Goal: Task Accomplishment & Management: Manage account settings

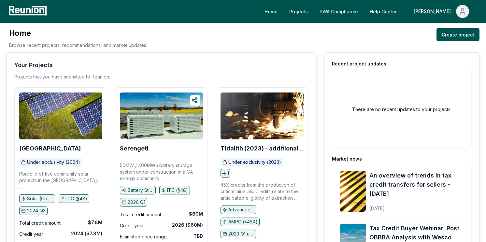
click at [363, 8] on link "PWA Compliance" at bounding box center [338, 11] width 49 height 13
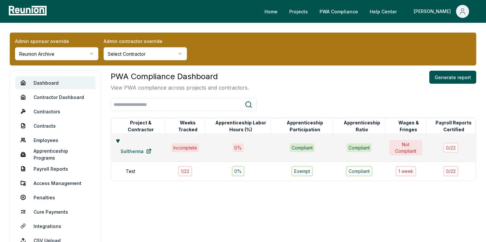
click at [69, 49] on html "Please visit us on your desktop We're working on making our marketplace mobile-…" at bounding box center [243, 138] width 486 height 277
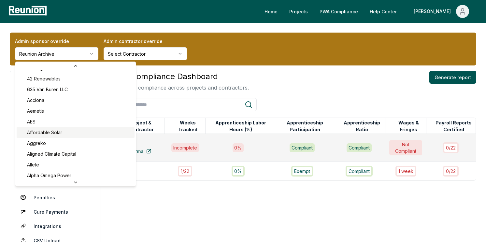
scroll to position [20, 0]
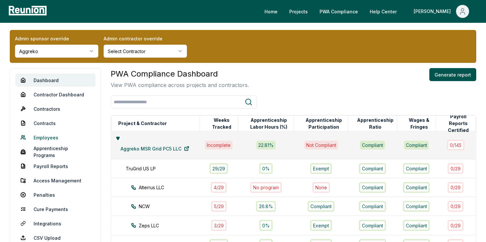
scroll to position [4, 0]
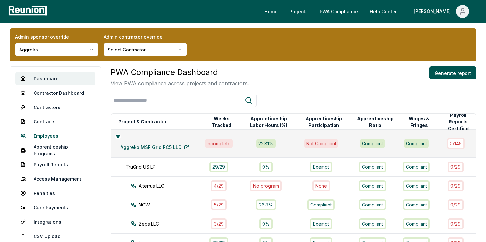
click at [47, 141] on link "Employees" at bounding box center [55, 135] width 80 height 13
click at [47, 135] on link "Employees" at bounding box center [55, 135] width 80 height 13
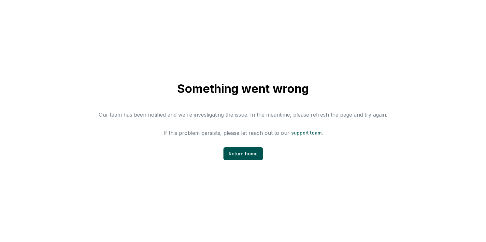
click at [313, 113] on p "Our team has been notified and we're investigating the issue. In the meantime, …" at bounding box center [243, 115] width 289 height 8
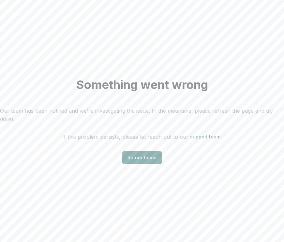
click at [242, 167] on div "Something went wrong Our team has been notified and we're investigating the iss…" at bounding box center [142, 121] width 284 height 242
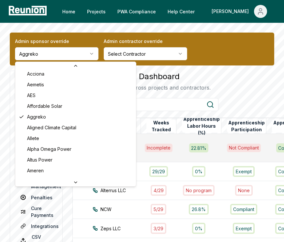
scroll to position [44, 0]
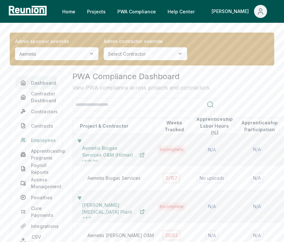
click at [44, 138] on link "Employees" at bounding box center [36, 140] width 42 height 13
click at [42, 151] on link "Apprenticeship Programs" at bounding box center [36, 154] width 42 height 13
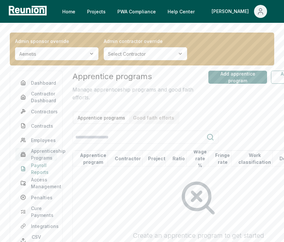
click at [43, 168] on link "Payroll Reports" at bounding box center [36, 168] width 42 height 13
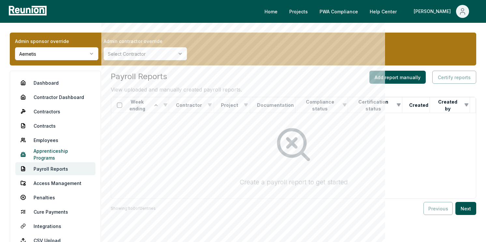
click at [64, 154] on link "Apprenticeship Programs" at bounding box center [55, 154] width 80 height 13
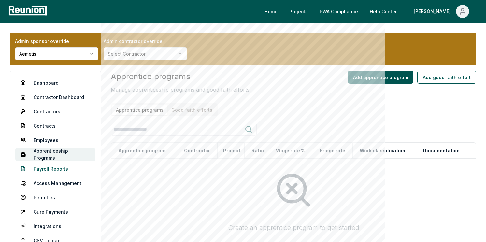
click at [60, 169] on link "Payroll Reports" at bounding box center [55, 168] width 80 height 13
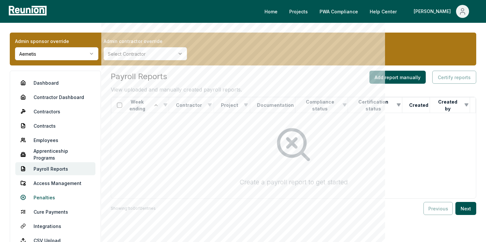
click at [50, 200] on link "Penalties" at bounding box center [55, 197] width 80 height 13
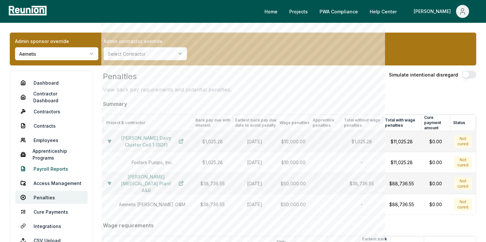
click at [52, 169] on link "Payroll Reports" at bounding box center [51, 168] width 72 height 13
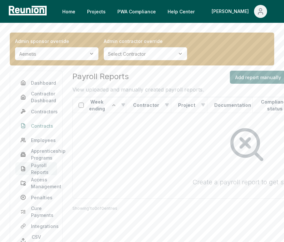
click at [45, 120] on link "Contracts" at bounding box center [36, 125] width 42 height 13
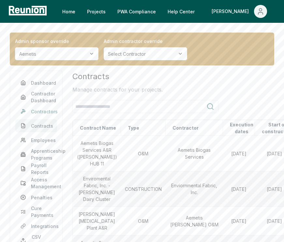
click at [39, 111] on link "Contractors" at bounding box center [36, 111] width 42 height 13
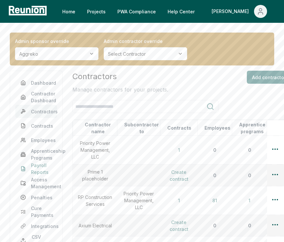
click at [41, 169] on link "Payroll Reports" at bounding box center [36, 168] width 42 height 13
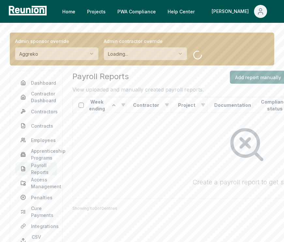
click at [190, 119] on div at bounding box center [246, 144] width 337 height 53
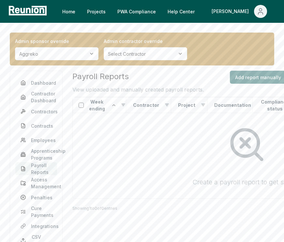
click at [135, 162] on div at bounding box center [246, 144] width 337 height 53
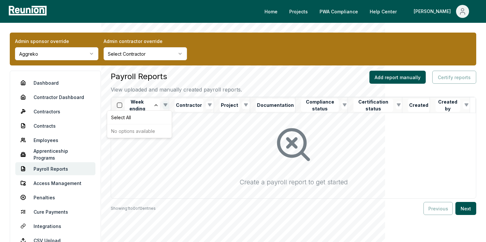
click at [169, 104] on html "Please visit us on your desktop We're working on making our marketplace mobile-…" at bounding box center [243, 140] width 486 height 280
click at [168, 104] on html "Please visit us on your desktop We're working on making our marketplace mobile-…" at bounding box center [243, 140] width 486 height 280
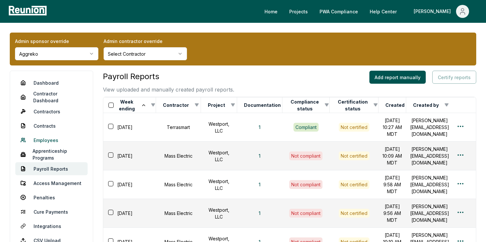
click at [46, 138] on link "Employees" at bounding box center [51, 140] width 72 height 13
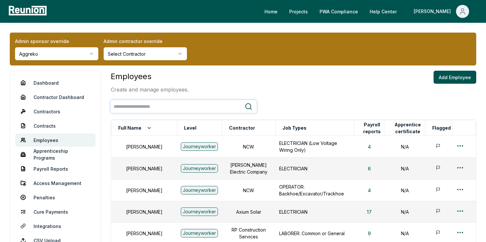
click at [144, 111] on input "search" at bounding box center [178, 107] width 134 height 12
type input "*"
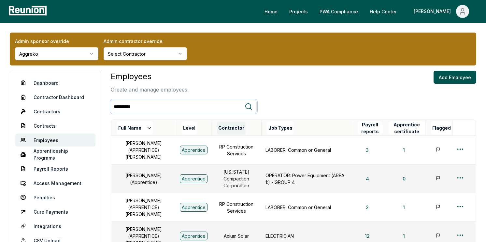
type input "**********"
click at [223, 127] on button "Contractor" at bounding box center [231, 128] width 29 height 13
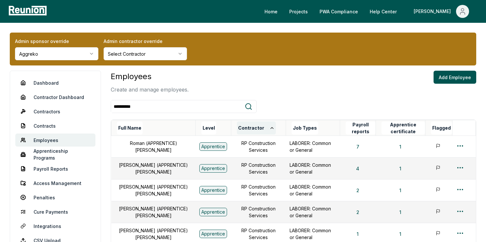
click at [248, 127] on button "Contractor" at bounding box center [256, 128] width 39 height 13
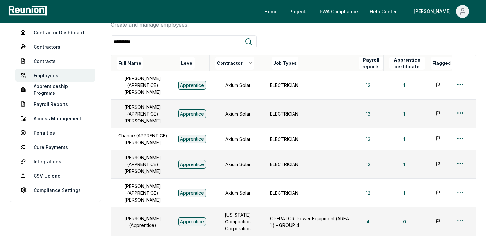
scroll to position [64, 0]
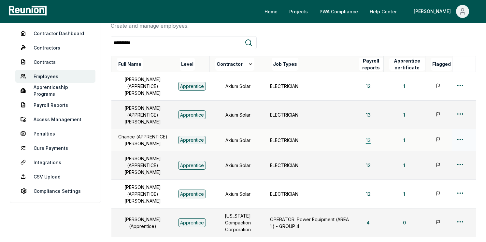
click at [370, 134] on button "13" at bounding box center [368, 140] width 15 height 13
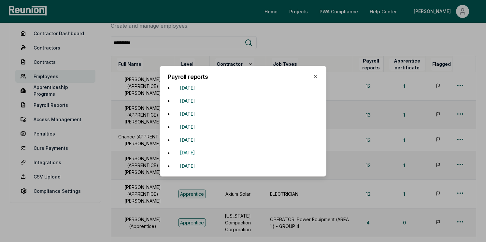
scroll to position [86, 0]
click at [197, 162] on button "September 29, 2024" at bounding box center [187, 161] width 25 height 13
click at [200, 149] on button "November 24, 2024" at bounding box center [187, 148] width 25 height 13
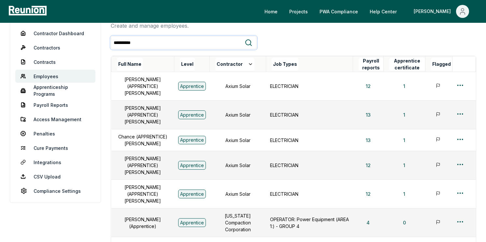
click at [154, 47] on input "**********" at bounding box center [178, 43] width 134 height 12
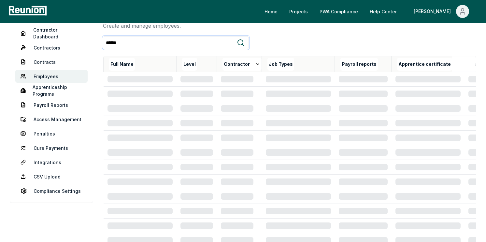
scroll to position [35, 0]
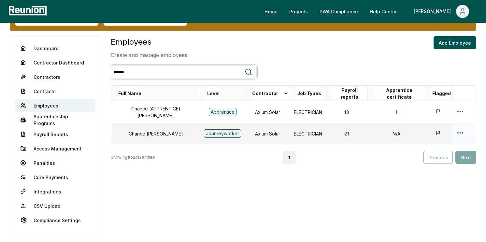
type input "******"
click at [340, 135] on button "21" at bounding box center [346, 133] width 15 height 13
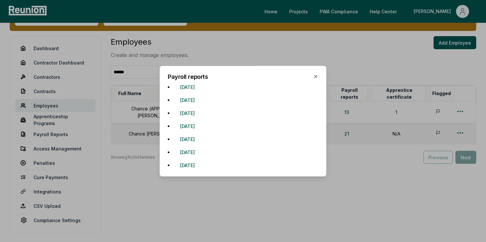
scroll to position [190, 0]
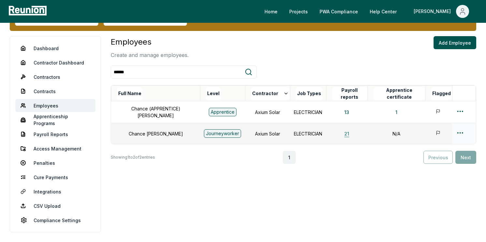
click at [339, 135] on button "21" at bounding box center [346, 133] width 15 height 13
click at [339, 112] on button "13" at bounding box center [346, 112] width 15 height 13
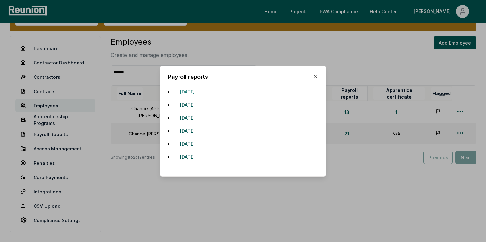
click at [200, 93] on button "[DATE]" at bounding box center [187, 91] width 25 height 13
click at [200, 92] on button "[DATE]" at bounding box center [187, 93] width 25 height 13
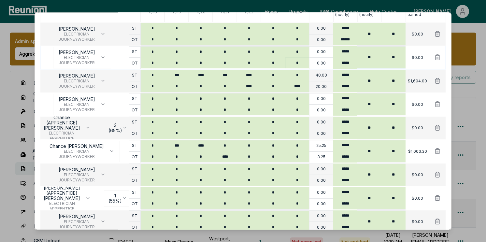
scroll to position [121, 0]
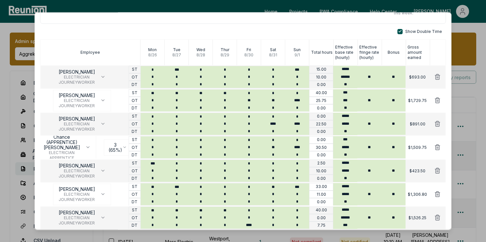
scroll to position [80, 0]
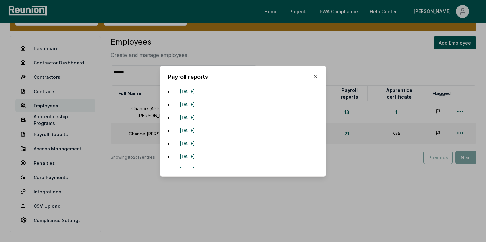
scroll to position [24, 0]
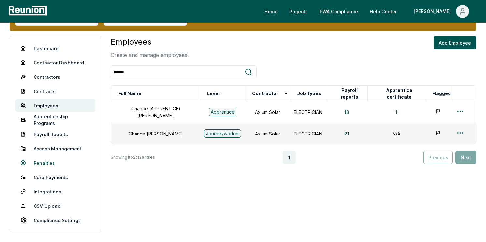
click at [48, 162] on link "Penalties" at bounding box center [55, 162] width 80 height 13
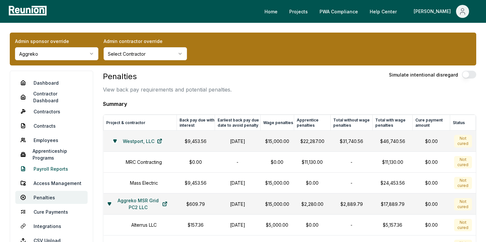
click at [48, 168] on link "Payroll Reports" at bounding box center [51, 168] width 72 height 13
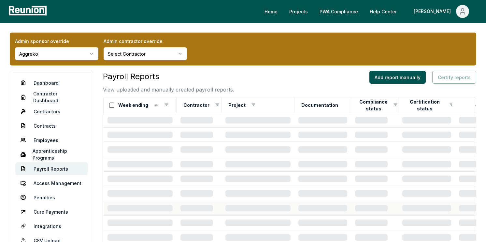
scroll to position [0, 0]
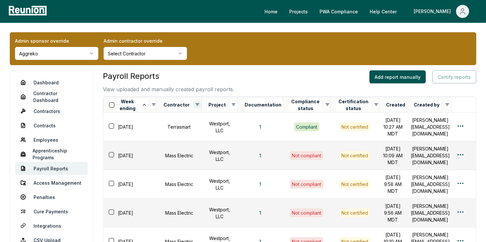
click at [193, 105] on html "Please visit us on your desktop We're working on making our marketplace mobile-…" at bounding box center [243, 240] width 486 height 481
click at [193, 106] on html "Please visit us on your desktop We're working on making our marketplace mobile-…" at bounding box center [243, 240] width 486 height 481
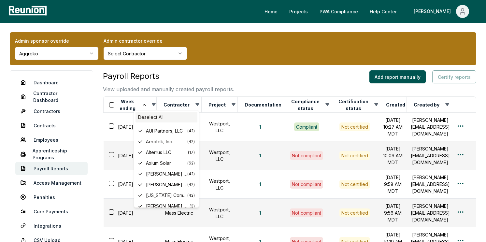
click at [149, 120] on div "Deselect All" at bounding box center [167, 117] width 62 height 11
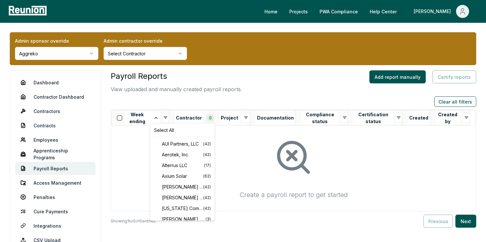
click at [213, 114] on html "Please visit us on your desktop We're working on making our marketplace mobile-…" at bounding box center [243, 146] width 486 height 293
click at [173, 174] on span "Axium Solar" at bounding box center [182, 176] width 41 height 7
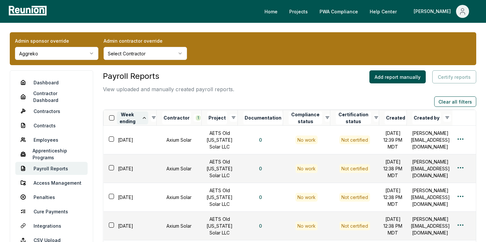
click at [138, 113] on button "Week ending" at bounding box center [132, 117] width 31 height 13
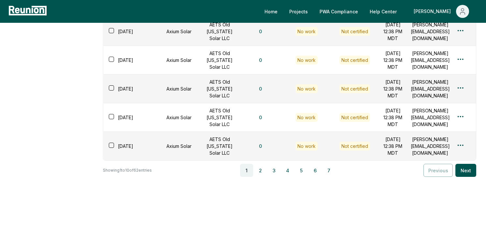
scroll to position [389, 0]
click at [265, 172] on button "2" at bounding box center [260, 170] width 13 height 13
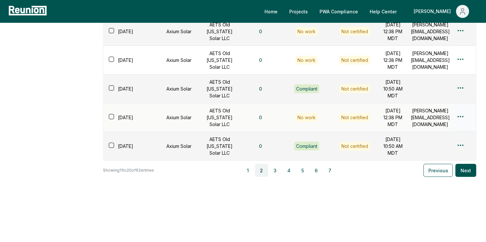
scroll to position [0, 9]
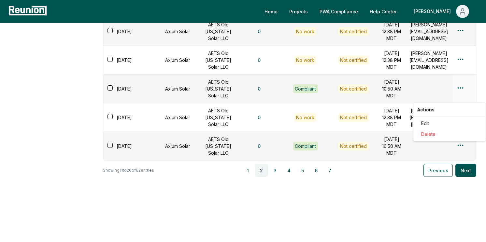
click at [429, 123] on div "Edit" at bounding box center [450, 123] width 62 height 11
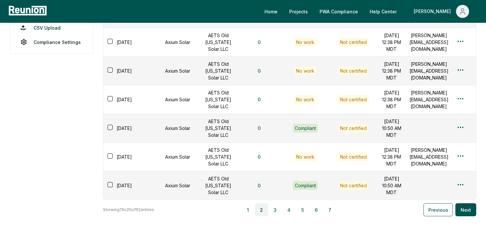
scroll to position [389, 0]
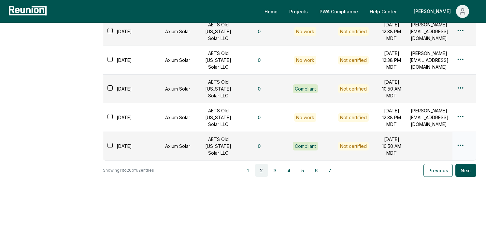
click at [436, 165] on div "Edit" at bounding box center [450, 164] width 62 height 11
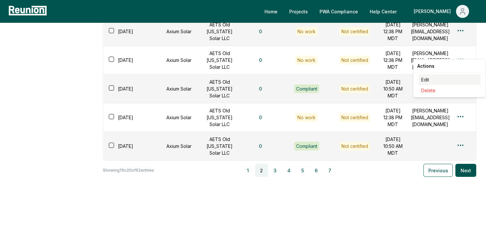
click at [434, 79] on div "Edit" at bounding box center [450, 79] width 62 height 11
click at [328, 197] on div "Payroll Reports View uploaded and manually created payroll reports. Add report …" at bounding box center [289, 26] width 373 height 414
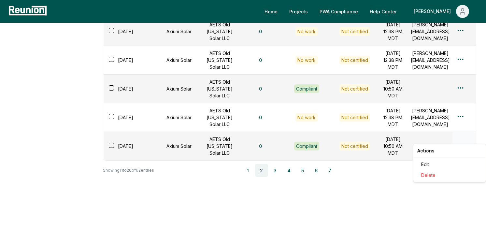
click at [423, 161] on div "Edit" at bounding box center [450, 164] width 62 height 11
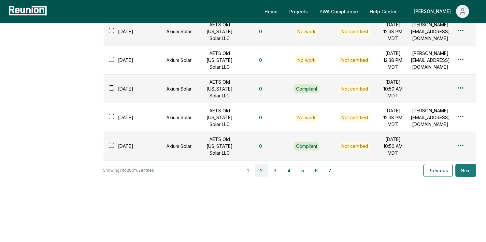
click at [463, 176] on button "Next" at bounding box center [465, 170] width 21 height 13
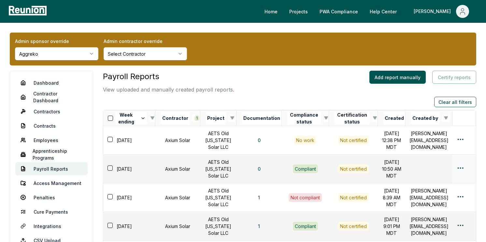
scroll to position [0, 0]
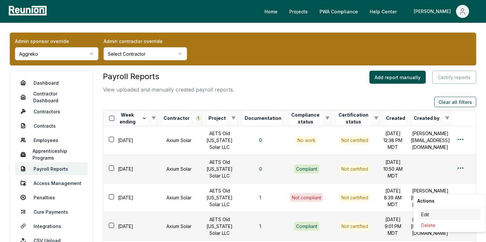
click at [422, 213] on div "Edit" at bounding box center [450, 214] width 62 height 11
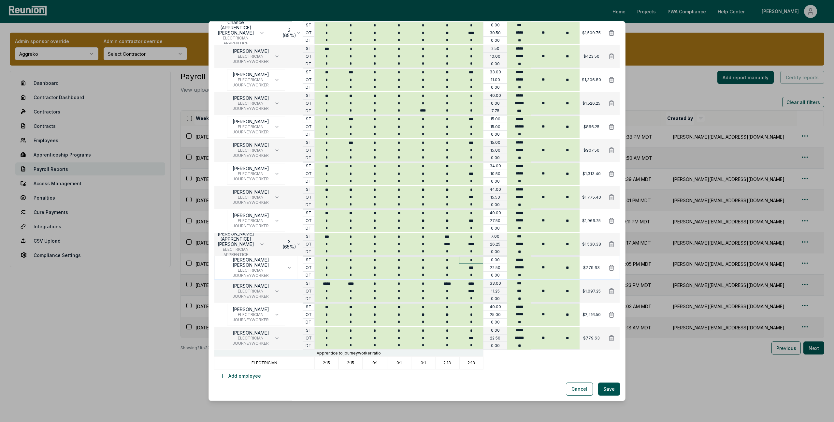
scroll to position [51, 0]
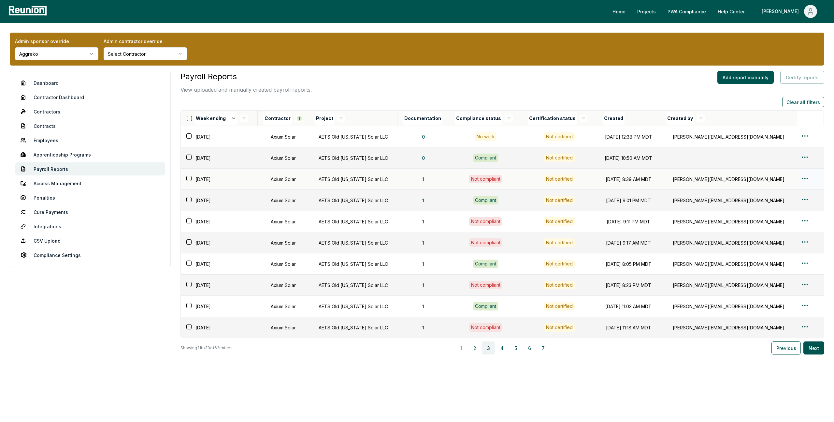
click at [486, 177] on html "Please visit us on your desktop We're working on making our marketplace mobile-…" at bounding box center [417, 211] width 834 height 422
click at [486, 206] on div "Edit" at bounding box center [798, 204] width 62 height 11
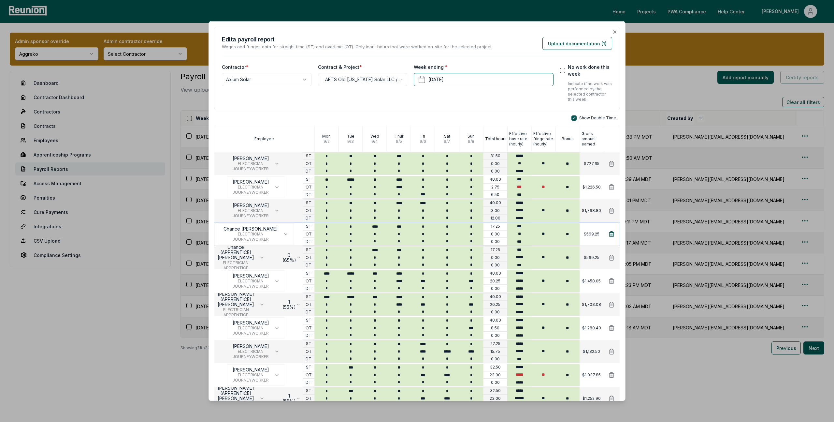
click at [486, 234] on icon at bounding box center [611, 233] width 5 height 5
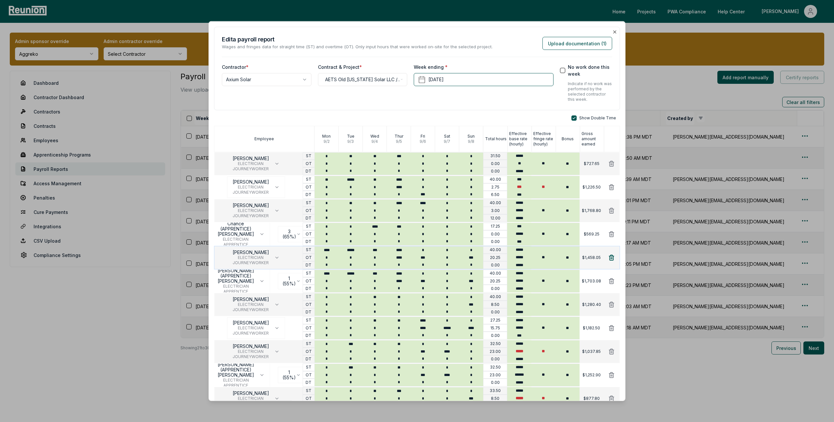
click at [486, 242] on icon at bounding box center [611, 257] width 7 height 7
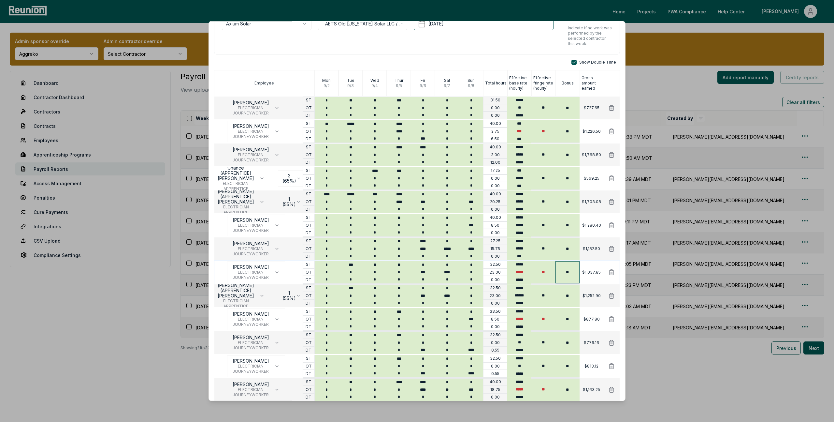
scroll to position [75, 0]
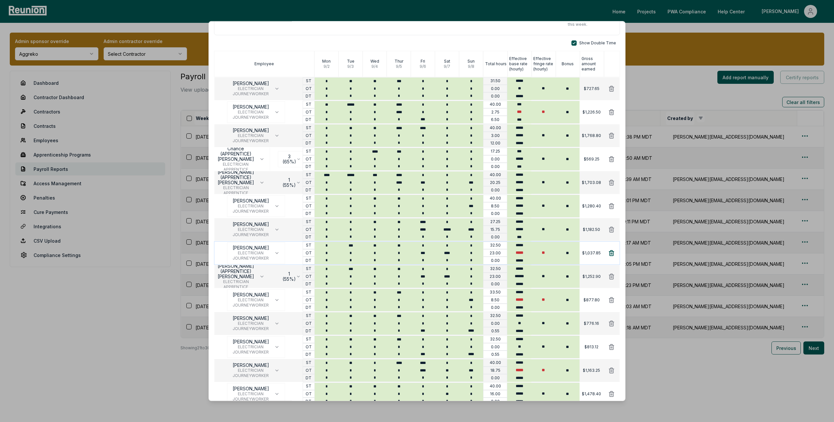
click at [486, 242] on icon at bounding box center [611, 253] width 7 height 7
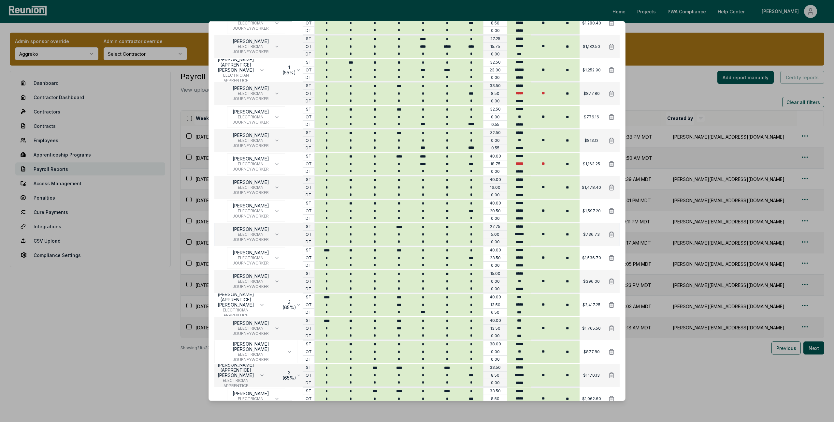
scroll to position [258, 0]
click at [486, 242] on icon at bounding box center [611, 327] width 5 height 5
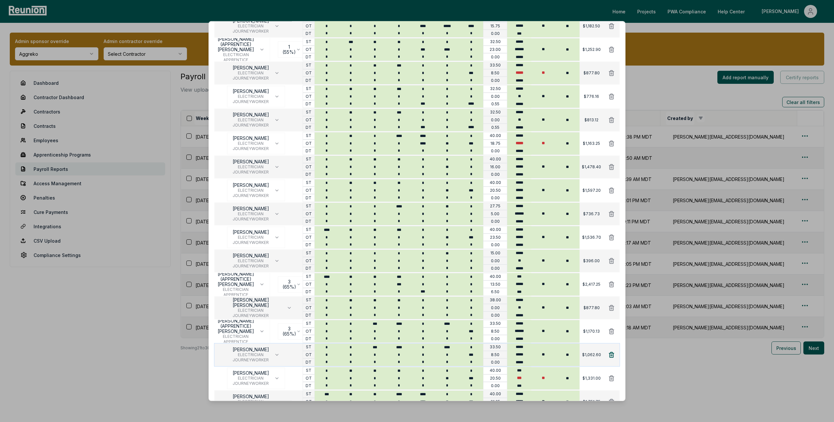
click at [486, 242] on icon at bounding box center [611, 354] width 7 height 7
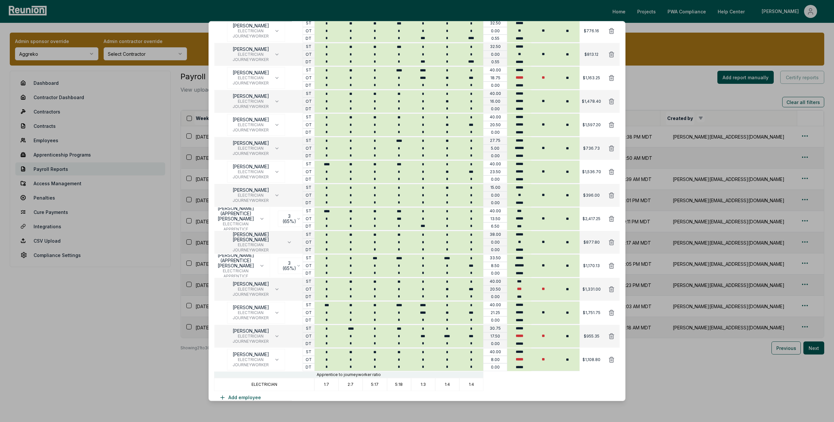
scroll to position [365, 0]
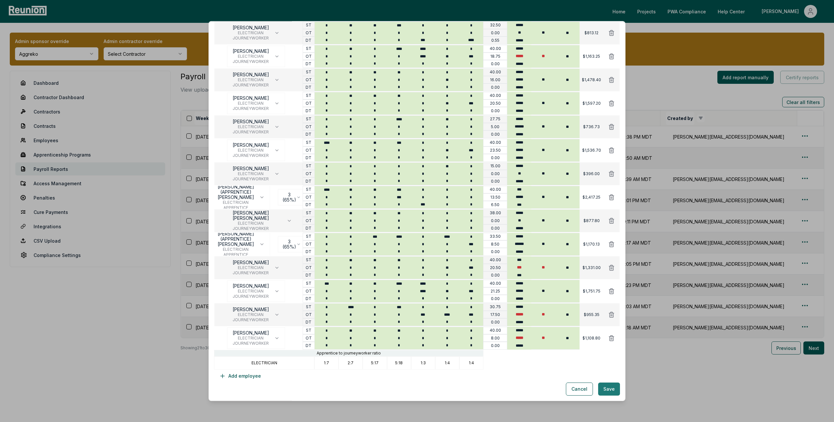
click at [486, 242] on button "Save" at bounding box center [609, 388] width 22 height 13
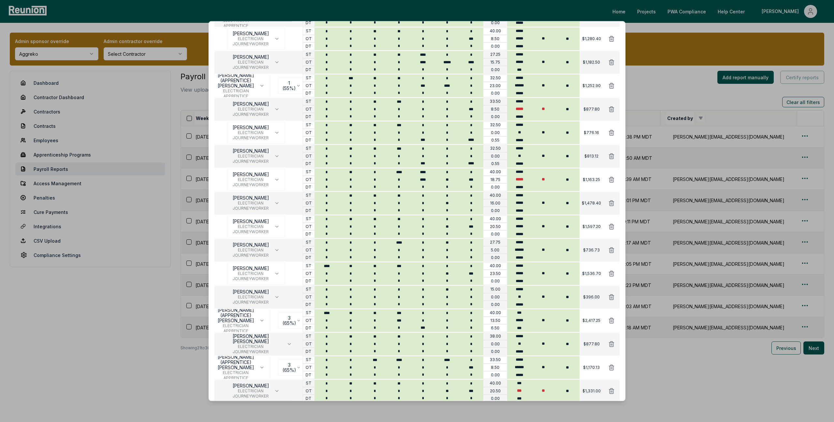
scroll to position [0, 0]
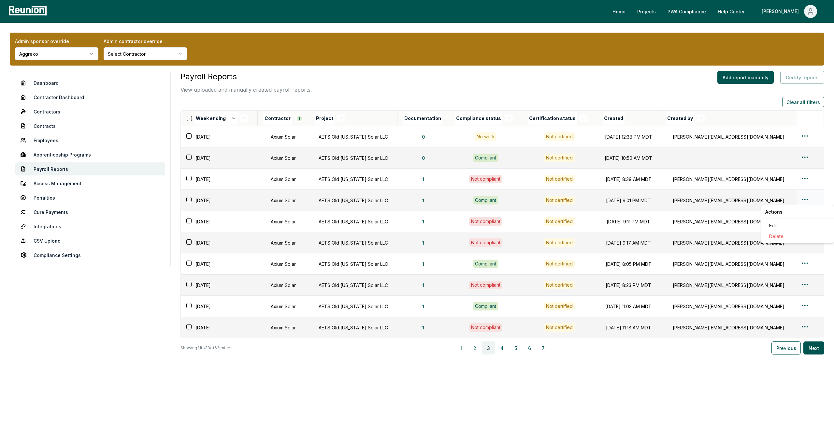
click at [486, 200] on html "Please visit us on your desktop We're working on making our marketplace mobile-…" at bounding box center [417, 211] width 834 height 422
click at [486, 227] on div "Edit" at bounding box center [798, 225] width 62 height 11
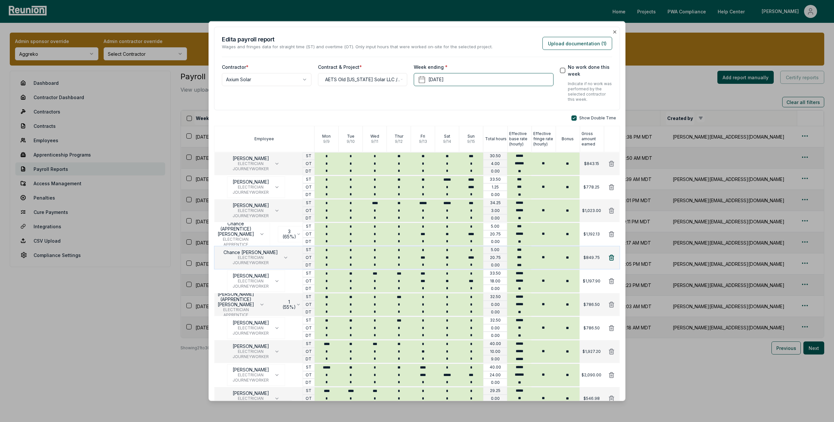
click at [486, 242] on icon at bounding box center [611, 257] width 7 height 7
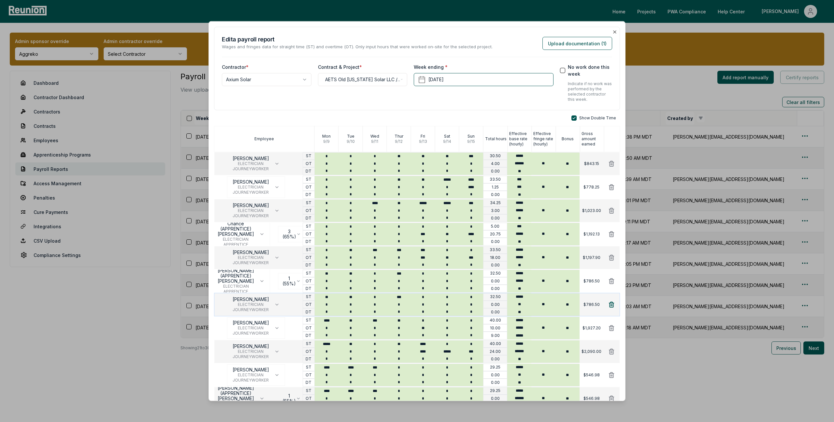
click at [486, 242] on icon at bounding box center [611, 304] width 7 height 7
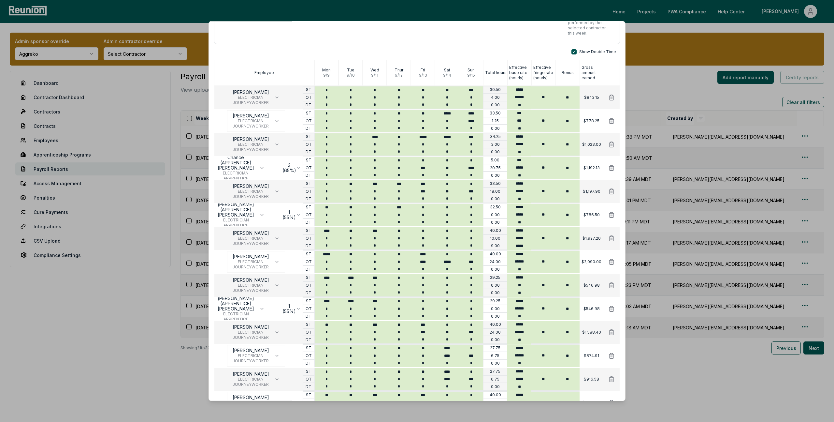
scroll to position [68, 0]
click at [486, 242] on icon at bounding box center [611, 282] width 5 height 5
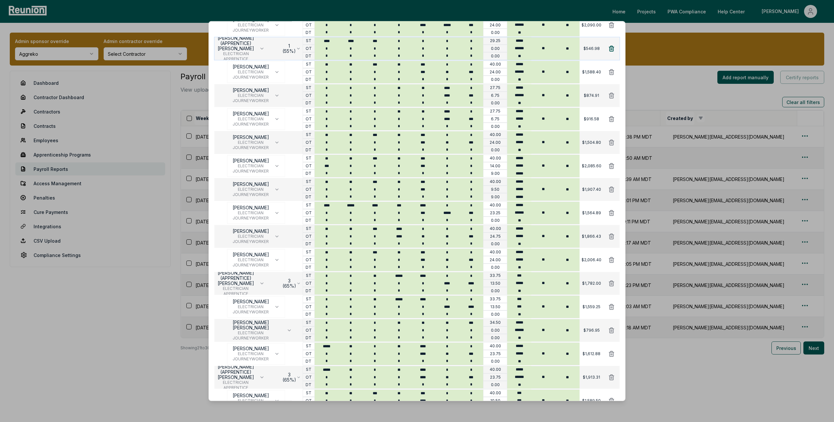
scroll to position [303, 0]
click at [486, 242] on button at bounding box center [611, 306] width 17 height 13
click at [486, 242] on icon at bounding box center [611, 329] width 7 height 7
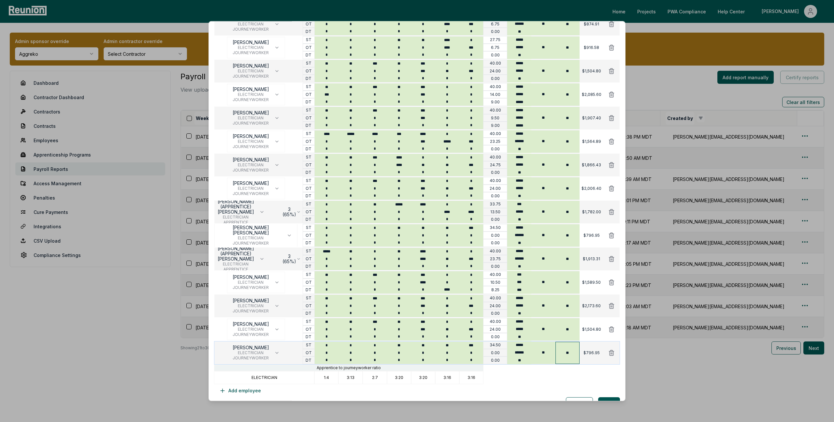
scroll to position [389, 0]
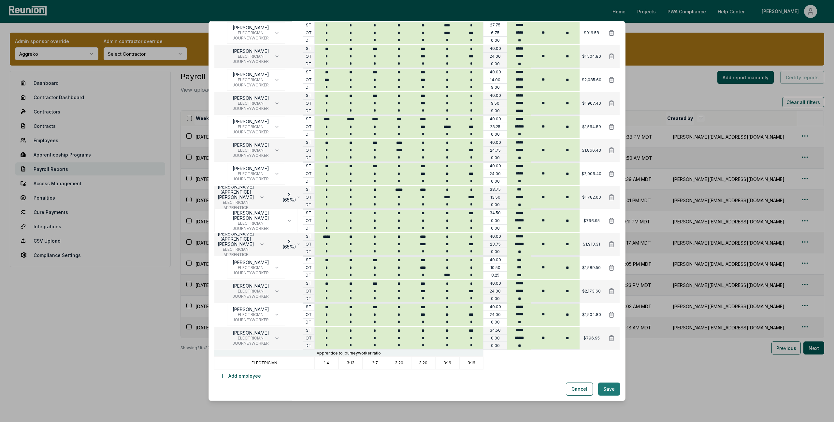
click at [486, 242] on button "Save" at bounding box center [609, 388] width 22 height 13
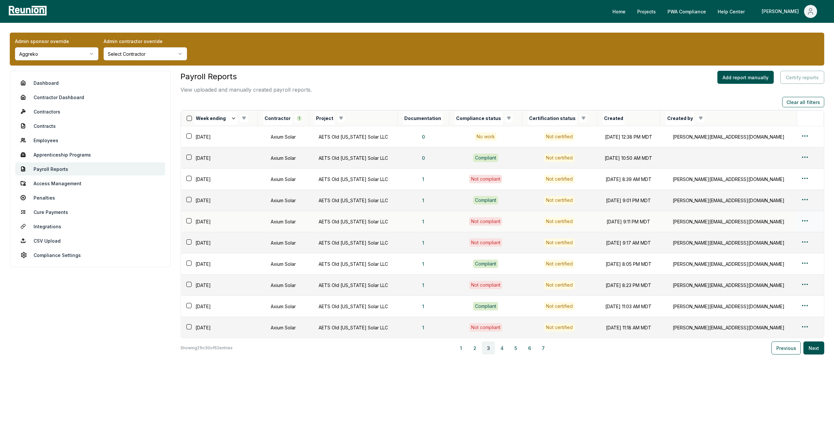
click at [486, 220] on html "Please visit us on your desktop We're working on making our marketplace mobile-…" at bounding box center [417, 211] width 834 height 422
click at [486, 242] on div "Edit" at bounding box center [798, 246] width 62 height 11
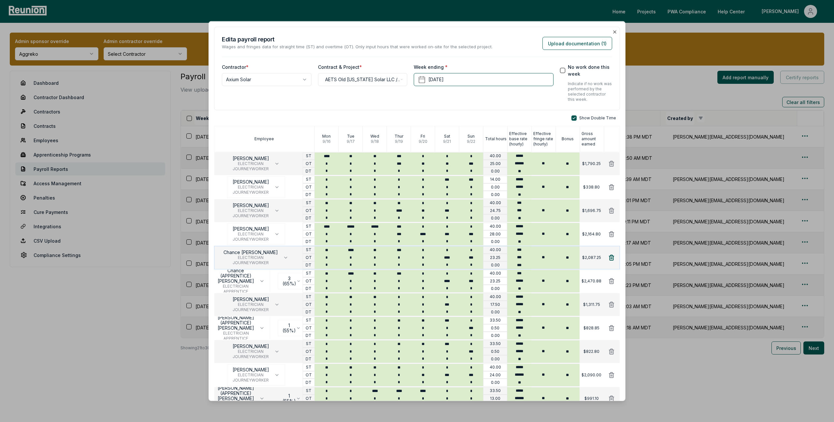
click at [486, 242] on icon at bounding box center [611, 257] width 5 height 5
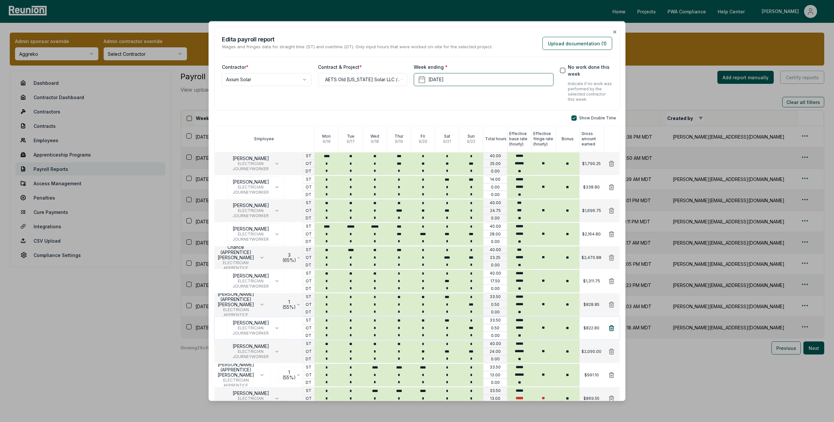
click at [486, 242] on icon at bounding box center [611, 327] width 7 height 7
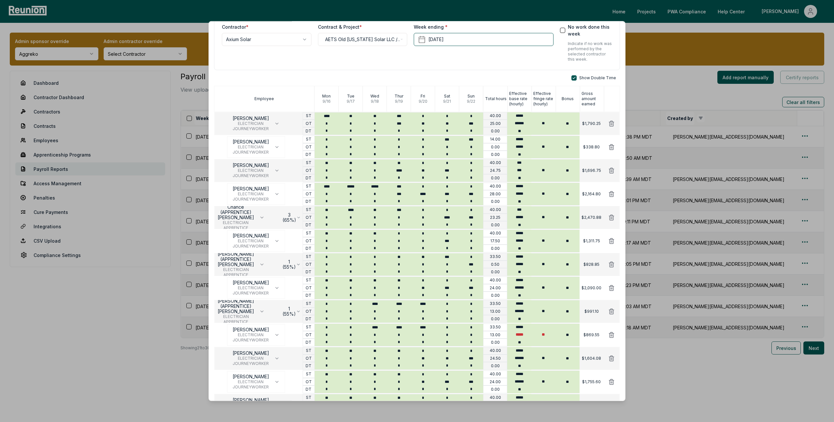
scroll to position [40, 0]
click at [486, 242] on icon at bounding box center [611, 334] width 7 height 7
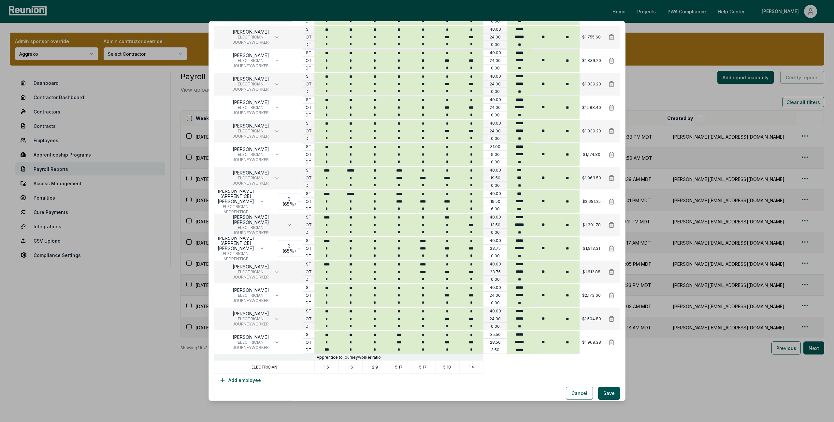
scroll to position [365, 0]
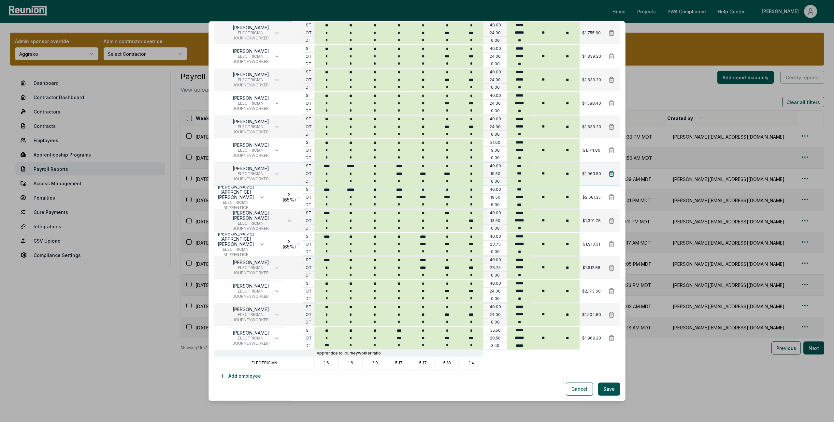
click at [486, 173] on icon at bounding box center [611, 173] width 5 height 5
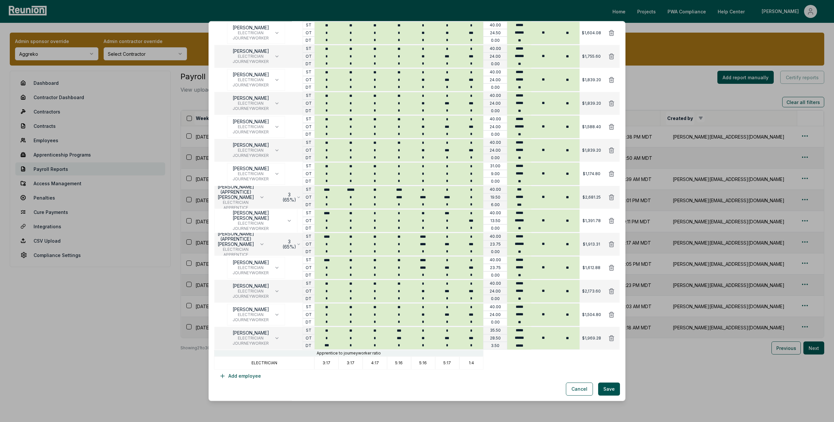
scroll to position [342, 0]
click at [486, 242] on icon at bounding box center [611, 267] width 5 height 5
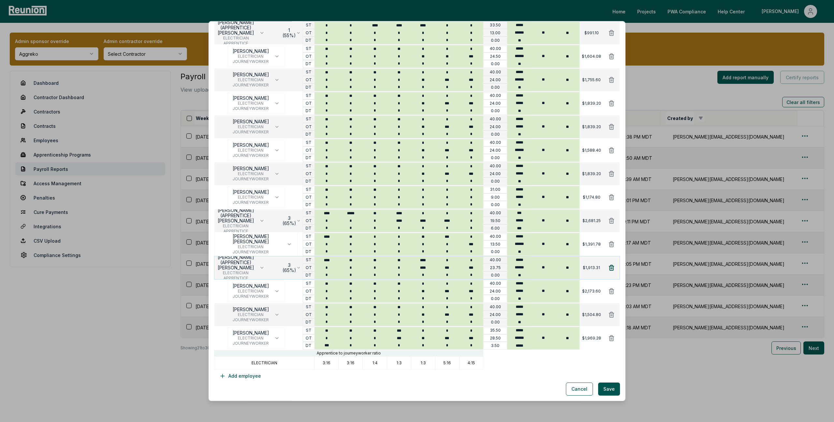
scroll to position [318, 0]
click at [486, 242] on button "Save" at bounding box center [609, 388] width 22 height 13
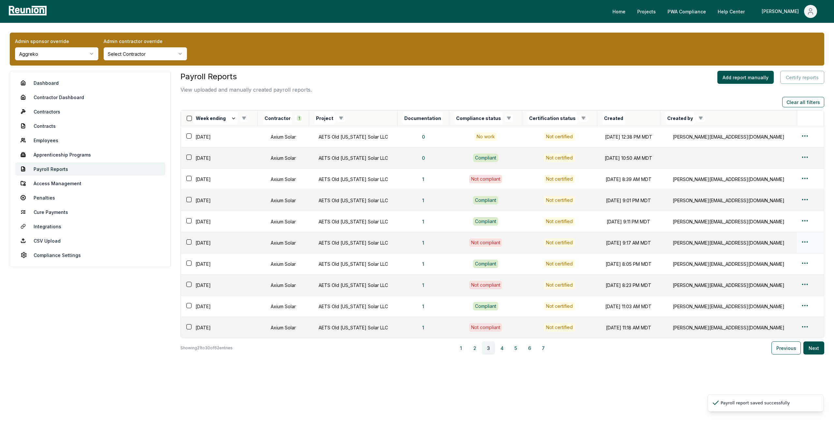
click at [486, 242] on div at bounding box center [810, 242] width 19 height 9
click at [486, 242] on html "Please visit us on your desktop We're working on making our marketplace mobile-…" at bounding box center [417, 211] width 834 height 422
click at [486, 242] on div "Edit" at bounding box center [798, 267] width 62 height 11
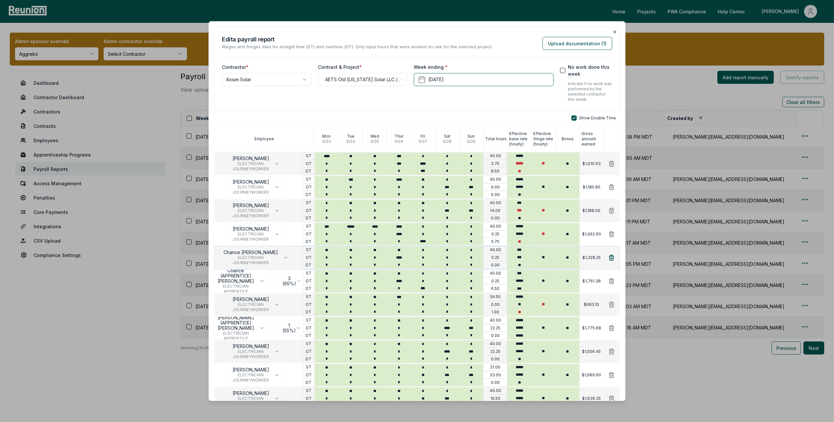
click at [486, 242] on icon at bounding box center [611, 257] width 7 height 7
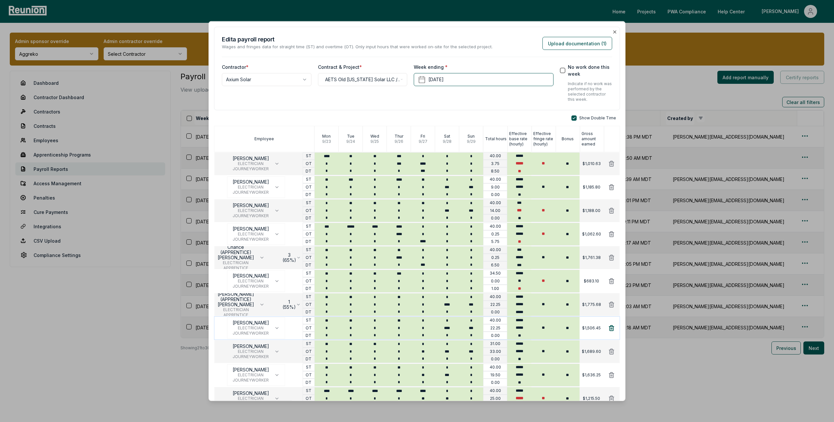
click at [486, 242] on icon at bounding box center [611, 327] width 7 height 7
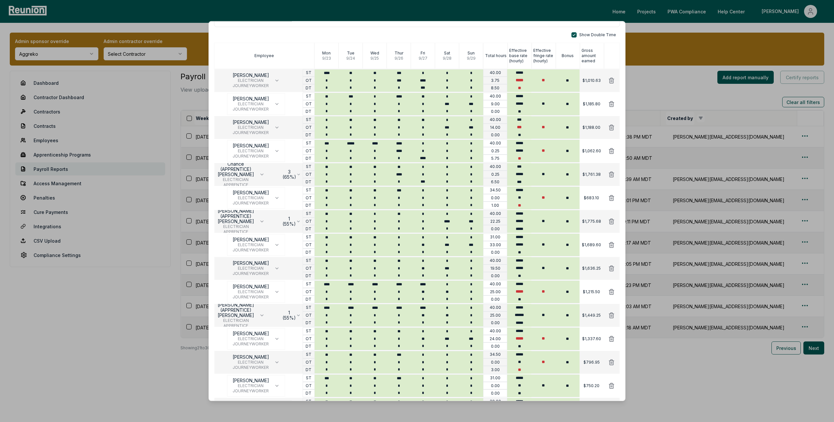
scroll to position [85, 0]
click at [486, 242] on icon at bounding box center [611, 289] width 7 height 7
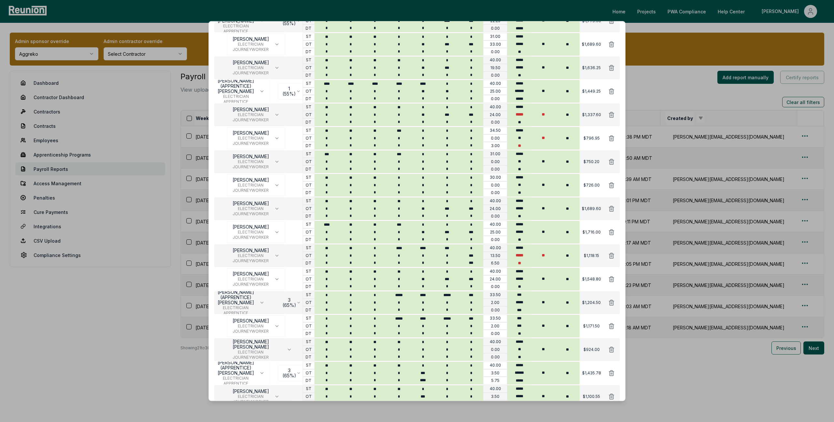
scroll to position [285, 0]
click at [486, 242] on icon at bounding box center [611, 324] width 5 height 5
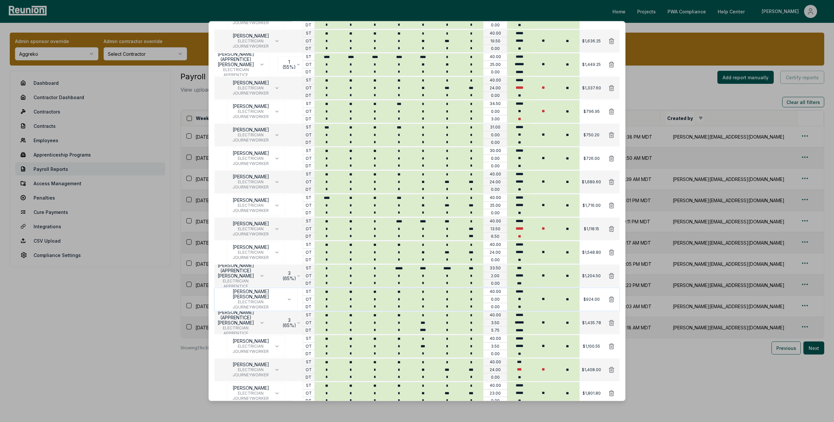
scroll to position [315, 0]
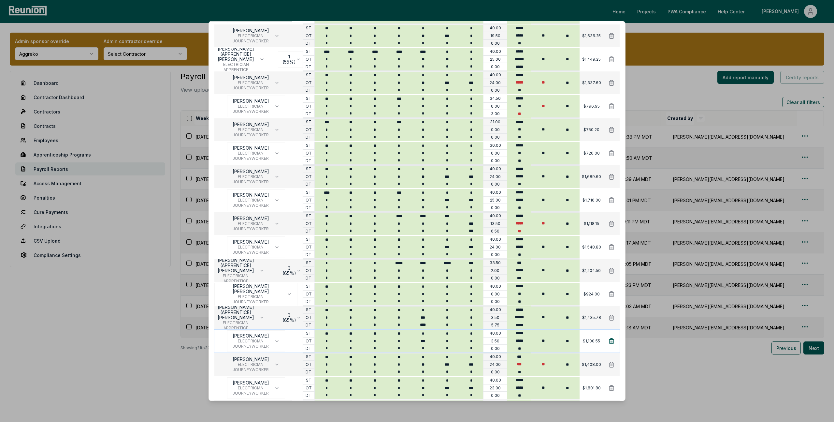
click at [486, 242] on icon at bounding box center [611, 340] width 5 height 5
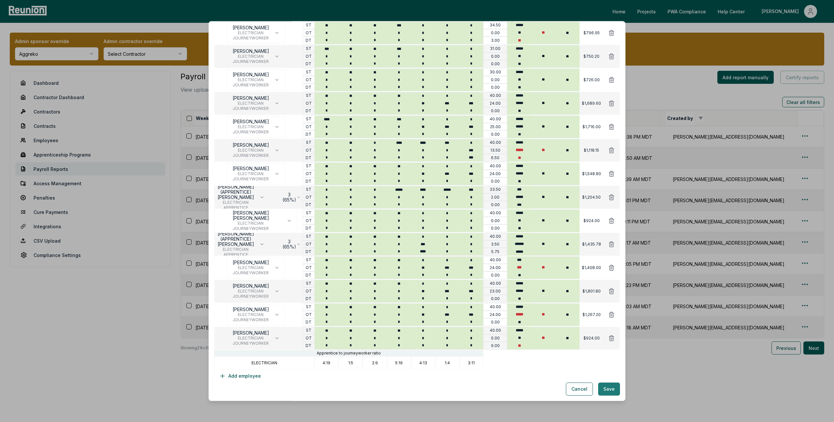
click at [486, 242] on button "Save" at bounding box center [609, 388] width 22 height 13
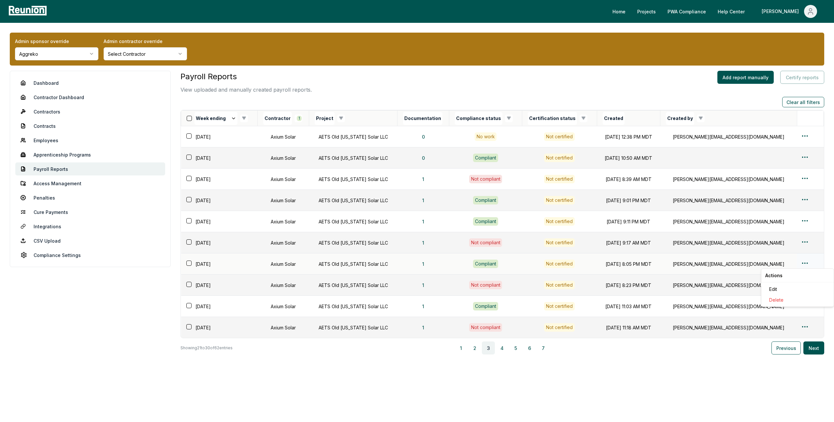
click at [486, 242] on html "Please visit us on your desktop We're working on making our marketplace mobile-…" at bounding box center [417, 211] width 834 height 422
click at [486, 242] on div "Edit" at bounding box center [798, 288] width 62 height 11
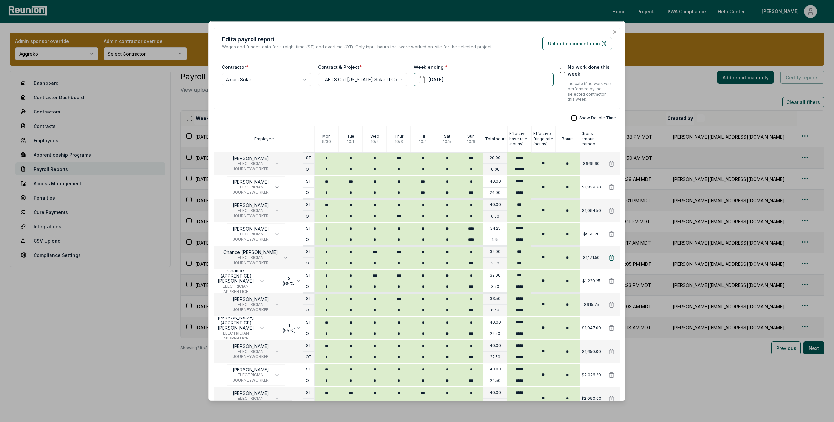
click at [486, 242] on icon at bounding box center [611, 257] width 5 height 5
click at [486, 242] on icon at bounding box center [611, 327] width 5 height 5
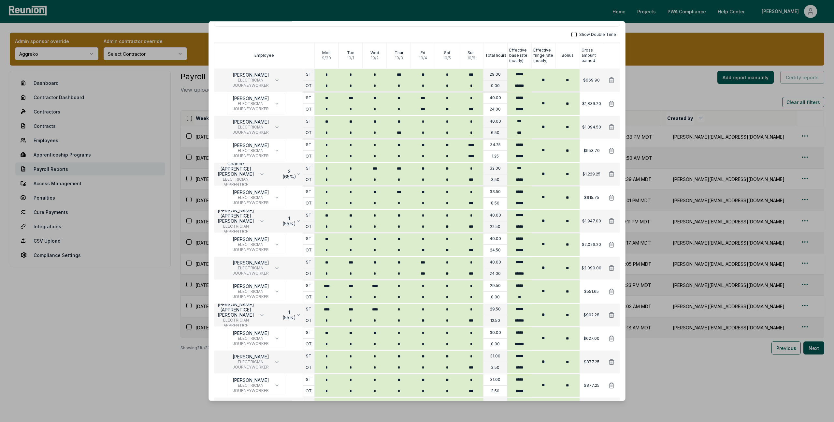
scroll to position [85, 0]
click at [486, 242] on icon at bounding box center [611, 289] width 7 height 7
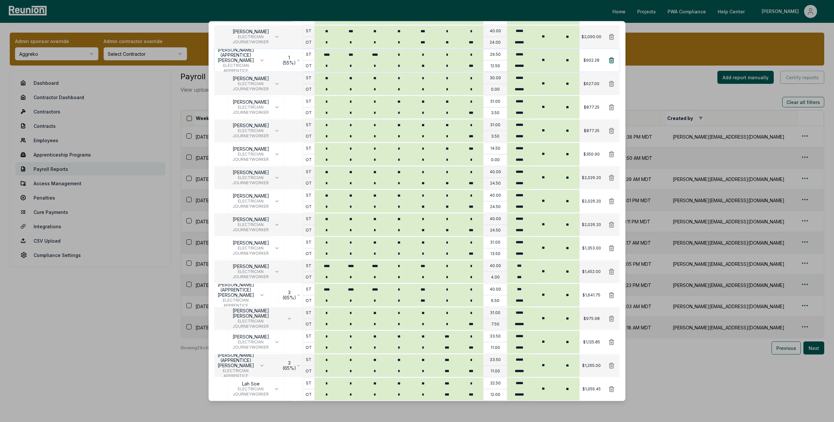
scroll to position [315, 0]
click at [486, 242] on icon at bounding box center [611, 270] width 5 height 5
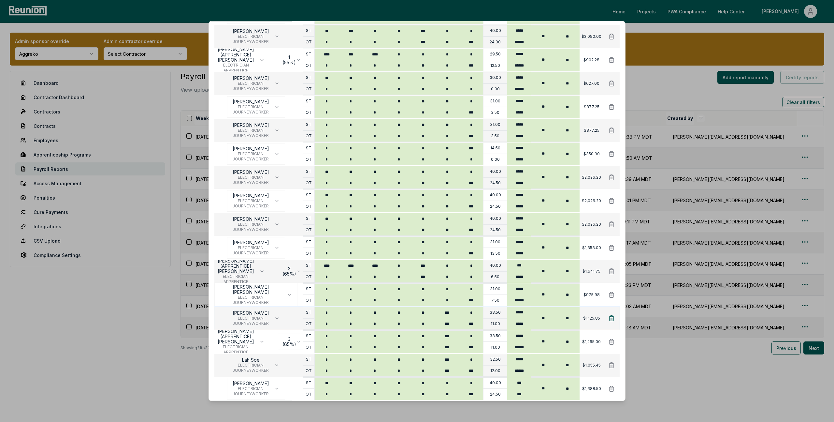
click at [486, 242] on icon at bounding box center [611, 318] width 7 height 7
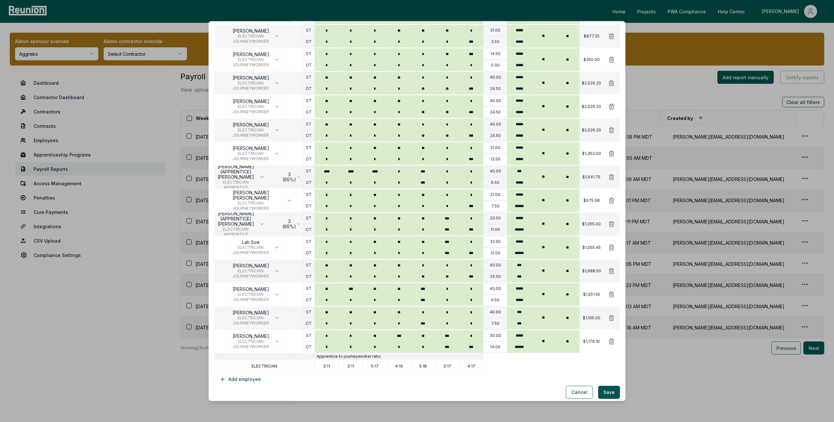
scroll to position [412, 0]
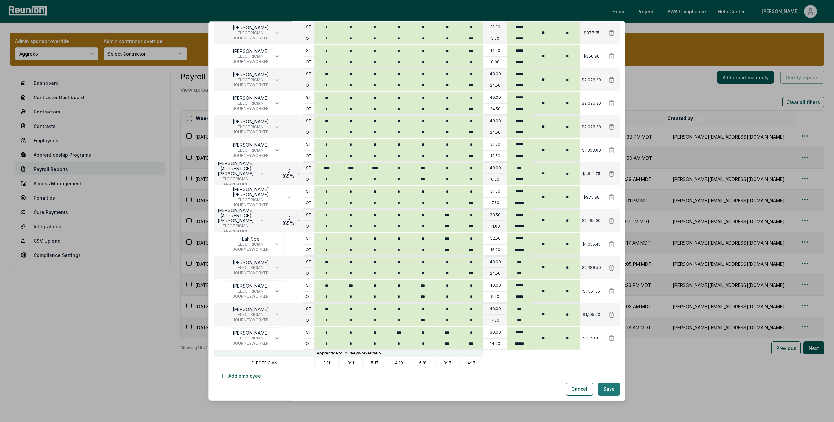
click at [486, 242] on button "Save" at bounding box center [609, 388] width 22 height 13
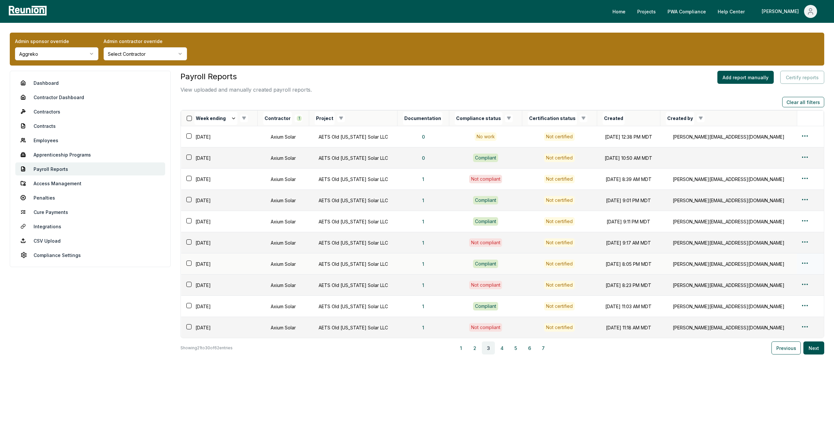
click at [486, 242] on html "Please visit us on your desktop We're working on making our marketplace mobile-…" at bounding box center [417, 211] width 834 height 422
click at [486, 242] on div "Edit" at bounding box center [798, 288] width 62 height 11
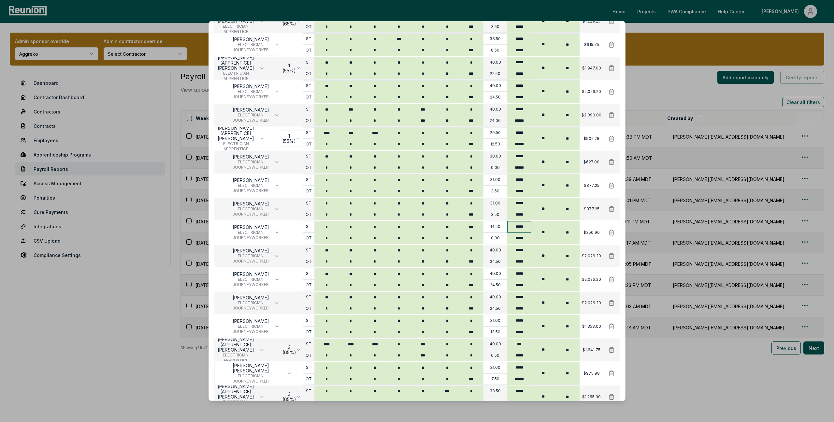
scroll to position [399, 0]
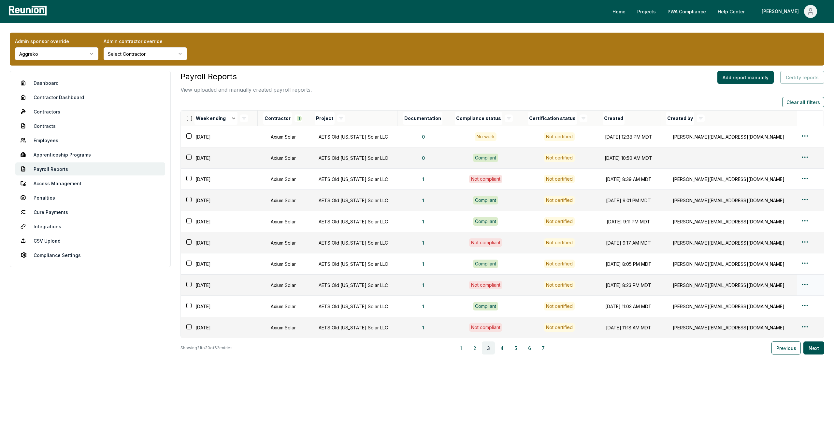
click at [486, 242] on html "Please visit us on your desktop We're working on making our marketplace mobile-…" at bounding box center [417, 211] width 834 height 422
click at [486, 242] on div "Edit" at bounding box center [798, 310] width 62 height 11
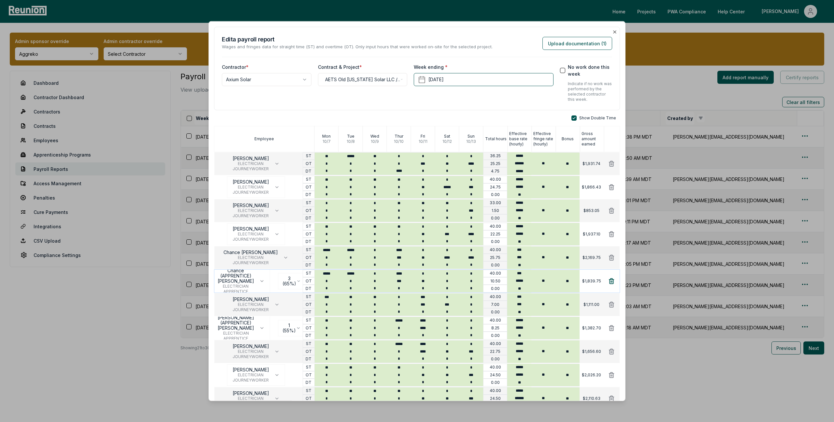
click at [486, 242] on icon at bounding box center [611, 281] width 7 height 7
click at [271, 242] on button "Chance Calk ELECTRICIAN JOURNEYWORKER" at bounding box center [256, 258] width 76 height 22
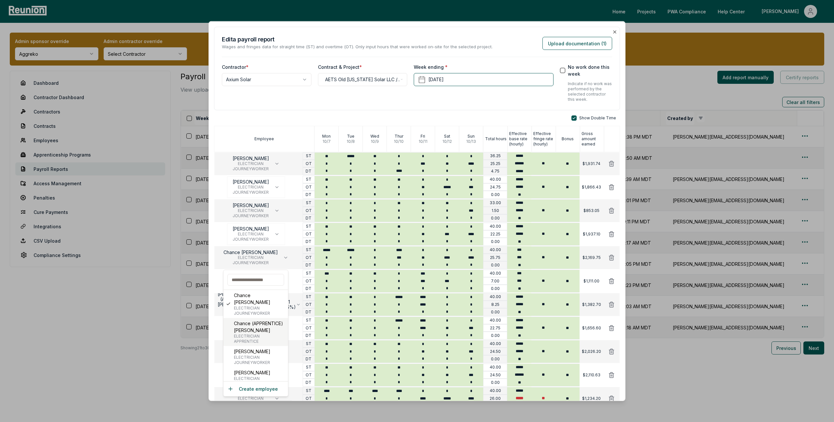
click at [262, 242] on p "Chance (APPRENTICE) [PERSON_NAME]" at bounding box center [259, 327] width 51 height 14
click at [486, 242] on icon at bounding box center [611, 304] width 5 height 5
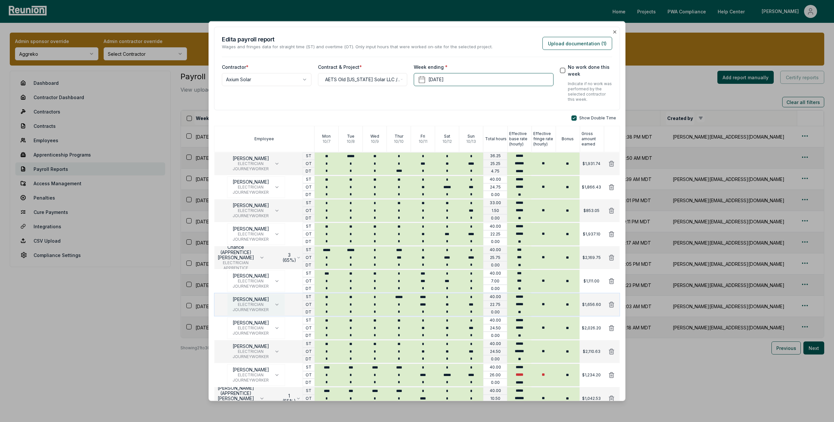
click at [274, 242] on icon "button" at bounding box center [276, 304] width 5 height 5
click at [267, 239] on p "[PERSON_NAME] (APPRENTICE) [PERSON_NAME]" at bounding box center [259, 247] width 51 height 21
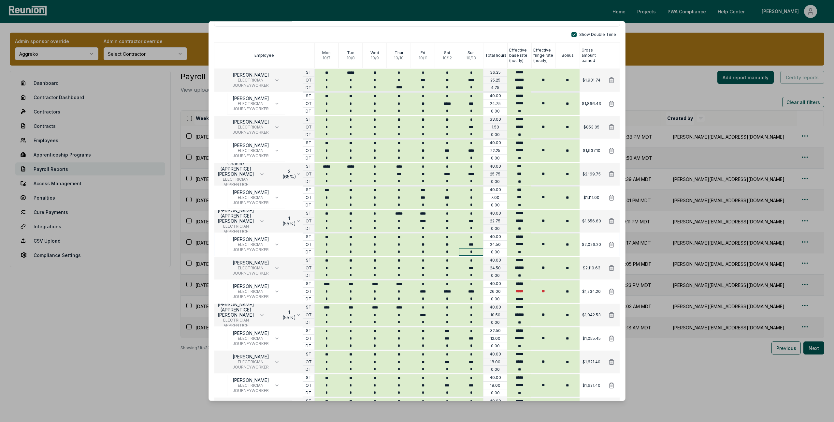
scroll to position [85, 0]
click at [486, 242] on icon at bounding box center [611, 313] width 7 height 7
click at [255, 242] on span "ELECTRICIAN" at bounding box center [251, 289] width 36 height 5
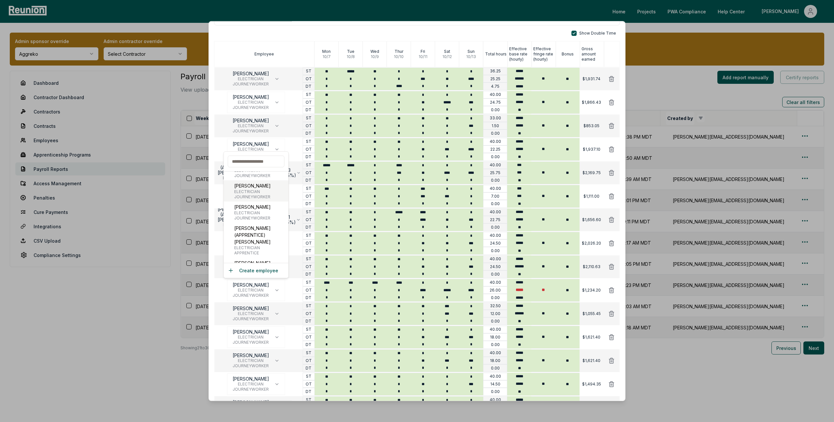
scroll to position [61, 0]
click at [266, 225] on p "[PERSON_NAME] (APPRENTICE) [PERSON_NAME]" at bounding box center [259, 235] width 51 height 21
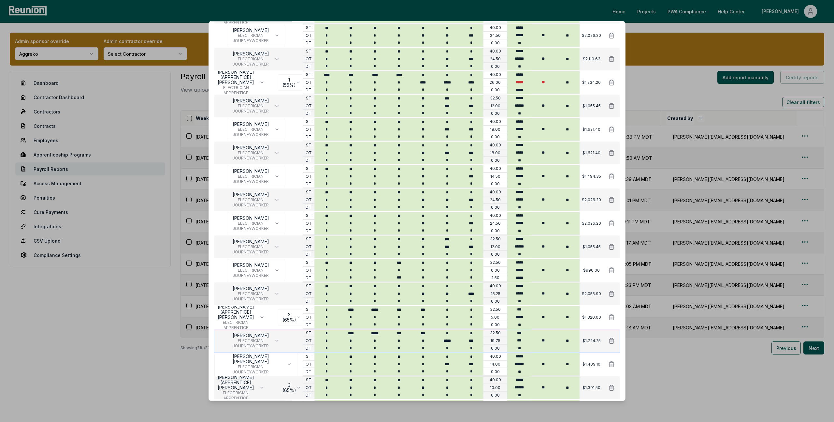
scroll to position [300, 0]
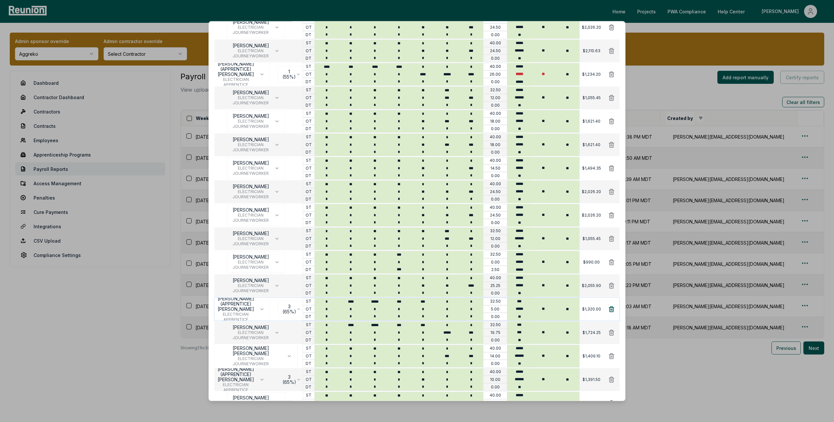
click at [486, 242] on icon at bounding box center [611, 308] width 5 height 5
click at [276, 242] on icon "button" at bounding box center [276, 308] width 5 height 5
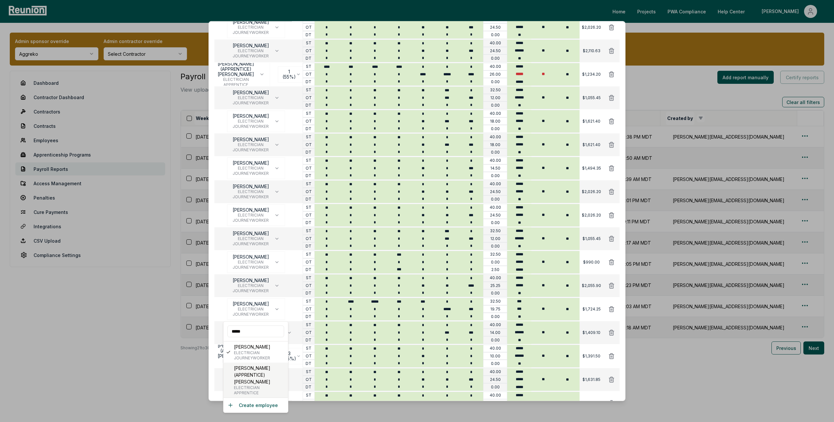
type input "*****"
click at [261, 242] on p "[PERSON_NAME] (APPRENTICE) [PERSON_NAME]" at bounding box center [259, 374] width 51 height 21
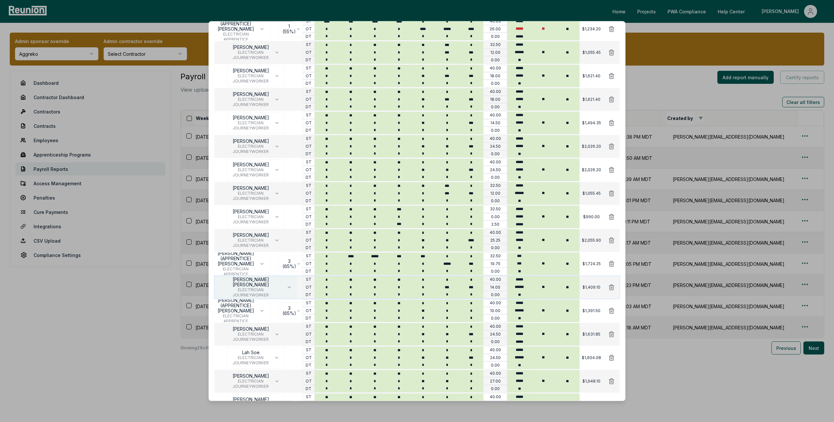
scroll to position [346, 0]
click at [486, 242] on icon at bounding box center [611, 310] width 7 height 7
click at [269, 242] on button "Dylan M Sims ELECTRICIAN JOURNEYWORKER" at bounding box center [256, 310] width 58 height 22
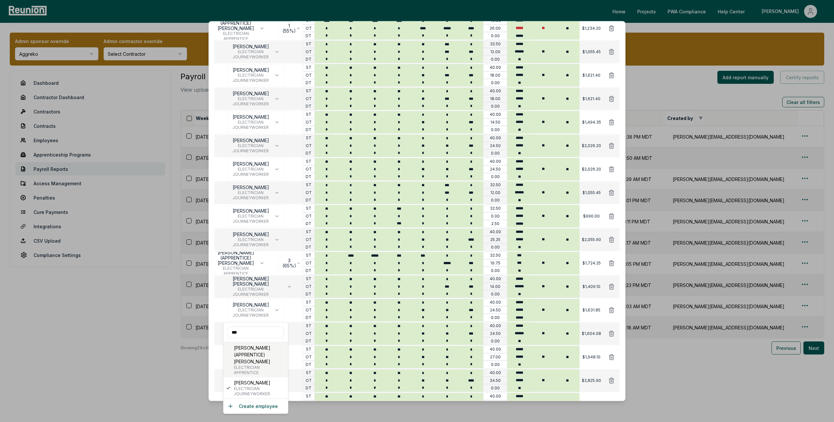
type input "***"
click at [260, 242] on p "[PERSON_NAME] (APPRENTICE) [PERSON_NAME]" at bounding box center [259, 354] width 51 height 21
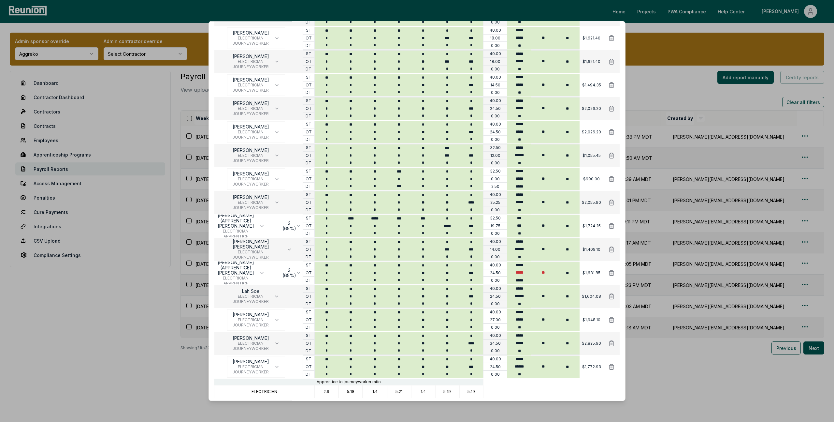
scroll to position [412, 0]
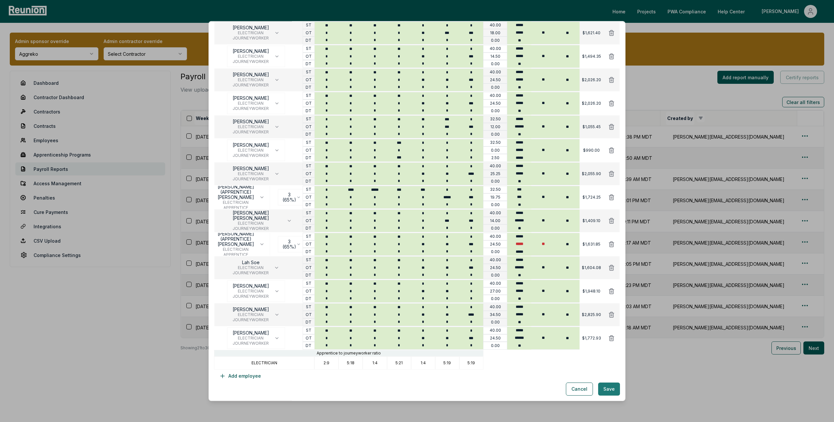
click at [486, 242] on button "Save" at bounding box center [609, 388] width 22 height 13
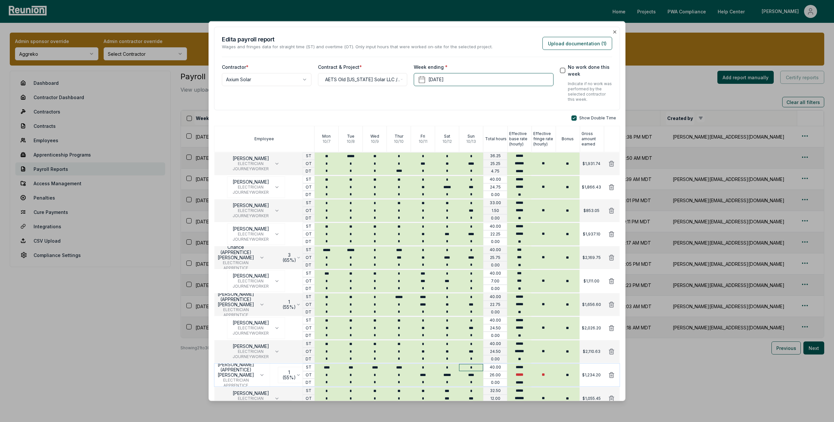
scroll to position [0, 0]
click at [486, 30] on icon "button" at bounding box center [614, 31] width 5 height 5
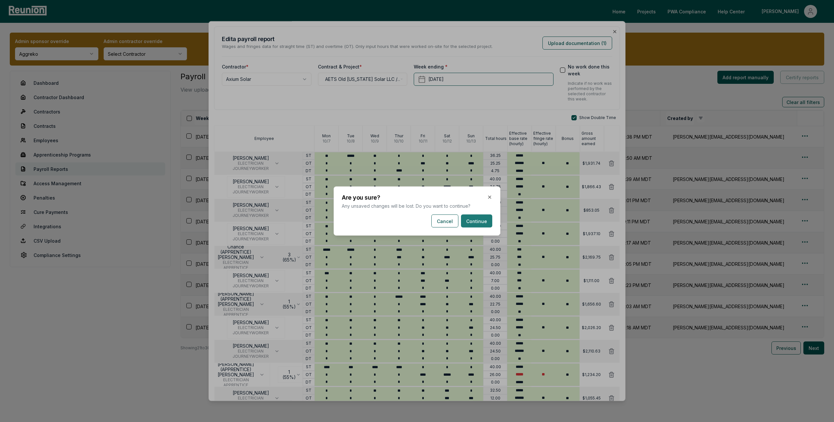
click at [474, 220] on button "Continue" at bounding box center [476, 220] width 31 height 13
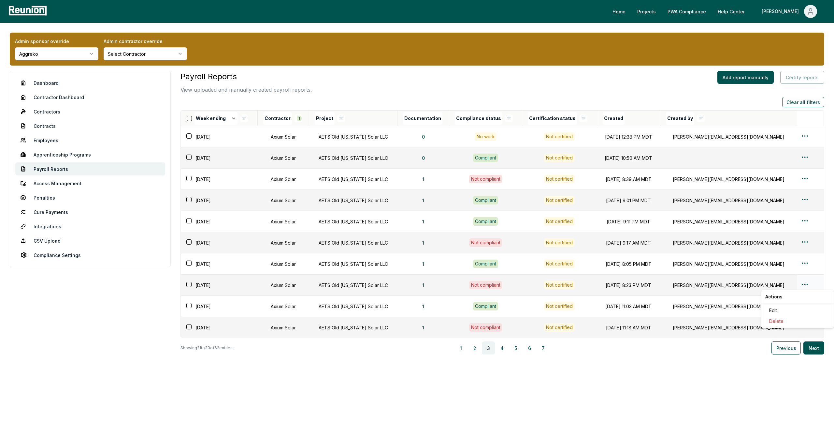
click at [486, 242] on html "Please visit us on your desktop We're working on making our marketplace mobile-…" at bounding box center [417, 211] width 834 height 422
click at [486, 242] on div "Edit" at bounding box center [798, 310] width 62 height 11
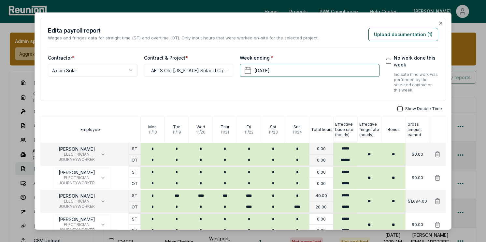
scroll to position [121, 0]
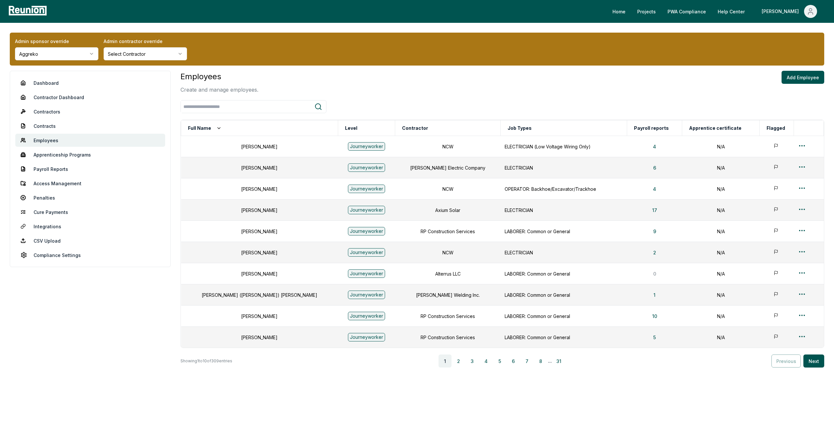
click at [232, 115] on div "Employees Create and manage employees. Add Employee Full Name Level [DEMOGRAPHI…" at bounding box center [502, 219] width 644 height 296
click at [233, 111] on input "search" at bounding box center [248, 107] width 134 height 12
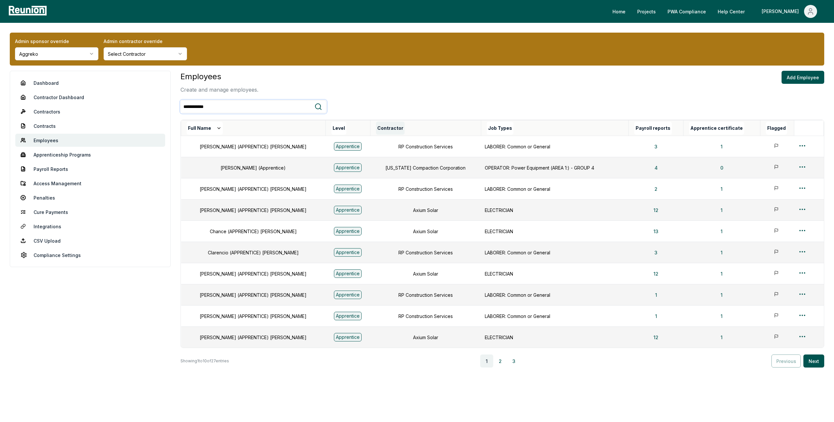
type input "**********"
click at [376, 127] on button "Contractor" at bounding box center [390, 128] width 29 height 13
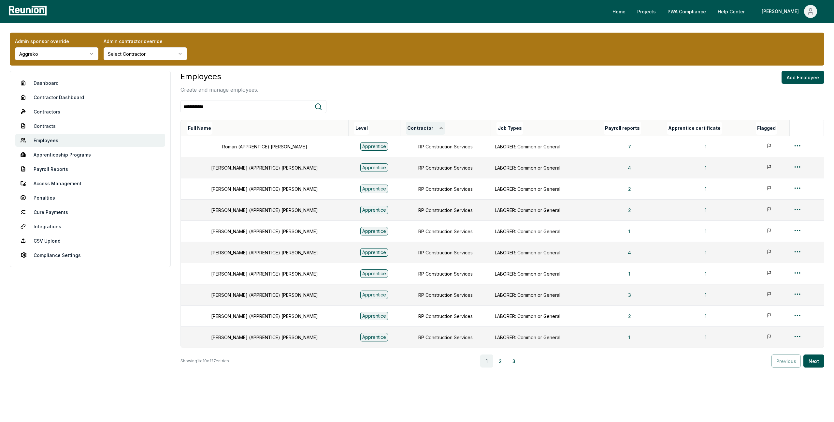
click at [406, 133] on button "Contractor" at bounding box center [425, 128] width 39 height 13
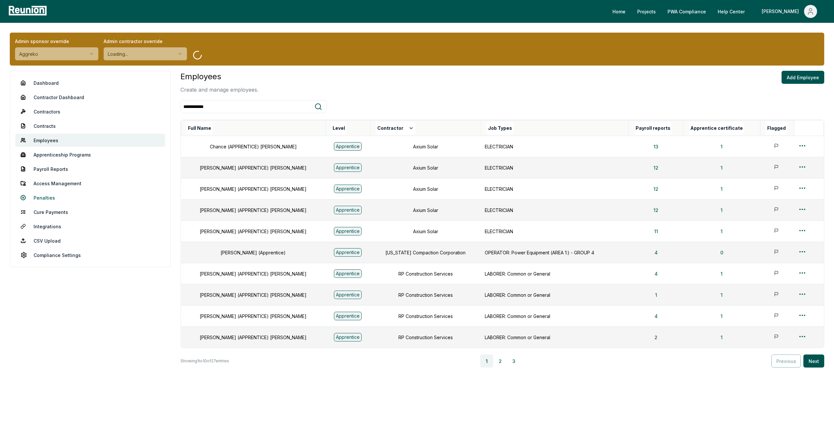
click at [42, 201] on link "Penalties" at bounding box center [90, 197] width 150 height 13
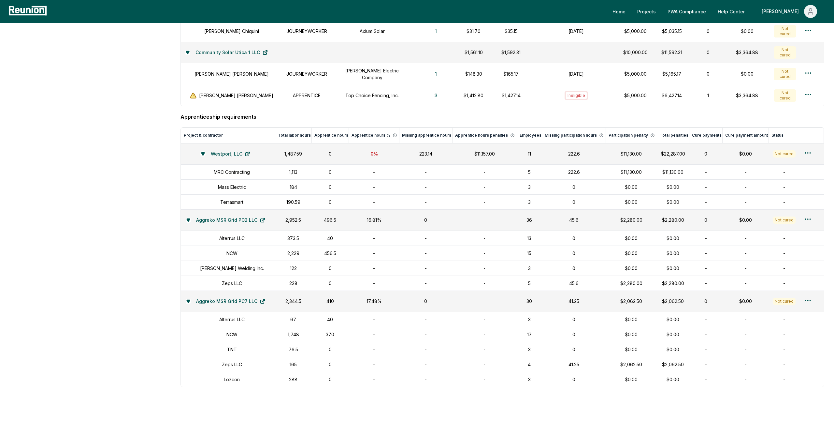
scroll to position [798, 0]
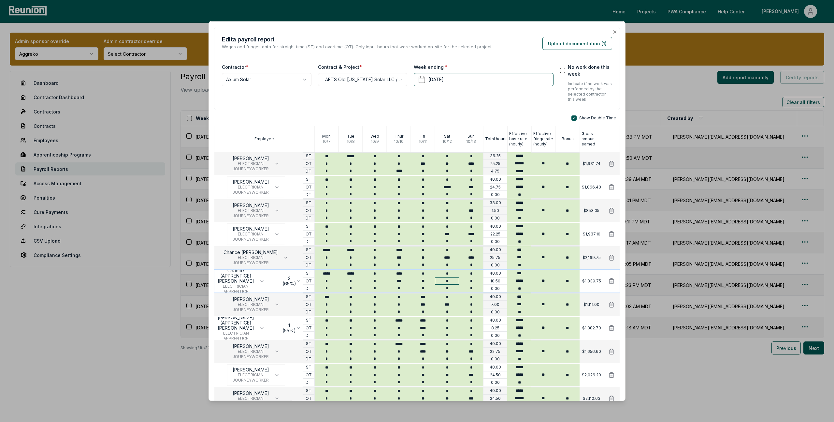
click at [451, 280] on input "*" at bounding box center [447, 280] width 24 height 7
type input "****"
click at [474, 280] on input "*" at bounding box center [471, 280] width 24 height 7
type input "****"
click at [611, 256] on icon at bounding box center [611, 257] width 7 height 7
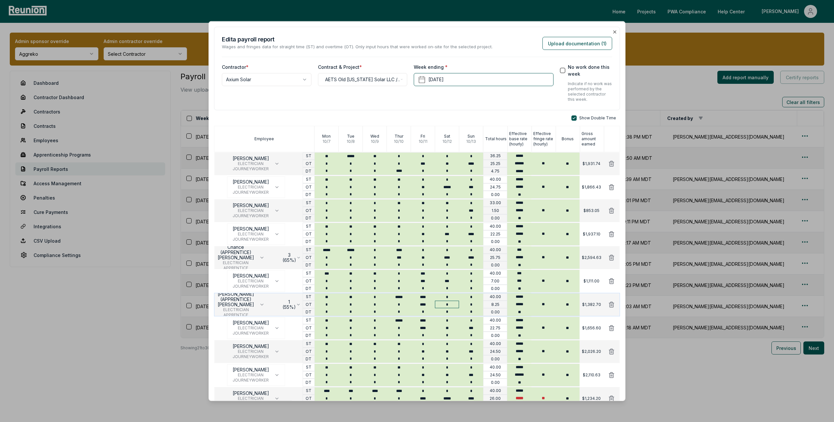
click at [453, 304] on input "*" at bounding box center [447, 303] width 24 height 7
type input "**"
type input "*"
click at [473, 305] on input "*" at bounding box center [471, 303] width 24 height 7
type input "***"
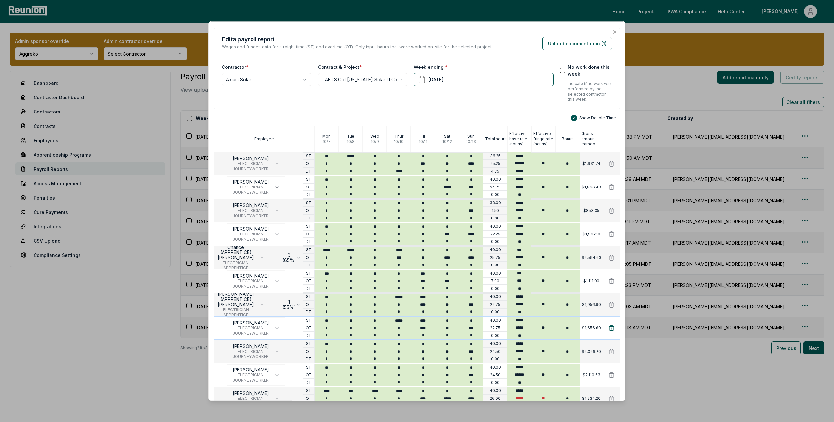
click at [611, 331] on icon at bounding box center [611, 327] width 7 height 7
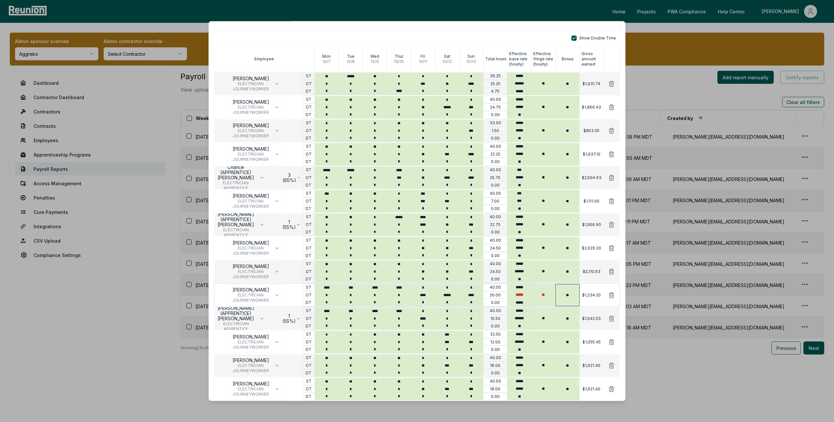
scroll to position [82, 0]
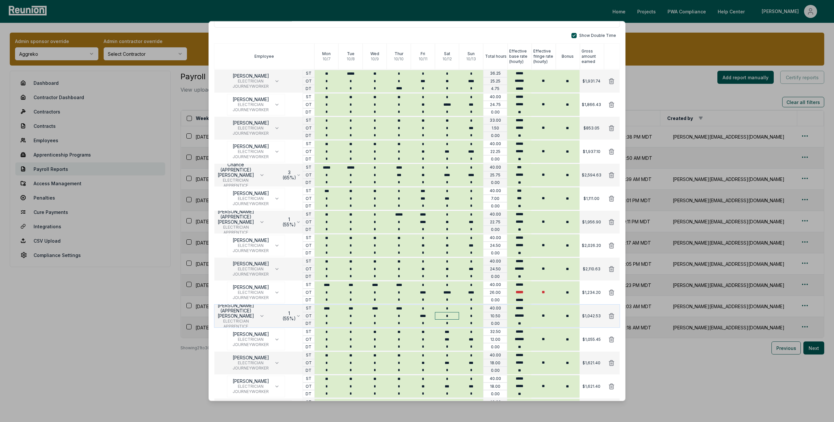
click at [451, 316] on input "*" at bounding box center [447, 315] width 24 height 7
type input "*****"
type input "*"
click at [477, 316] on input "*" at bounding box center [471, 315] width 24 height 7
type input "****"
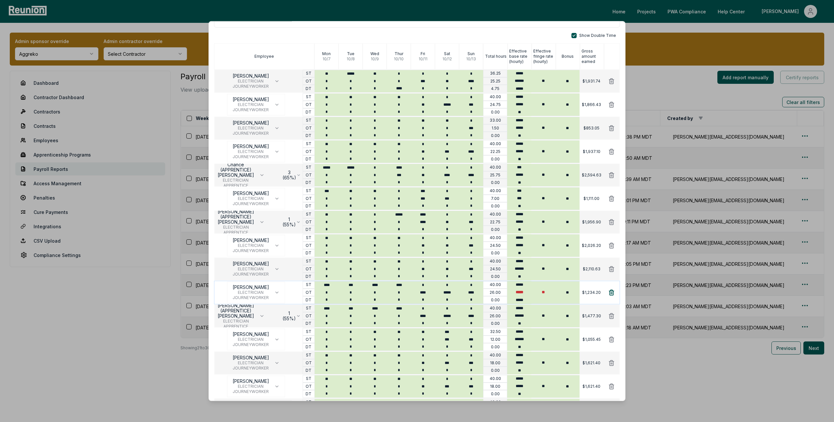
click at [613, 292] on icon at bounding box center [611, 292] width 7 height 7
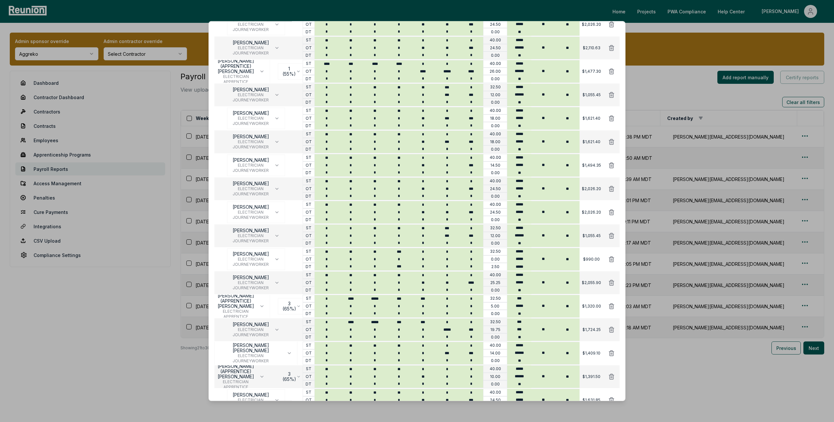
scroll to position [311, 0]
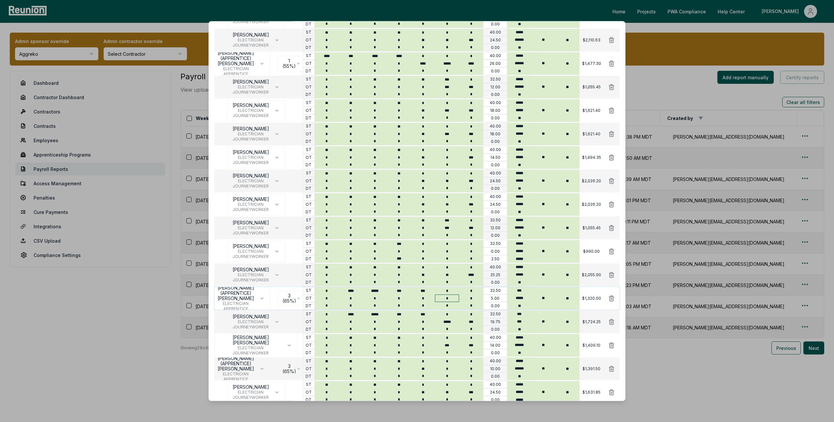
click at [452, 299] on input "*" at bounding box center [447, 297] width 24 height 7
type input "**"
type input "*"
click at [476, 299] on input "*" at bounding box center [471, 297] width 24 height 7
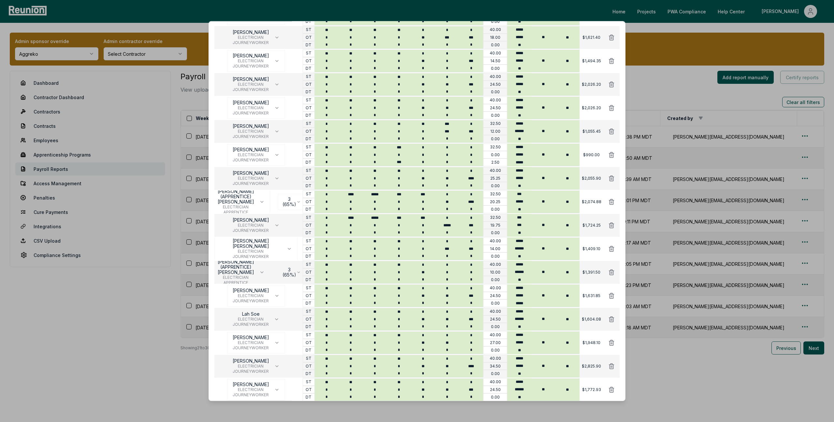
scroll to position [405, 0]
type input "****"
click at [450, 206] on input "**" at bounding box center [447, 203] width 24 height 7
type input "*****"
type input "***"
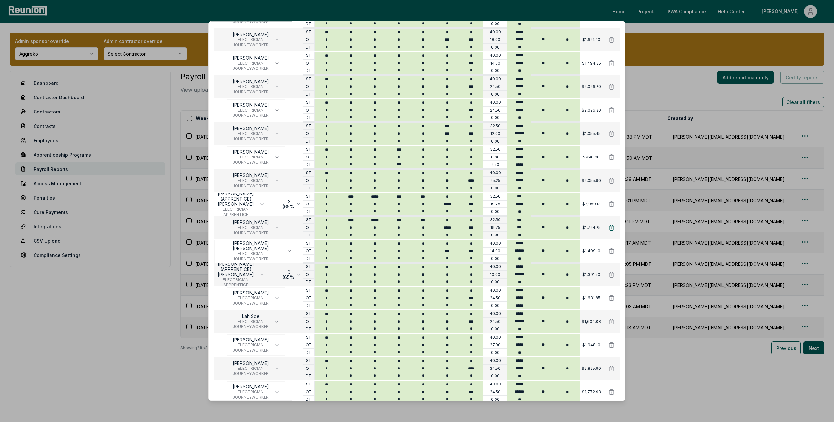
click at [610, 227] on icon at bounding box center [611, 227] width 7 height 7
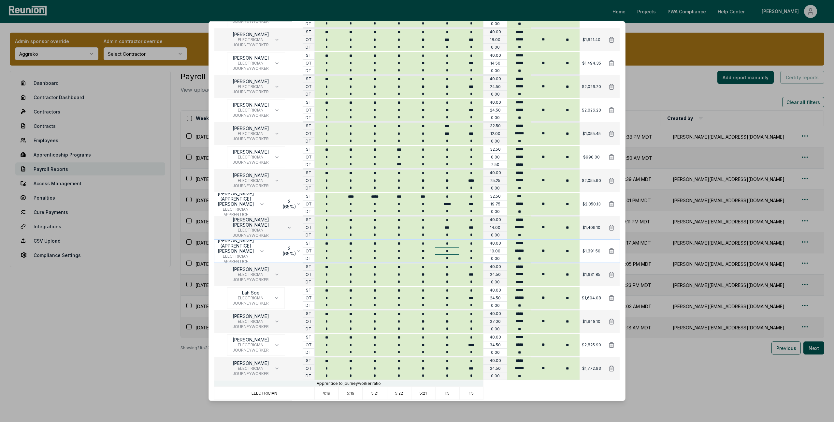
click at [450, 251] on input "*" at bounding box center [447, 250] width 24 height 7
type input "**"
type input "*"
click at [479, 249] on input "*" at bounding box center [471, 250] width 24 height 7
type input "***"
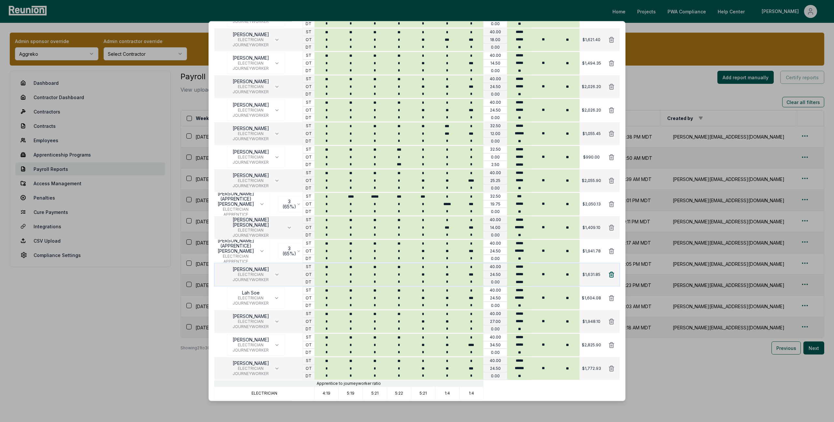
click at [610, 275] on icon at bounding box center [611, 274] width 5 height 5
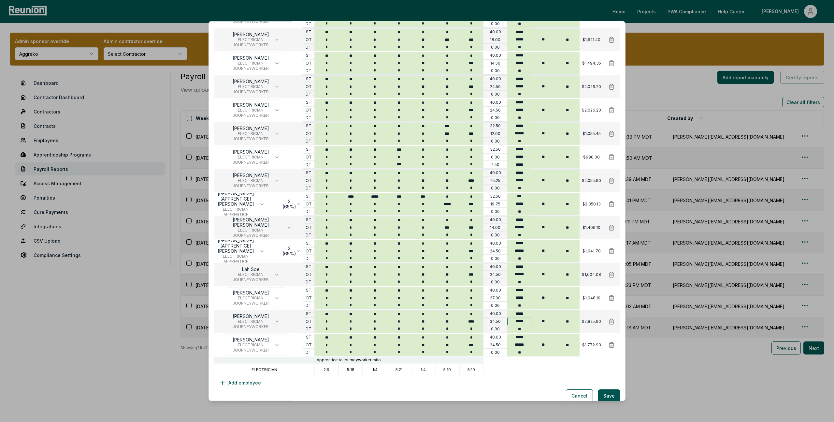
scroll to position [412, 0]
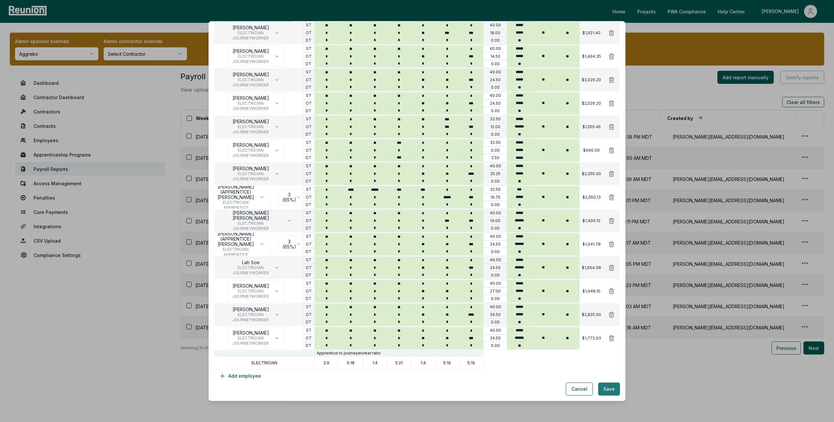
click at [607, 389] on button "Save" at bounding box center [609, 388] width 22 height 13
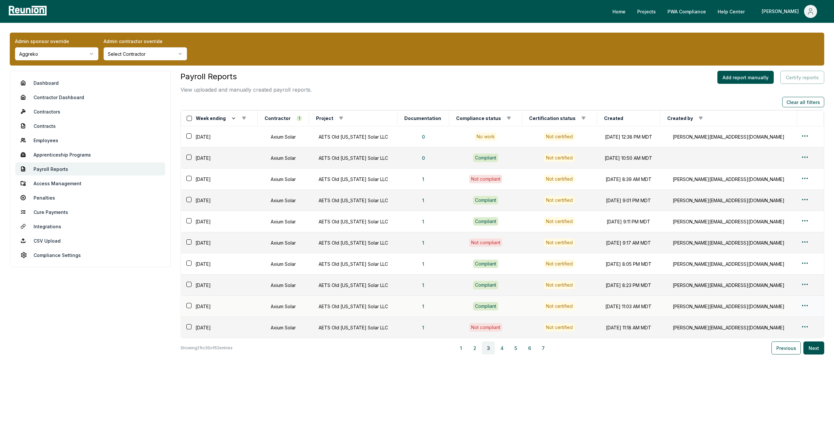
click at [801, 305] on html "Please visit us on your desktop We're working on making our marketplace mobile-…" at bounding box center [417, 211] width 834 height 422
click at [772, 332] on div "Edit" at bounding box center [798, 331] width 62 height 11
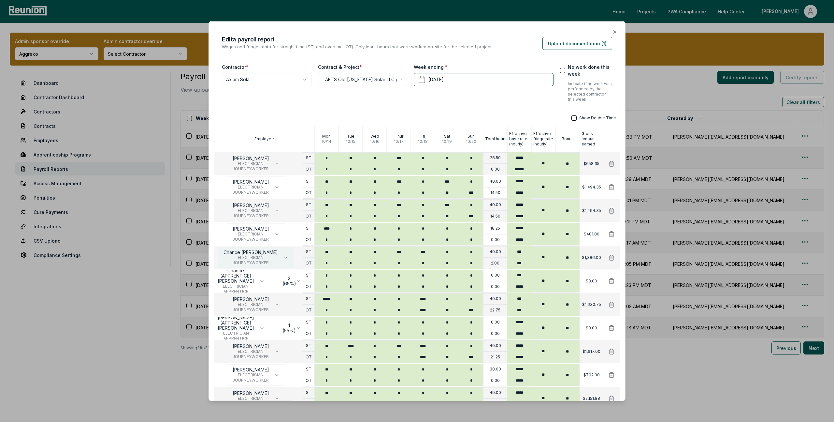
click at [283, 260] on button "Chance Calk ELECTRICIAN JOURNEYWORKER" at bounding box center [256, 258] width 76 height 22
type input "*****"
click at [612, 282] on icon at bounding box center [611, 281] width 7 height 7
click at [270, 257] on button "Chance Calk ELECTRICIAN JOURNEYWORKER" at bounding box center [256, 258] width 76 height 22
type input "***"
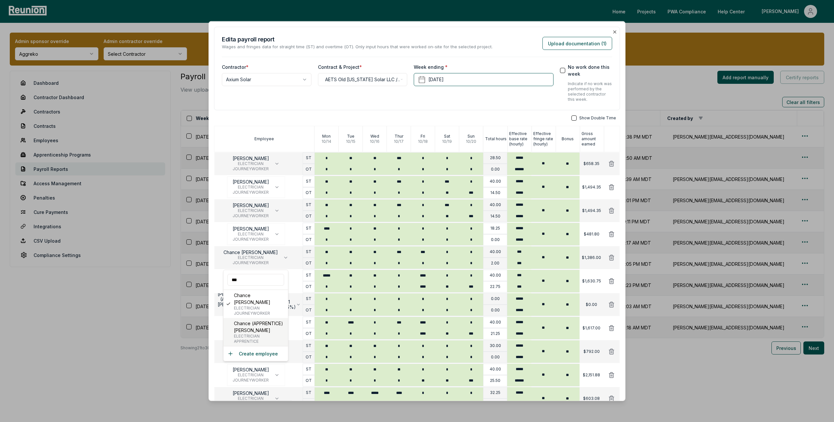
click at [264, 323] on p "Chance (APPRENTICE) [PERSON_NAME]" at bounding box center [259, 327] width 51 height 14
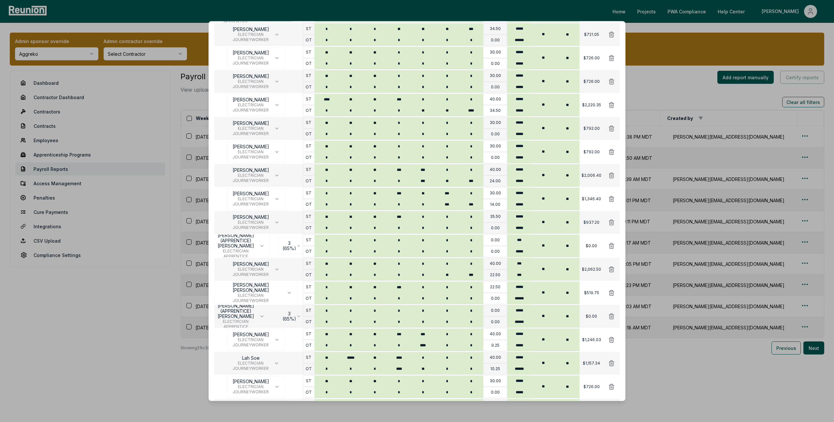
scroll to position [506, 0]
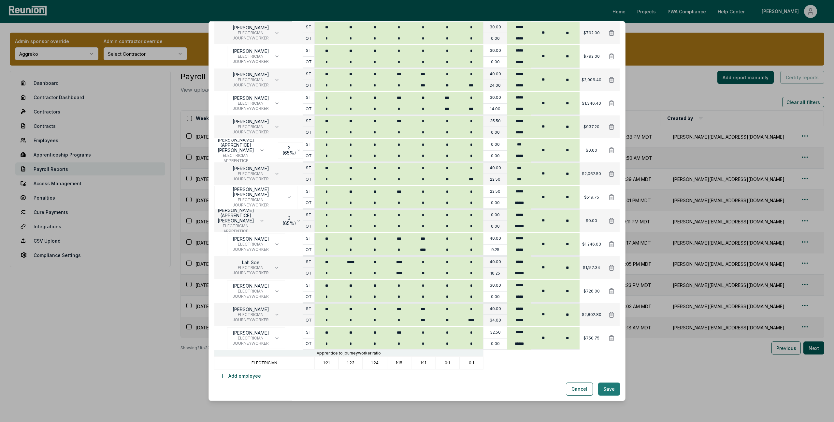
click at [607, 389] on button "Save" at bounding box center [609, 388] width 22 height 13
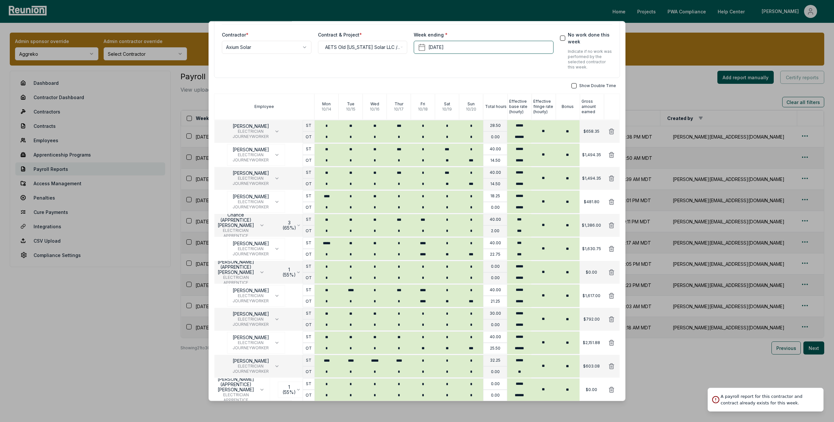
scroll to position [0, 0]
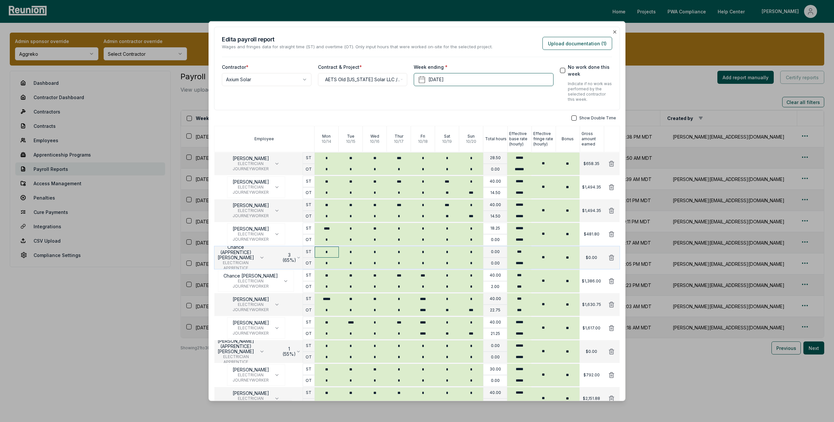
click at [331, 251] on input "*" at bounding box center [327, 251] width 24 height 11
type input "**"
type input "***"
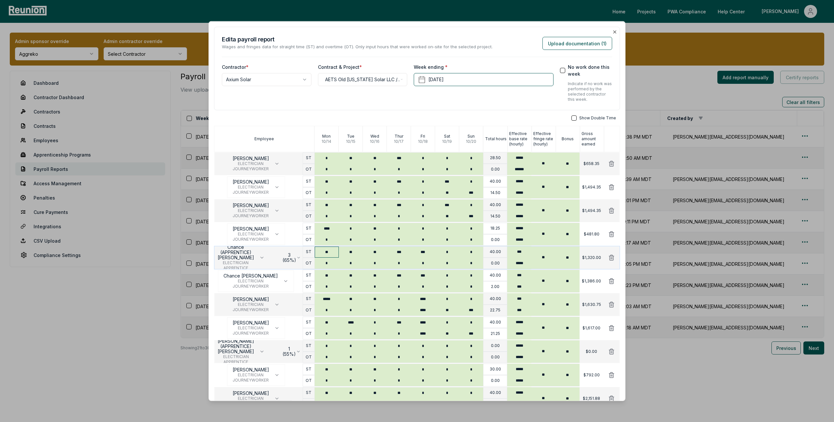
type input "***"
type input "*"
click at [430, 260] on input "*" at bounding box center [423, 262] width 24 height 11
click at [432, 262] on input "**" at bounding box center [423, 262] width 24 height 11
type input "*"
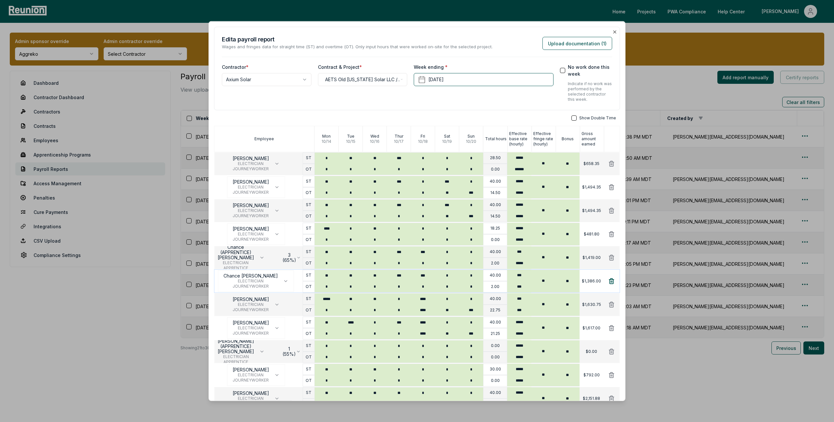
click at [612, 281] on icon at bounding box center [611, 280] width 5 height 5
click at [332, 323] on input "*" at bounding box center [327, 322] width 24 height 11
type input "**"
type input "****"
type input "*"
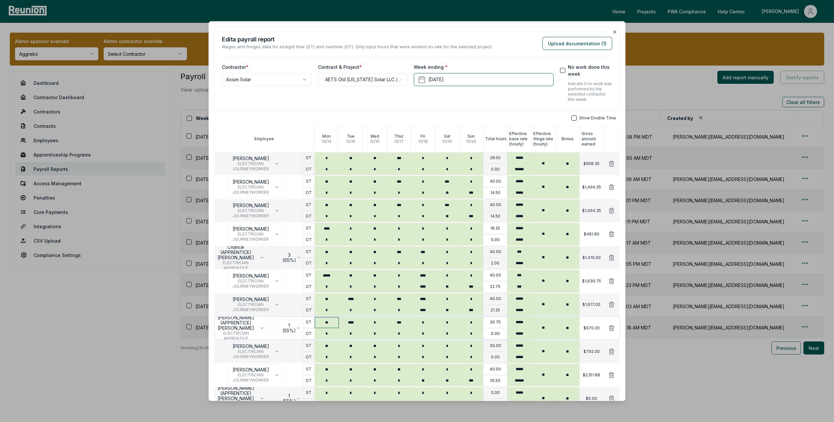
type input "***"
type input "****"
type input "**"
type input "***"
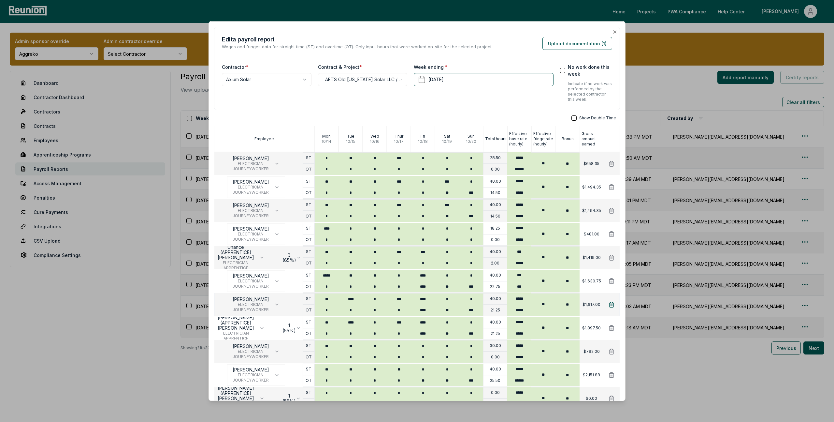
click at [611, 302] on icon at bounding box center [611, 304] width 5 height 5
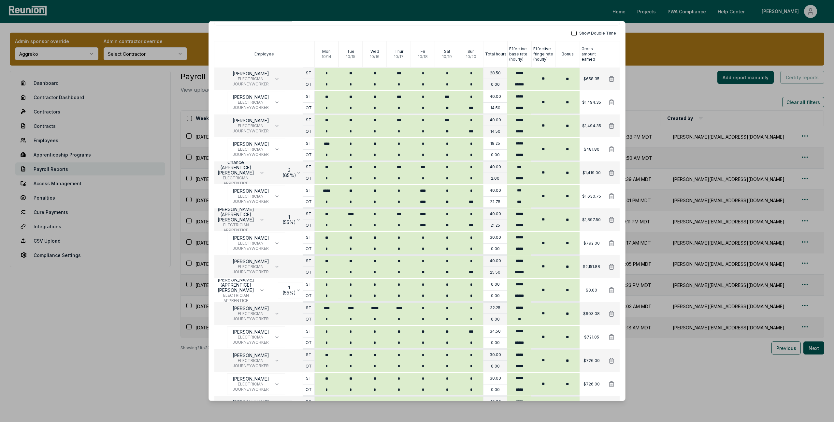
scroll to position [84, 0]
click at [329, 282] on input "*" at bounding box center [327, 284] width 24 height 11
type input "****"
type input "*****"
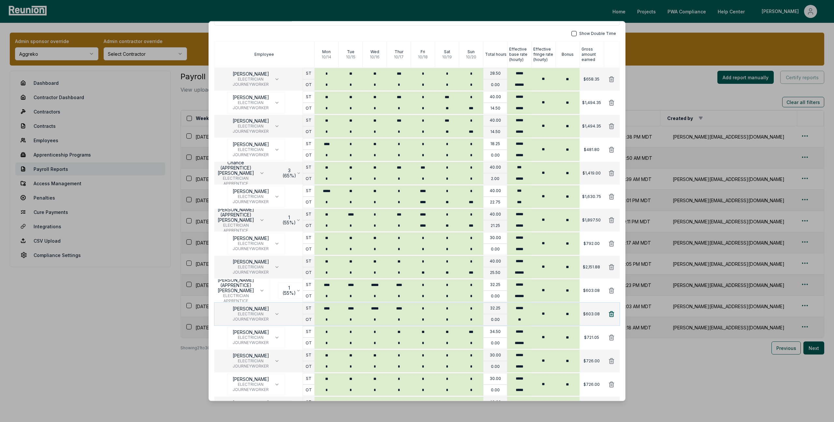
type input "****"
click at [612, 315] on icon at bounding box center [611, 313] width 7 height 7
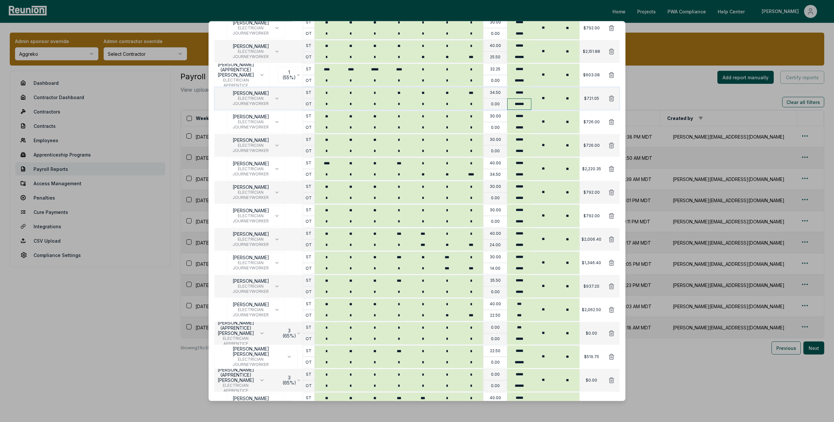
scroll to position [299, 0]
click at [331, 328] on input "*" at bounding box center [327, 328] width 24 height 11
type input "**"
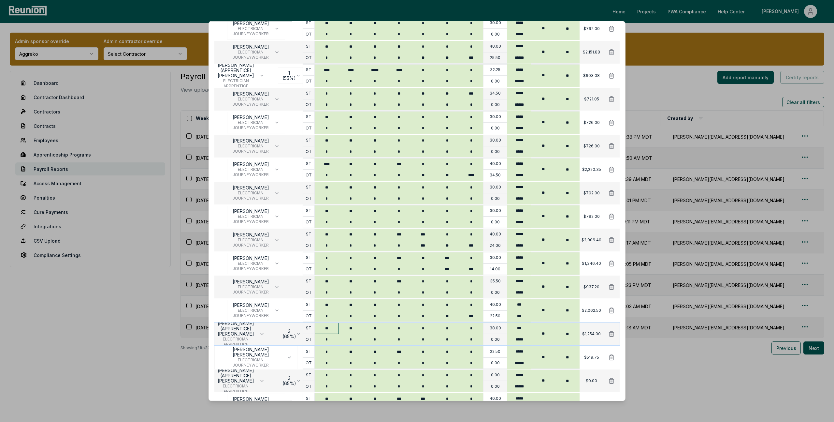
type input "*"
type input "**"
type input "***"
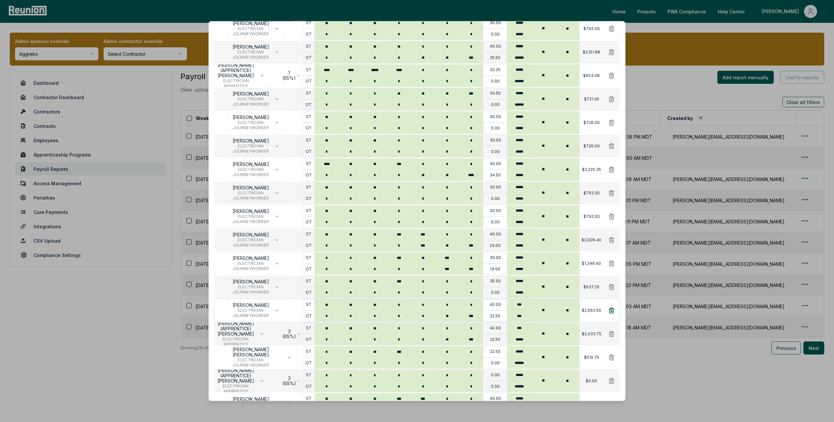
click at [612, 310] on icon at bounding box center [611, 310] width 7 height 7
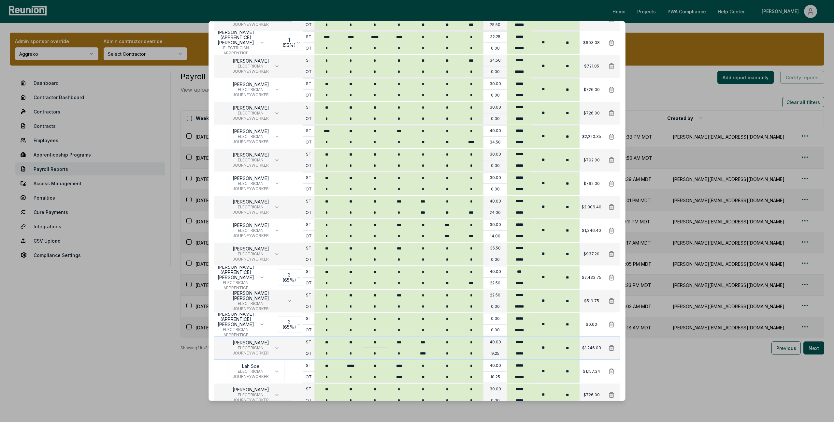
scroll to position [334, 0]
click at [329, 316] on input "*" at bounding box center [327, 316] width 24 height 11
type input "**"
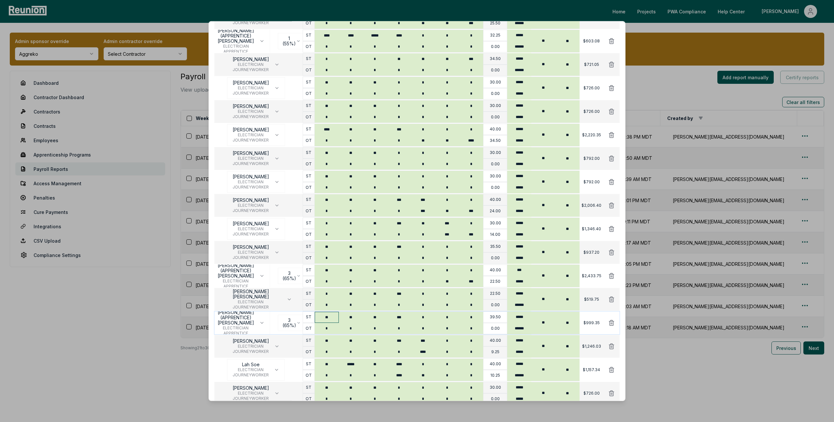
type input "***"
type input "****"
click at [612, 347] on icon at bounding box center [611, 346] width 7 height 7
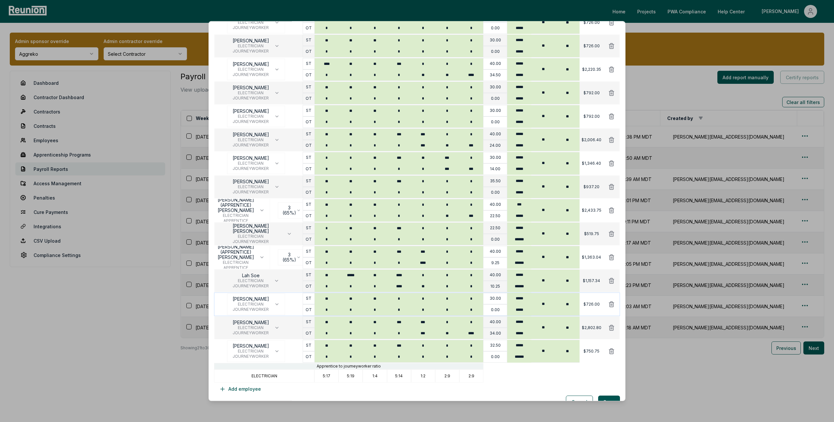
scroll to position [412, 0]
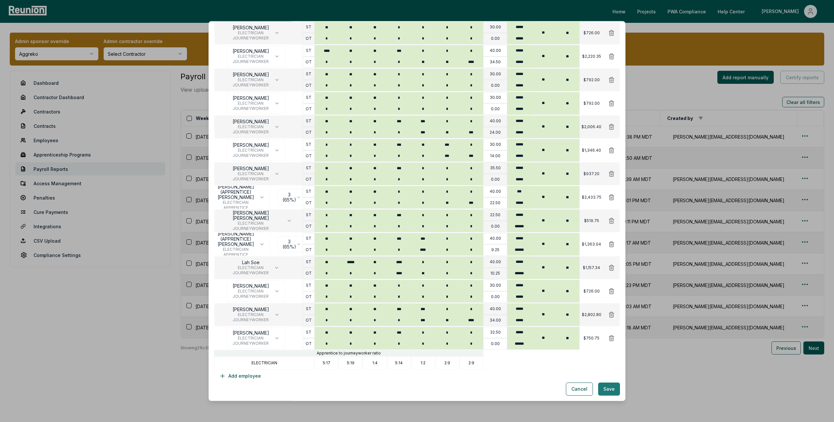
click at [610, 391] on button "Save" at bounding box center [609, 388] width 22 height 13
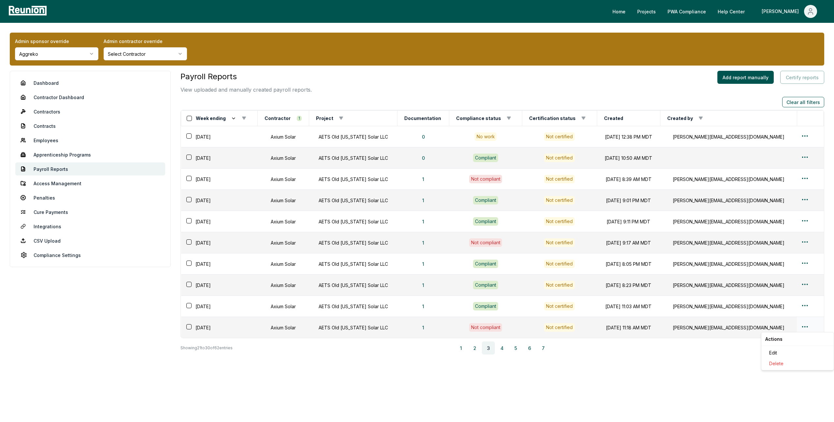
click at [800, 324] on html "Please visit us on your desktop We're working on making our marketplace mobile-…" at bounding box center [417, 211] width 834 height 422
click at [773, 353] on div "Edit" at bounding box center [798, 352] width 62 height 11
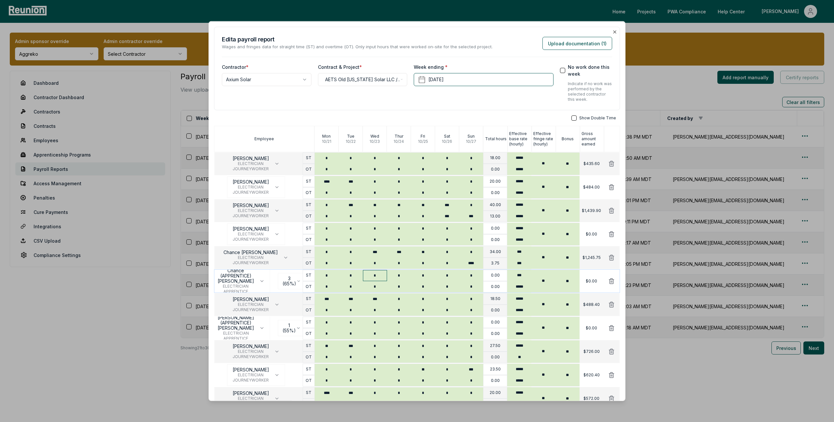
click at [381, 276] on input "*" at bounding box center [375, 275] width 24 height 11
type input "***"
type input "**"
type input "*"
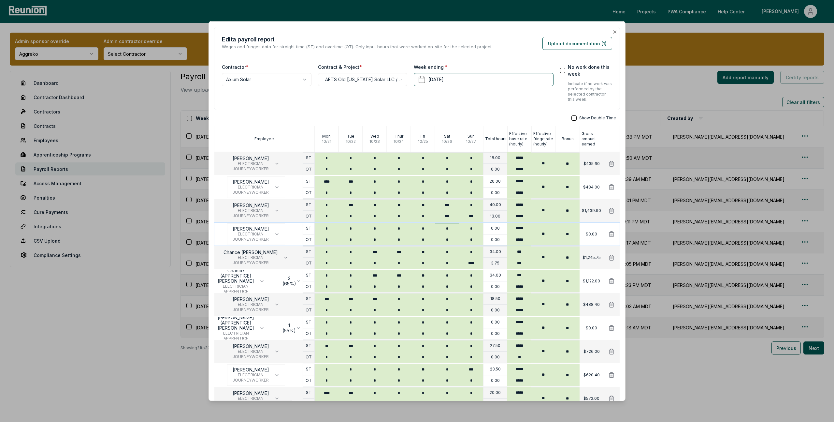
type input "*"
type input "****"
click at [610, 258] on icon at bounding box center [611, 257] width 7 height 7
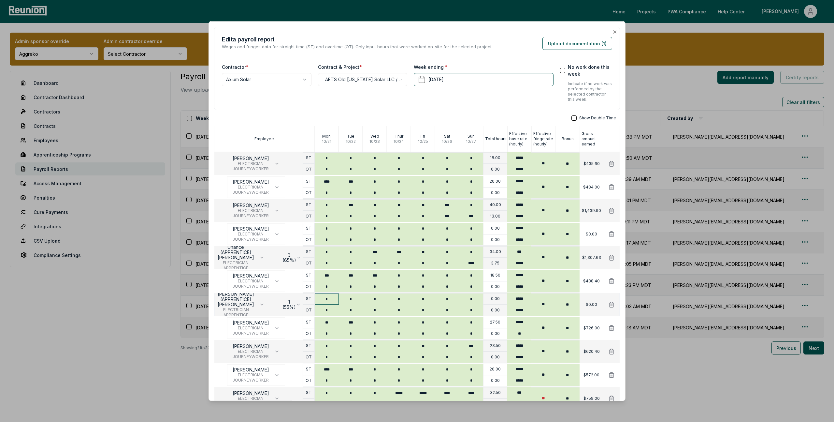
click at [331, 296] on input "*" at bounding box center [327, 298] width 24 height 11
type input "**"
type input "***"
type input "*"
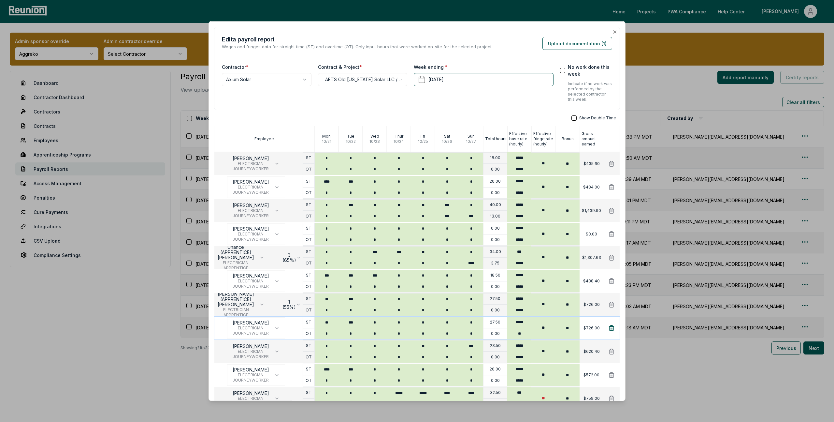
click at [612, 327] on icon at bounding box center [611, 327] width 5 height 5
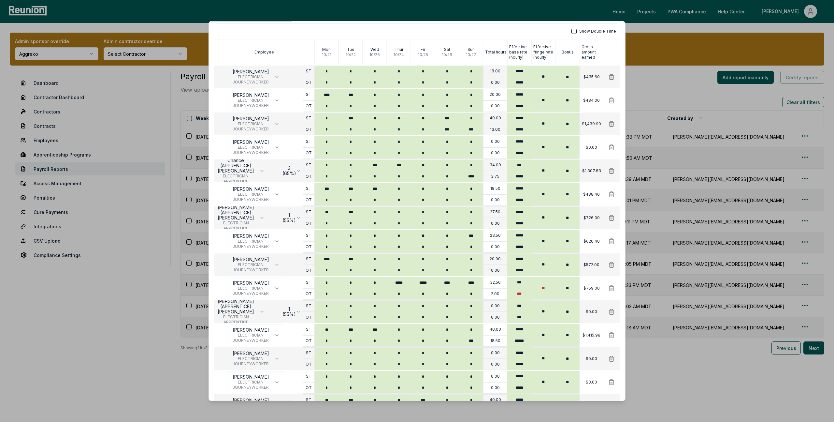
scroll to position [87, 0]
type input "*"
click at [329, 300] on input "*" at bounding box center [327, 305] width 24 height 11
click at [403, 307] on input "*" at bounding box center [399, 305] width 24 height 11
type input "*****"
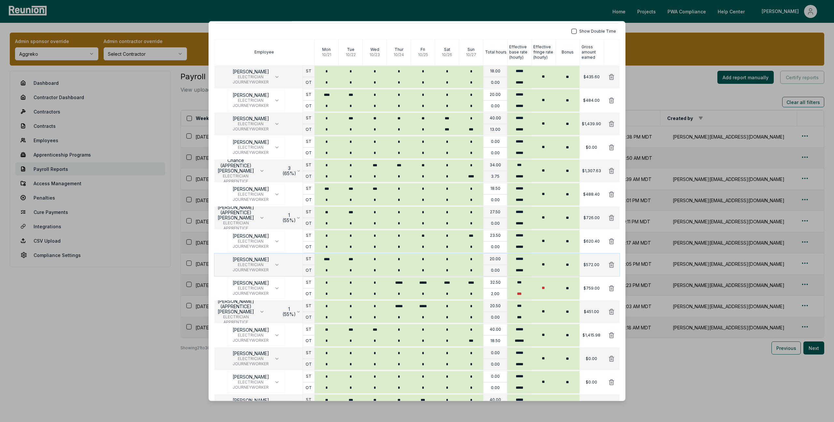
type input "*****"
type input "****"
click at [475, 307] on input "*" at bounding box center [471, 305] width 24 height 11
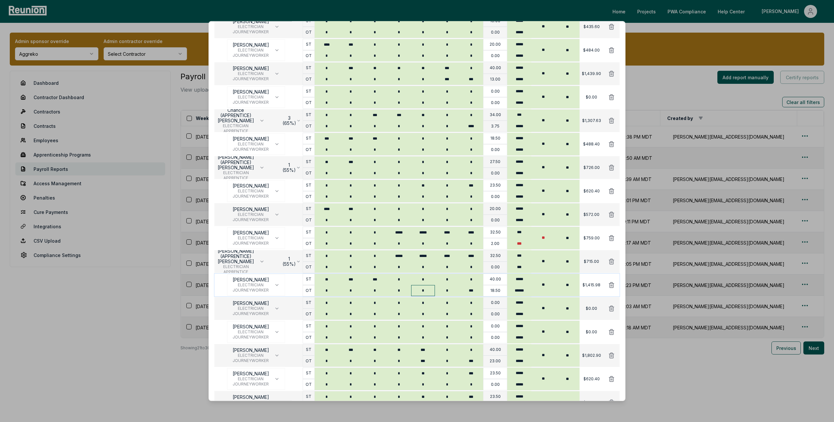
scroll to position [145, 0]
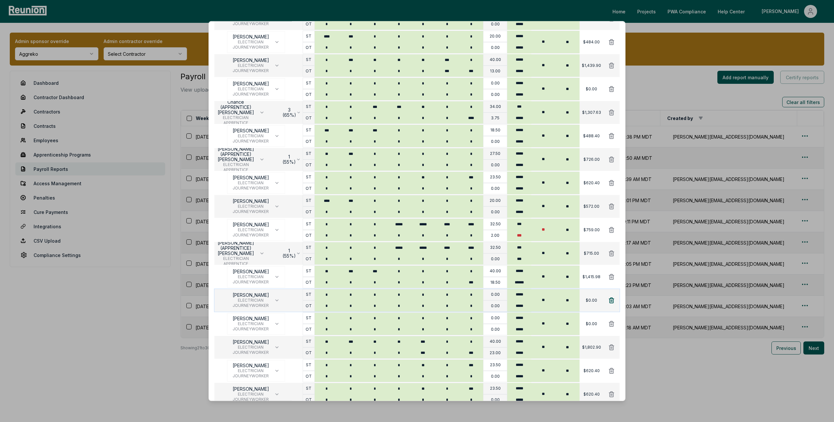
type input "****"
click at [612, 299] on icon at bounding box center [611, 299] width 5 height 5
click at [612, 300] on icon at bounding box center [611, 299] width 5 height 5
click at [611, 89] on icon at bounding box center [611, 88] width 5 height 5
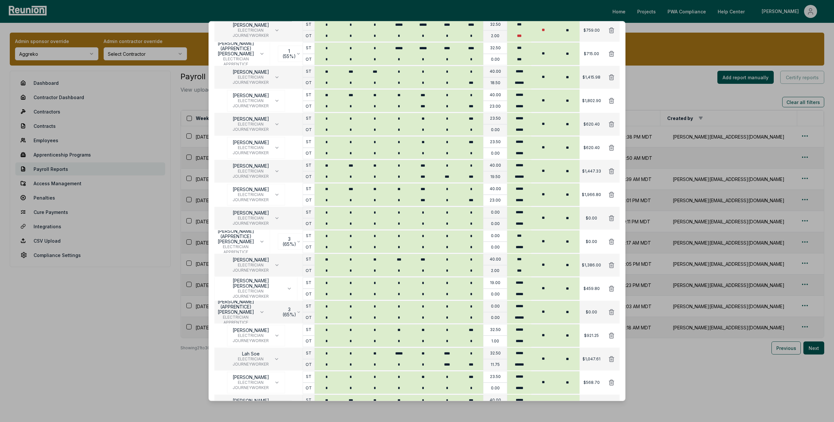
scroll to position [371, 0]
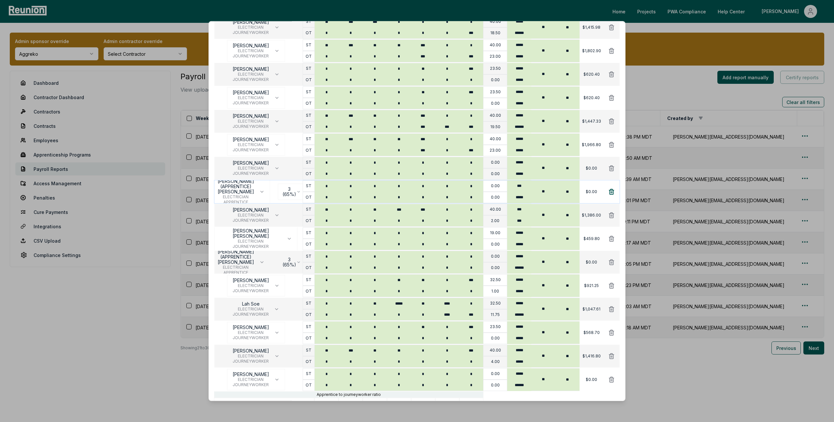
click at [612, 192] on icon at bounding box center [611, 191] width 5 height 5
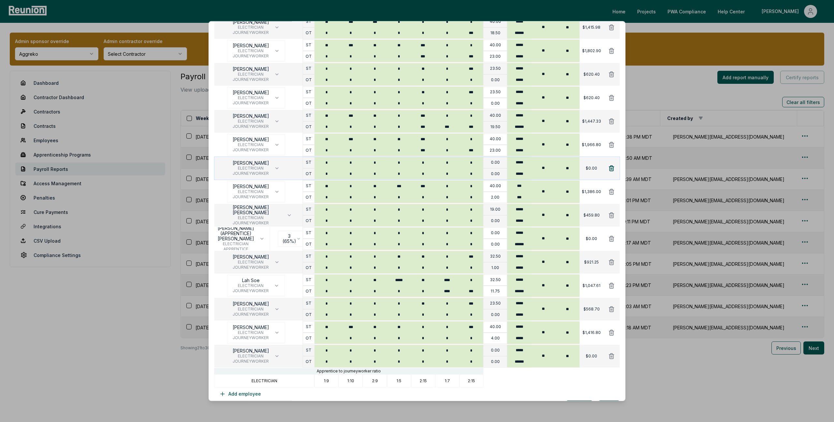
click at [612, 166] on icon at bounding box center [611, 167] width 5 height 5
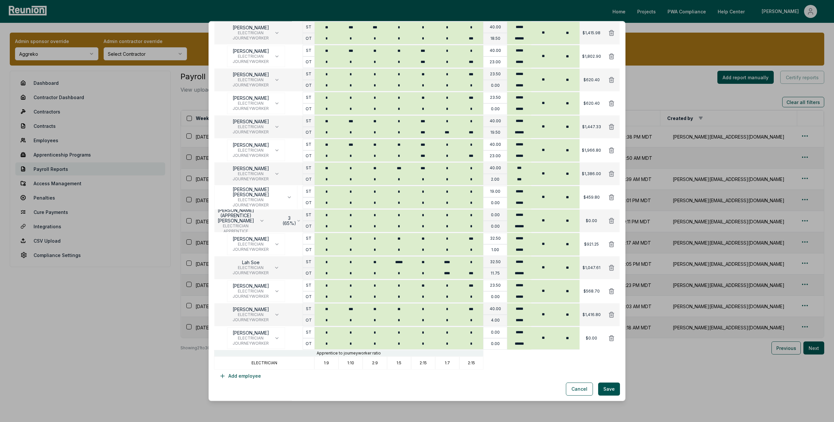
scroll to position [365, 0]
click at [611, 221] on icon at bounding box center [611, 220] width 7 height 7
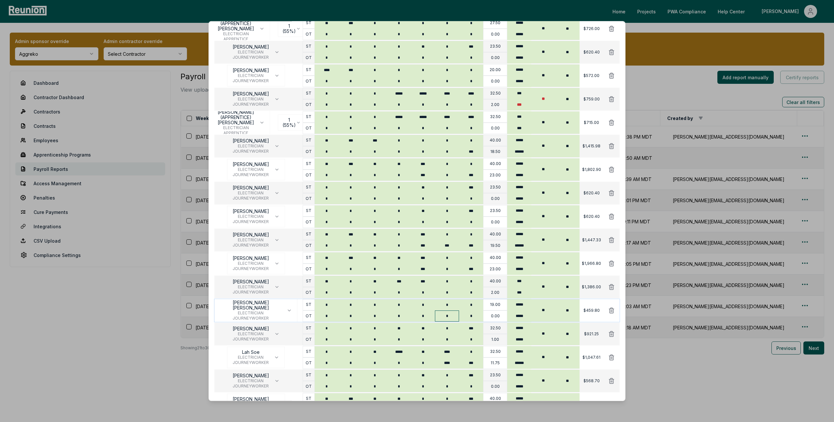
scroll to position [250, 0]
click at [476, 132] on input "*" at bounding box center [471, 129] width 24 height 11
type input "*"
click at [611, 101] on icon at bounding box center [611, 101] width 7 height 7
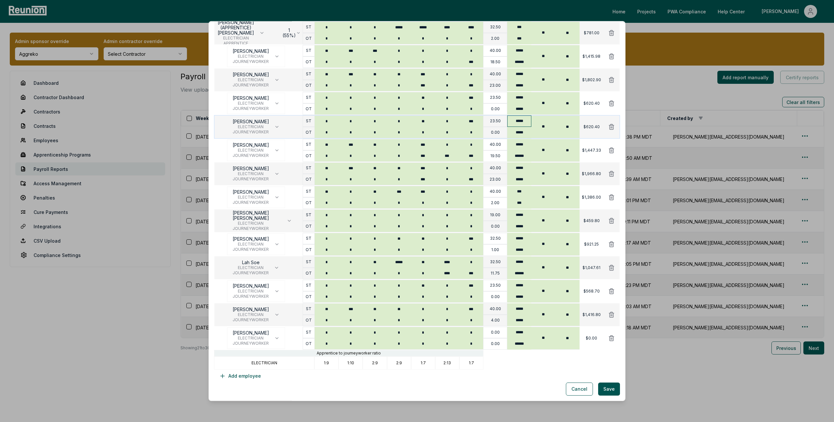
scroll to position [318, 0]
click at [611, 338] on icon at bounding box center [611, 338] width 7 height 7
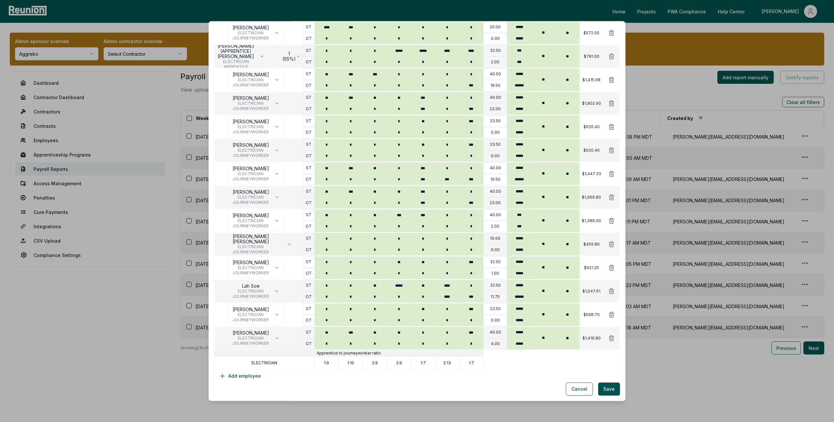
scroll to position [295, 0]
click at [606, 391] on button "Save" at bounding box center [609, 388] width 22 height 13
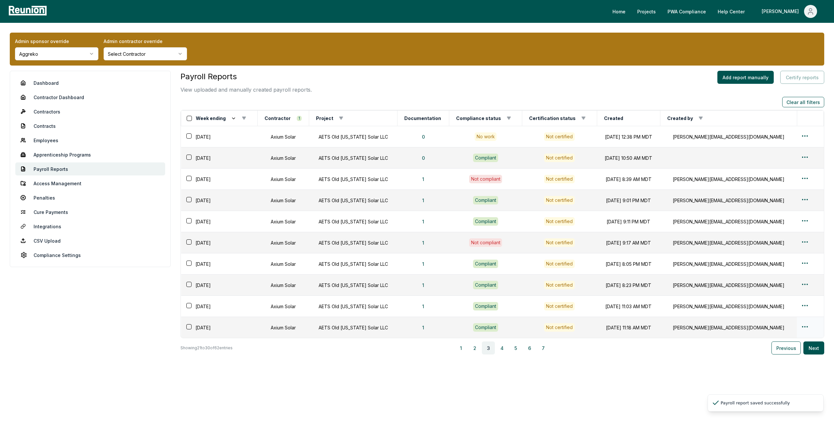
click at [801, 327] on html "Please visit us on your desktop We're working on making our marketplace mobile-…" at bounding box center [417, 211] width 834 height 422
click at [773, 355] on div "Edit" at bounding box center [798, 352] width 62 height 11
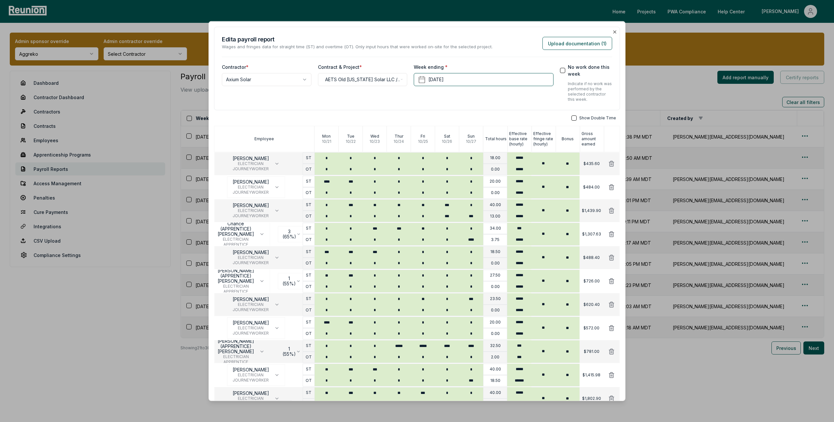
click at [675, 369] on body "Please visit us on your desktop We're working on making our marketplace mobile-…" at bounding box center [417, 211] width 834 height 422
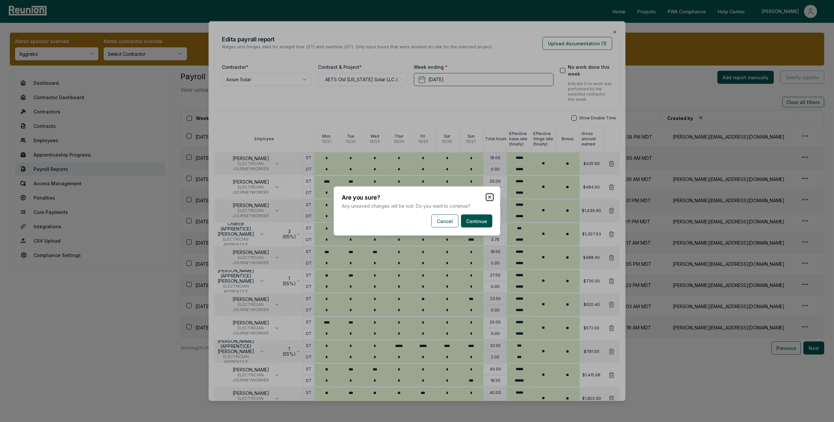
click at [490, 194] on icon "button" at bounding box center [489, 196] width 5 height 5
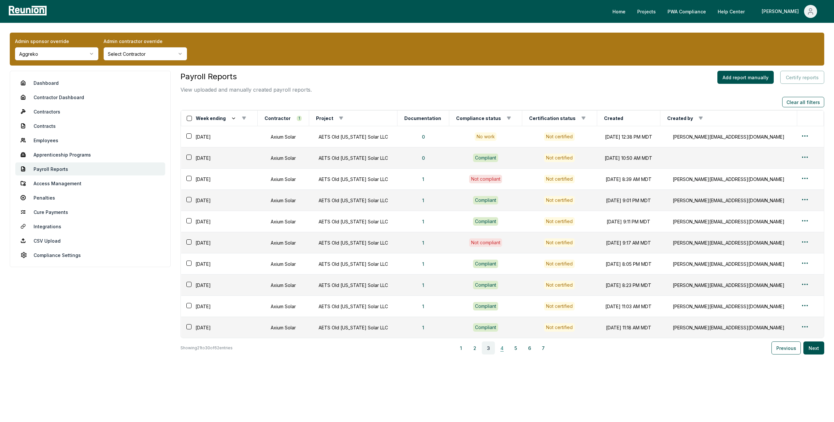
click at [503, 348] on button "4" at bounding box center [501, 347] width 13 height 13
click at [803, 135] on html "Please visit us on your desktop We're working on making our marketplace mobile-…" at bounding box center [417, 211] width 834 height 422
click at [777, 161] on div "Edit" at bounding box center [798, 161] width 62 height 11
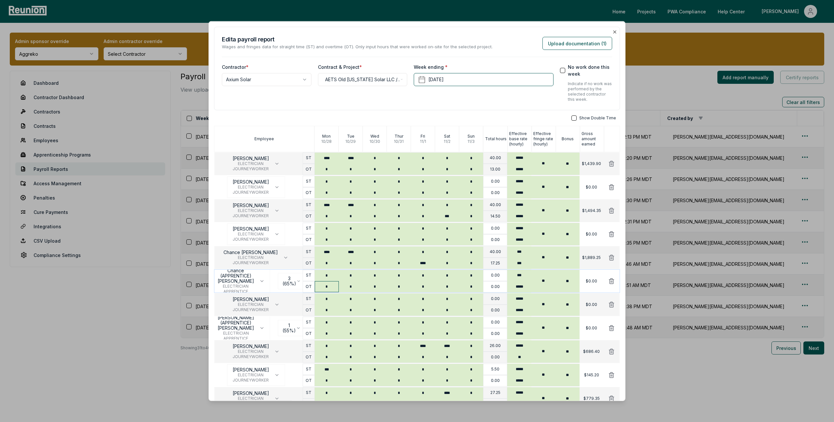
type input "*"
click at [330, 282] on input "*" at bounding box center [327, 286] width 24 height 11
click at [331, 274] on input "*" at bounding box center [327, 275] width 24 height 11
type input "****"
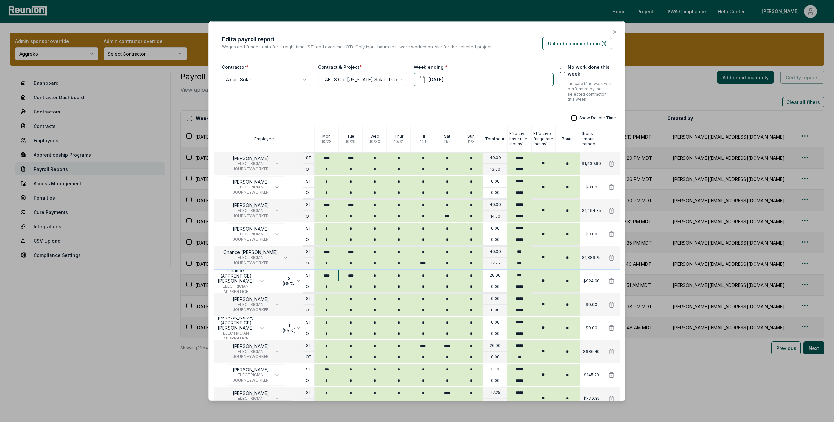
type input "*"
type input "****"
type input "*"
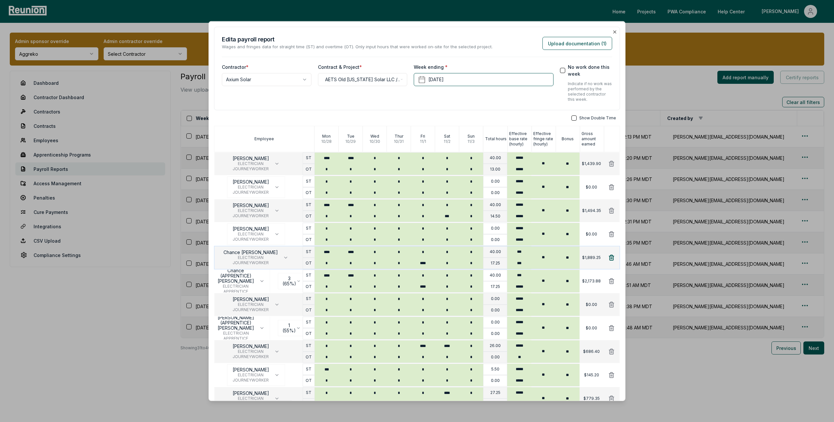
click at [610, 255] on icon at bounding box center [611, 257] width 5 height 5
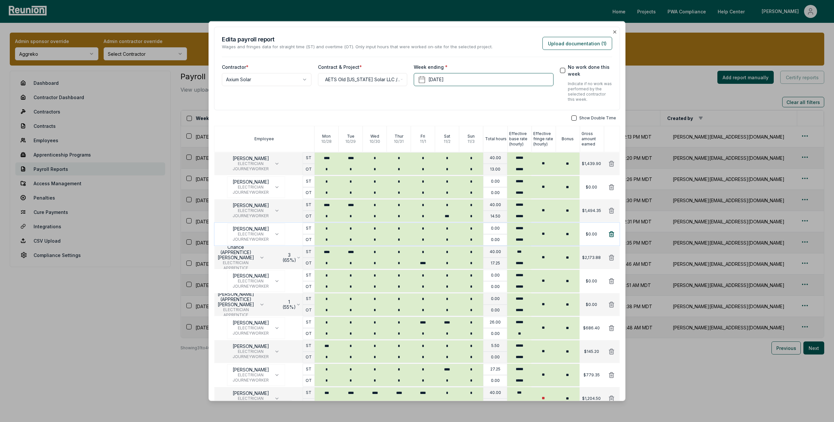
click at [610, 234] on icon at bounding box center [611, 233] width 5 height 5
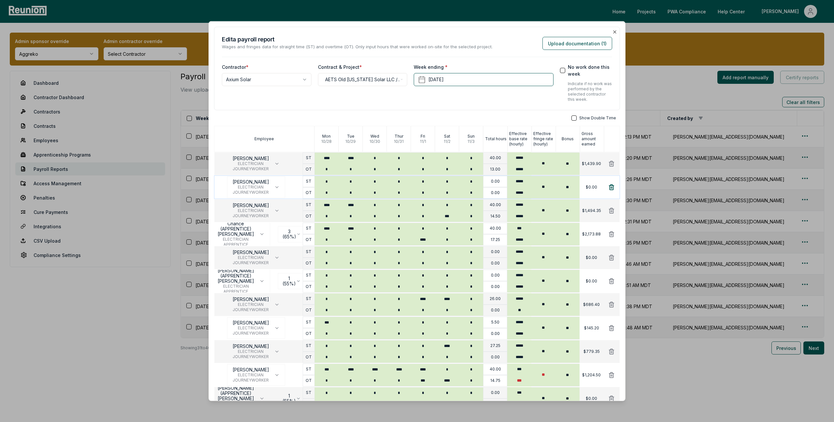
click at [611, 188] on icon at bounding box center [611, 187] width 7 height 7
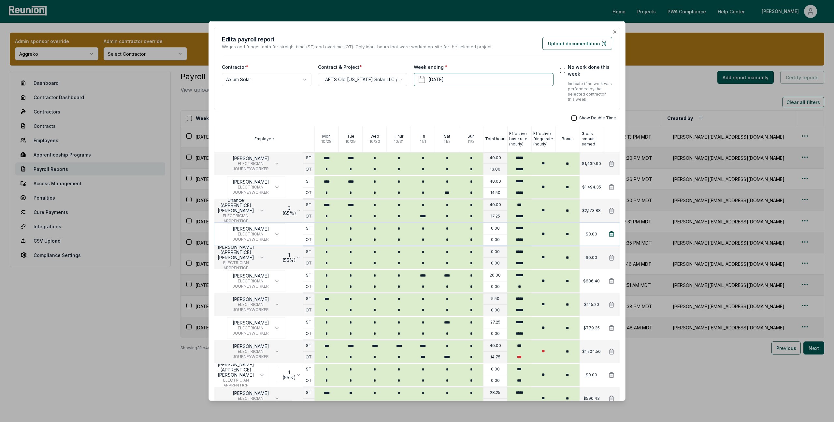
click at [613, 233] on icon at bounding box center [611, 233] width 5 height 5
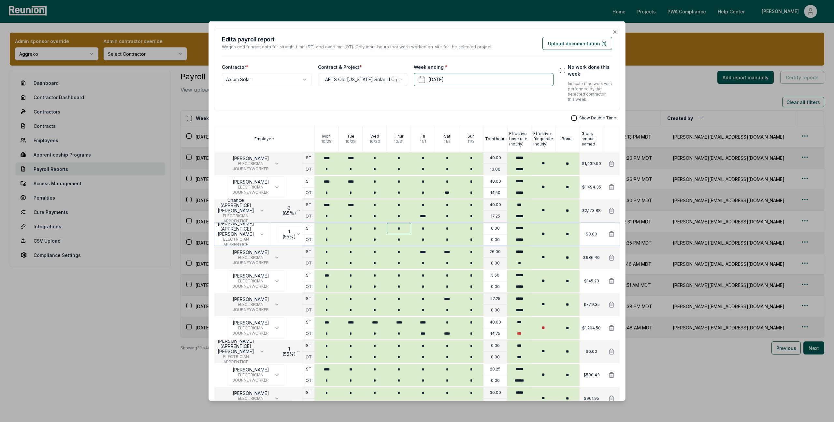
click at [399, 232] on input "*" at bounding box center [399, 228] width 24 height 11
type input "*"
type input "****"
click at [612, 257] on icon at bounding box center [611, 257] width 5 height 5
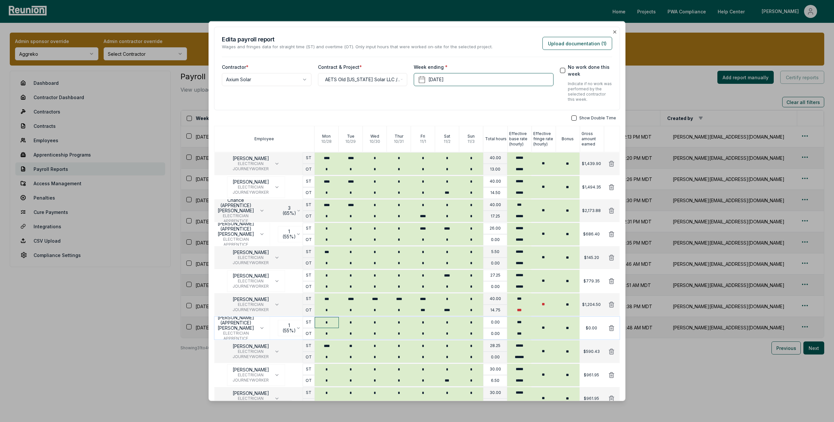
click at [336, 323] on input "*" at bounding box center [327, 322] width 24 height 11
type input "***"
type input "****"
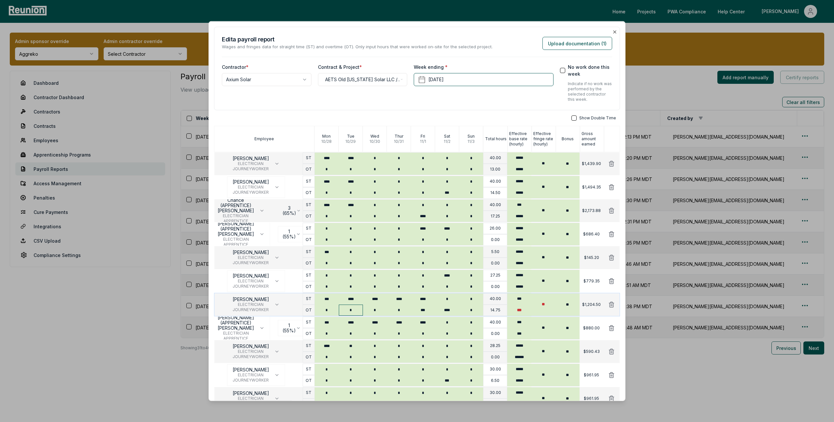
type input "****"
type input "***"
type input "****"
click at [611, 305] on icon at bounding box center [611, 304] width 7 height 7
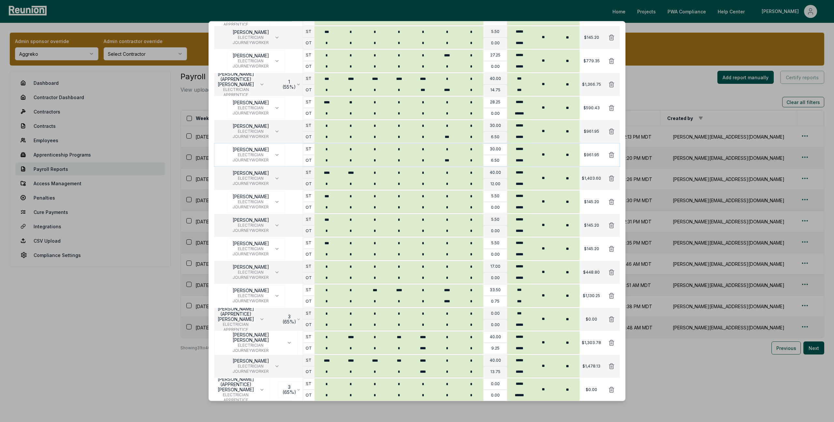
scroll to position [220, 0]
click at [375, 309] on input "*" at bounding box center [375, 313] width 24 height 11
type input "***"
type input "****"
type input "*"
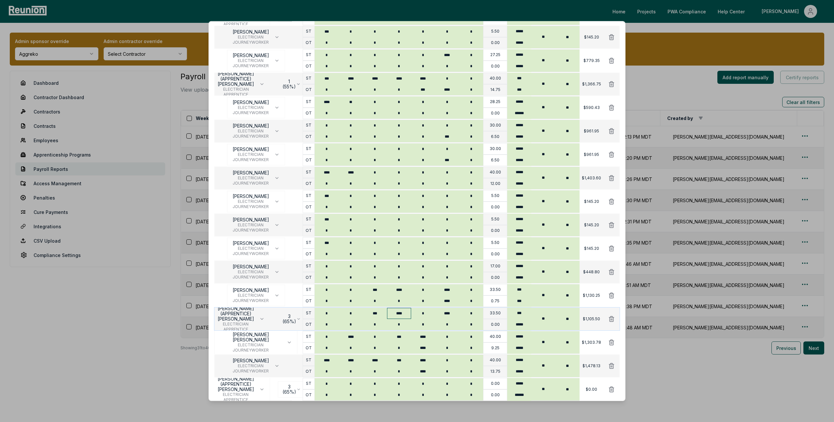
type input "****"
type input "*"
type input "****"
click at [610, 294] on icon at bounding box center [611, 295] width 5 height 5
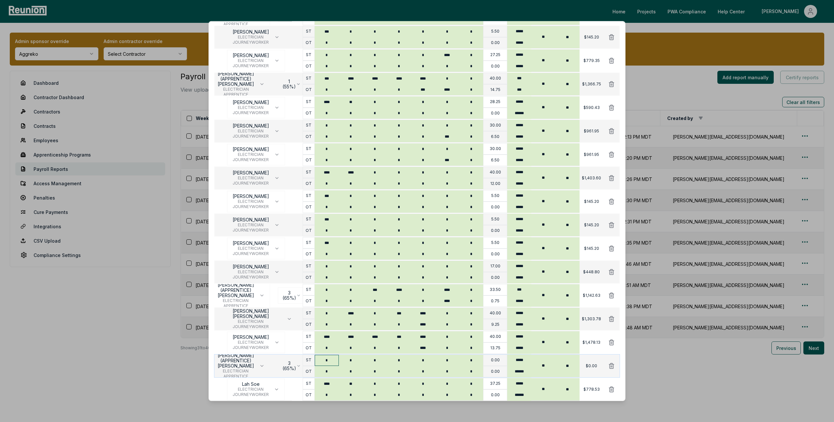
click at [331, 360] on input "*" at bounding box center [327, 359] width 24 height 11
type input "****"
type input "***"
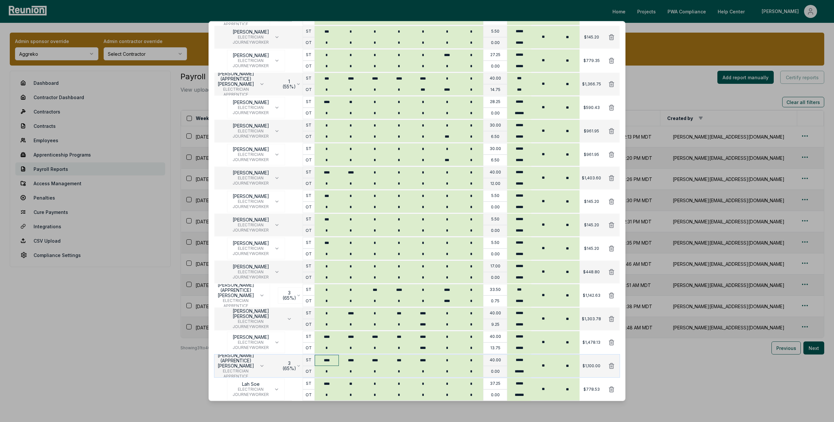
type input "****"
type input "*"
click at [611, 342] on icon at bounding box center [611, 341] width 5 height 5
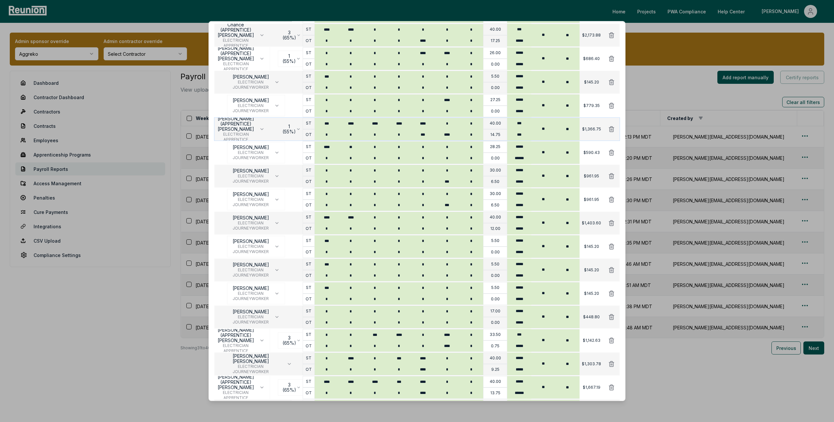
scroll to position [318, 0]
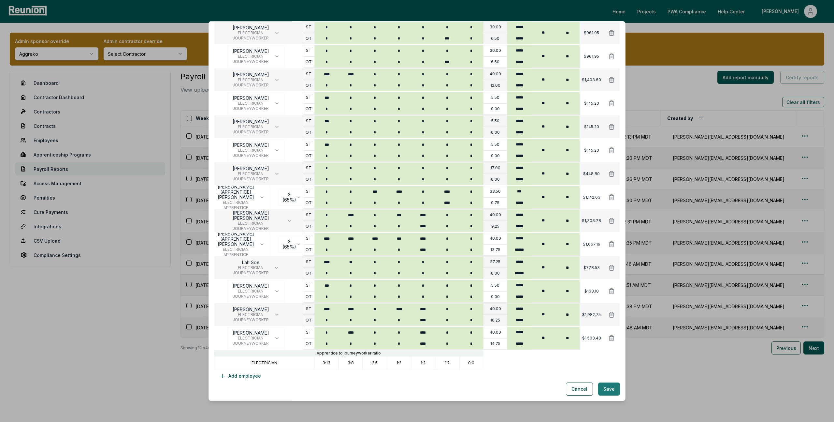
click at [613, 383] on button "Save" at bounding box center [609, 388] width 22 height 13
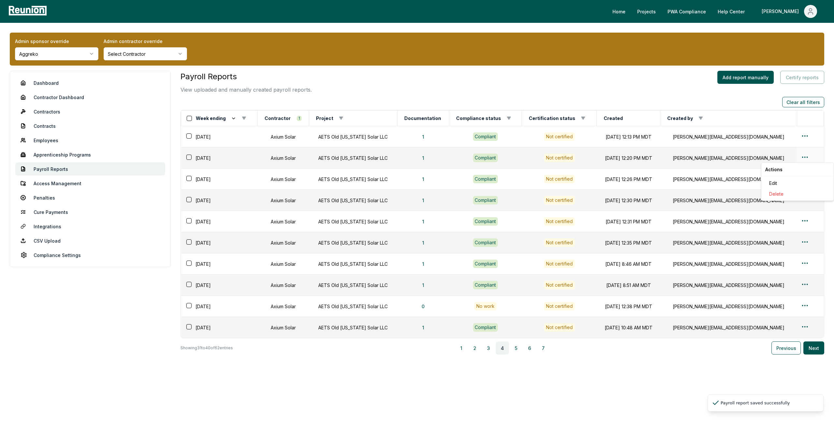
click at [802, 159] on html "Please visit us on your desktop We're working on making our marketplace mobile-…" at bounding box center [417, 211] width 834 height 422
click at [773, 182] on div "Edit" at bounding box center [798, 183] width 62 height 11
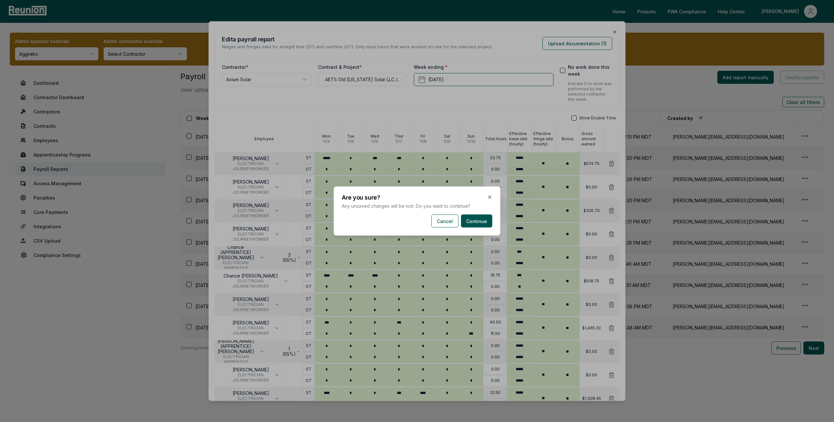
click at [146, 360] on body "Please visit us on your desktop We're working on making our marketplace mobile-…" at bounding box center [417, 211] width 834 height 422
click at [473, 222] on button "Continue" at bounding box center [476, 220] width 31 height 13
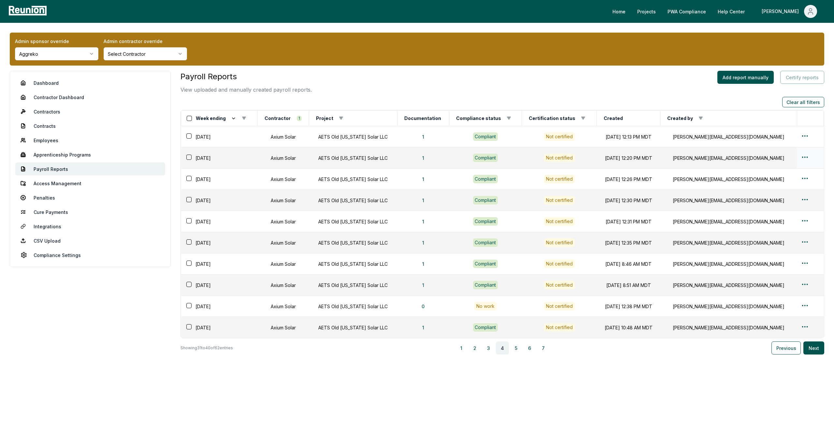
click at [802, 155] on html "Please visit us on your desktop We're working on making our marketplace mobile-…" at bounding box center [417, 211] width 834 height 422
click at [774, 183] on div "Edit" at bounding box center [798, 183] width 62 height 11
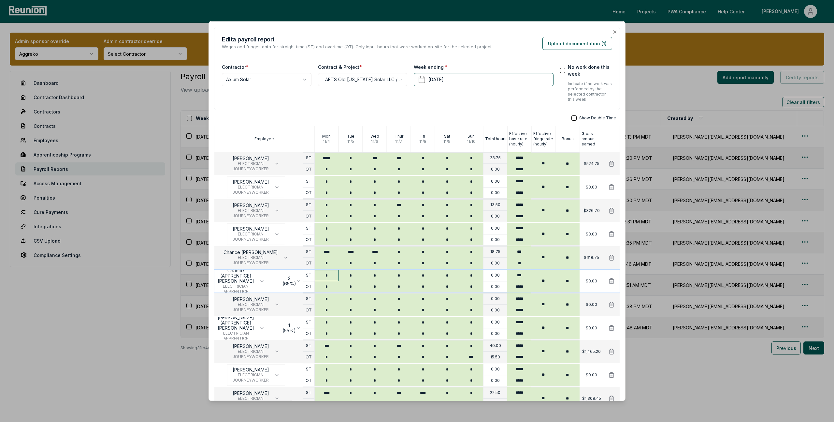
click at [327, 278] on input "*" at bounding box center [327, 275] width 24 height 11
type input "***"
type input "****"
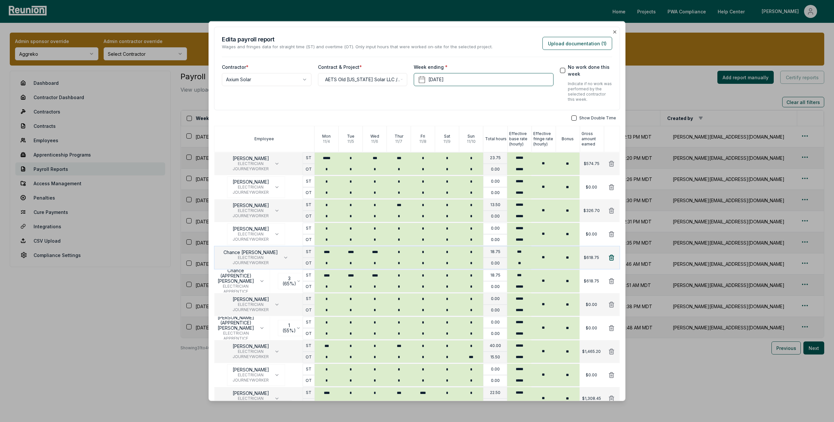
click at [612, 256] on icon at bounding box center [611, 257] width 7 height 7
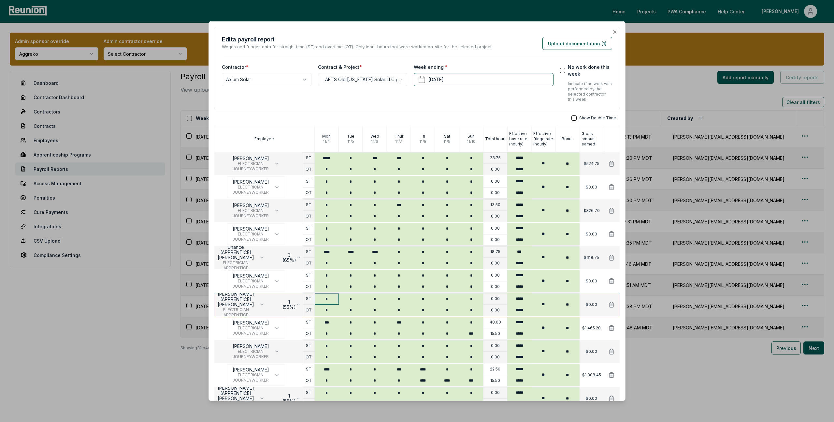
click at [331, 300] on input "*" at bounding box center [327, 298] width 24 height 11
type input "***"
type input "*"
type input "***"
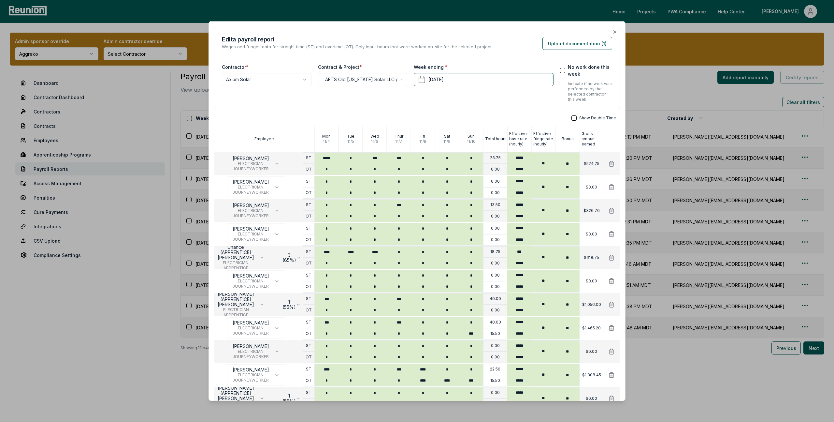
type input "*"
click at [451, 309] on input "*" at bounding box center [447, 309] width 24 height 11
type input "*"
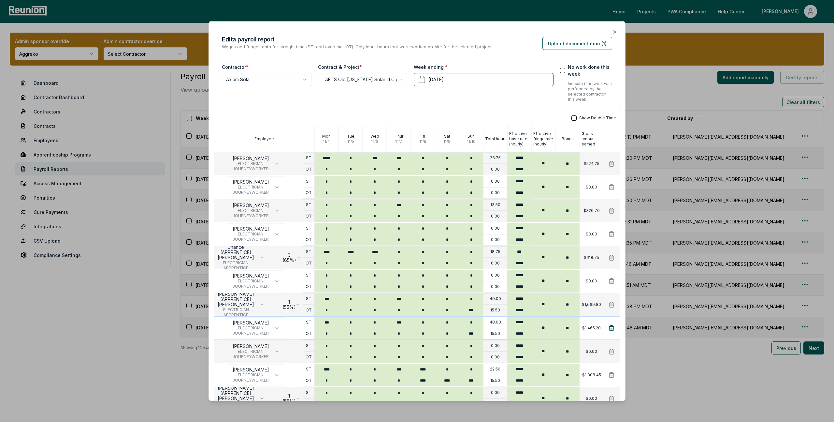
type input "***"
click at [611, 328] on icon at bounding box center [611, 327] width 5 height 5
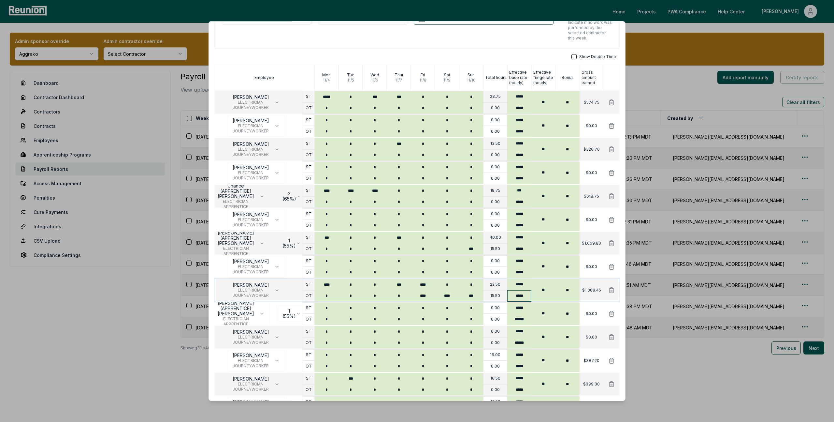
scroll to position [62, 0]
click at [612, 313] on icon at bounding box center [611, 313] width 7 height 7
click at [612, 265] on icon at bounding box center [611, 266] width 5 height 5
click at [613, 288] on icon at bounding box center [611, 289] width 5 height 5
click at [612, 172] on icon at bounding box center [611, 172] width 5 height 5
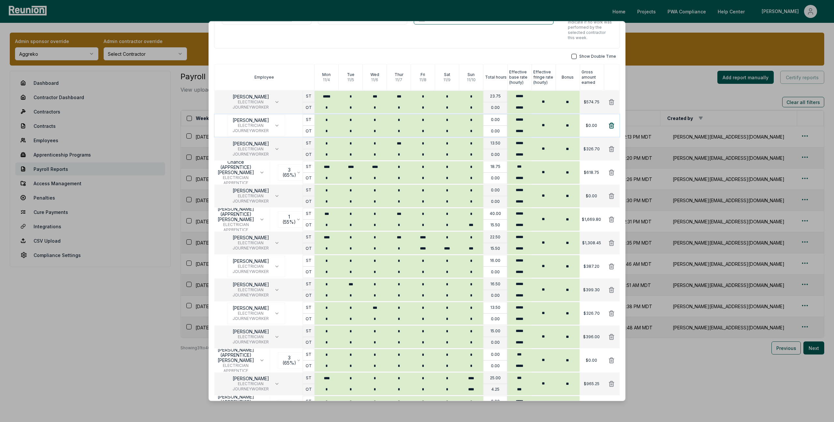
click at [612, 123] on icon at bounding box center [611, 125] width 7 height 7
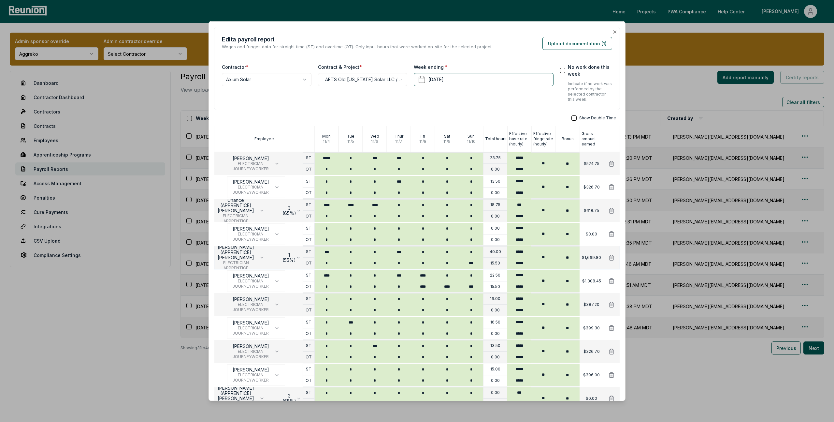
scroll to position [3, 0]
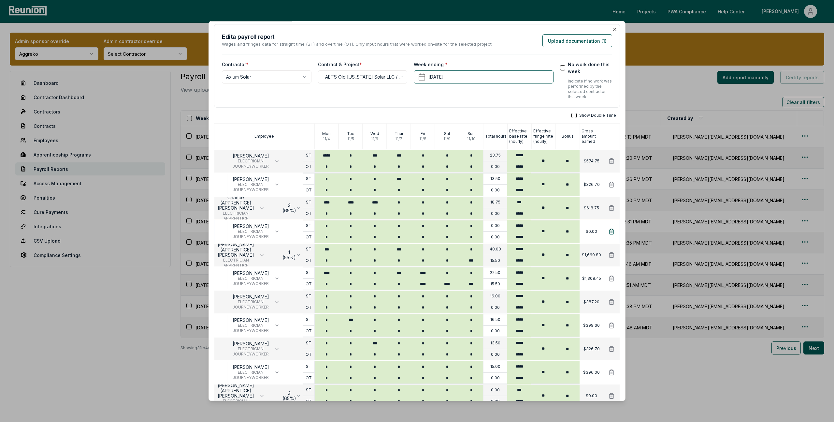
click at [612, 231] on icon at bounding box center [611, 231] width 5 height 5
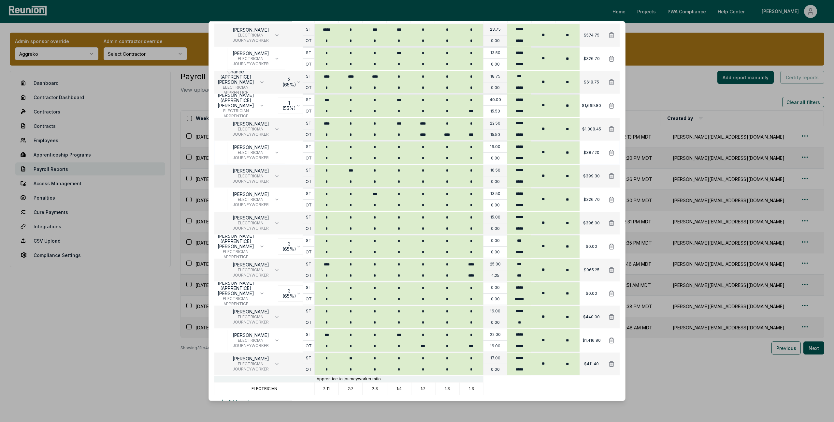
scroll to position [129, 0]
click at [332, 239] on input "*" at bounding box center [327, 240] width 24 height 11
type input "****"
type input "*"
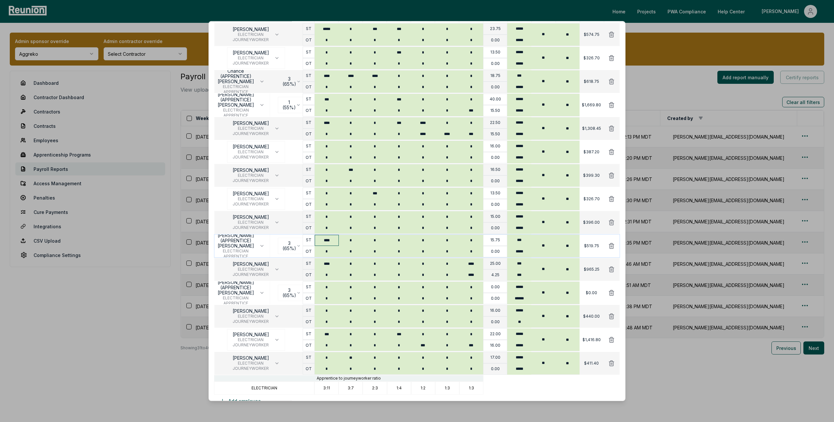
type input "*"
type input "****"
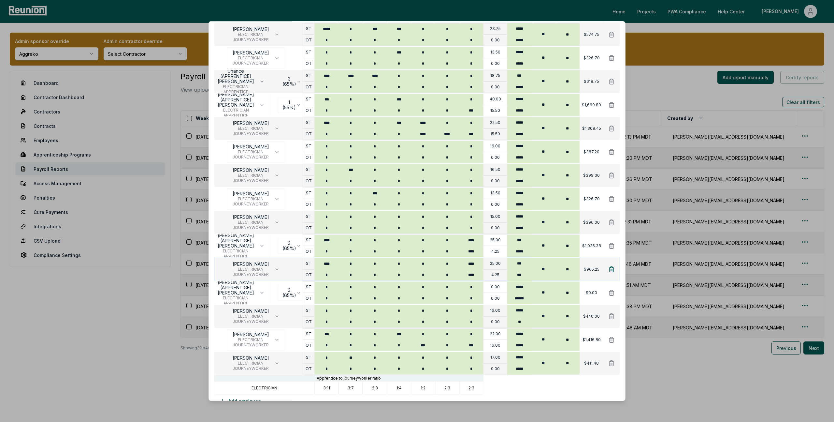
click at [609, 270] on icon at bounding box center [611, 268] width 5 height 5
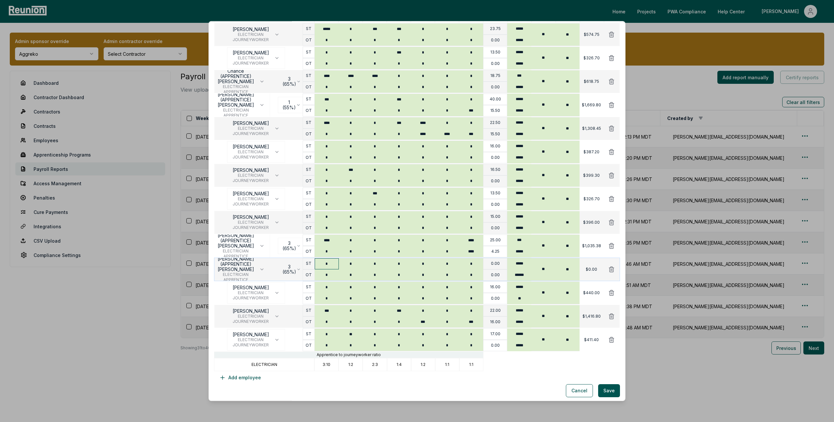
click at [335, 264] on input "*" at bounding box center [327, 263] width 24 height 11
type input "*"
click at [356, 258] on input "*" at bounding box center [351, 263] width 24 height 11
type input "*"
click at [611, 293] on icon at bounding box center [611, 292] width 7 height 7
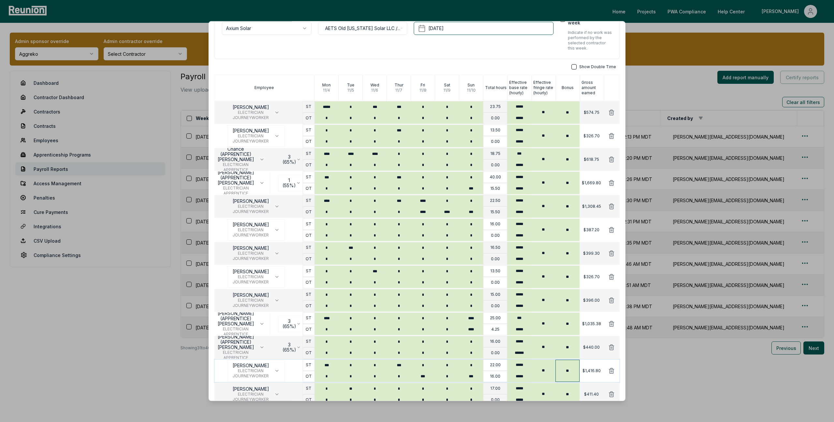
scroll to position [107, 0]
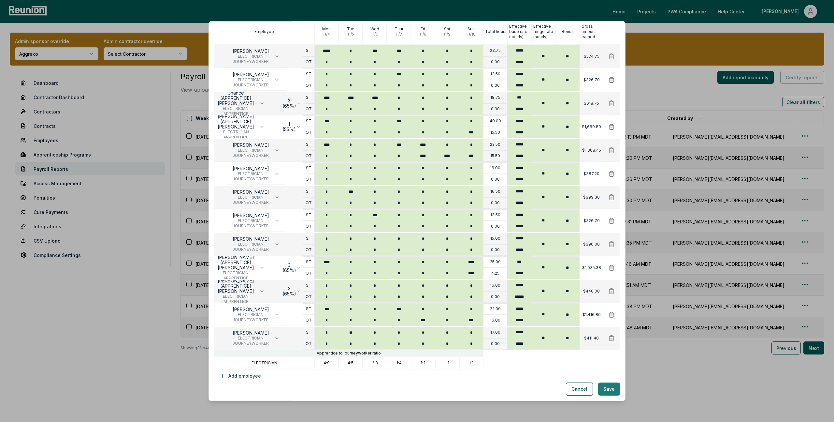
click at [607, 387] on button "Save" at bounding box center [609, 388] width 22 height 13
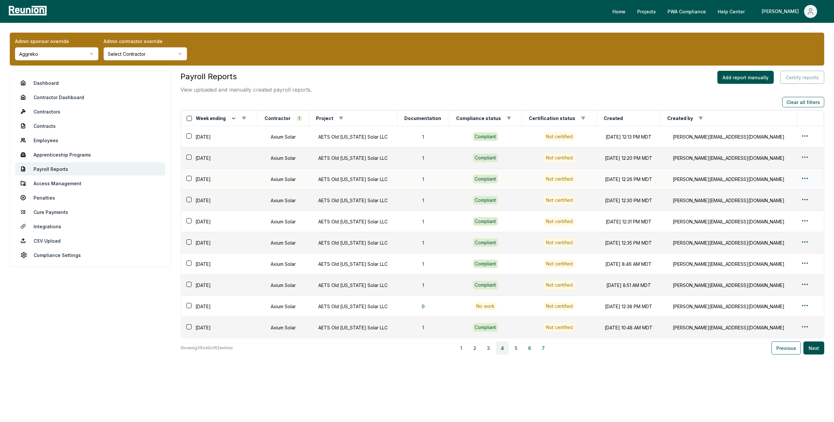
click at [804, 180] on html "Please visit us on your desktop We're working on making our marketplace mobile-…" at bounding box center [417, 211] width 834 height 422
click at [782, 203] on div "Edit" at bounding box center [798, 204] width 62 height 11
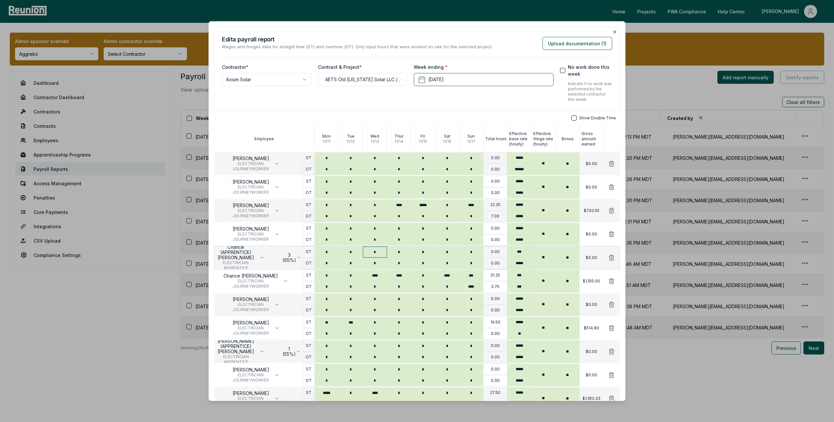
click at [379, 251] on input "*" at bounding box center [375, 251] width 24 height 11
type input "****"
type input "*"
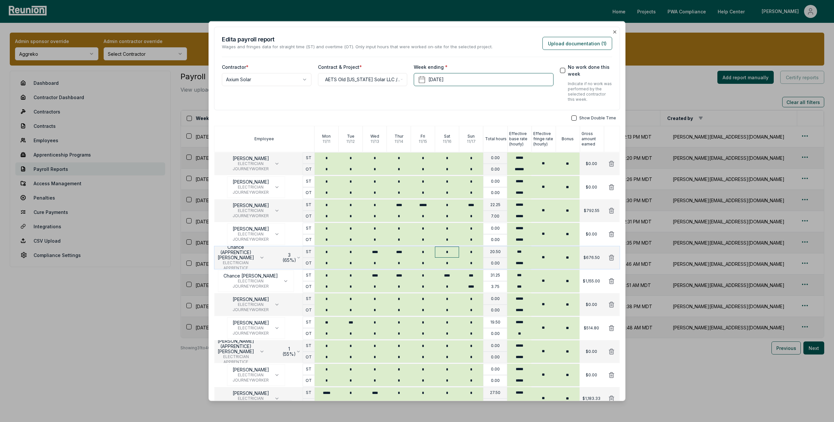
click at [446, 252] on input "*" at bounding box center [447, 251] width 24 height 11
type input "****"
type input "***"
click at [474, 260] on input "*" at bounding box center [471, 262] width 24 height 11
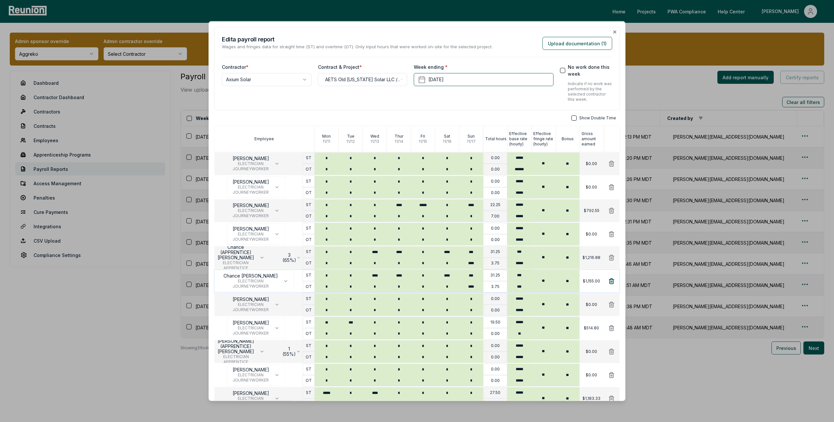
type input "****"
click at [610, 280] on icon at bounding box center [611, 281] width 7 height 7
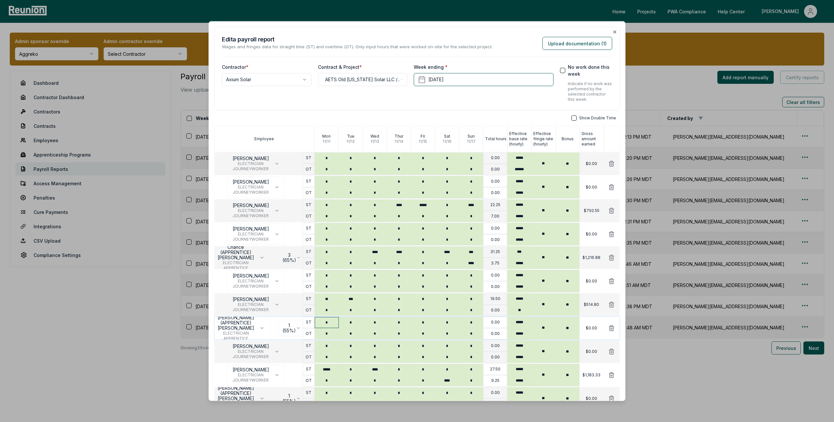
click at [327, 319] on input "*" at bounding box center [327, 322] width 24 height 11
type input "**"
type input "***"
click at [611, 302] on icon at bounding box center [611, 304] width 5 height 5
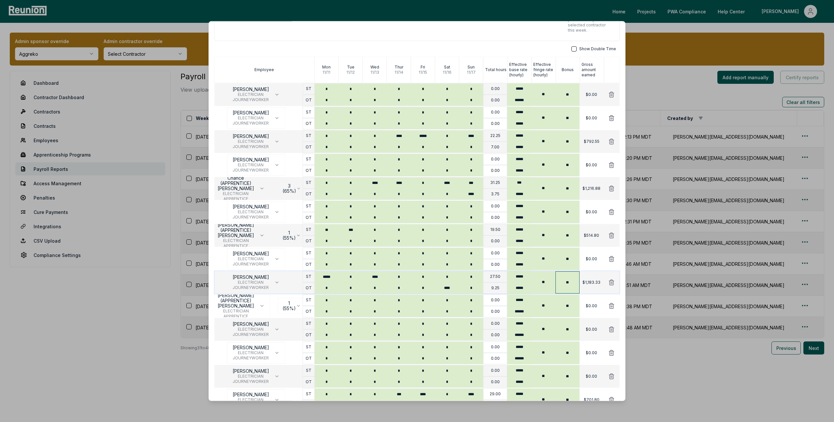
scroll to position [71, 0]
click at [611, 304] on icon at bounding box center [611, 303] width 5 height 5
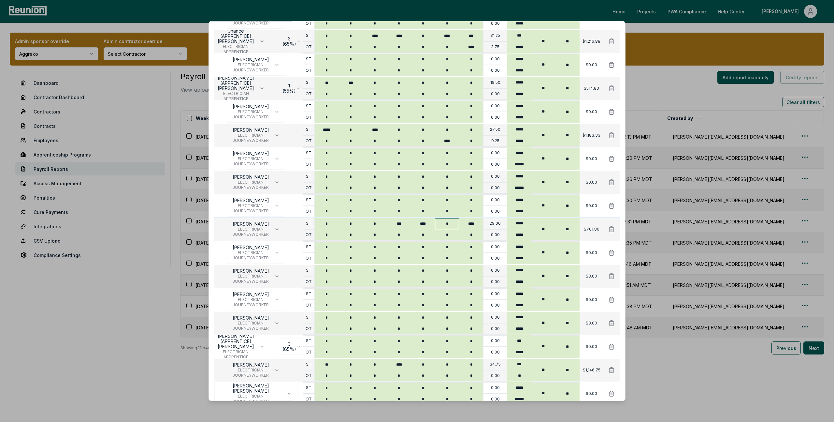
scroll to position [222, 0]
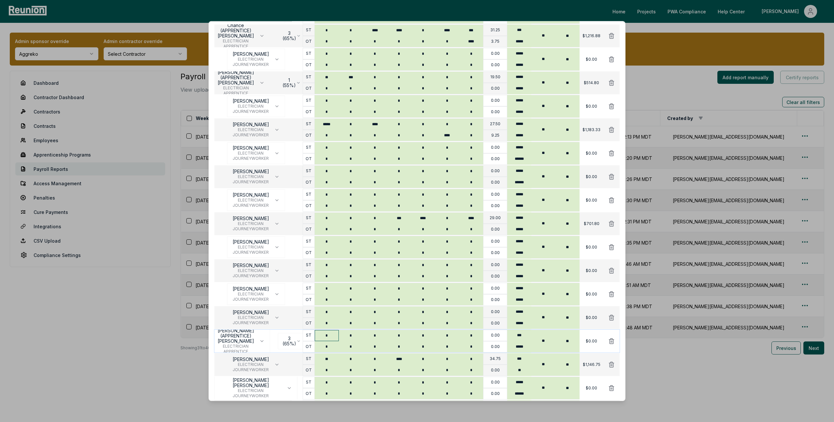
click at [329, 337] on input "*" at bounding box center [327, 335] width 24 height 11
type input "**"
type input "*"
type input "****"
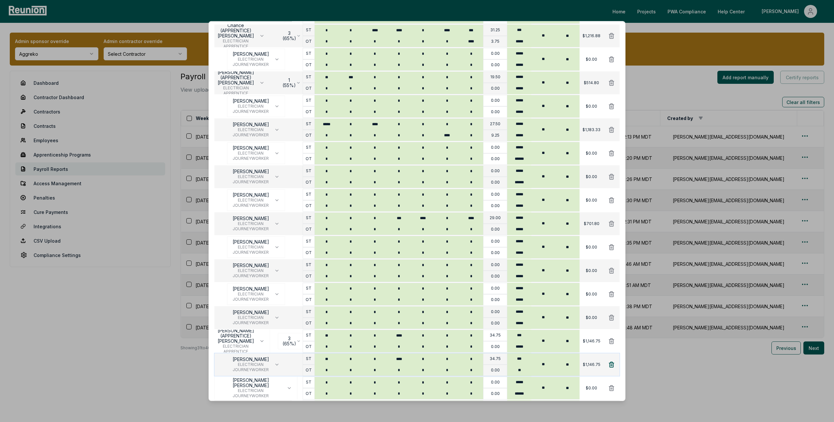
click at [612, 364] on icon at bounding box center [611, 364] width 5 height 5
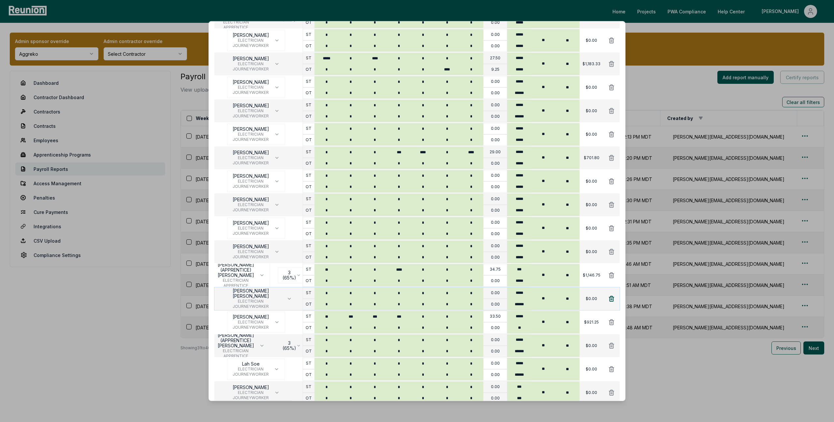
scroll to position [291, 0]
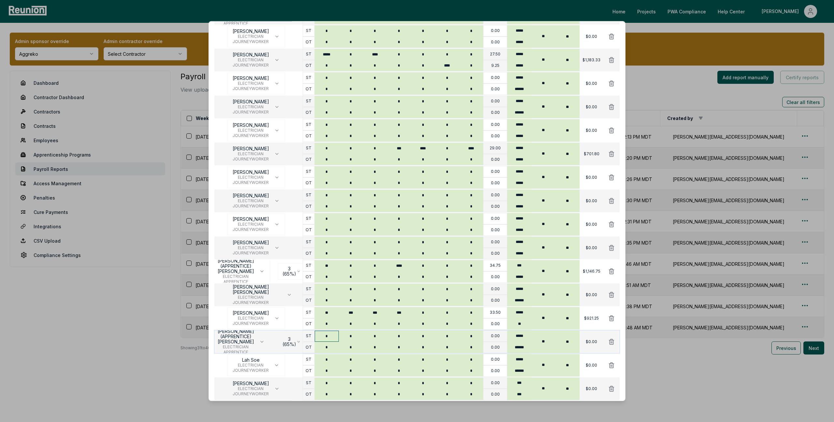
click at [328, 337] on input "*" at bounding box center [327, 335] width 24 height 11
type input "**"
type input "***"
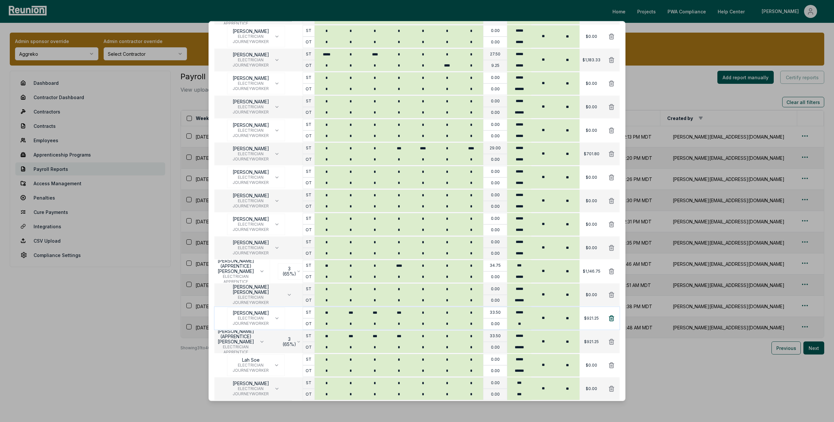
click at [612, 320] on icon at bounding box center [611, 317] width 5 height 5
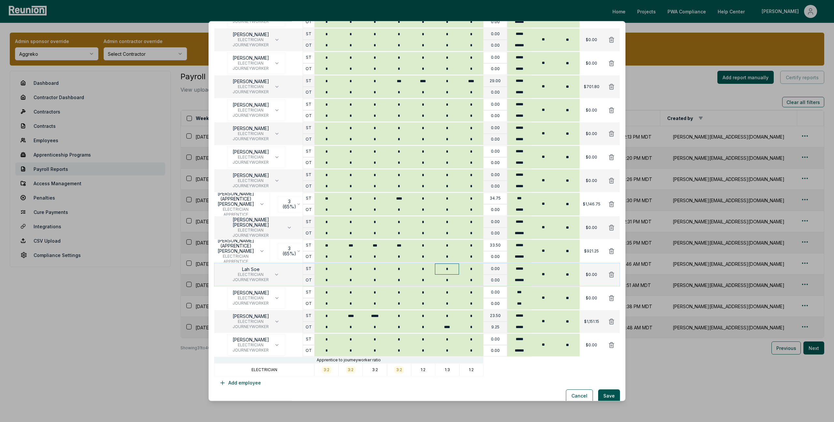
scroll to position [359, 0]
click at [613, 228] on icon at bounding box center [611, 226] width 7 height 7
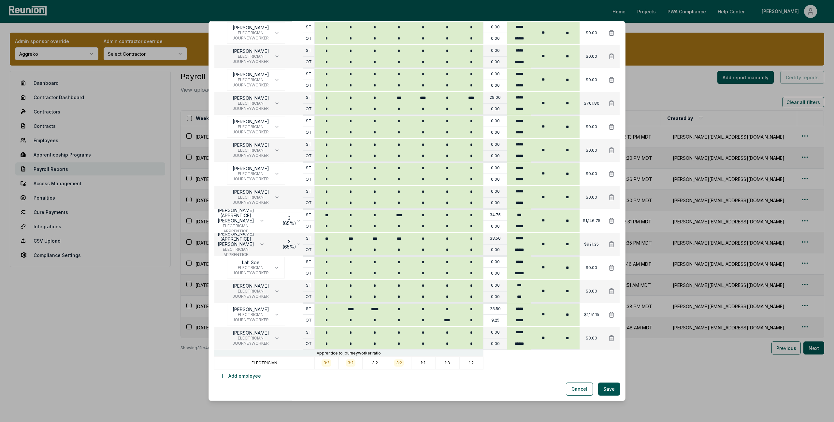
scroll to position [342, 0]
click at [611, 196] on icon at bounding box center [611, 196] width 5 height 5
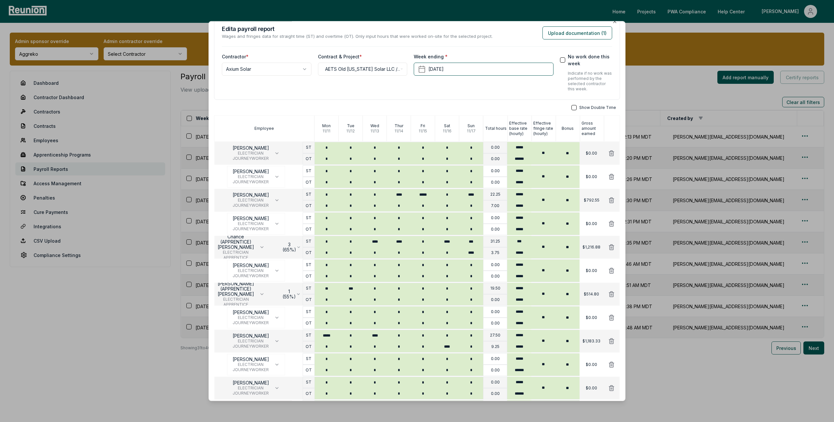
scroll to position [0, 0]
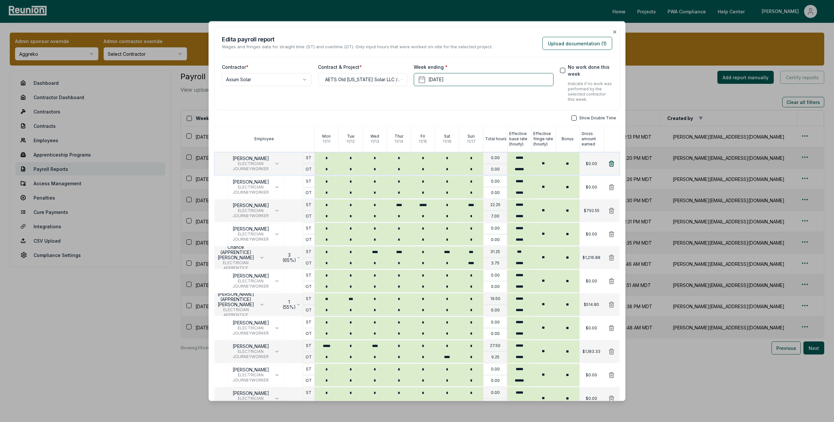
click at [610, 161] on icon at bounding box center [611, 163] width 7 height 7
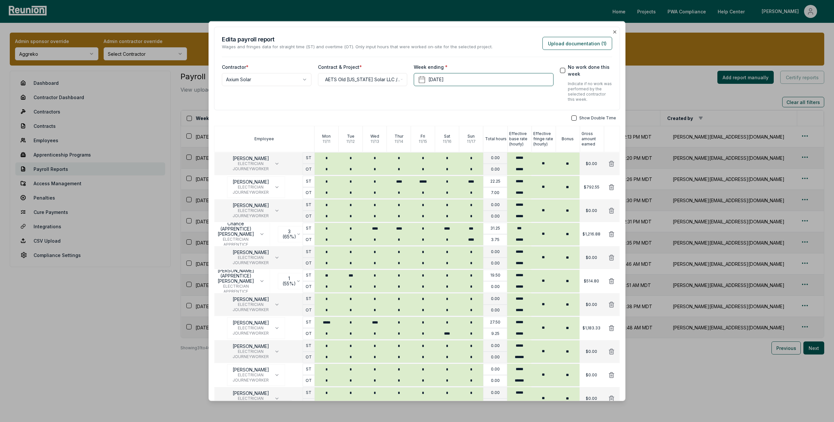
click at [610, 161] on icon at bounding box center [611, 163] width 7 height 7
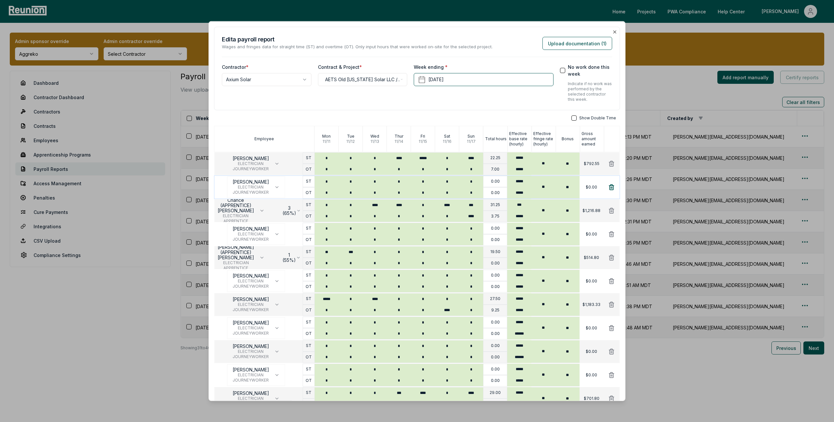
click at [609, 184] on icon at bounding box center [611, 187] width 7 height 7
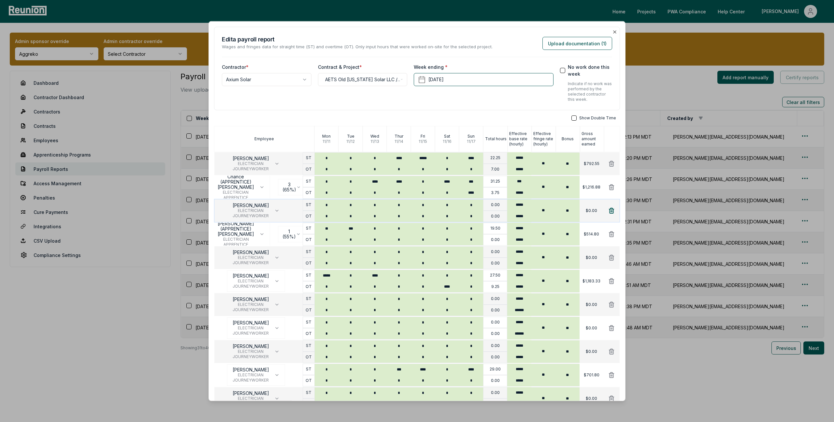
click at [612, 211] on icon at bounding box center [611, 210] width 5 height 5
click at [612, 234] on icon at bounding box center [611, 233] width 5 height 5
click at [612, 258] on icon at bounding box center [611, 257] width 7 height 7
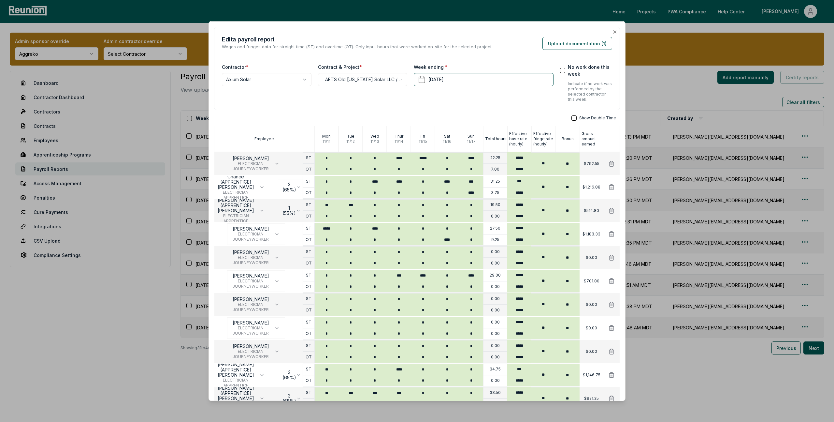
click at [612, 258] on icon at bounding box center [611, 257] width 7 height 7
click at [611, 282] on icon at bounding box center [611, 280] width 5 height 5
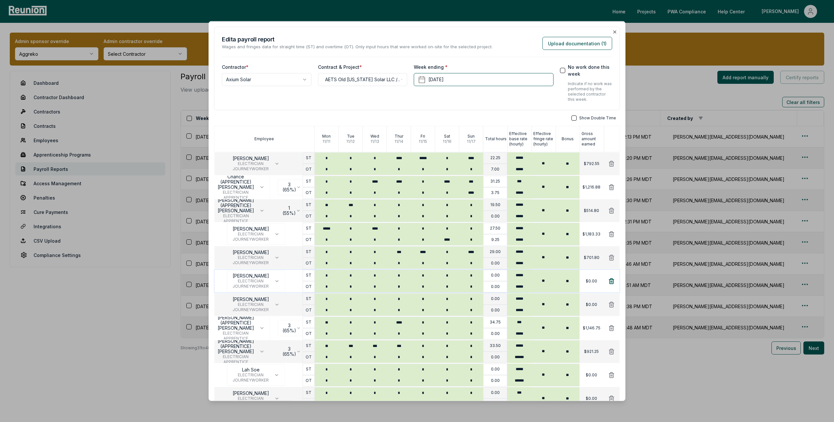
click at [611, 281] on icon at bounding box center [611, 280] width 5 height 5
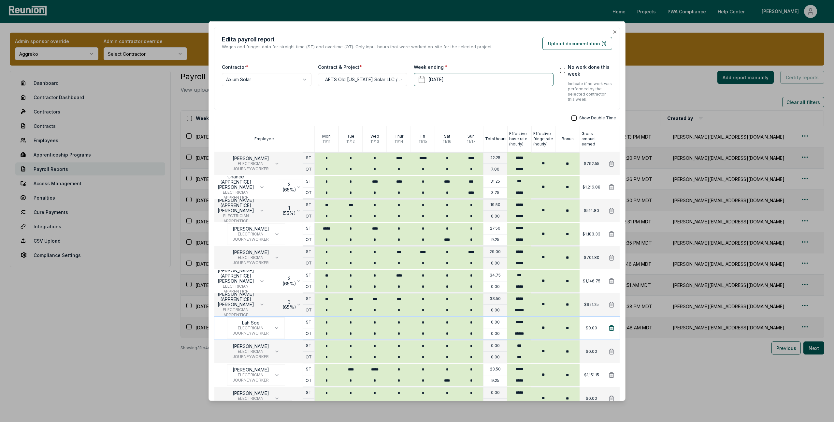
click at [611, 327] on icon at bounding box center [611, 327] width 7 height 7
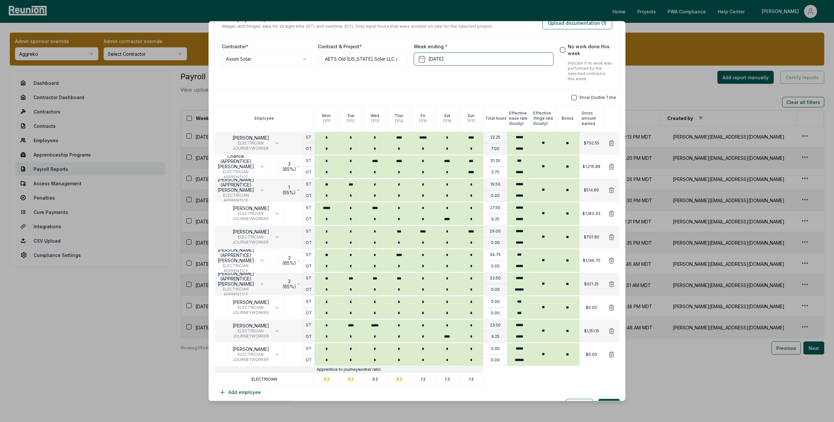
scroll to position [22, 0]
click at [611, 308] on icon at bounding box center [611, 306] width 7 height 7
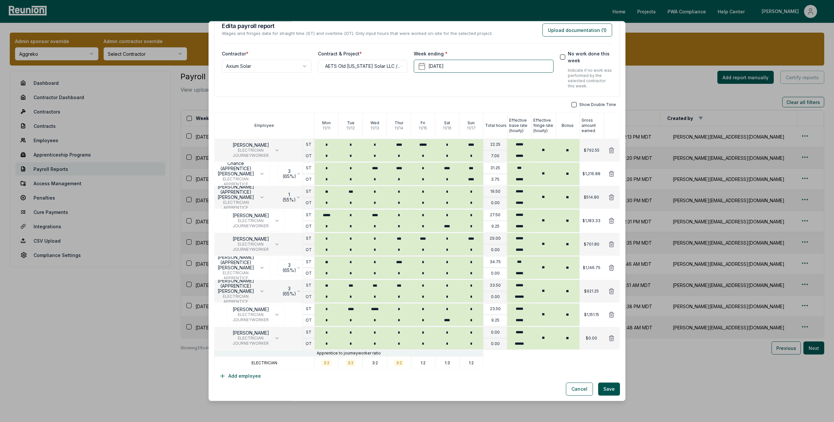
scroll to position [13, 0]
click at [610, 339] on icon at bounding box center [611, 338] width 7 height 7
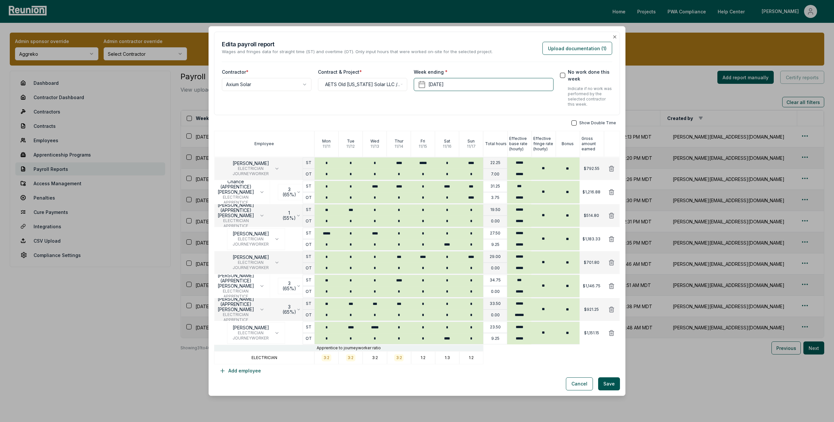
scroll to position [0, 0]
click at [596, 51] on button "Upload documentation ( 1 )" at bounding box center [577, 48] width 70 height 13
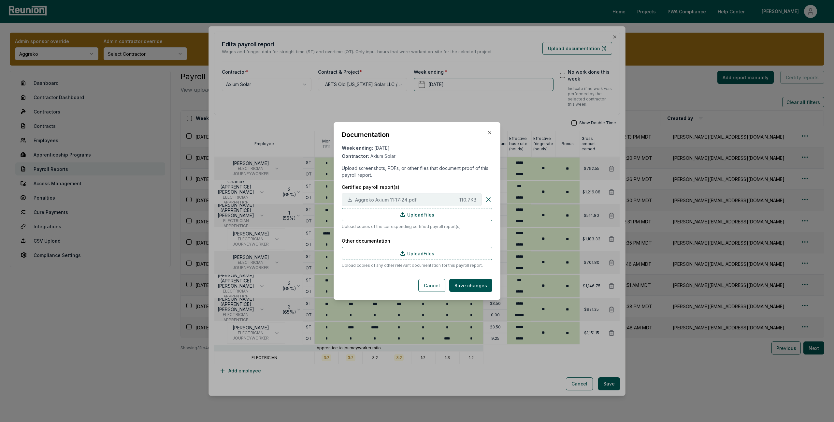
click at [435, 200] on span "Aggreko Axium 11:17:24.pdf" at bounding box center [406, 199] width 102 height 7
click at [488, 129] on div "Documentation Week ending: November 17, 2024 Contractor: Axium Solar Upload scr…" at bounding box center [417, 211] width 167 height 178
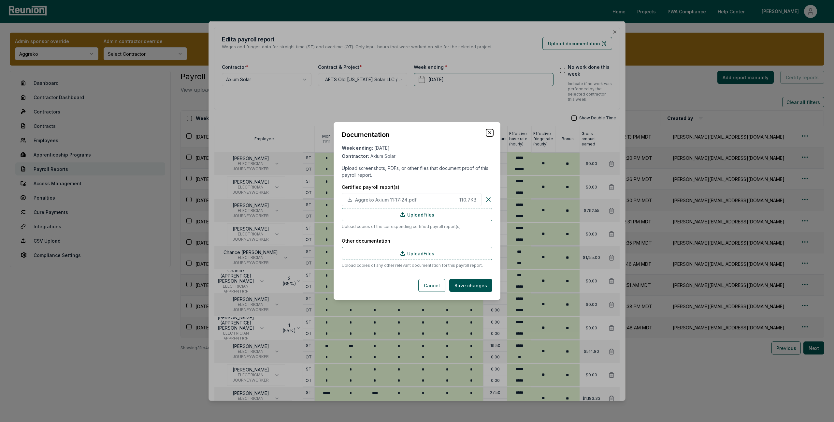
click at [488, 131] on icon "button" at bounding box center [489, 132] width 3 height 3
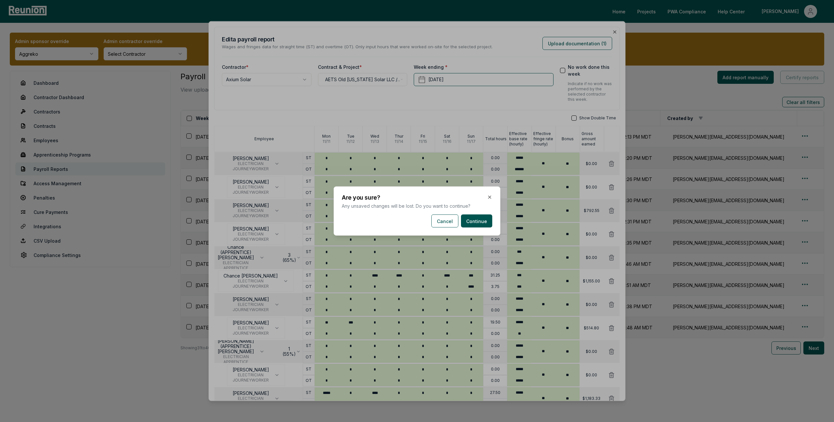
click at [753, 64] on body "Please visit us on your desktop We're working on making our marketplace mobile-…" at bounding box center [417, 211] width 834 height 422
click at [492, 225] on button "Continue" at bounding box center [476, 220] width 31 height 13
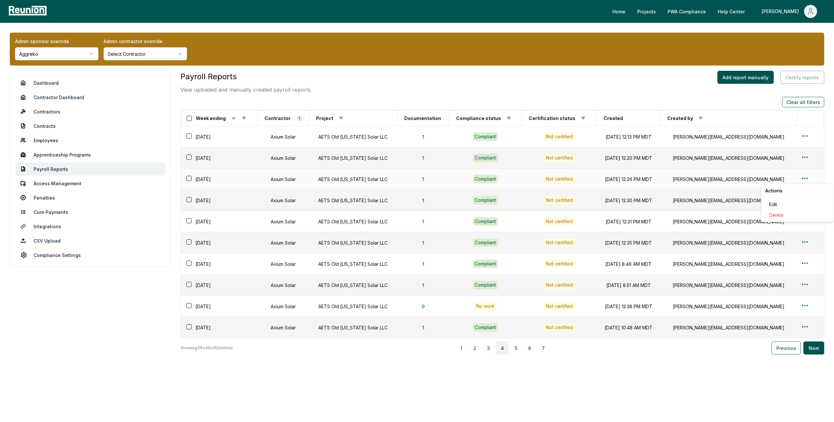
click at [801, 176] on html "Please visit us on your desktop We're working on making our marketplace mobile-…" at bounding box center [417, 211] width 834 height 422
click at [779, 204] on div "Edit" at bounding box center [798, 204] width 62 height 11
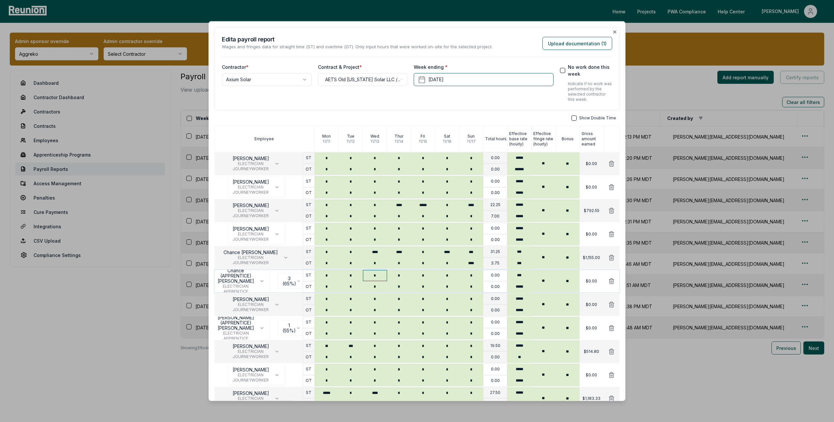
click at [376, 274] on input "*" at bounding box center [375, 275] width 24 height 11
type input "****"
type input "*"
type input "****"
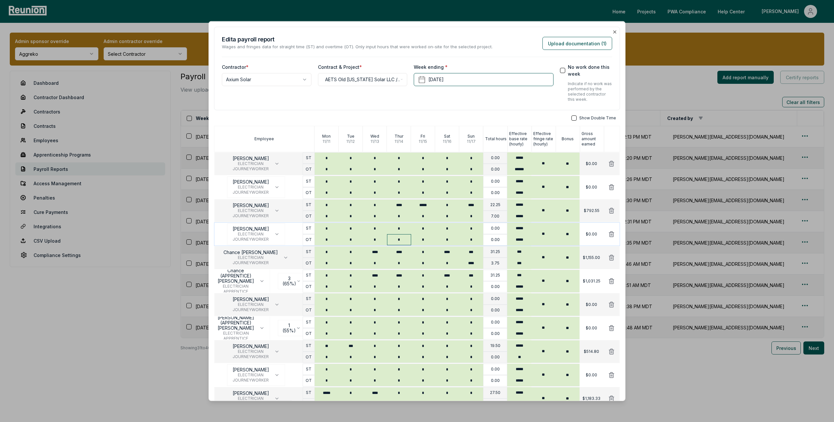
type input "***"
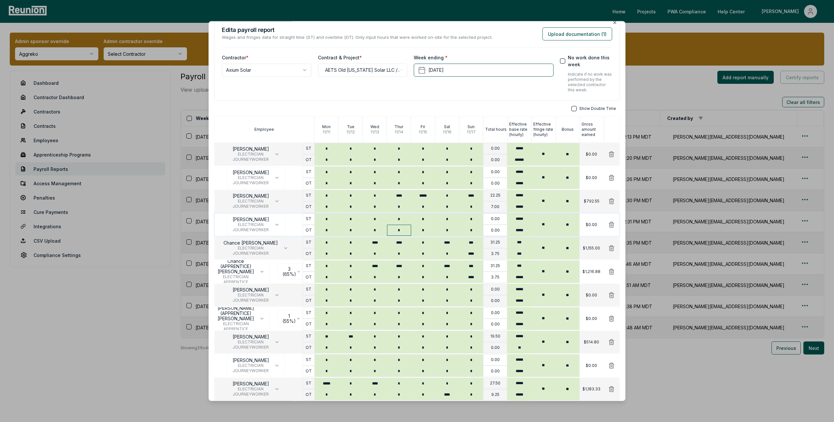
scroll to position [11, 0]
type input "****"
click at [612, 244] on icon at bounding box center [611, 246] width 7 height 7
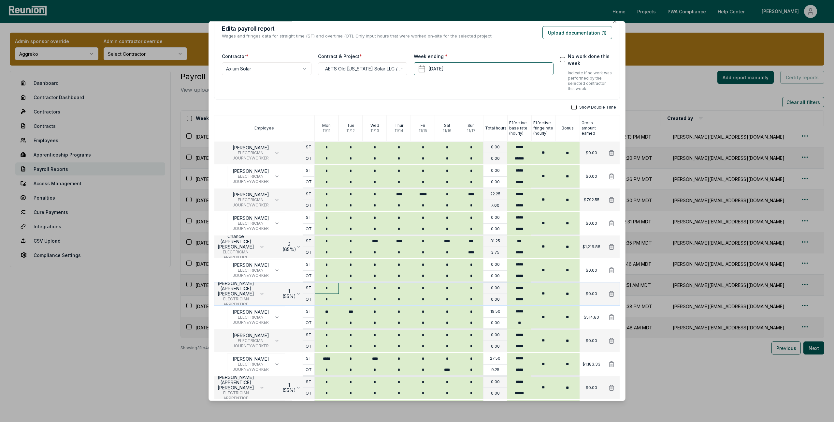
click at [334, 284] on input "*" at bounding box center [327, 287] width 24 height 11
type input "**"
type input "***"
click at [610, 317] on icon at bounding box center [611, 317] width 7 height 7
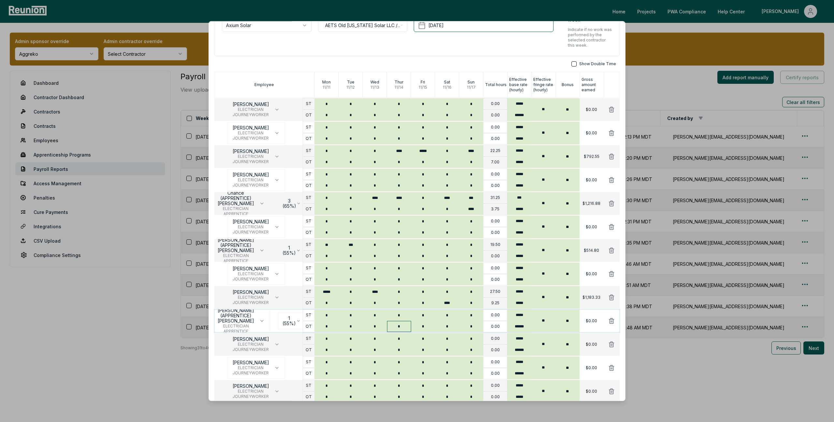
scroll to position [56, 0]
click at [610, 318] on icon at bounding box center [611, 318] width 5 height 5
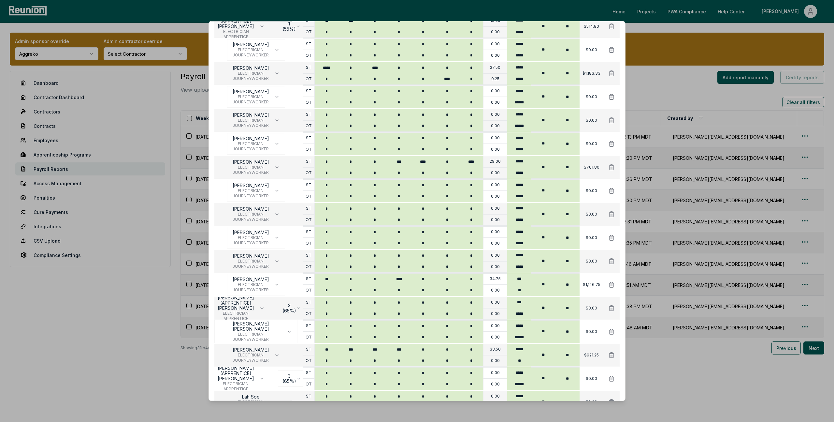
scroll to position [277, 0]
click at [335, 304] on input "*" at bounding box center [327, 302] width 24 height 11
type input "**"
type input "*"
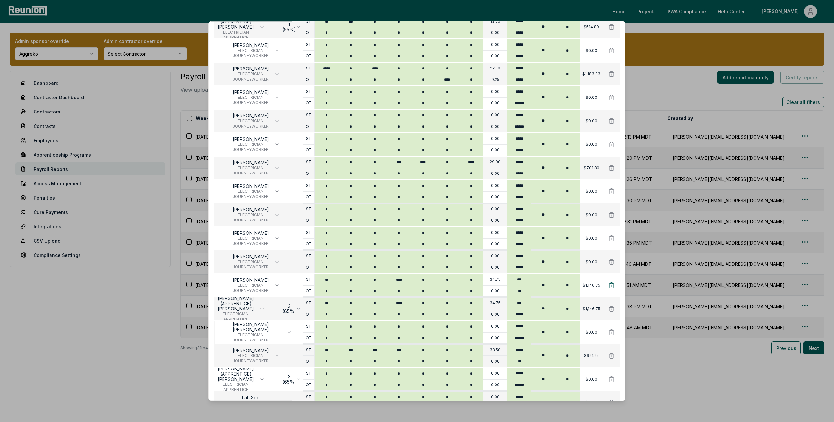
type input "****"
click at [611, 285] on icon at bounding box center [611, 284] width 5 height 5
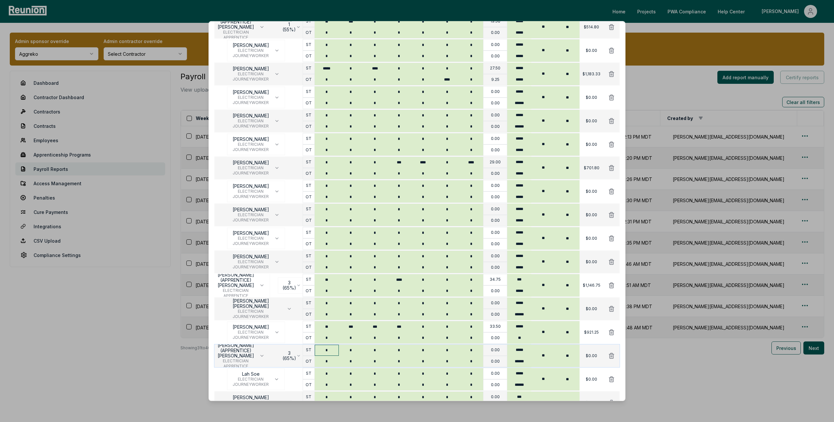
click at [332, 347] on input "*" at bounding box center [327, 349] width 24 height 11
type input "**"
type input "***"
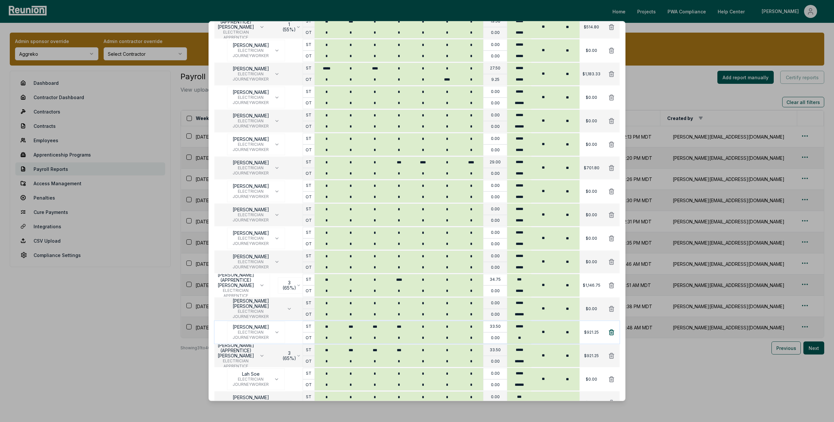
click at [611, 333] on icon at bounding box center [611, 332] width 7 height 7
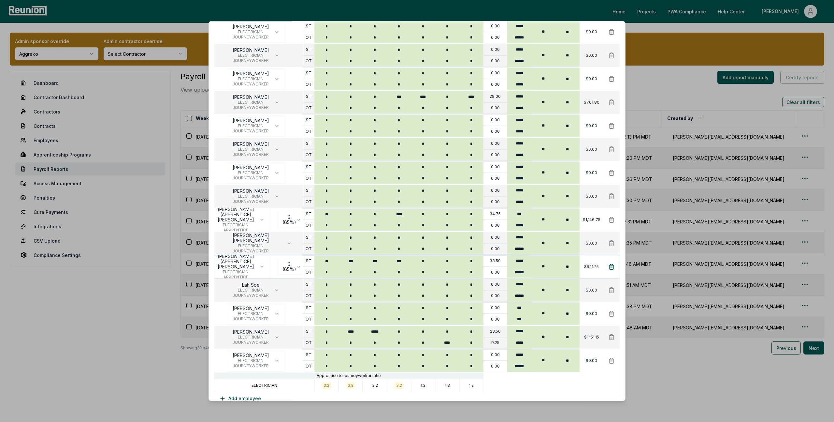
scroll to position [343, 0]
click at [612, 359] on icon at bounding box center [611, 360] width 7 height 7
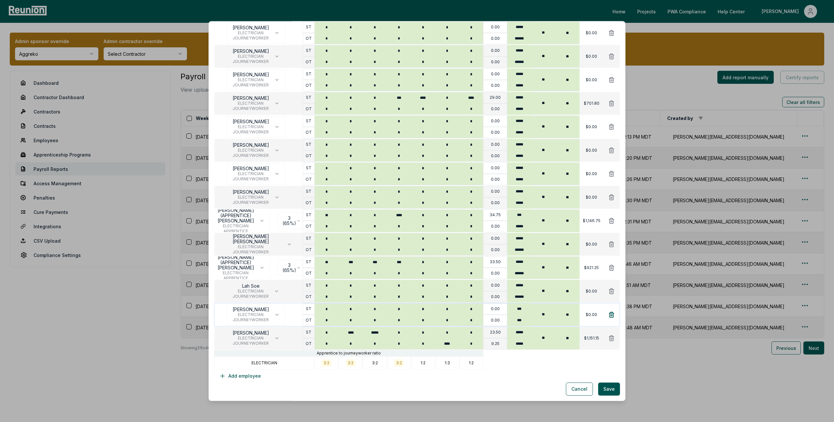
scroll to position [342, 0]
click at [613, 315] on icon at bounding box center [611, 314] width 5 height 5
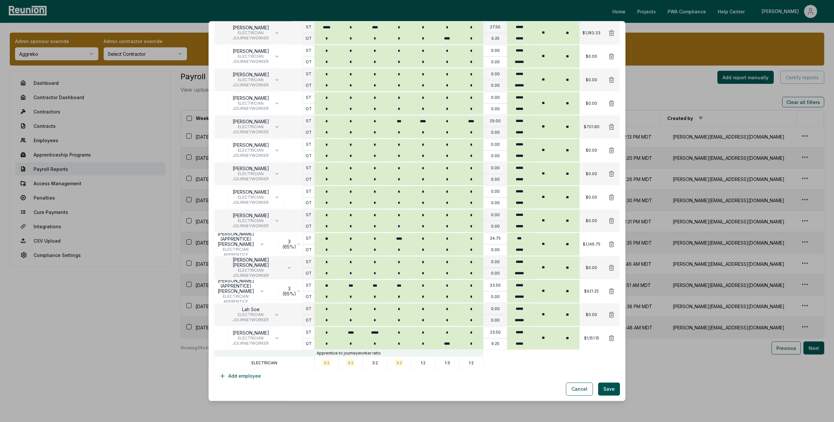
scroll to position [318, 0]
click at [611, 312] on icon at bounding box center [611, 314] width 5 height 5
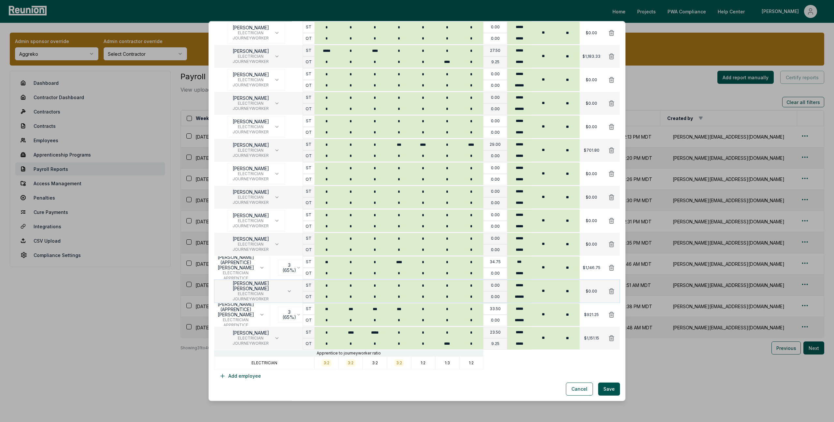
scroll to position [295, 0]
click at [611, 291] on icon at bounding box center [611, 290] width 5 height 5
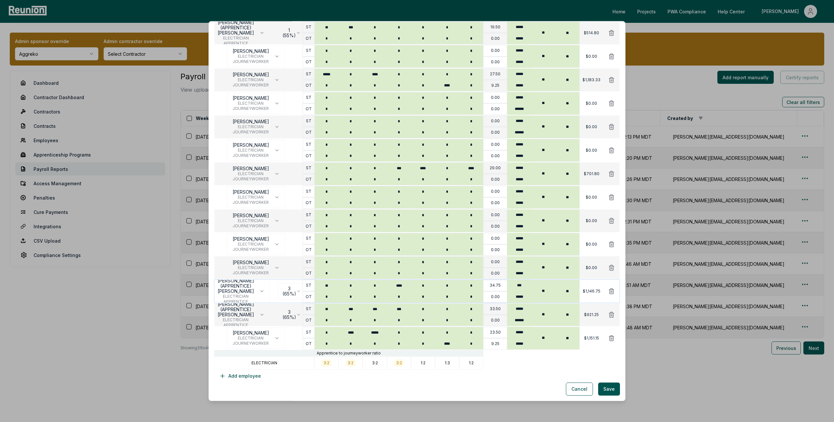
scroll to position [271, 0]
click at [612, 268] on icon at bounding box center [611, 267] width 5 height 5
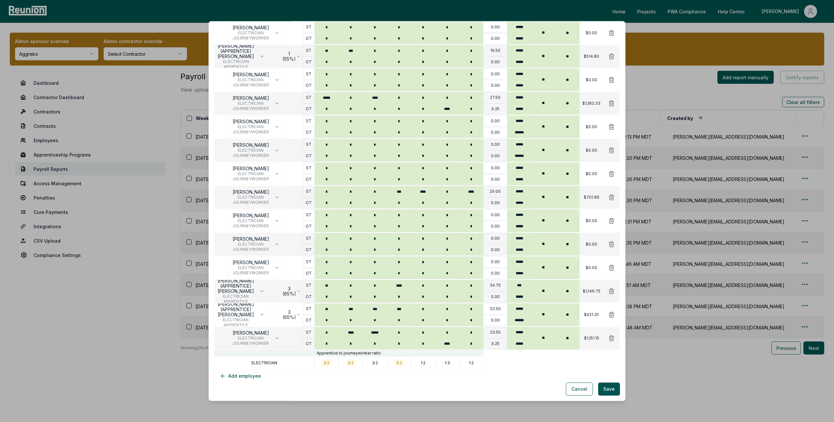
scroll to position [248, 0]
click at [611, 266] on icon at bounding box center [611, 267] width 5 height 5
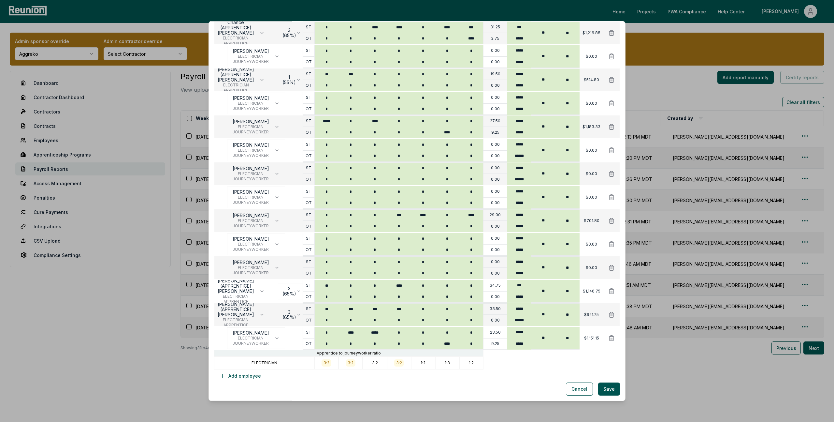
click at [611, 266] on icon at bounding box center [611, 267] width 5 height 5
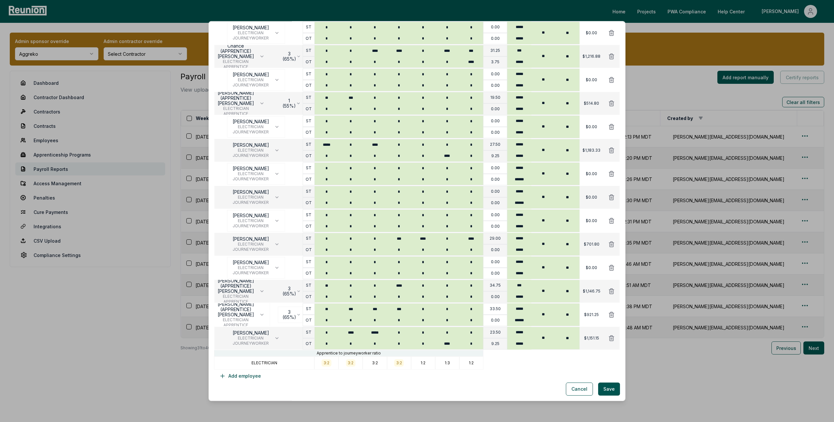
scroll to position [201, 0]
click at [611, 266] on icon at bounding box center [611, 267] width 5 height 5
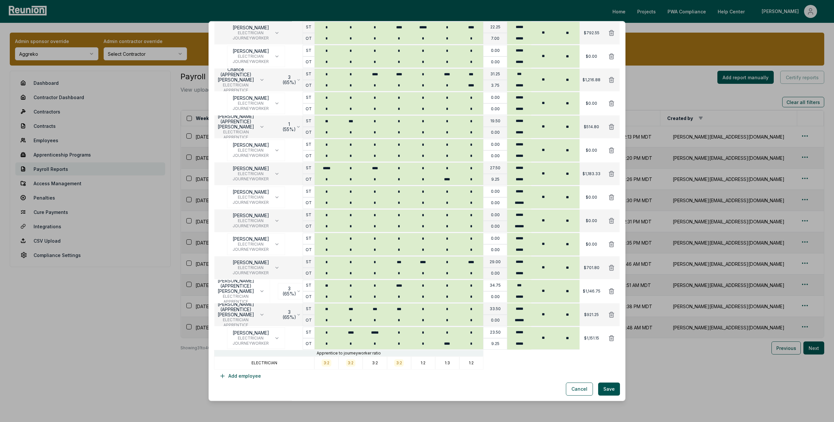
scroll to position [178, 0]
click at [612, 244] on icon at bounding box center [611, 244] width 7 height 7
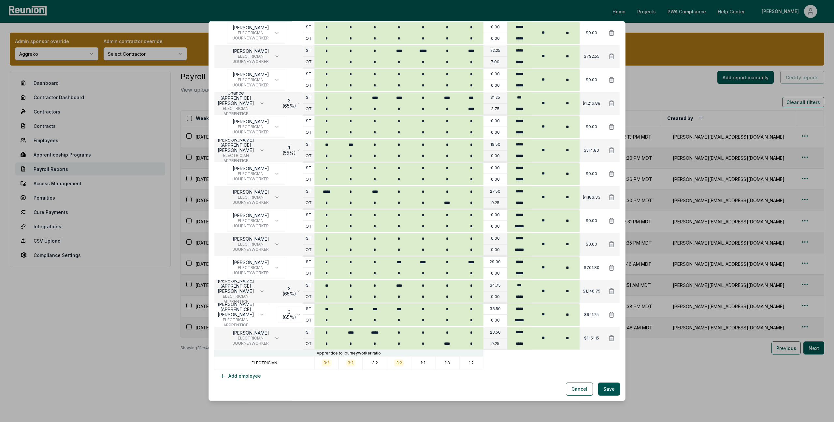
scroll to position [154, 0]
click at [612, 244] on icon at bounding box center [611, 244] width 7 height 7
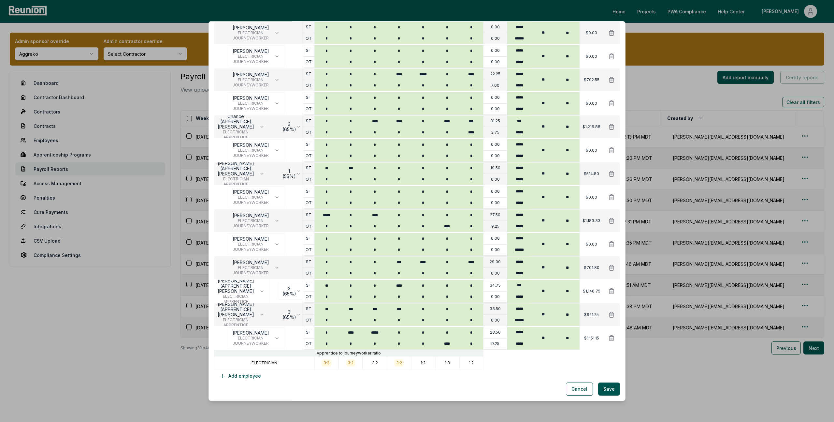
scroll to position [131, 0]
click at [612, 244] on icon at bounding box center [611, 244] width 7 height 7
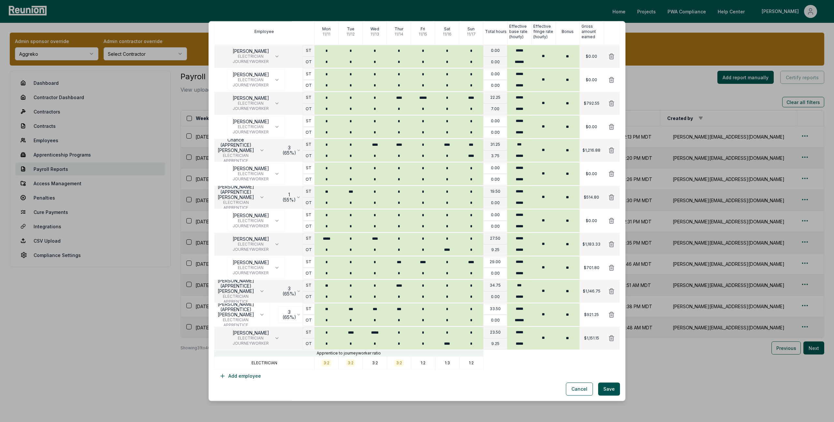
scroll to position [107, 0]
click at [611, 222] on icon at bounding box center [611, 220] width 5 height 5
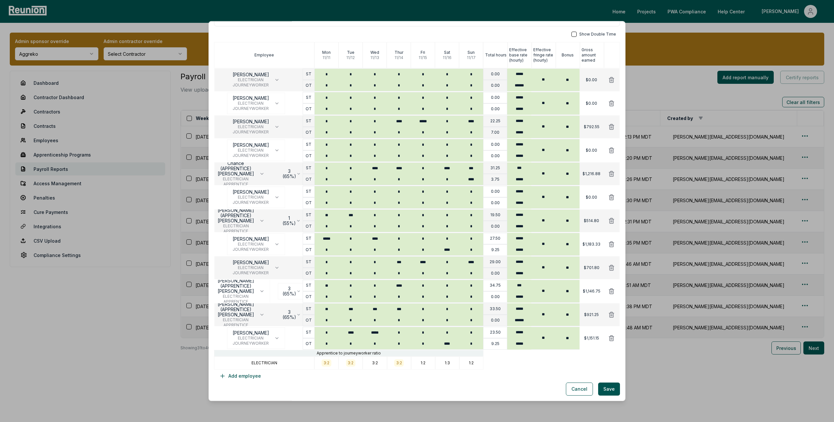
scroll to position [84, 0]
click at [613, 198] on icon at bounding box center [611, 197] width 7 height 7
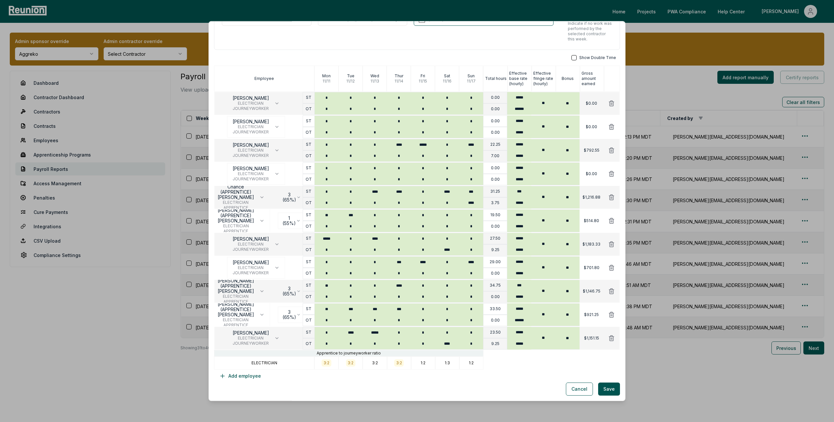
scroll to position [60, 0]
click at [611, 173] on icon at bounding box center [611, 173] width 7 height 7
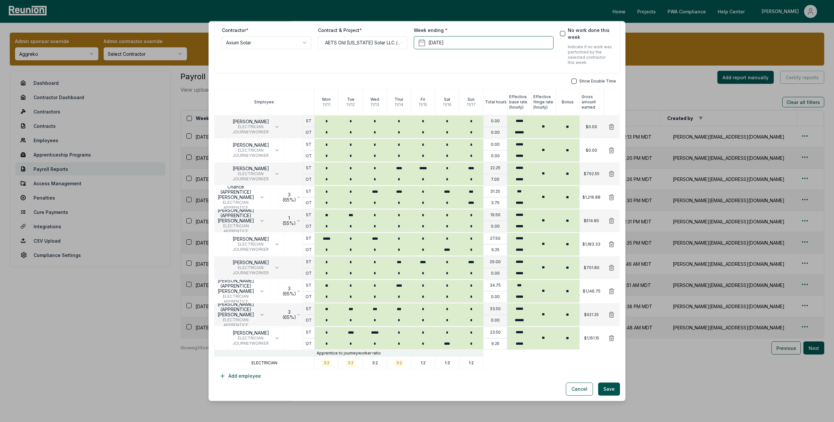
scroll to position [37, 0]
click at [611, 149] on icon at bounding box center [611, 150] width 7 height 7
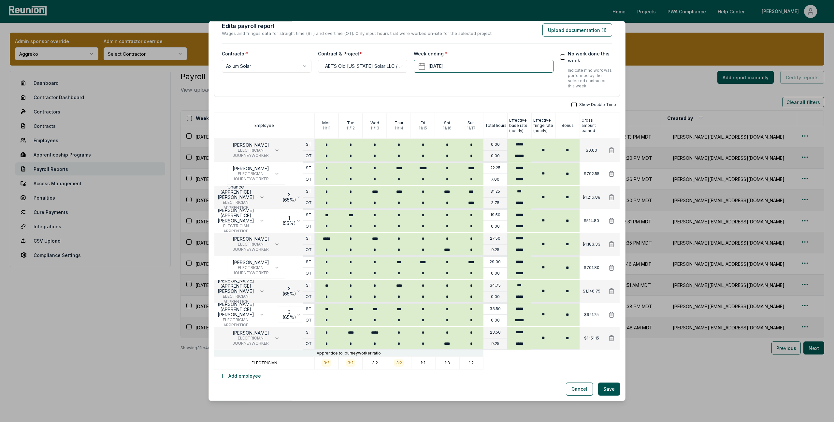
scroll to position [13, 0]
click at [611, 152] on icon at bounding box center [611, 150] width 5 height 5
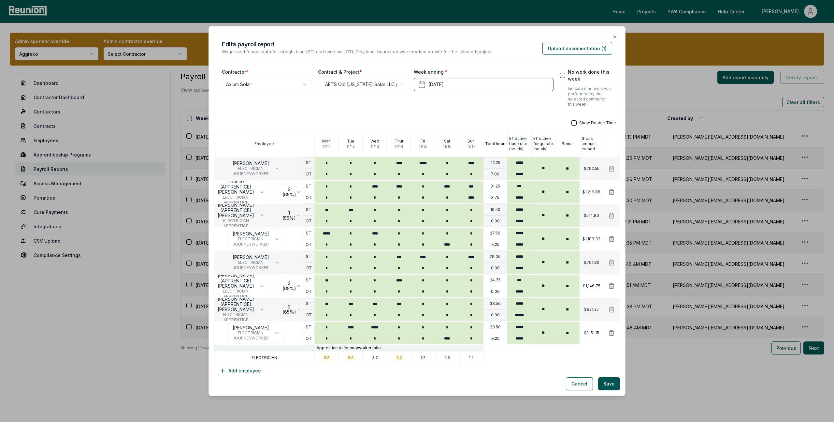
scroll to position [0, 0]
click at [608, 381] on button "Save" at bounding box center [609, 383] width 22 height 13
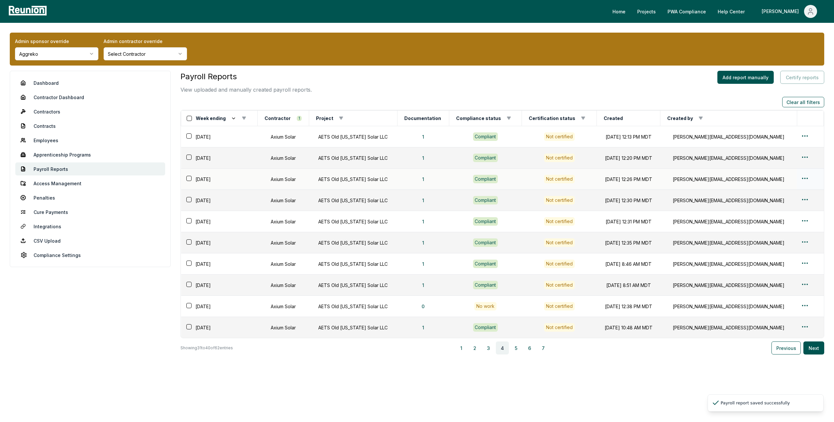
click at [797, 176] on td at bounding box center [810, 178] width 27 height 21
click at [798, 176] on html "Please visit us on your desktop We're working on making our marketplace mobile-…" at bounding box center [417, 211] width 834 height 422
click at [772, 203] on div "Edit" at bounding box center [798, 204] width 62 height 11
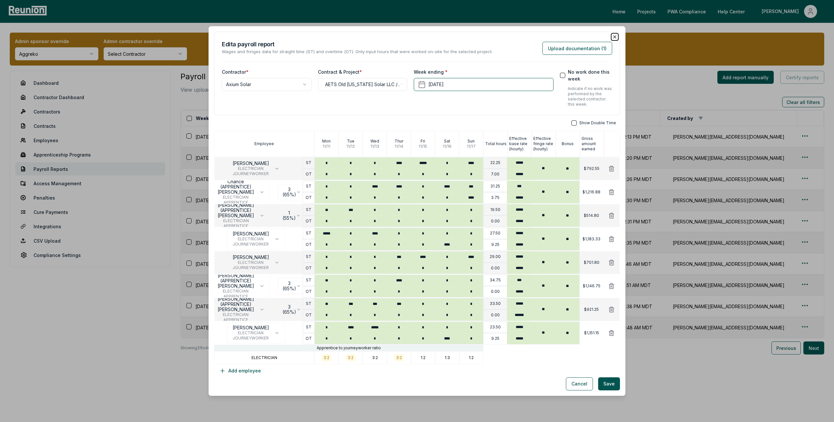
click at [612, 34] on icon "button" at bounding box center [614, 36] width 5 height 5
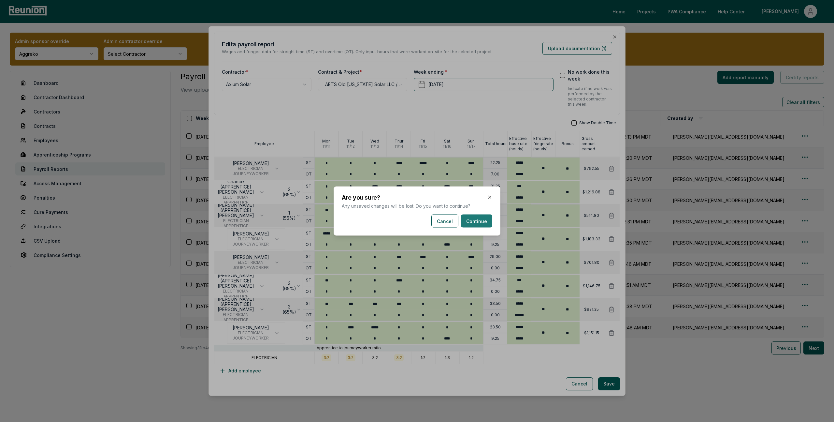
click at [479, 220] on button "Continue" at bounding box center [476, 220] width 31 height 13
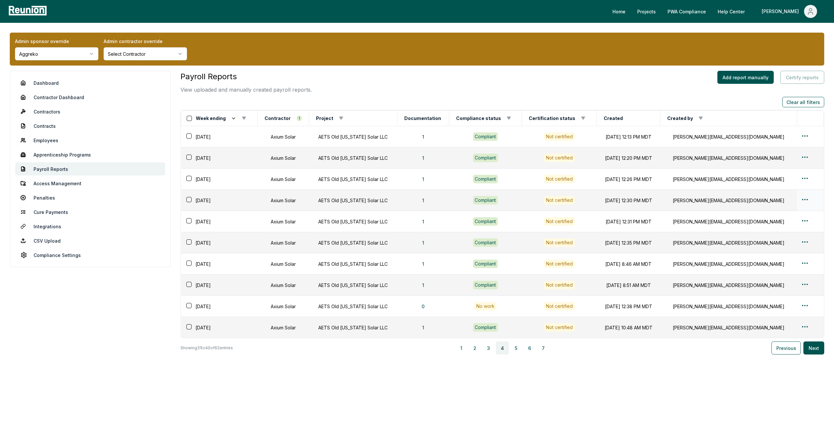
click at [801, 197] on html "Please visit us on your desktop We're working on making our marketplace mobile-…" at bounding box center [417, 211] width 834 height 422
click at [769, 225] on div "Edit" at bounding box center [798, 225] width 62 height 11
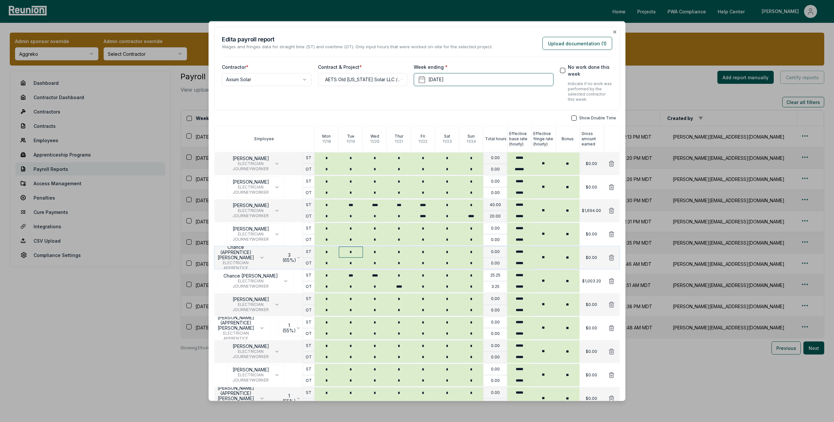
click at [349, 251] on input "*" at bounding box center [351, 251] width 24 height 11
type input "***"
type input "****"
type input "*"
type input "****"
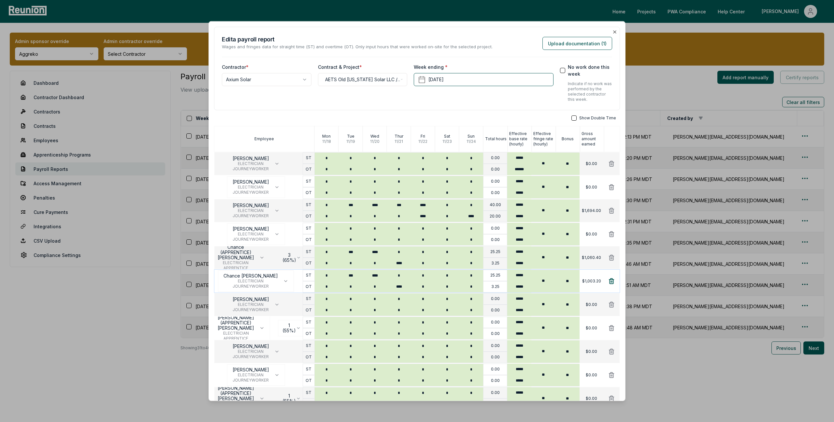
click at [610, 281] on icon at bounding box center [611, 280] width 5 height 5
click at [612, 304] on icon at bounding box center [611, 304] width 5 height 5
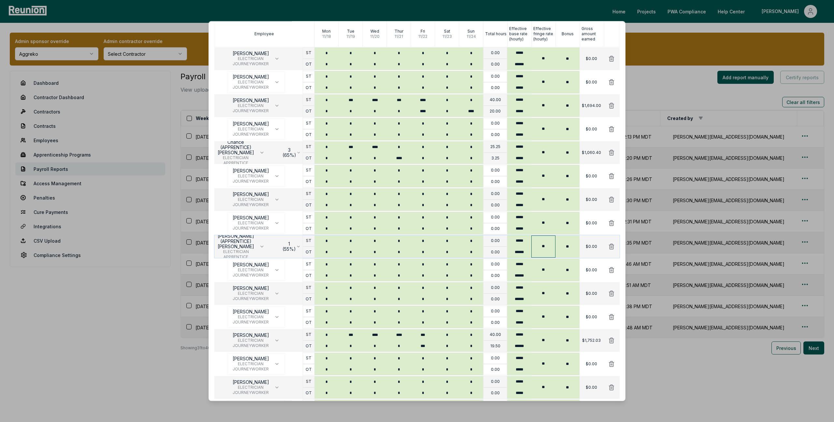
scroll to position [106, 0]
click at [611, 247] on icon at bounding box center [611, 244] width 5 height 5
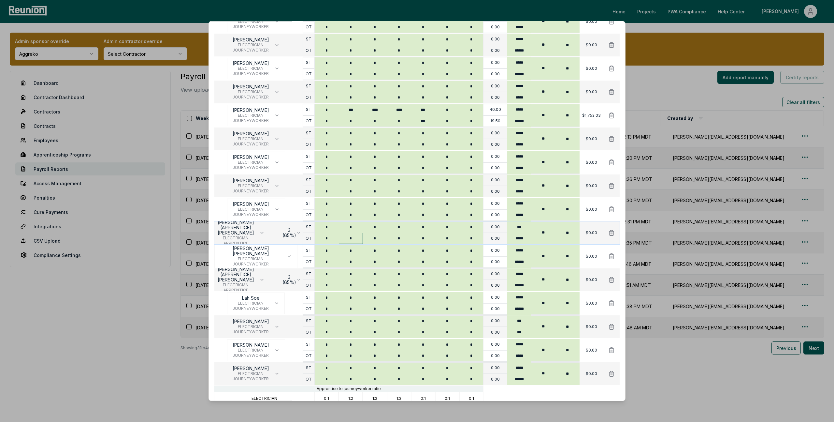
scroll to position [307, 0]
click at [611, 372] on icon at bounding box center [611, 372] width 5 height 5
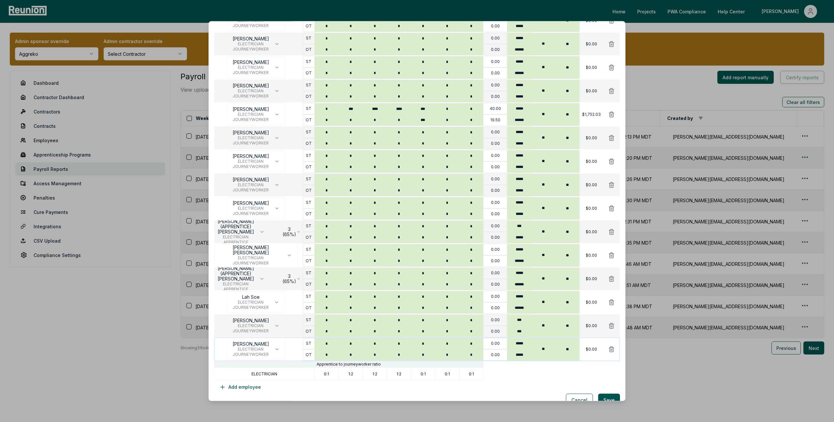
click at [612, 345] on button at bounding box center [611, 348] width 17 height 13
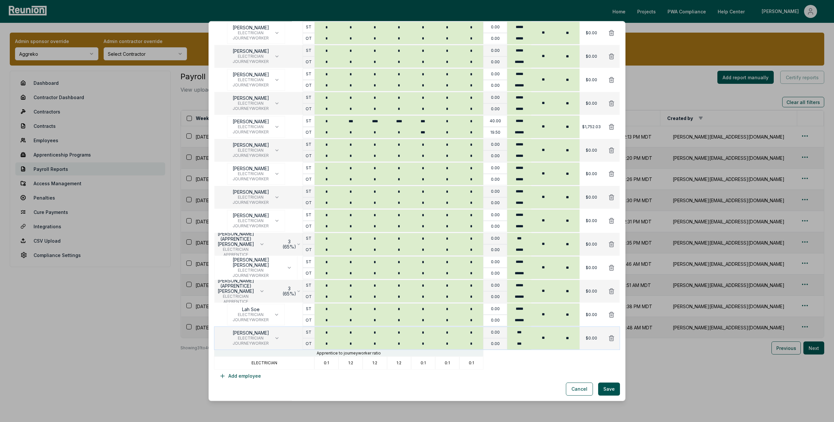
scroll to position [295, 0]
click at [610, 337] on icon at bounding box center [611, 337] width 5 height 5
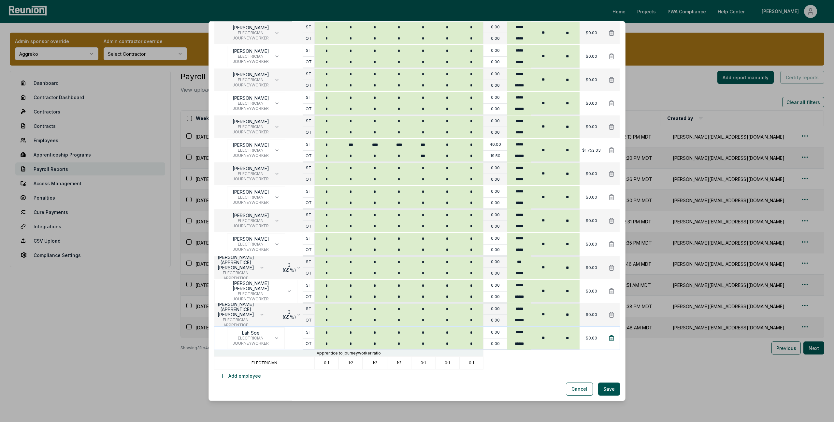
scroll to position [271, 0]
click at [611, 337] on icon at bounding box center [611, 337] width 5 height 5
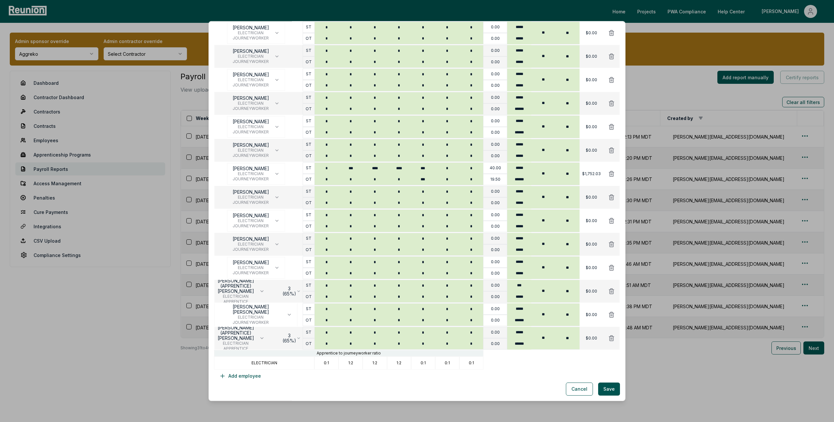
click at [611, 337] on icon at bounding box center [611, 337] width 5 height 5
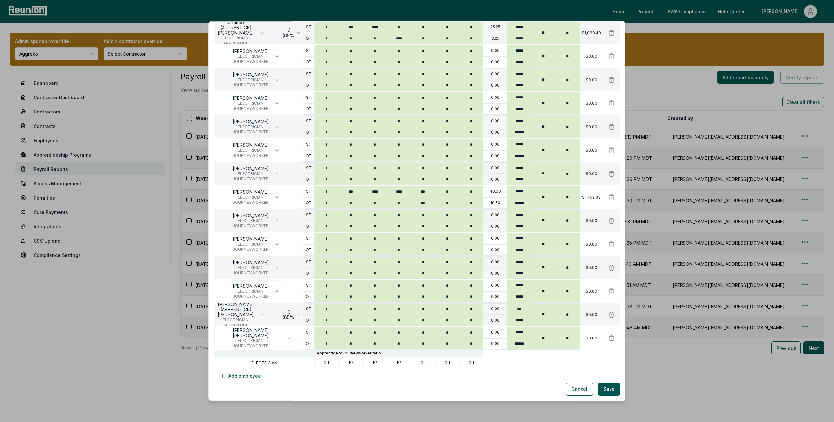
scroll to position [224, 0]
click at [611, 337] on icon at bounding box center [611, 337] width 5 height 5
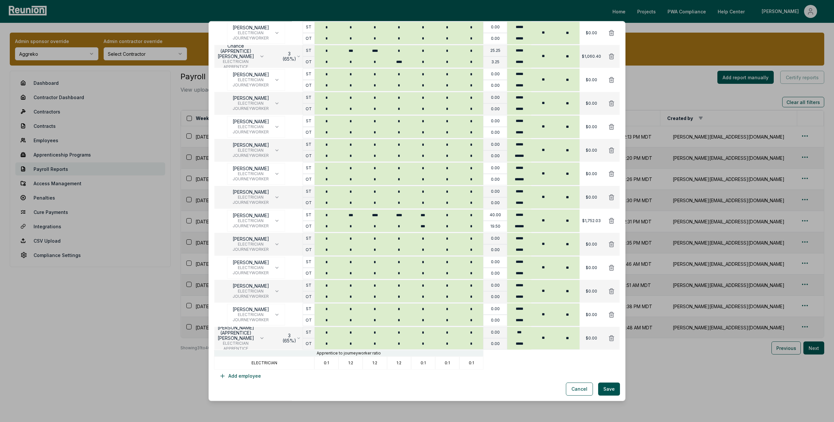
click at [611, 337] on icon at bounding box center [611, 337] width 5 height 5
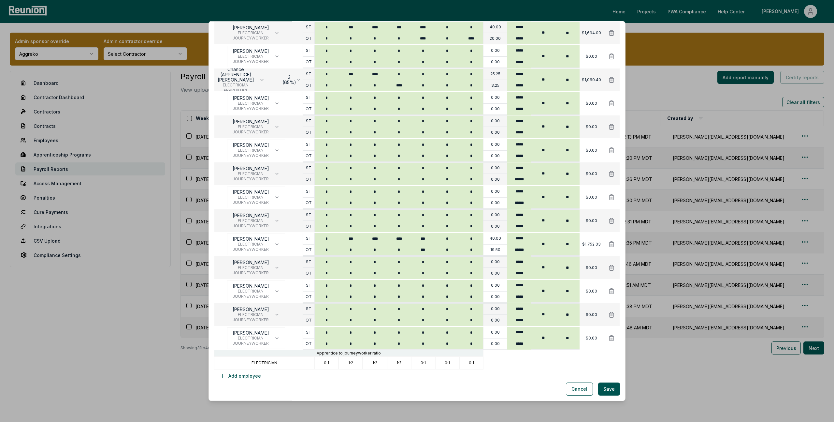
click at [611, 337] on icon at bounding box center [611, 337] width 5 height 5
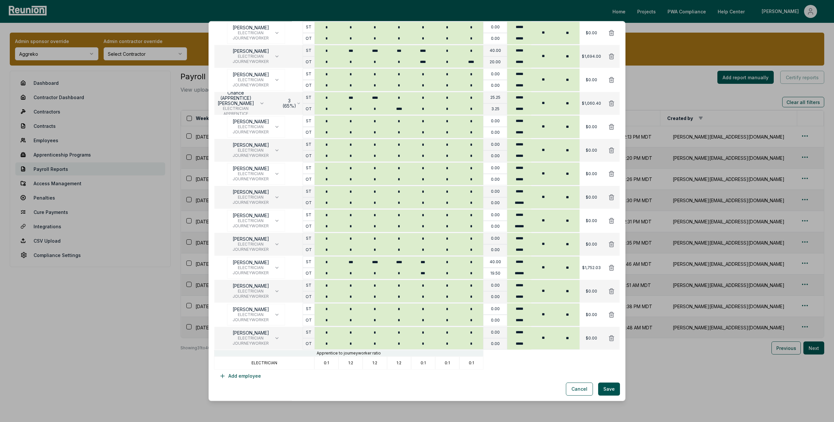
scroll to position [154, 0]
click at [612, 333] on button at bounding box center [611, 337] width 17 height 13
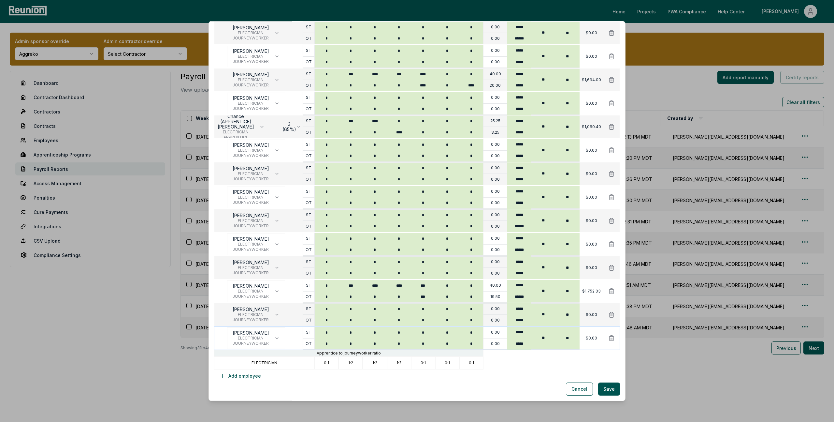
click at [612, 334] on button at bounding box center [611, 337] width 17 height 13
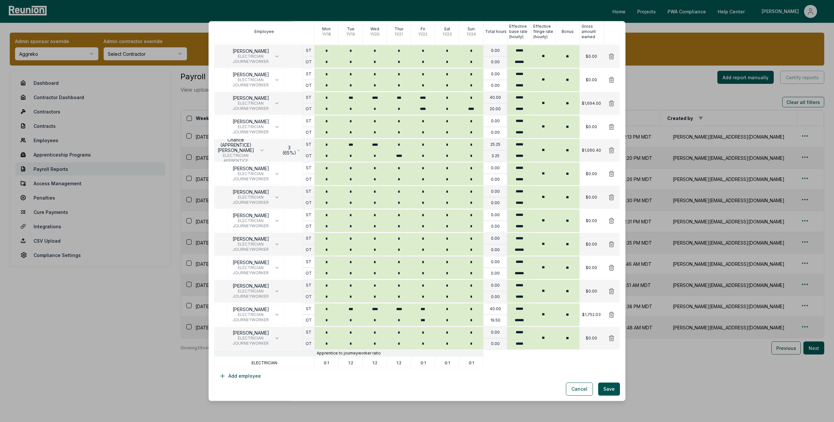
scroll to position [107, 0]
click at [611, 337] on icon at bounding box center [611, 338] width 7 height 7
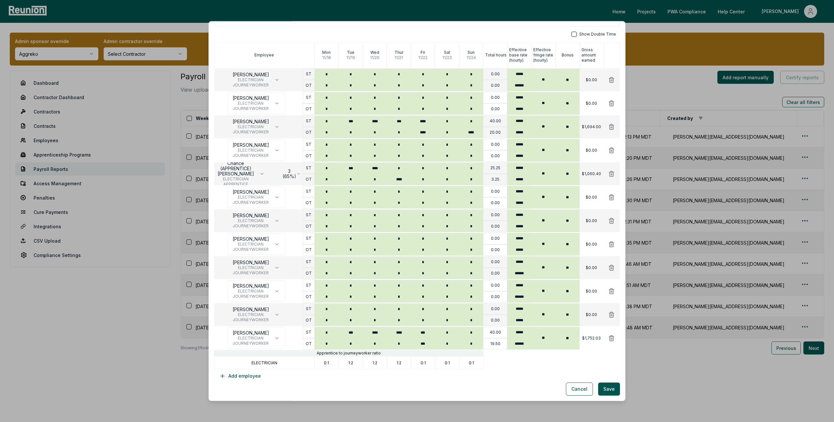
scroll to position [84, 0]
click at [612, 313] on icon at bounding box center [611, 314] width 7 height 7
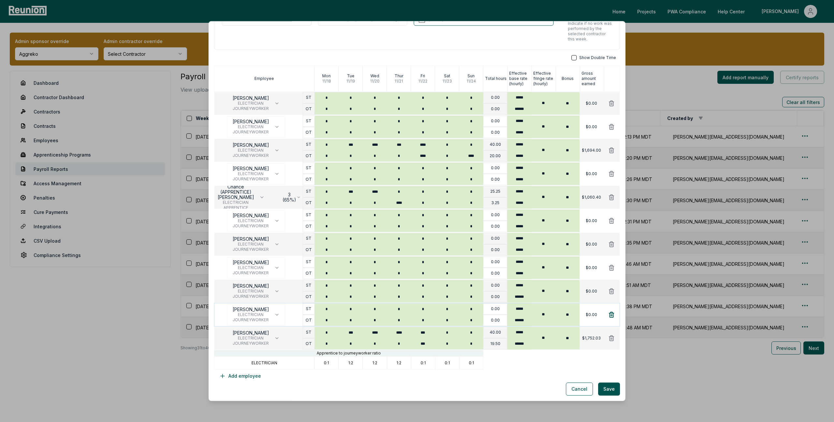
scroll to position [60, 0]
click at [609, 314] on icon at bounding box center [611, 314] width 7 height 7
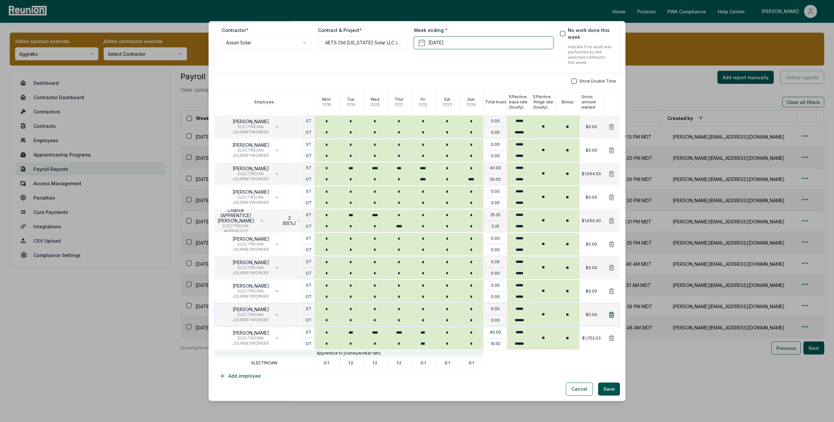
scroll to position [37, 0]
click at [610, 313] on icon at bounding box center [611, 314] width 5 height 5
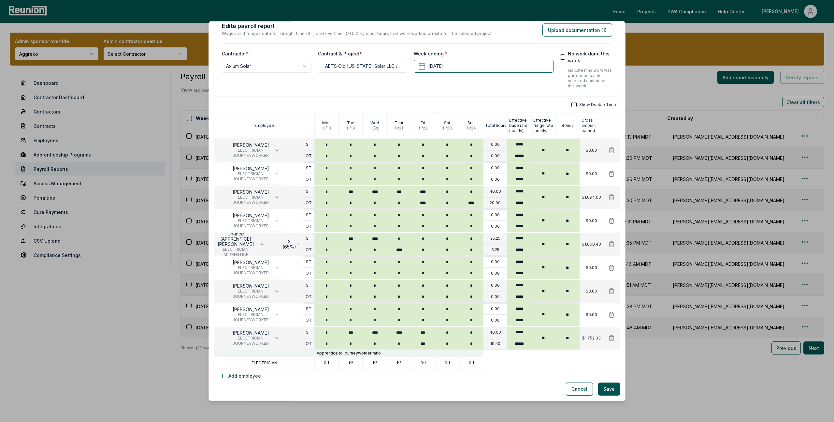
scroll to position [13, 0]
click at [610, 313] on icon at bounding box center [611, 314] width 5 height 5
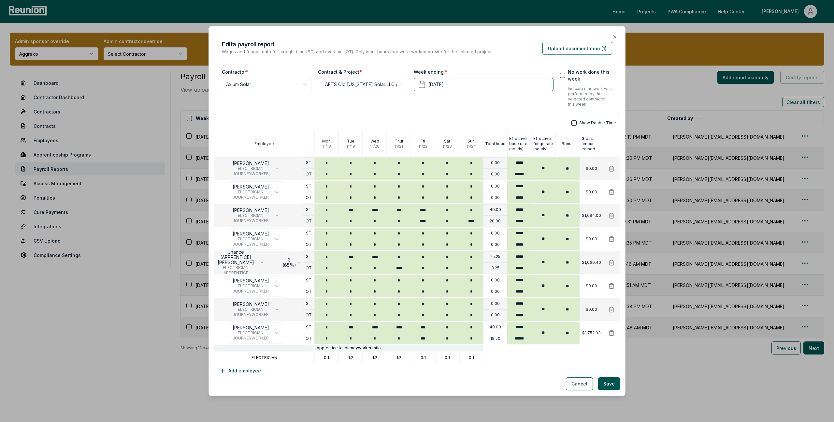
scroll to position [0, 0]
click at [610, 308] on icon at bounding box center [611, 309] width 5 height 5
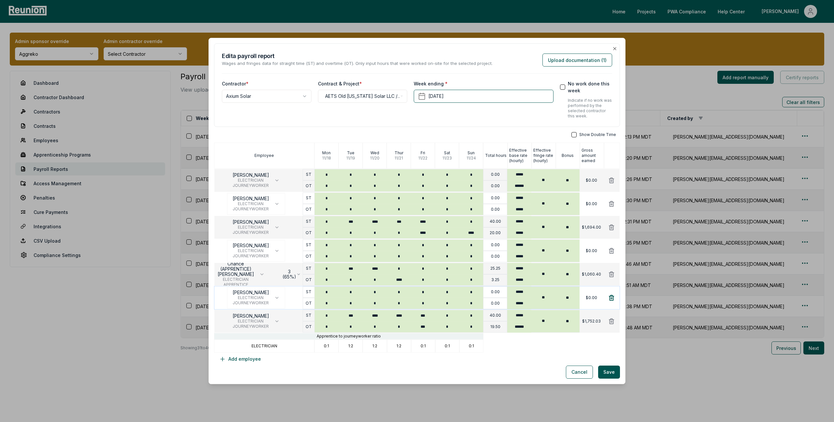
click at [612, 299] on icon at bounding box center [611, 297] width 7 height 7
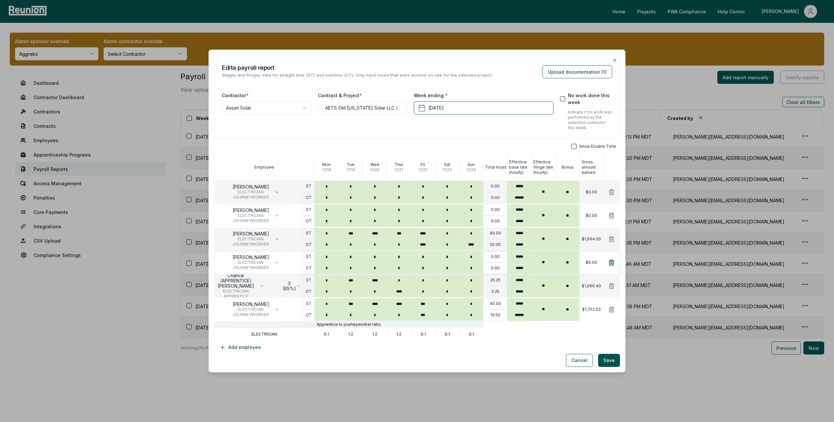
click at [612, 261] on icon at bounding box center [611, 262] width 7 height 7
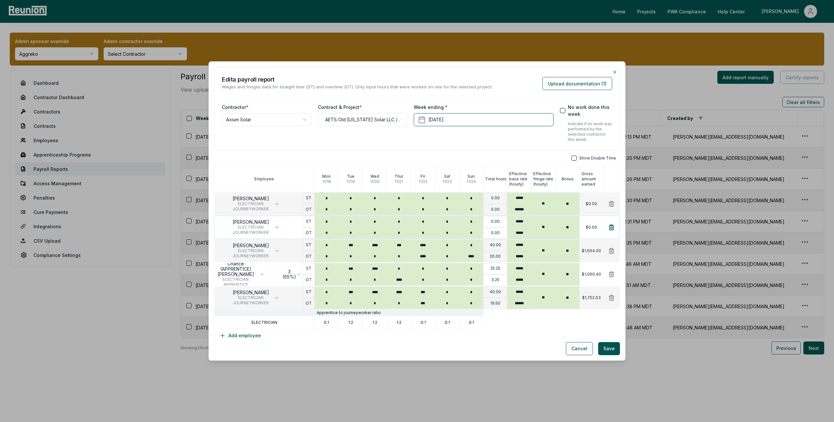
click at [612, 226] on icon at bounding box center [611, 227] width 7 height 7
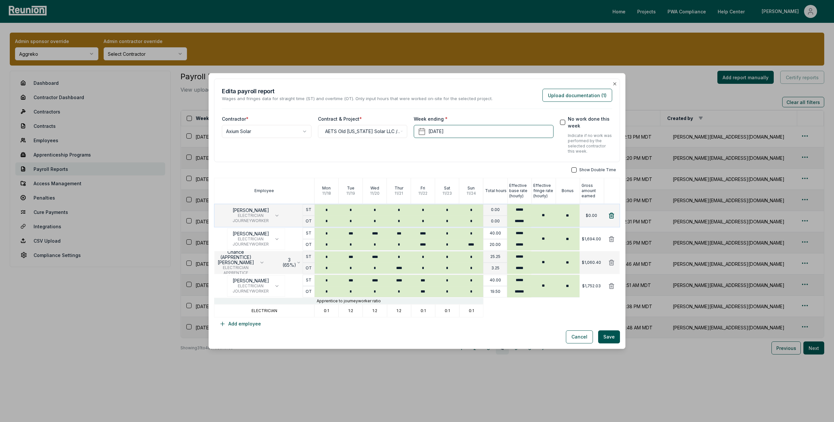
click at [612, 214] on icon at bounding box center [611, 215] width 7 height 7
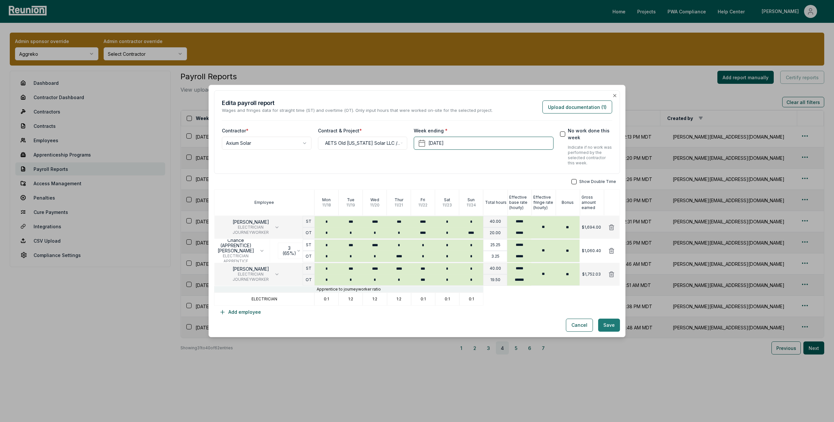
click at [612, 326] on button "Save" at bounding box center [609, 324] width 22 height 13
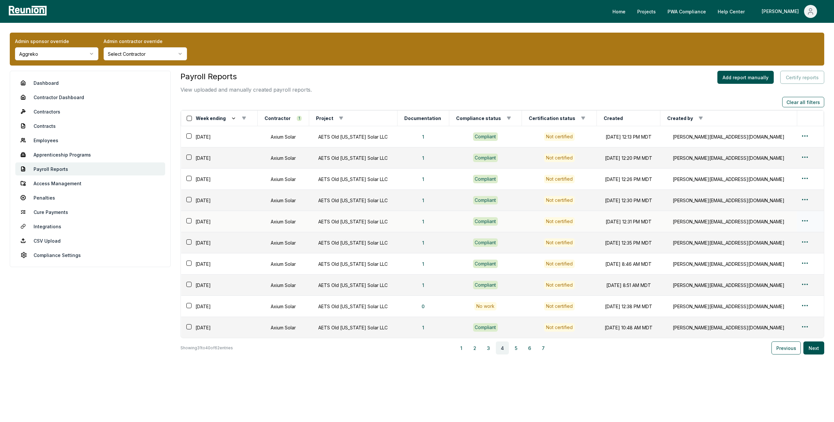
click at [645, 222] on td "[DATE] 12:31 PM MDT" at bounding box center [629, 221] width 64 height 21
click at [803, 220] on html "Please visit us on your desktop We're working on making our marketplace mobile-…" at bounding box center [417, 211] width 834 height 422
click at [775, 250] on div "Edit" at bounding box center [798, 246] width 62 height 11
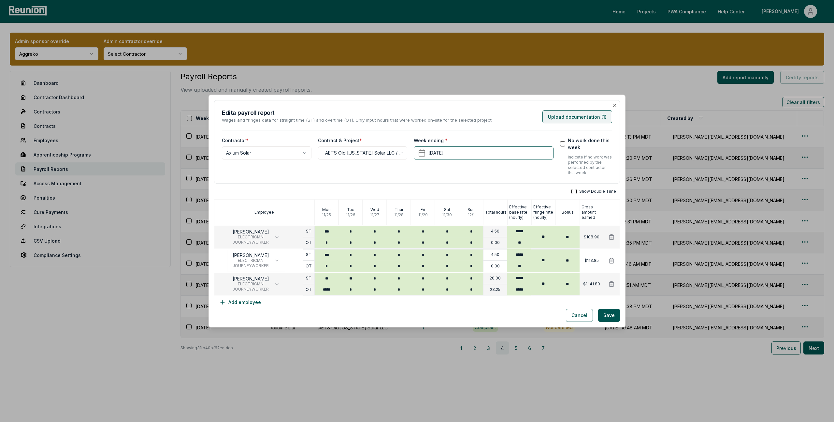
click at [583, 115] on button "Upload documentation ( 1 )" at bounding box center [577, 116] width 70 height 13
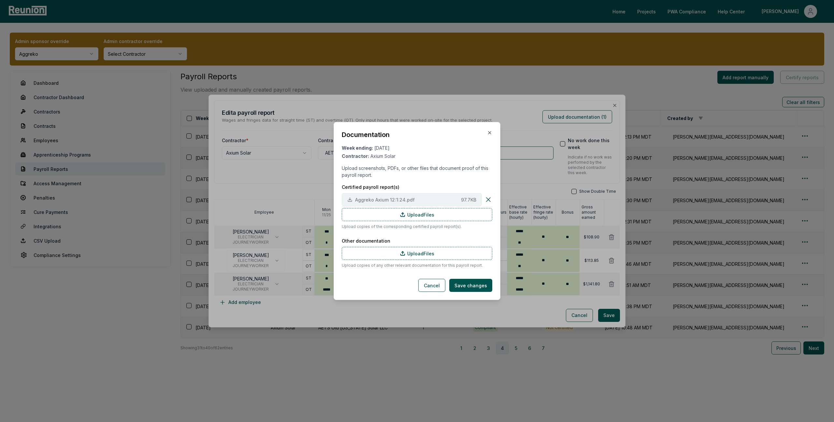
click at [417, 198] on span "Aggreko Axium 12:1:24.pdf" at bounding box center [406, 199] width 103 height 7
click at [484, 134] on div "Documentation" at bounding box center [417, 134] width 151 height 9
click at [489, 134] on icon "button" at bounding box center [489, 132] width 5 height 5
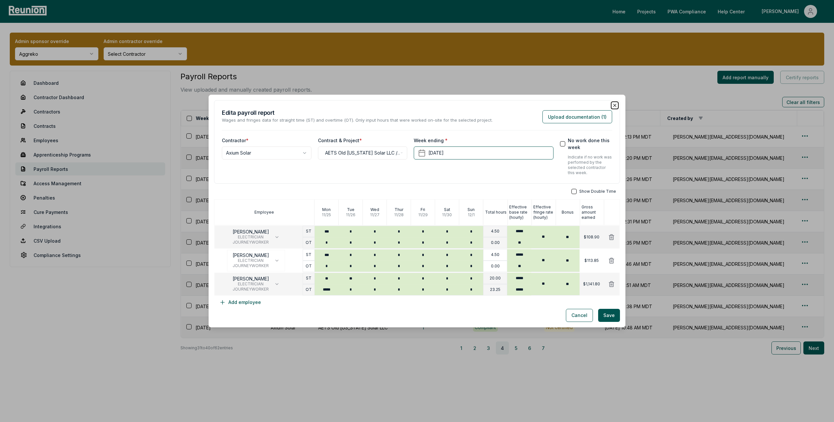
click at [614, 107] on icon "button" at bounding box center [614, 105] width 5 height 5
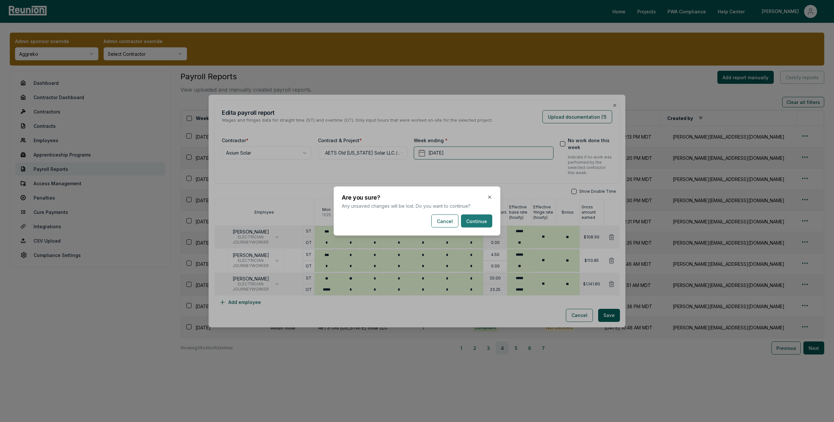
click at [483, 222] on button "Continue" at bounding box center [476, 220] width 31 height 13
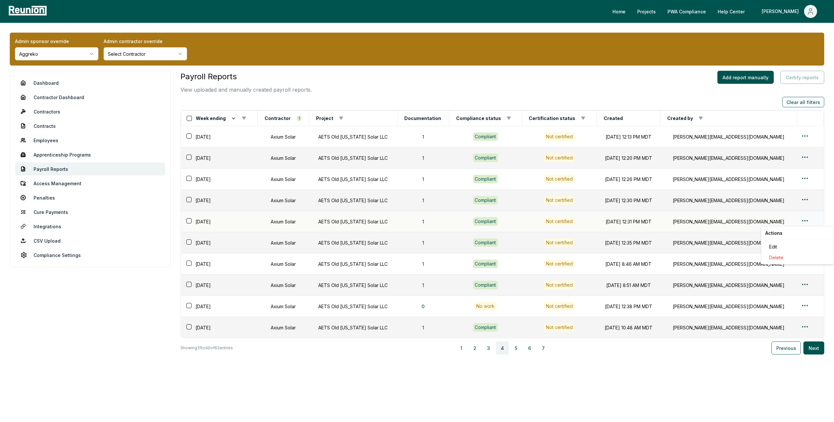
click at [805, 220] on html "Please visit us on your desktop We're working on making our marketplace mobile-…" at bounding box center [417, 211] width 834 height 422
click at [776, 247] on div "Edit" at bounding box center [798, 246] width 62 height 11
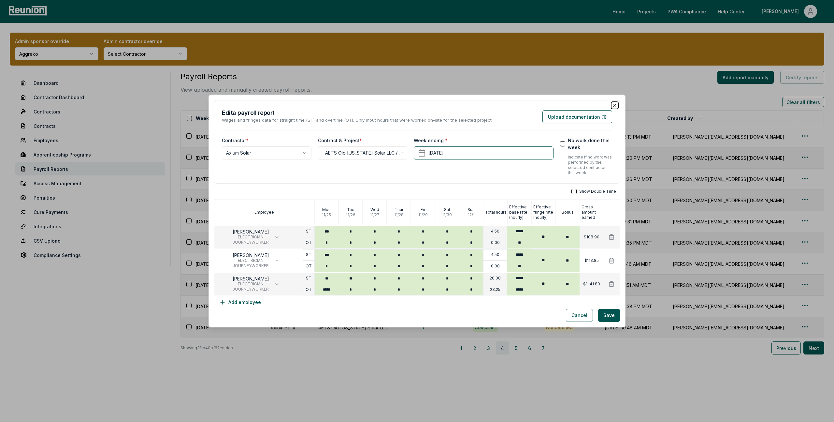
click at [615, 106] on icon "button" at bounding box center [614, 105] width 3 height 3
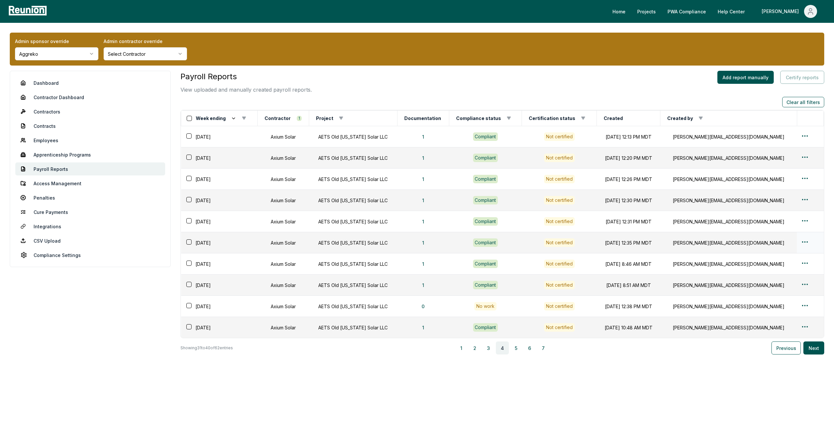
click at [800, 236] on td at bounding box center [810, 242] width 27 height 21
click at [800, 244] on html "Please visit us on your desktop We're working on making our marketplace mobile-…" at bounding box center [417, 211] width 834 height 422
click at [775, 269] on div "Edit" at bounding box center [798, 267] width 62 height 11
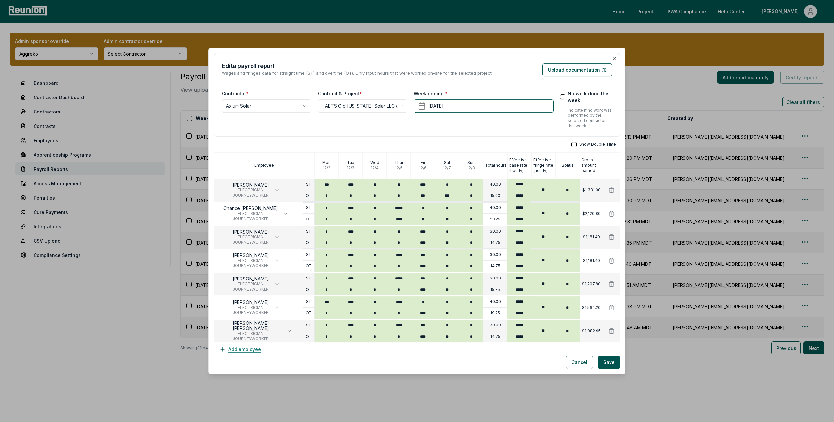
click at [252, 349] on button "Add employee" at bounding box center [240, 348] width 52 height 13
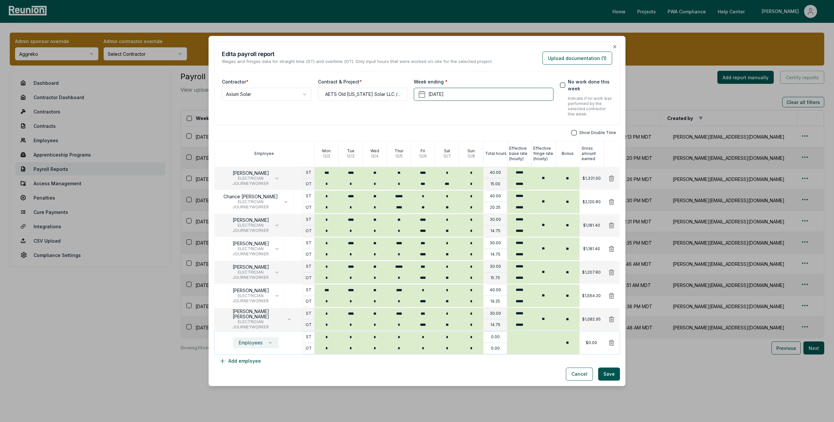
click at [262, 341] on button "Employees" at bounding box center [255, 342] width 45 height 11
type input "******"
click at [266, 376] on p "Chance (APPRENTICE) [PERSON_NAME]" at bounding box center [259, 378] width 51 height 14
click at [332, 338] on input "*" at bounding box center [327, 336] width 24 height 11
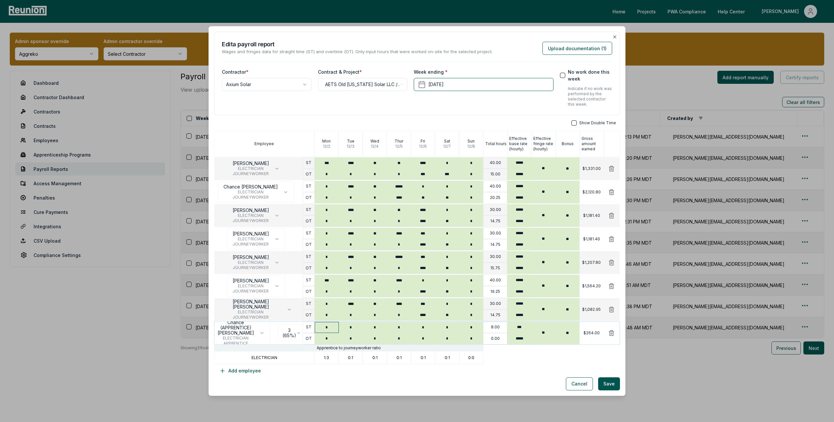
type input "*"
type input "****"
type input "**"
type input "*****"
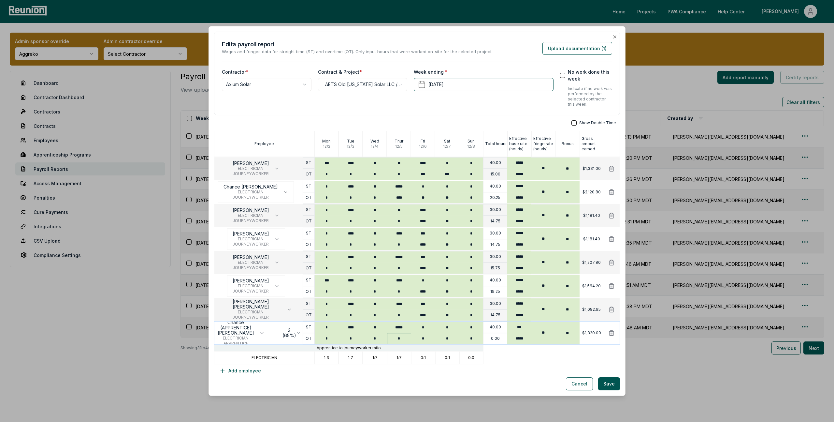
click at [403, 336] on input "*" at bounding box center [399, 338] width 24 height 11
type input "****"
type input "**"
click at [611, 190] on icon at bounding box center [611, 192] width 7 height 7
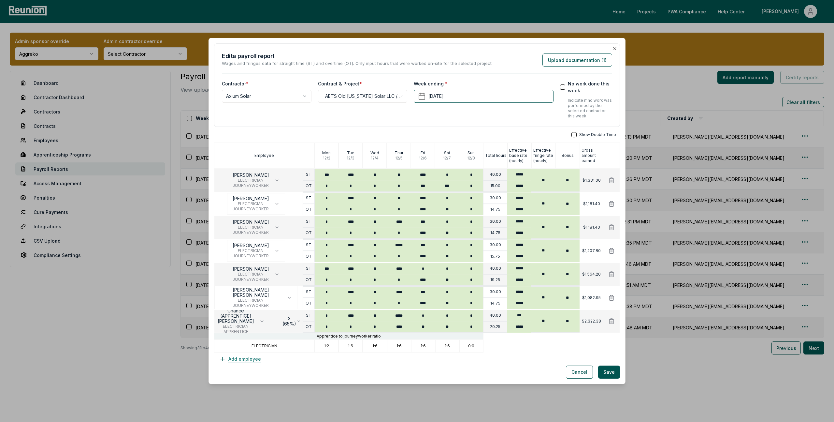
click at [238, 361] on button "Add employee" at bounding box center [240, 358] width 52 height 13
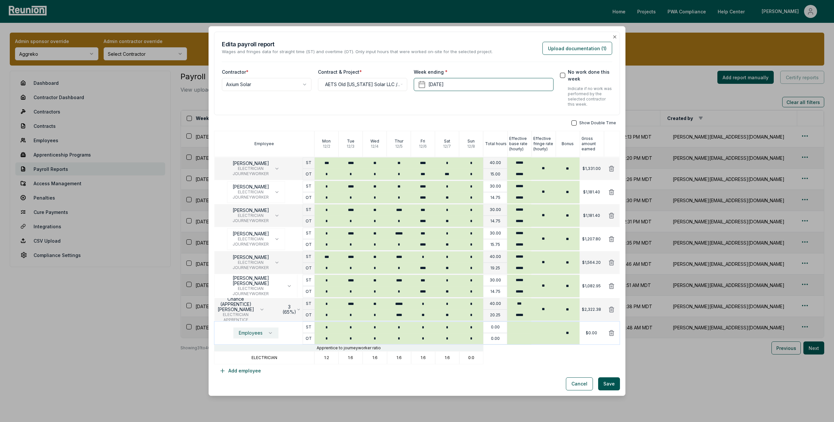
click at [255, 330] on span "Employees" at bounding box center [251, 332] width 24 height 5
type input "*****"
click at [306, 375] on div "Show Double Time Employee Mon 12 / 2 Tue 12 / 3 Wed 12 / 4 Thur 12 / 5 Fri 12 /…" at bounding box center [417, 248] width 406 height 257
click at [612, 333] on icon at bounding box center [611, 332] width 5 height 5
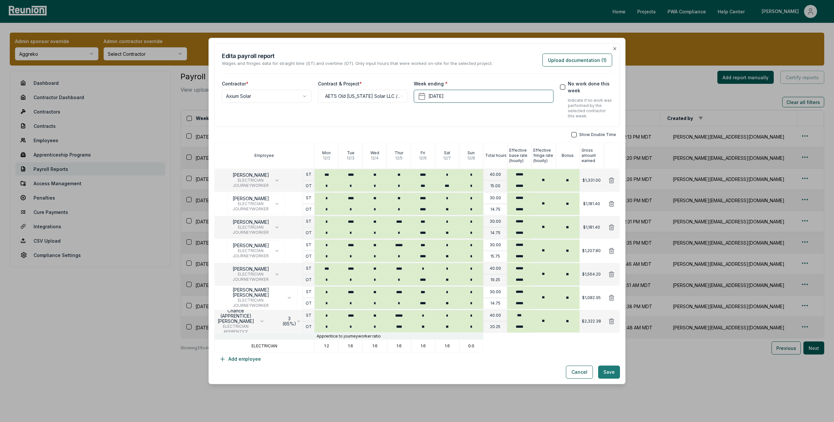
click at [608, 372] on button "Save" at bounding box center [609, 371] width 22 height 13
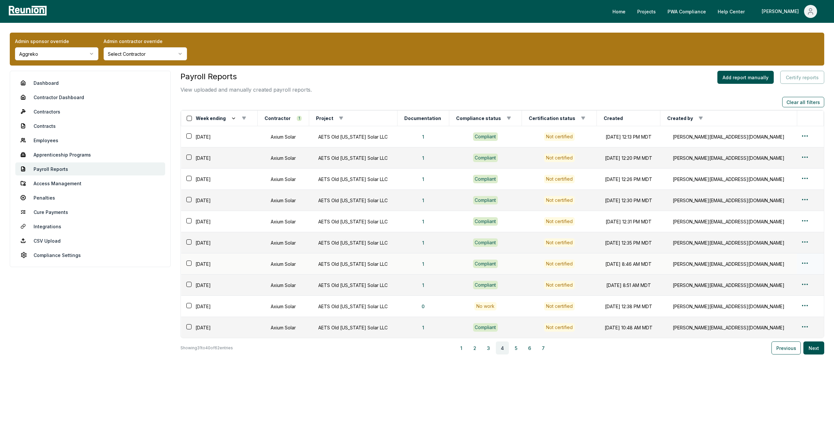
click at [800, 261] on html "Please visit us on your desktop We're working on making our marketplace mobile-…" at bounding box center [417, 211] width 834 height 422
click at [779, 291] on div "Edit" at bounding box center [798, 288] width 62 height 11
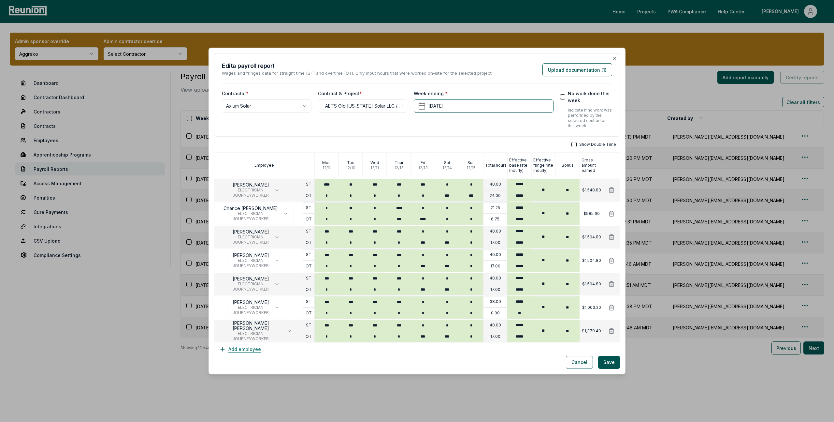
click at [254, 349] on button "Add employee" at bounding box center [240, 348] width 52 height 13
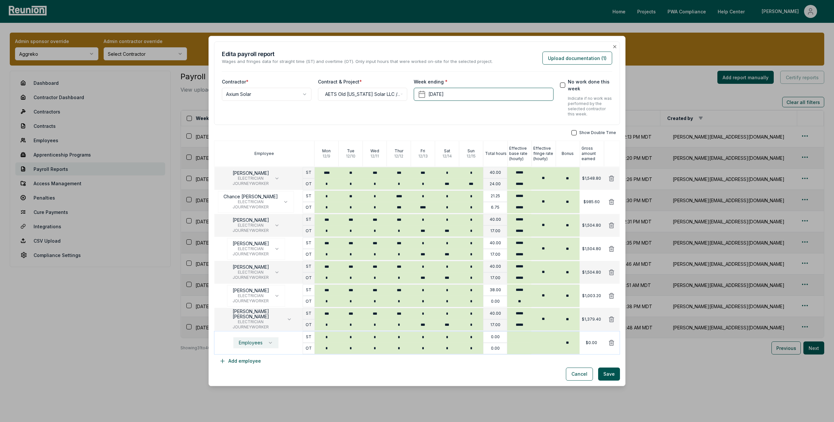
click at [253, 342] on span "Employees" at bounding box center [251, 342] width 24 height 5
type input "*****"
click at [262, 382] on p "Chance (APPRENTICE) [PERSON_NAME]" at bounding box center [259, 378] width 51 height 14
click at [327, 337] on input "*" at bounding box center [327, 336] width 24 height 11
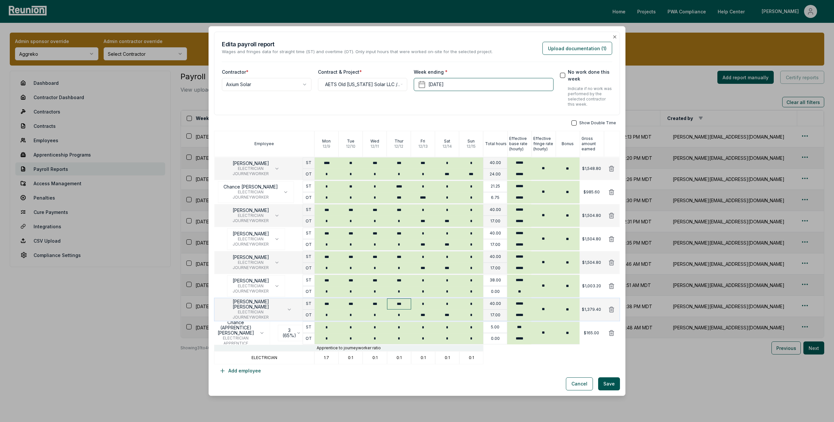
type input "*"
type input "**"
type input "*"
type input "****"
type input "***"
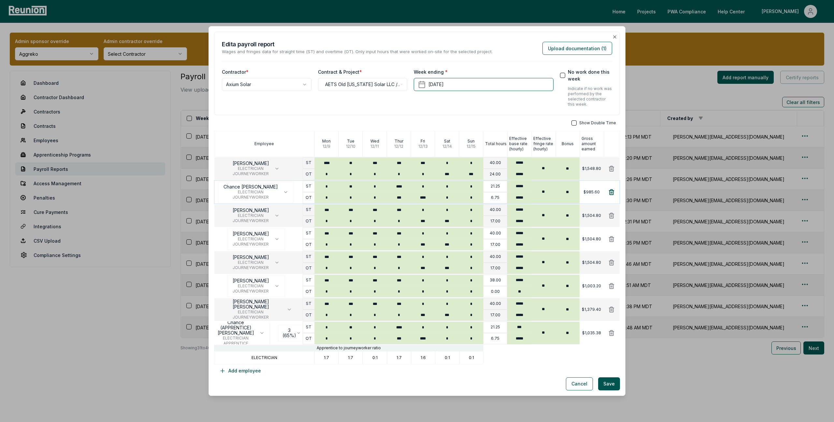
type input "****"
click at [612, 191] on icon at bounding box center [611, 192] width 7 height 7
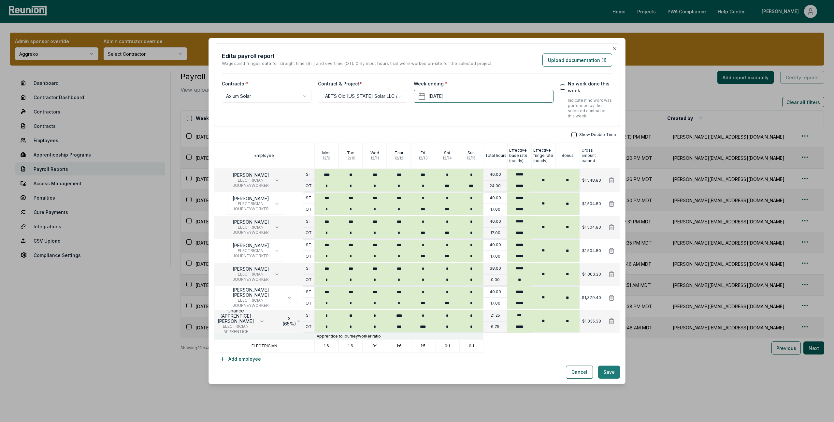
click at [613, 374] on button "Save" at bounding box center [609, 371] width 22 height 13
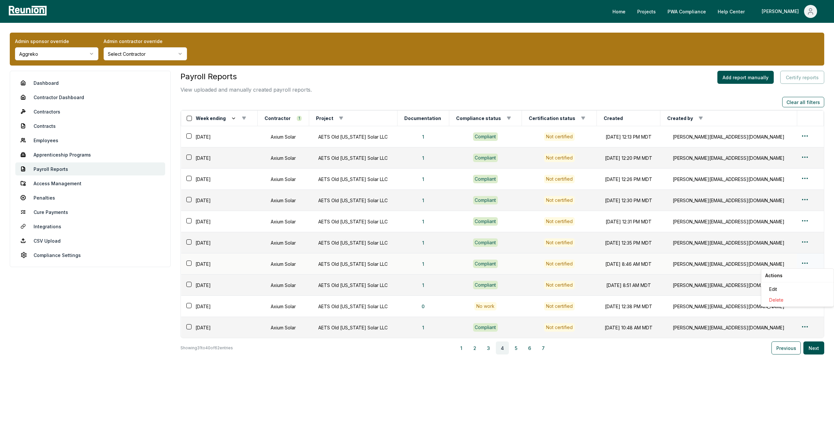
click at [801, 263] on html "Please visit us on your desktop We're working on making our marketplace mobile-…" at bounding box center [417, 211] width 834 height 422
click at [773, 290] on div "Edit" at bounding box center [798, 288] width 62 height 11
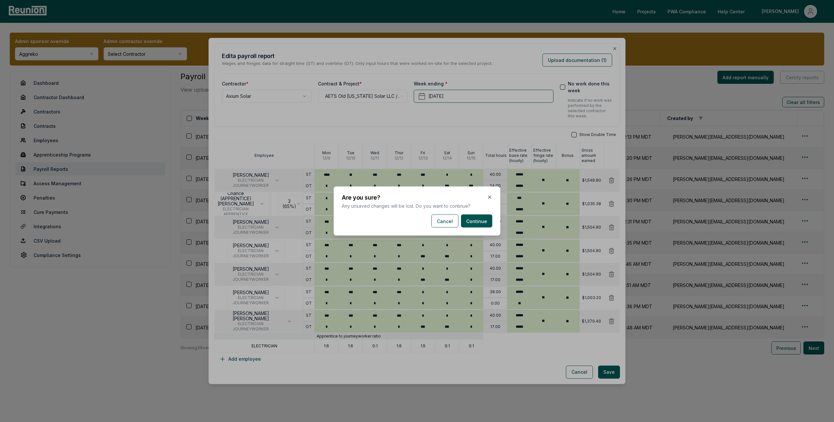
click at [658, 358] on body "Please visit us on your desktop We're working on making our marketplace mobile-…" at bounding box center [417, 211] width 834 height 422
click at [478, 222] on button "Continue" at bounding box center [476, 220] width 31 height 13
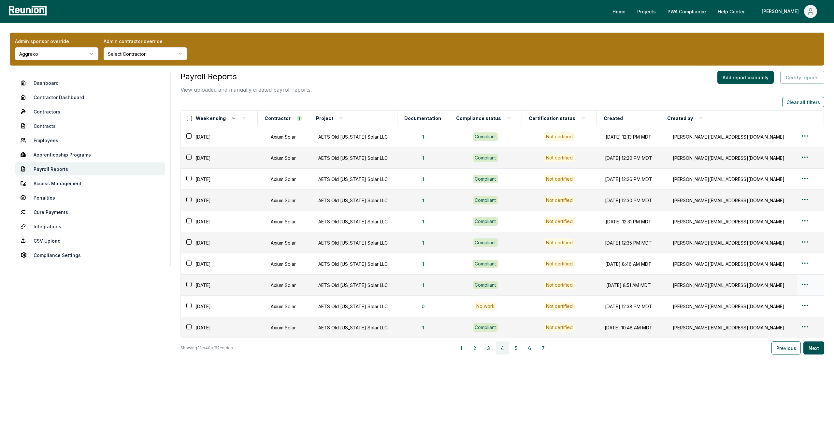
click at [800, 285] on html "Please visit us on your desktop We're working on making our marketplace mobile-…" at bounding box center [417, 211] width 834 height 422
click at [779, 310] on div "Edit" at bounding box center [798, 310] width 62 height 11
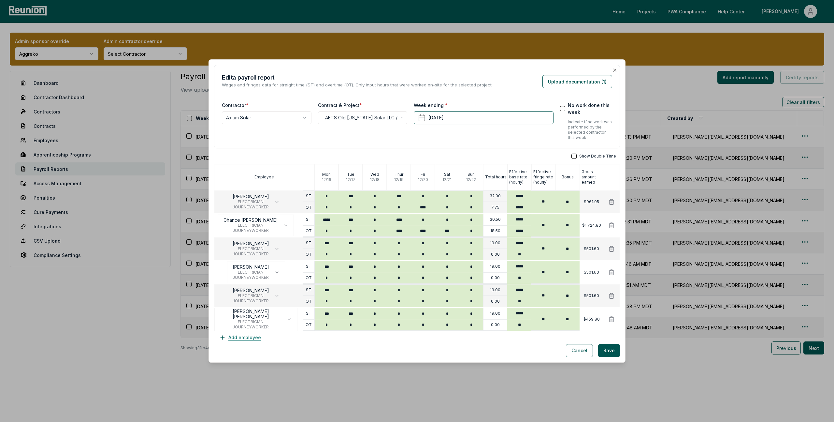
click at [240, 336] on button "Add employee" at bounding box center [240, 337] width 52 height 13
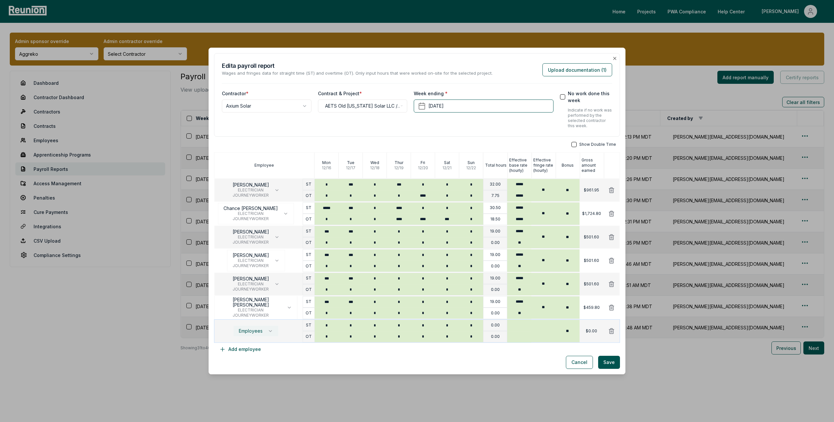
click at [256, 331] on span "Employees" at bounding box center [251, 330] width 24 height 5
type input "*****"
click at [259, 368] on p "Chance (APPRENTICE) [PERSON_NAME]" at bounding box center [259, 367] width 51 height 14
click at [332, 322] on input "*" at bounding box center [327, 325] width 24 height 11
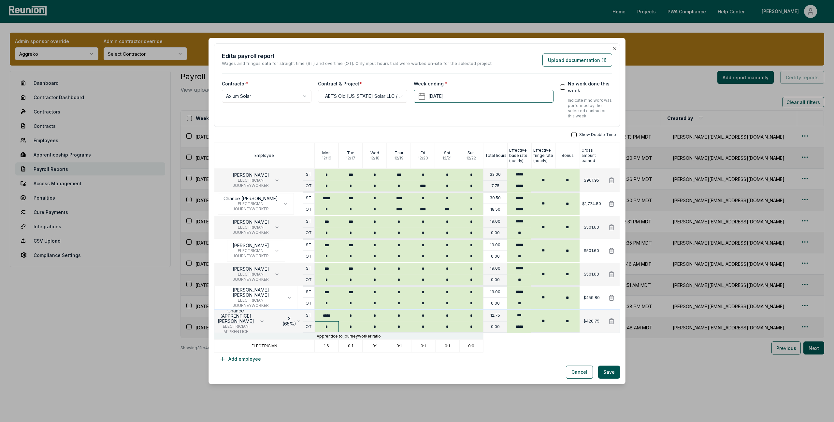
type input "*****"
type input "***"
type input "*"
type input "****"
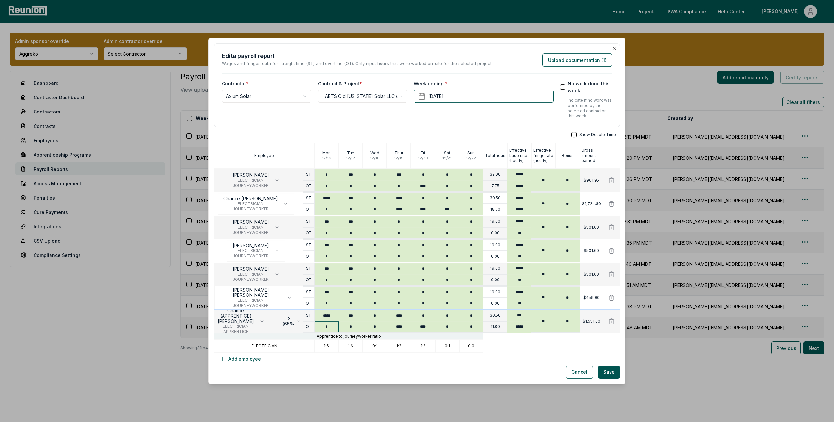
type input "****"
type input "***"
click at [533, 369] on div "Cancel Save" at bounding box center [417, 371] width 406 height 13
click at [611, 204] on icon at bounding box center [611, 203] width 5 height 5
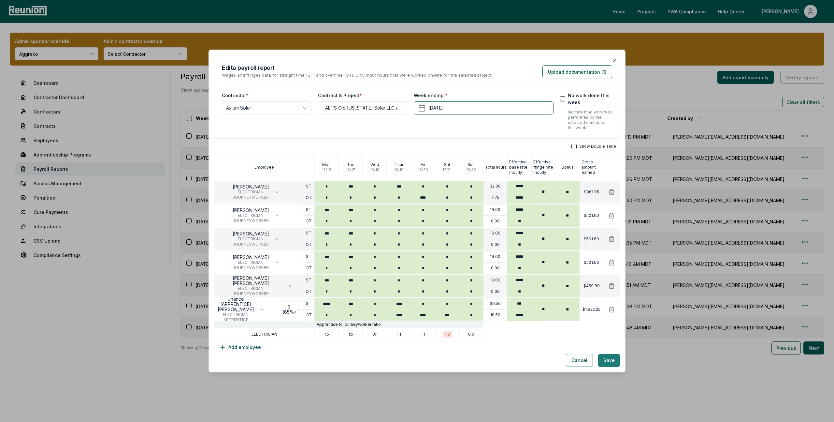
click at [610, 360] on button "Save" at bounding box center [609, 359] width 22 height 13
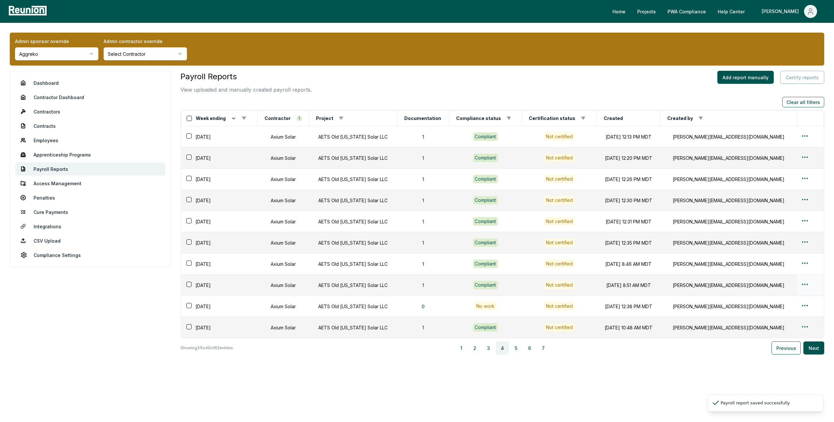
click at [800, 284] on html "Please visit us on your desktop We're working on making our marketplace mobile-…" at bounding box center [417, 211] width 834 height 422
click at [778, 308] on div "Edit" at bounding box center [798, 310] width 62 height 11
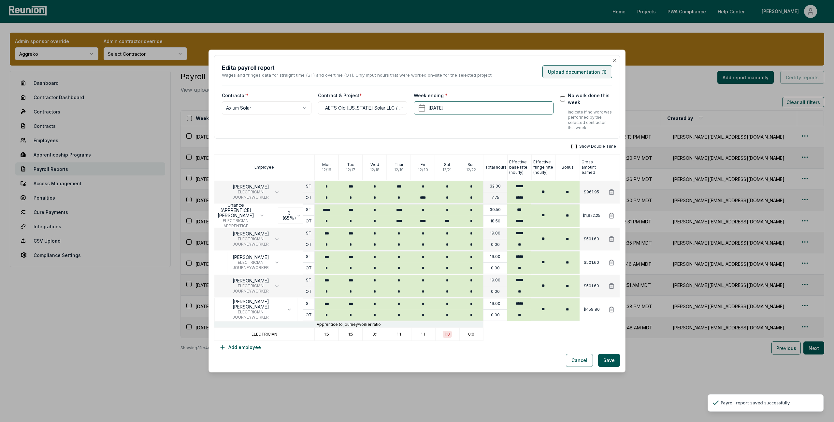
click at [581, 73] on button "Upload documentation ( 1 )" at bounding box center [577, 71] width 70 height 13
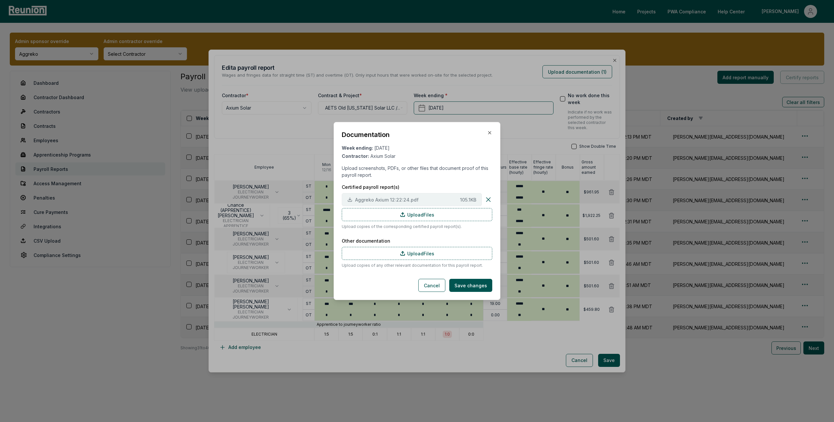
click at [403, 202] on span "Aggreko Axium 12:22:24.pdf" at bounding box center [406, 199] width 102 height 7
click at [491, 131] on icon "button" at bounding box center [489, 132] width 3 height 3
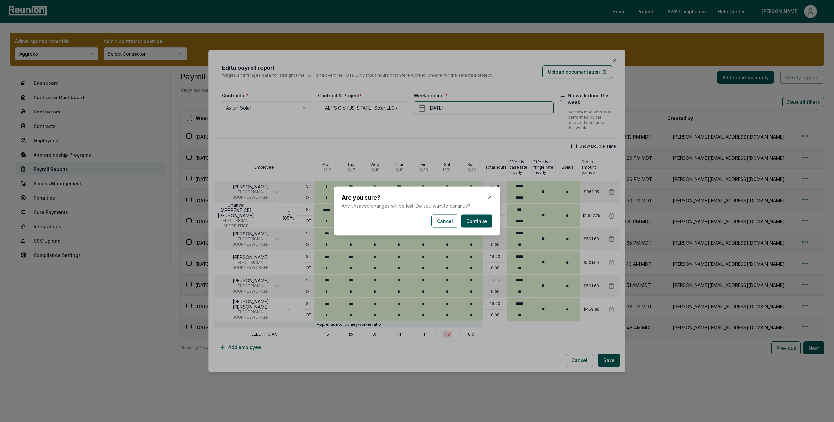
click at [707, 355] on body "Please visit us on your desktop We're working on making our marketplace mobile-…" at bounding box center [417, 211] width 834 height 422
click at [481, 221] on button "Continue" at bounding box center [476, 220] width 31 height 13
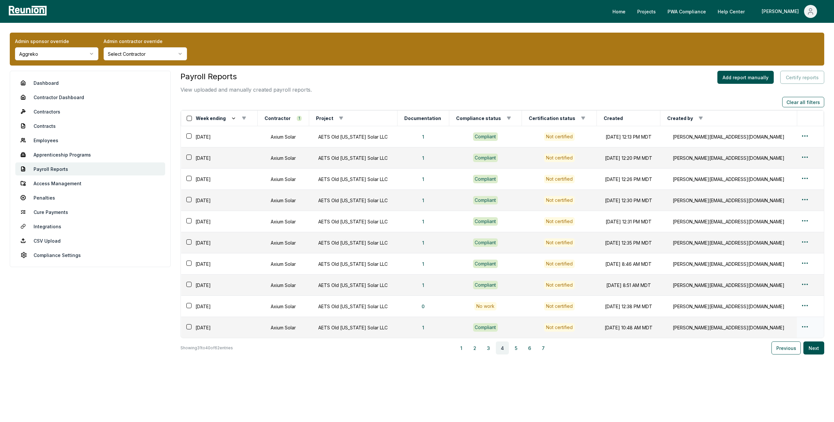
click at [799, 327] on html "Please visit us on your desktop We're working on making our marketplace mobile-…" at bounding box center [417, 211] width 834 height 422
click at [774, 351] on div "Edit" at bounding box center [798, 352] width 62 height 11
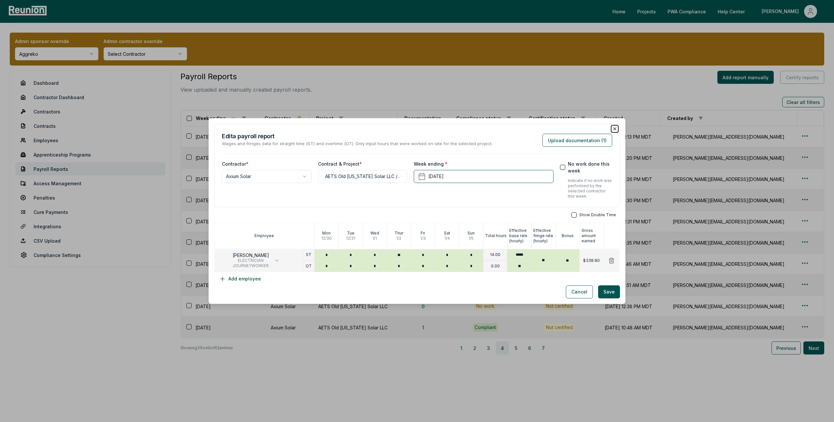
click at [613, 128] on icon "button" at bounding box center [614, 128] width 5 height 5
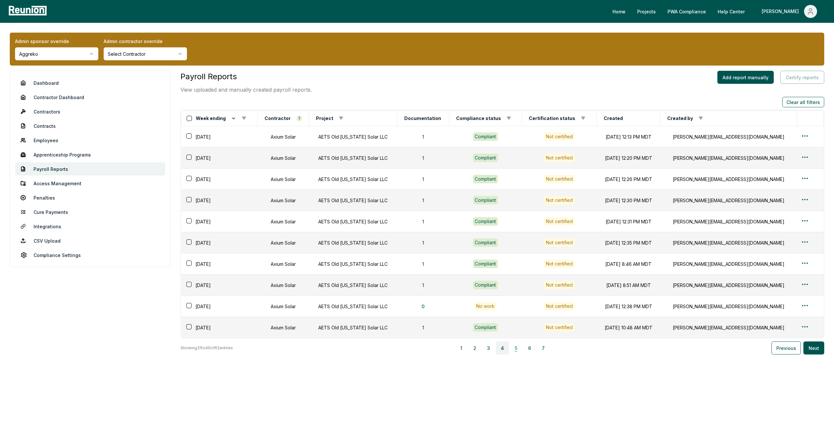
click at [517, 346] on button "5" at bounding box center [515, 347] width 13 height 13
click at [799, 197] on html "Please visit us on your desktop We're working on making our marketplace mobile-…" at bounding box center [417, 211] width 834 height 422
click at [776, 225] on div "Edit" at bounding box center [798, 225] width 62 height 11
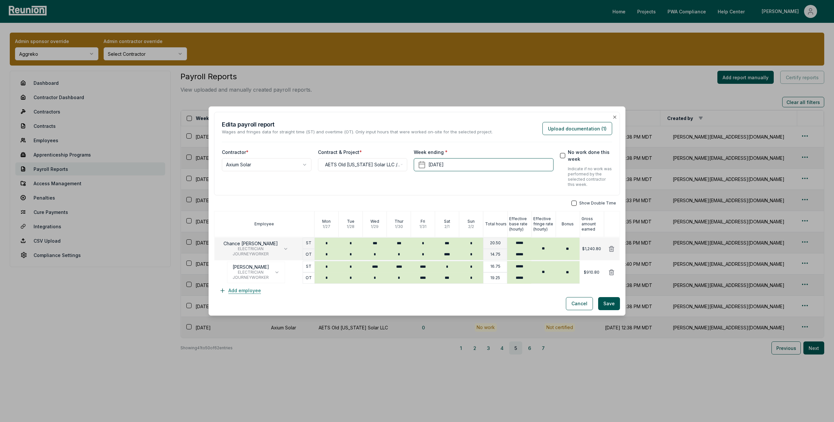
click at [256, 293] on button "Add employee" at bounding box center [240, 290] width 52 height 13
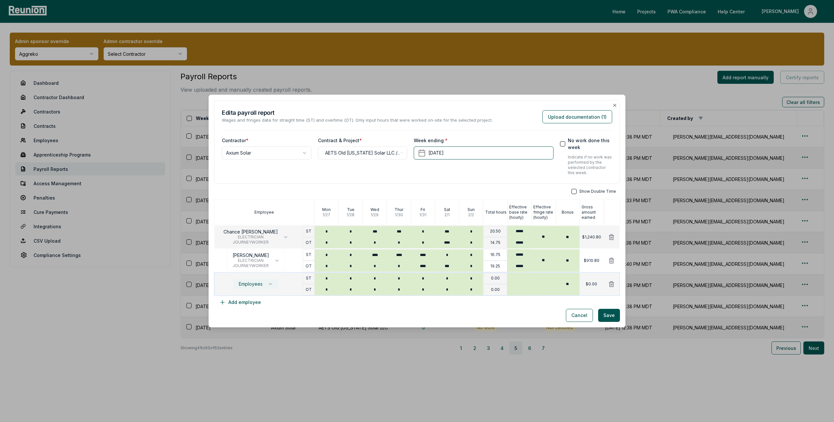
click at [265, 282] on button "Employees" at bounding box center [255, 283] width 45 height 11
type input "*****"
click at [265, 324] on p "Chance (APPRENTICE) [PERSON_NAME]" at bounding box center [259, 320] width 51 height 14
click at [382, 280] on input "*" at bounding box center [375, 278] width 24 height 11
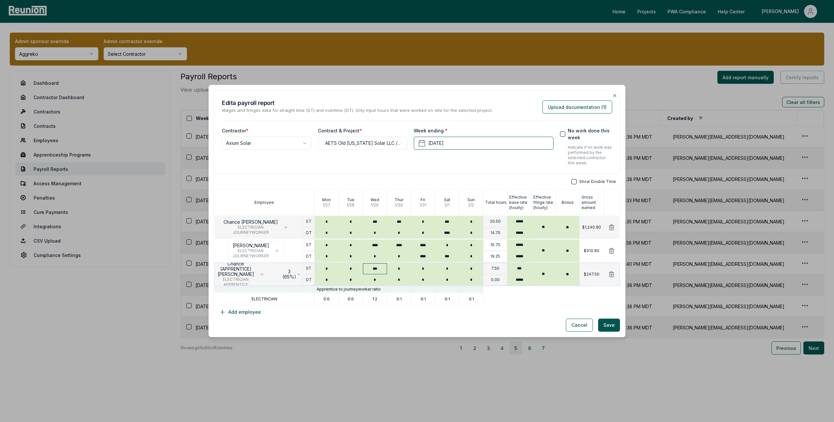
type input "***"
type input "*"
type input "***"
type input "****"
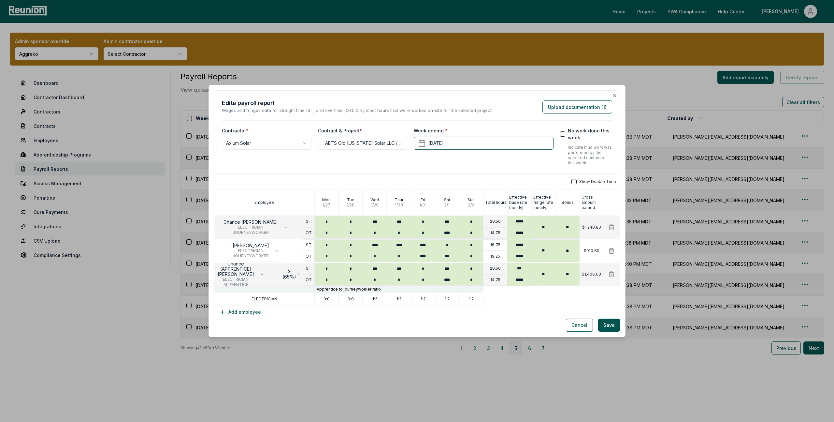
type input "*"
click at [513, 318] on div "Show Double Time Employee Mon 1 / 27 Tue 1 / 28 Wed 1 / 29 Thur 1 / 30 Fri 1 / …" at bounding box center [417, 248] width 406 height 139
click at [516, 315] on div "Show Double Time Employee Mon 1 / 27 Tue 1 / 28 Wed 1 / 29 Thur 1 / 30 Fri 1 / …" at bounding box center [417, 248] width 406 height 139
click at [526, 270] on input "***" at bounding box center [519, 268] width 24 height 11
type input "*****"
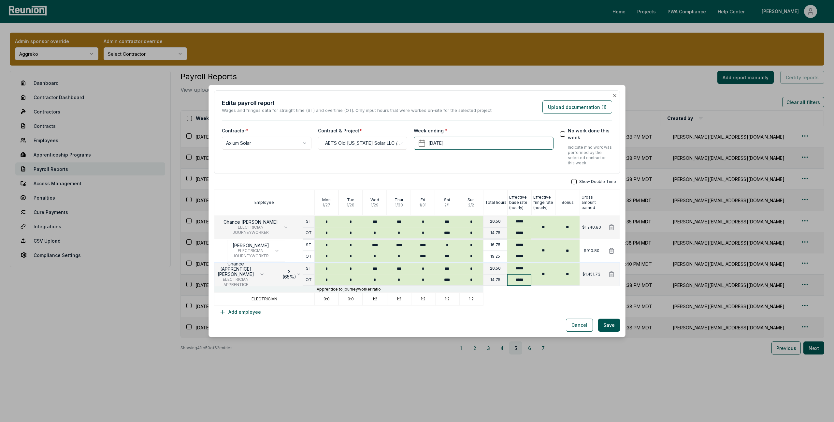
click at [526, 280] on input "*****" at bounding box center [519, 279] width 24 height 11
type input "*****"
click at [610, 224] on icon at bounding box center [611, 226] width 5 height 5
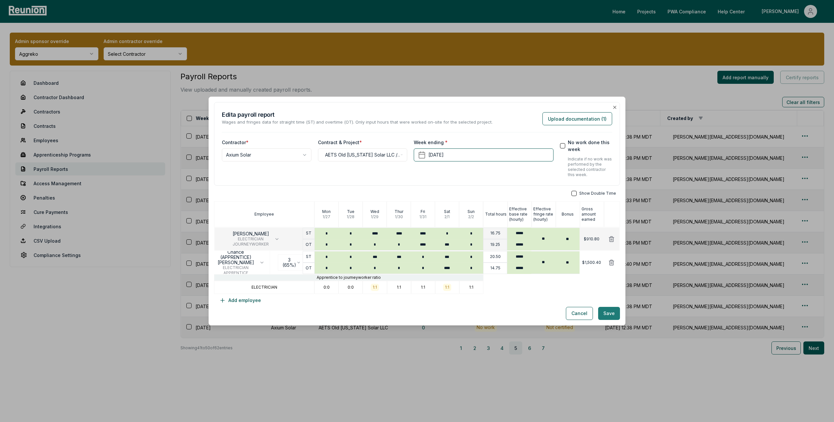
click at [608, 311] on button "Save" at bounding box center [609, 313] width 22 height 13
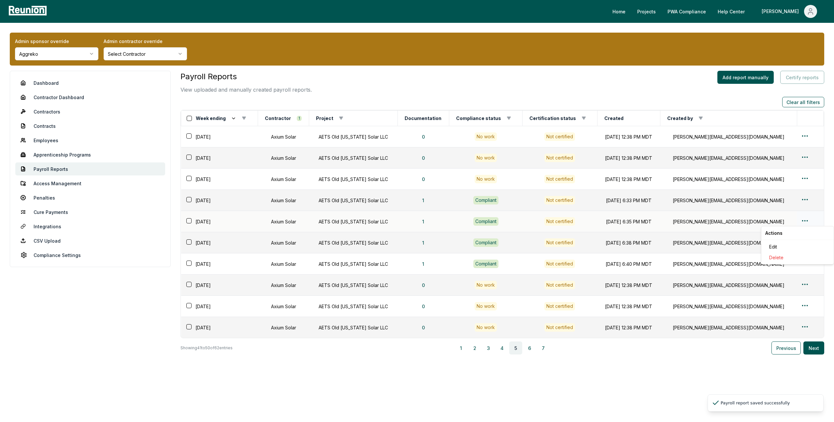
click at [803, 220] on html "Please visit us on your desktop We're working on making our marketplace mobile-…" at bounding box center [417, 211] width 834 height 422
click at [775, 245] on div "Edit" at bounding box center [798, 246] width 62 height 11
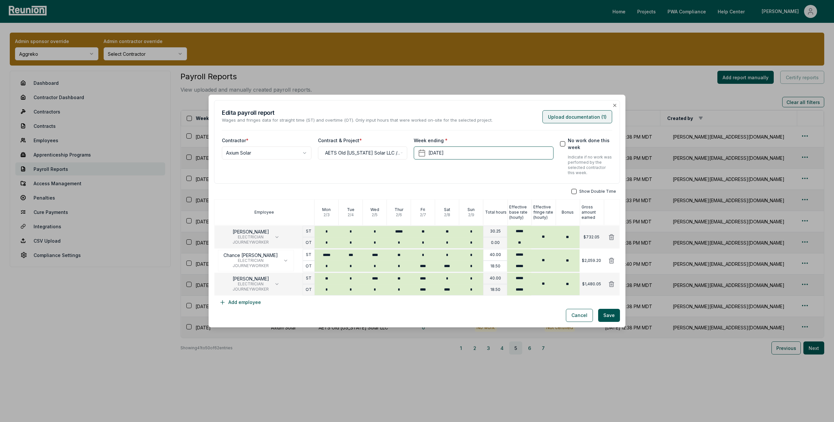
click at [559, 119] on button "Upload documentation ( 1 )" at bounding box center [577, 116] width 70 height 13
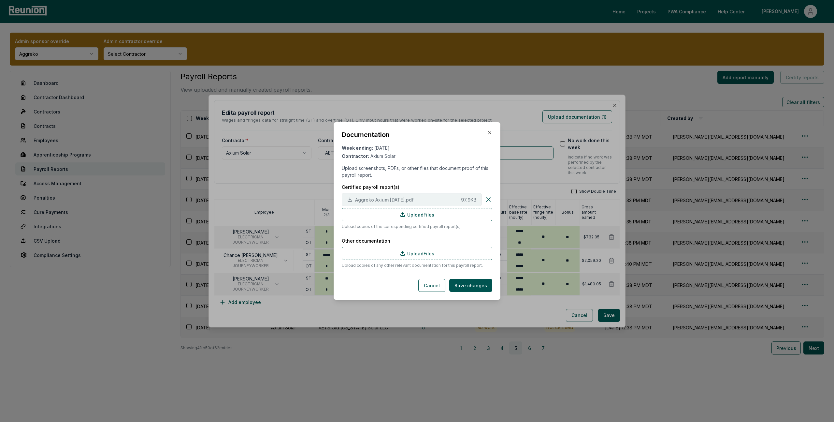
click at [426, 197] on span "Aggreko Axium 2.9.25.pdf" at bounding box center [406, 199] width 103 height 7
click at [489, 133] on icon "button" at bounding box center [489, 132] width 3 height 3
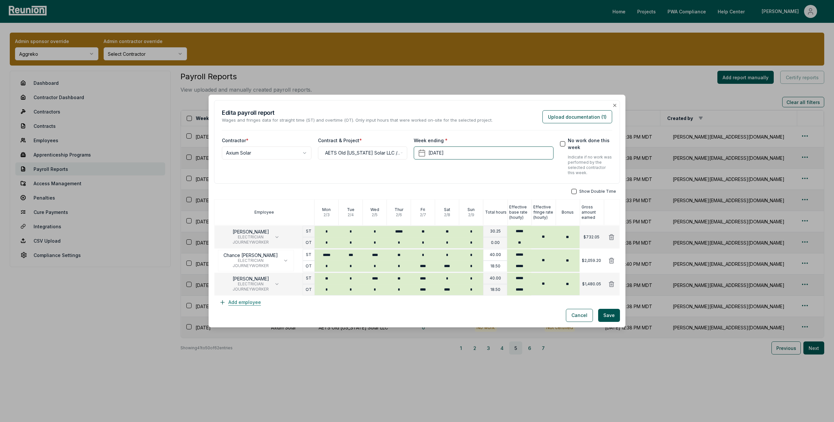
click at [254, 303] on button "Add employee" at bounding box center [240, 301] width 52 height 13
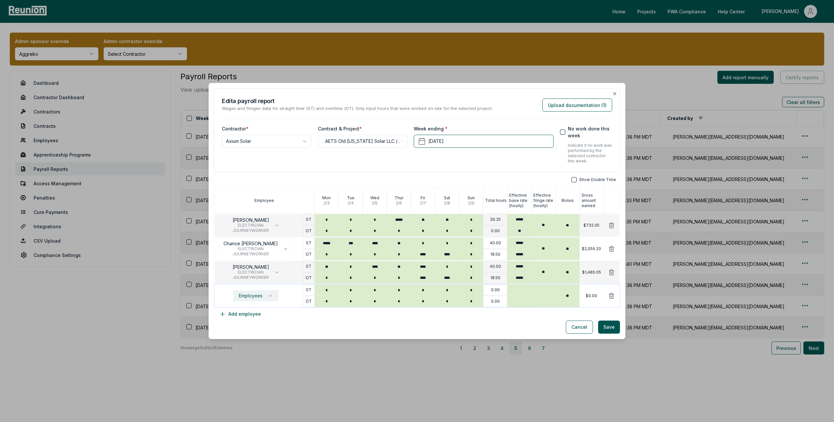
click at [272, 292] on button "Employees" at bounding box center [255, 295] width 45 height 11
click at [265, 262] on span "ELECTRICIAN" at bounding box center [259, 263] width 51 height 5
click at [332, 291] on input "*" at bounding box center [327, 289] width 24 height 11
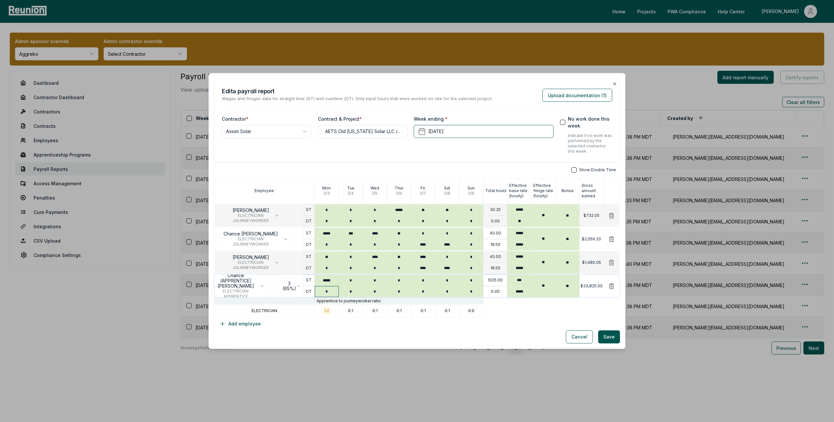
type input "*****"
type input "***"
type input "****"
type input "**"
type input "*"
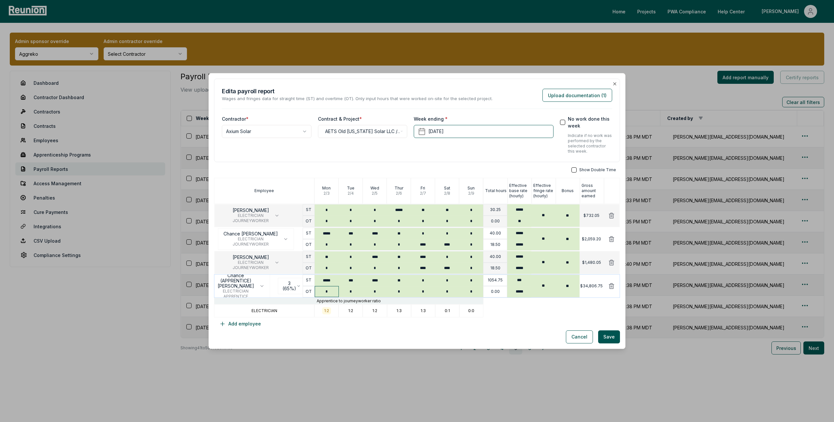
type input "*"
click at [425, 290] on input "*" at bounding box center [423, 291] width 24 height 11
type input "****"
click at [527, 281] on input "***" at bounding box center [519, 279] width 24 height 11
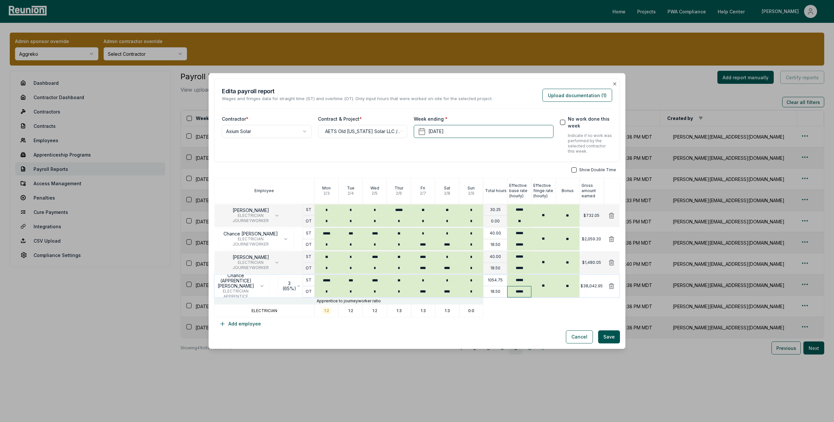
type input "*****"
click at [520, 293] on input "*****" at bounding box center [519, 291] width 24 height 11
type input "*****"
click at [327, 281] on input "*****" at bounding box center [327, 280] width 24 height 11
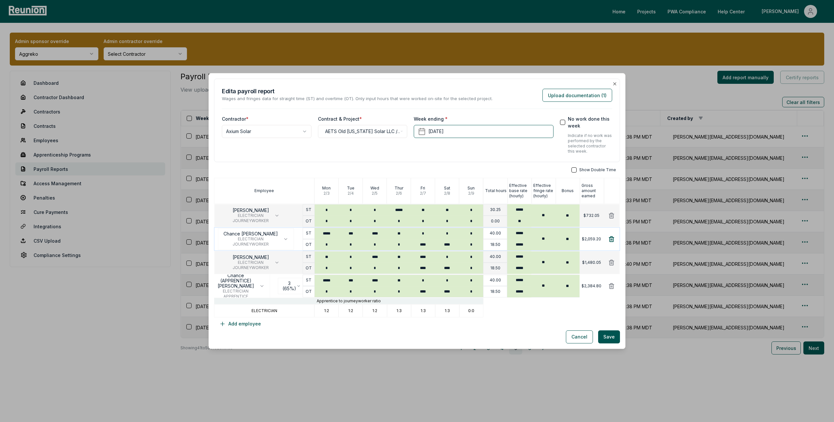
type input "*****"
click at [611, 237] on icon at bounding box center [611, 238] width 5 height 5
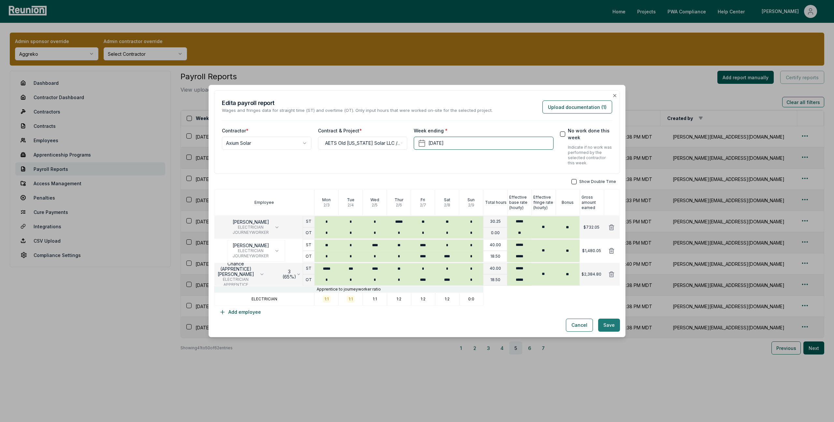
click at [610, 327] on button "Save" at bounding box center [609, 324] width 22 height 13
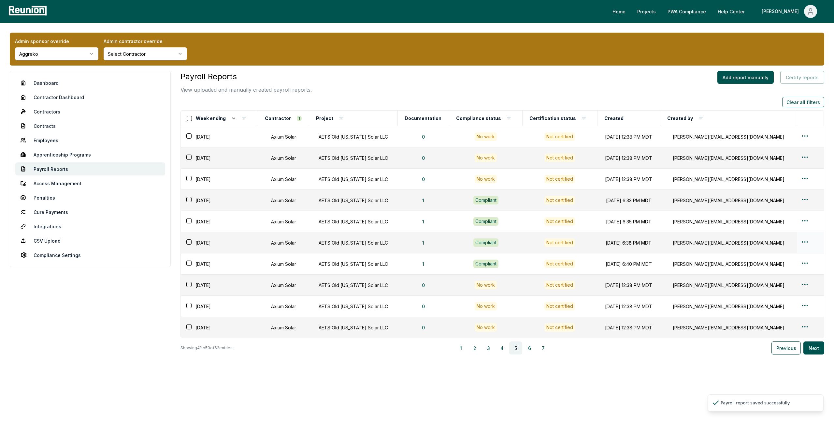
click at [803, 243] on html "Please visit us on your desktop We're working on making our marketplace mobile-…" at bounding box center [417, 211] width 834 height 422
click at [785, 270] on div "Edit" at bounding box center [798, 267] width 62 height 11
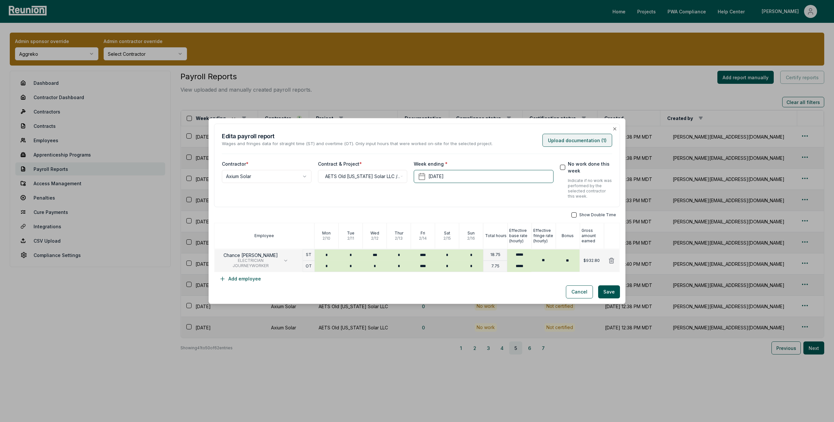
click at [591, 138] on button "Upload documentation ( 1 )" at bounding box center [577, 140] width 70 height 13
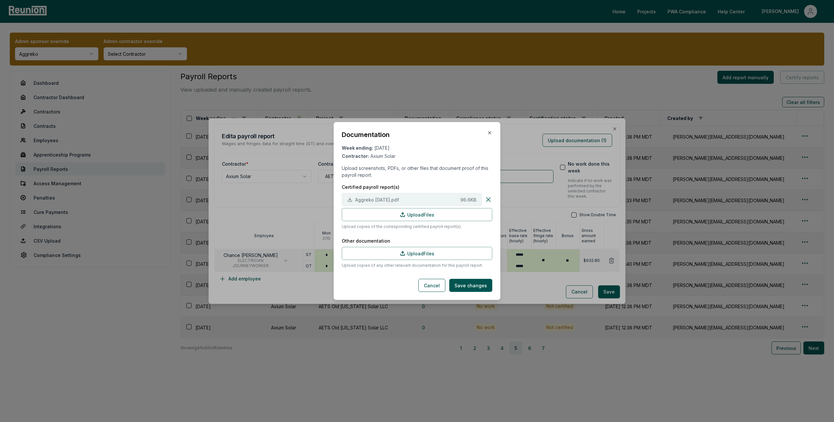
click at [426, 199] on span "Aggreko 2.16.25.pdf" at bounding box center [406, 199] width 103 height 7
click at [489, 133] on icon "button" at bounding box center [489, 132] width 5 height 5
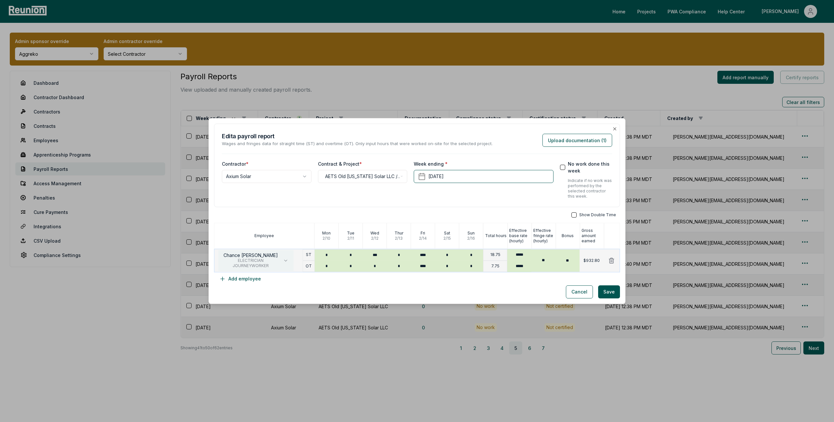
click at [272, 259] on button "Chance Calk ELECTRICIAN JOURNEYWORKER" at bounding box center [256, 261] width 76 height 22
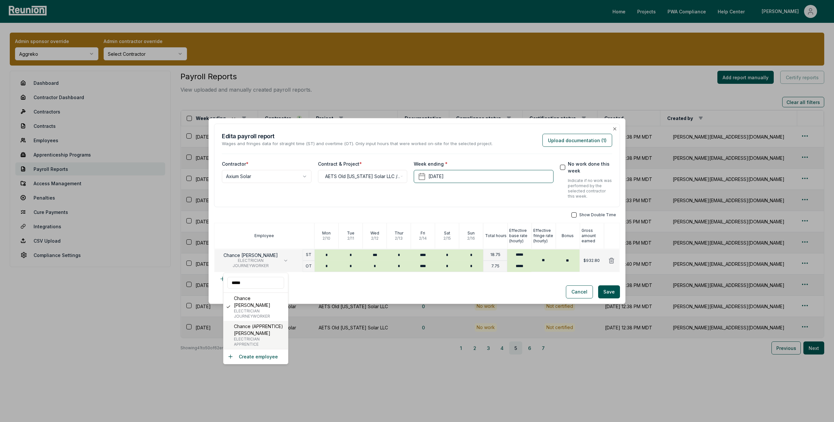
type input "*****"
click at [266, 336] on span "ELECTRICIAN" at bounding box center [259, 338] width 51 height 5
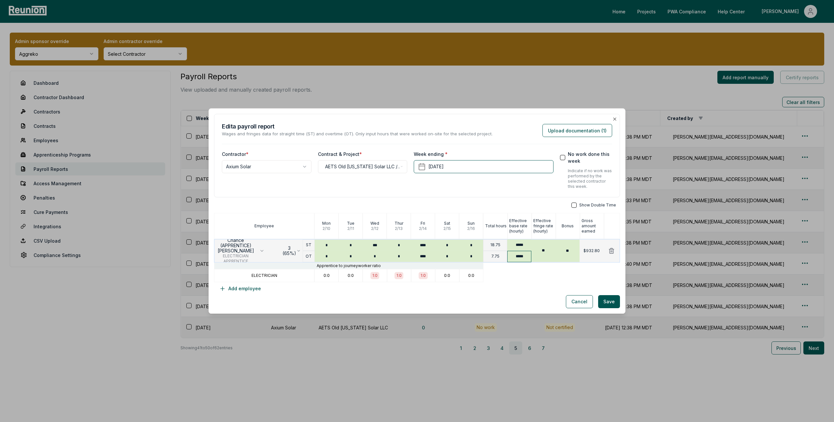
click at [526, 257] on input "*****" at bounding box center [519, 256] width 24 height 11
type input "*****"
click at [610, 301] on button "Save" at bounding box center [609, 301] width 22 height 13
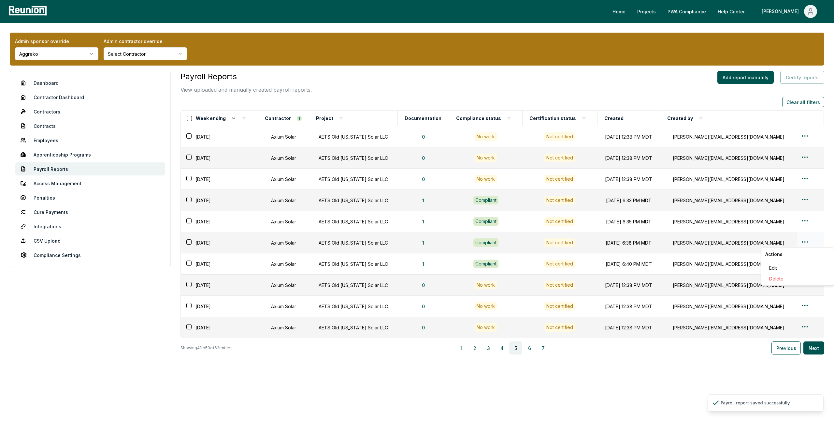
click at [805, 243] on html "Please visit us on your desktop We're working on making our marketplace mobile-…" at bounding box center [417, 211] width 834 height 422
click at [783, 268] on div "Edit" at bounding box center [798, 267] width 62 height 11
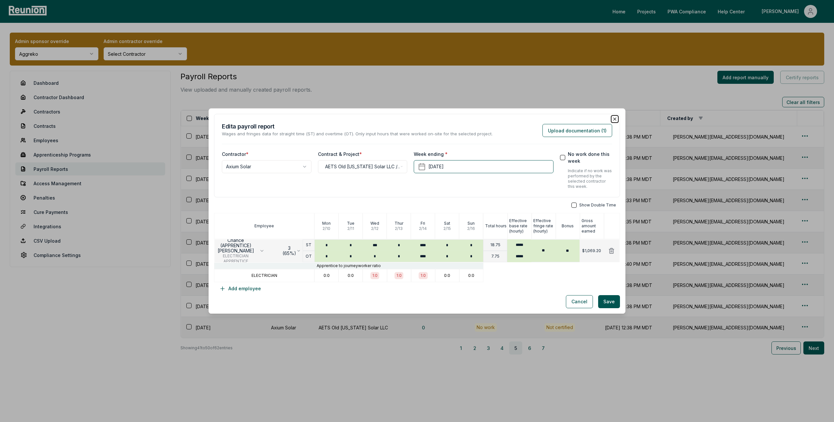
click at [616, 120] on icon "button" at bounding box center [614, 119] width 3 height 3
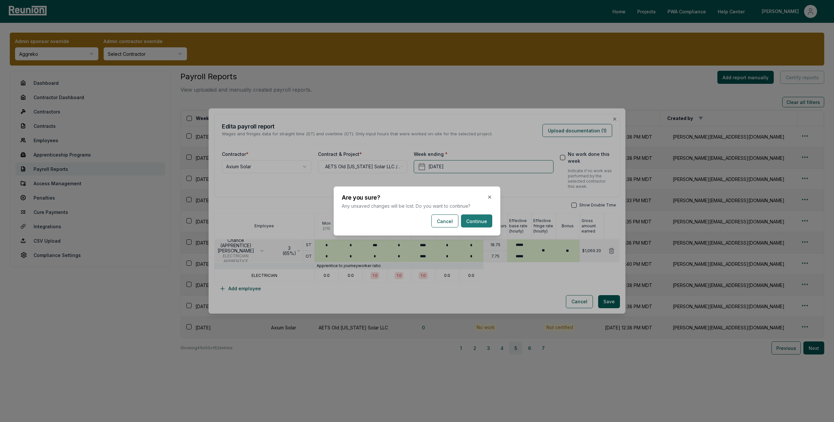
click at [474, 222] on button "Continue" at bounding box center [476, 220] width 31 height 13
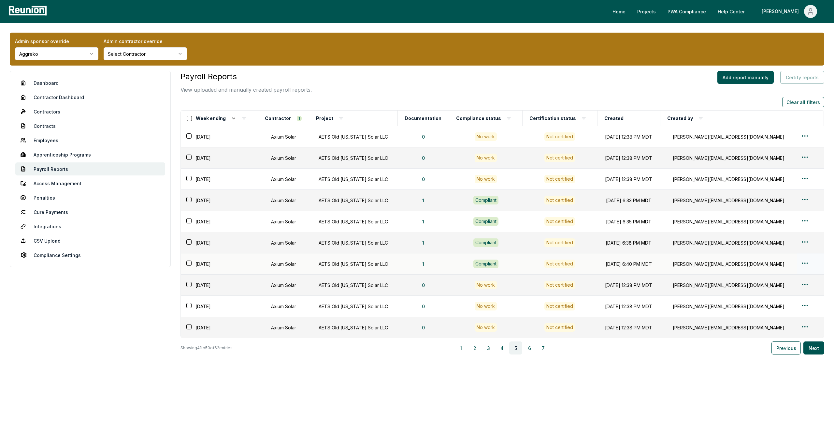
click at [575, 264] on div "Not certified" at bounding box center [559, 263] width 31 height 8
click at [800, 262] on html "Please visit us on your desktop We're working on making our marketplace mobile-…" at bounding box center [417, 211] width 834 height 422
click at [774, 287] on div "Edit" at bounding box center [798, 288] width 62 height 11
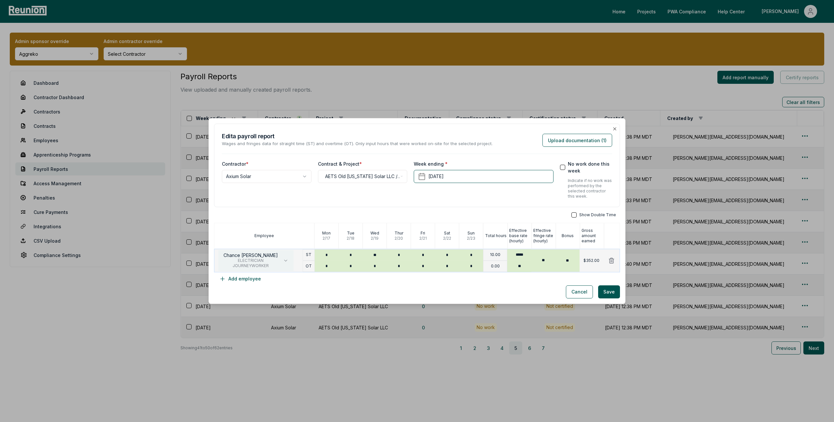
click at [283, 259] on icon "button" at bounding box center [285, 260] width 5 height 5
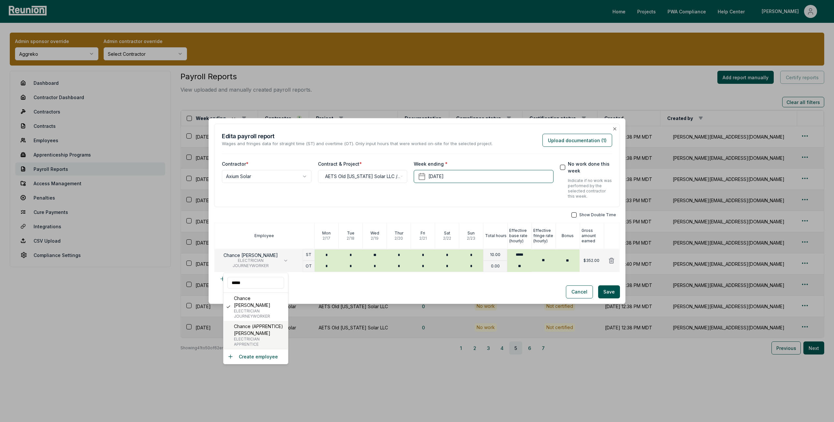
type input "*****"
click at [267, 326] on p "Chance (APPRENTICE) [PERSON_NAME]" at bounding box center [259, 330] width 51 height 14
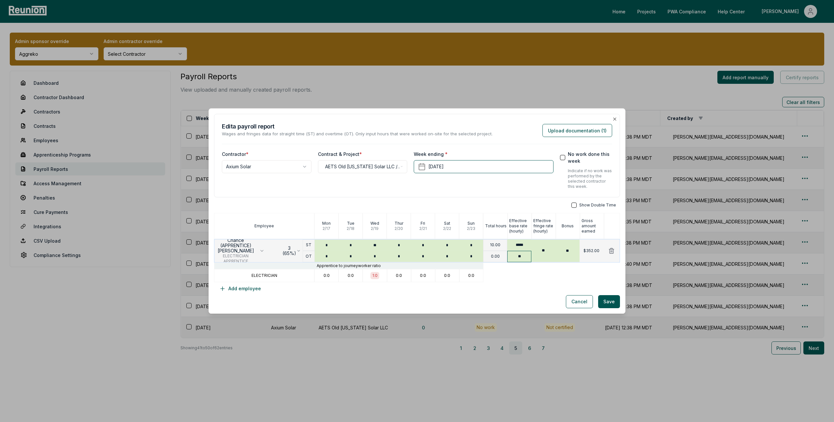
click at [525, 257] on input "**" at bounding box center [519, 256] width 24 height 11
type input "*****"
click at [590, 277] on div at bounding box center [551, 275] width 136 height 13
click at [612, 300] on button "Save" at bounding box center [609, 301] width 22 height 13
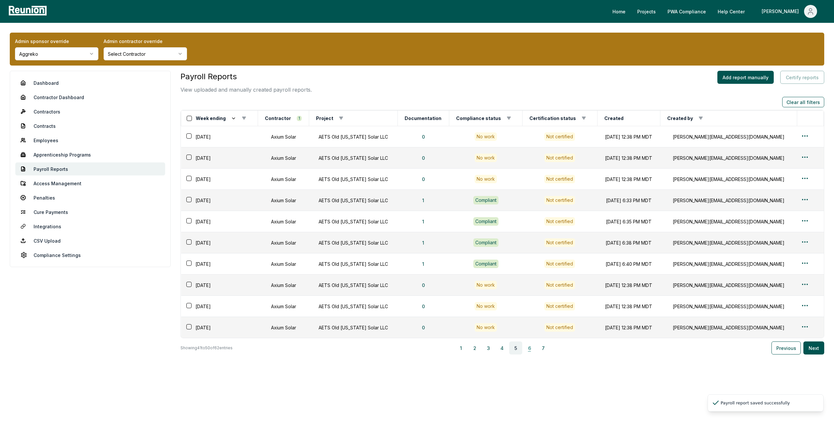
click at [533, 348] on button "6" at bounding box center [529, 347] width 13 height 13
click at [799, 158] on html "Please visit us on your desktop We're working on making our marketplace mobile-…" at bounding box center [417, 211] width 834 height 422
click at [776, 181] on div "Edit" at bounding box center [798, 183] width 62 height 11
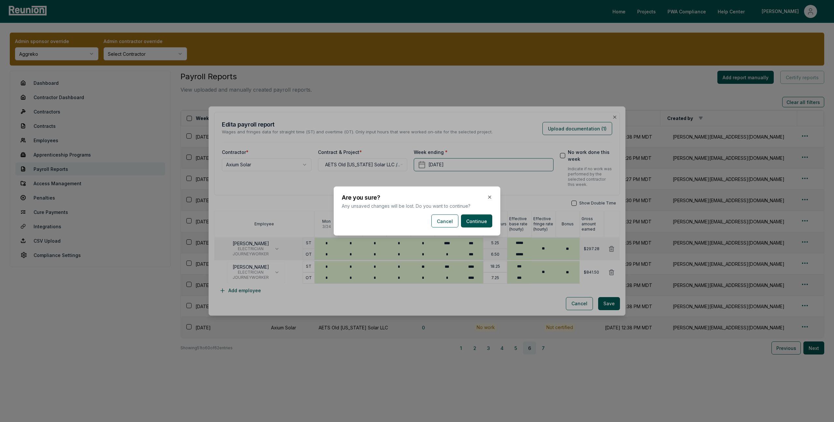
click at [710, 340] on body "Please visit us on your desktop We're working on making our marketplace mobile-…" at bounding box center [417, 211] width 834 height 422
click at [479, 224] on button "Continue" at bounding box center [476, 220] width 31 height 13
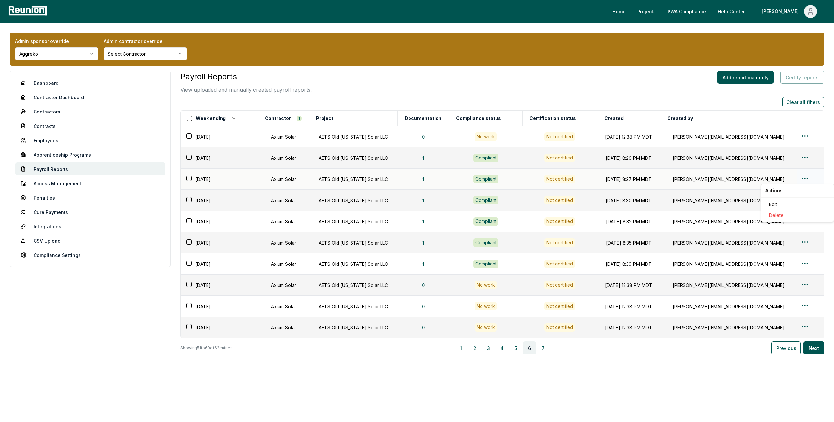
click at [800, 178] on html "Please visit us on your desktop We're working on making our marketplace mobile-…" at bounding box center [417, 211] width 834 height 422
click at [776, 204] on div "Edit" at bounding box center [798, 204] width 62 height 11
click at [803, 199] on html "Please visit us on your desktop We're working on making our marketplace mobile-…" at bounding box center [417, 211] width 834 height 422
click at [776, 227] on div "Edit" at bounding box center [798, 225] width 62 height 11
click at [800, 220] on html "Please visit us on your desktop We're working on making our marketplace mobile-…" at bounding box center [417, 211] width 834 height 422
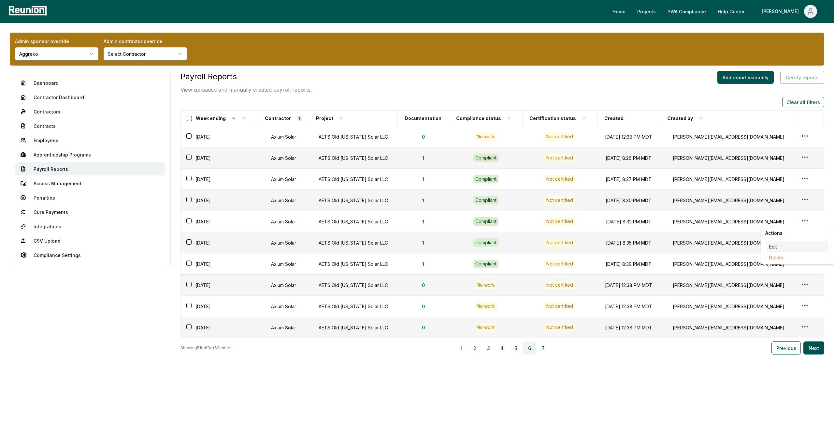
click at [779, 246] on div "Edit" at bounding box center [798, 246] width 62 height 11
click at [801, 241] on html "Please visit us on your desktop We're working on making our marketplace mobile-…" at bounding box center [417, 211] width 834 height 422
click at [769, 267] on div "Edit" at bounding box center [798, 267] width 62 height 11
click at [802, 265] on html "Please visit us on your desktop We're working on making our marketplace mobile-…" at bounding box center [417, 211] width 834 height 422
click at [774, 293] on div "Edit" at bounding box center [798, 288] width 62 height 11
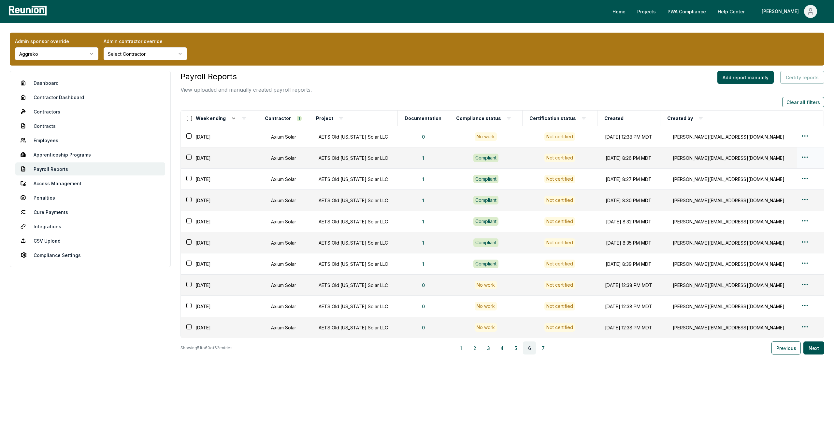
click at [803, 161] on html "Please visit us on your desktop We're working on making our marketplace mobile-…" at bounding box center [417, 211] width 834 height 422
click at [787, 182] on div "Edit" at bounding box center [798, 183] width 62 height 11
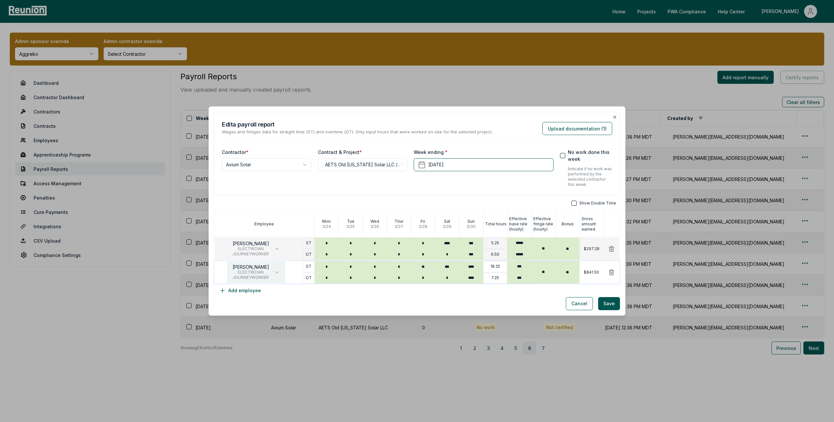
click at [276, 273] on icon "button" at bounding box center [276, 271] width 5 height 5
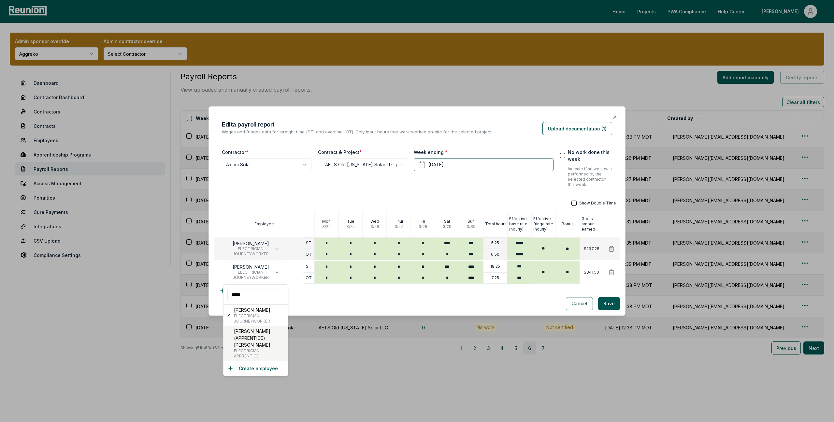
type input "*****"
click at [267, 348] on span "ELECTRICIAN" at bounding box center [259, 350] width 51 height 5
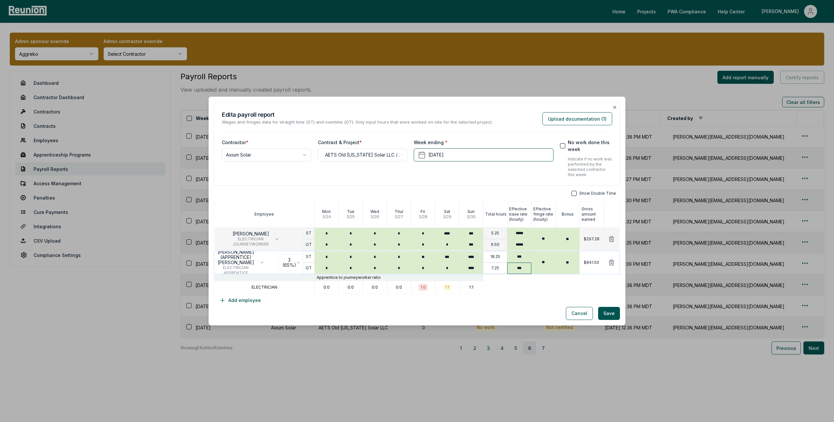
click at [522, 268] on input "***" at bounding box center [519, 267] width 24 height 11
type input "*****"
click at [610, 291] on div at bounding box center [551, 286] width 136 height 13
click at [611, 316] on button "Save" at bounding box center [609, 313] width 22 height 13
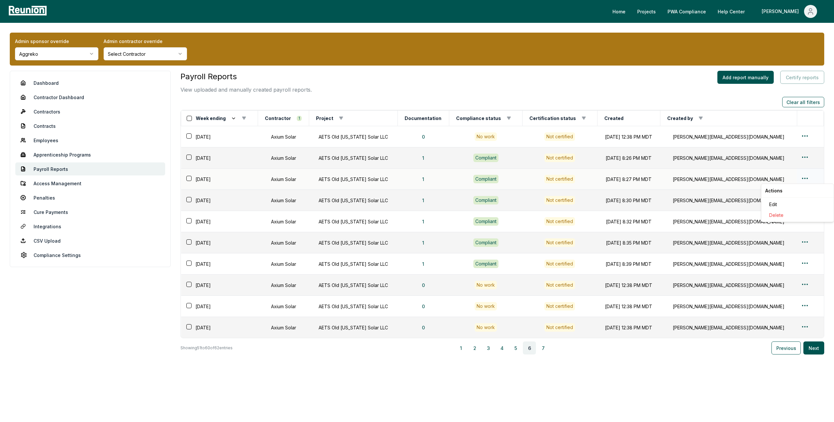
click at [802, 177] on html "Please visit us on your desktop We're working on making our marketplace mobile-…" at bounding box center [417, 211] width 834 height 422
click at [776, 204] on div "Edit" at bounding box center [798, 204] width 62 height 11
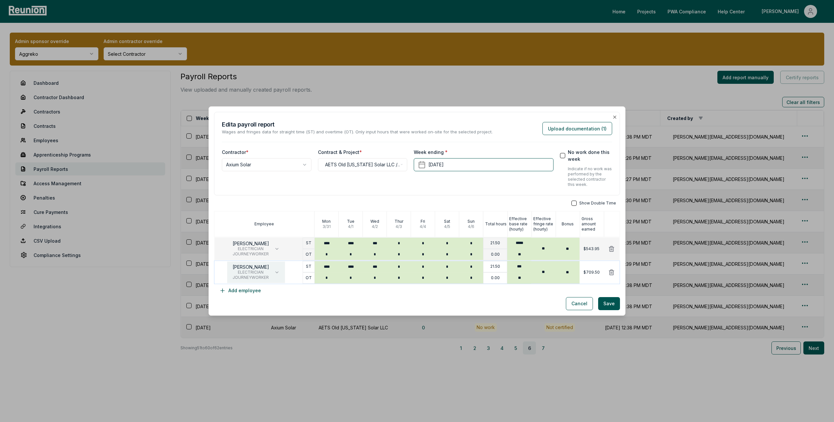
click at [271, 265] on button "Kevin Ruffin ELECTRICIAN JOURNEYWORKER" at bounding box center [256, 272] width 58 height 22
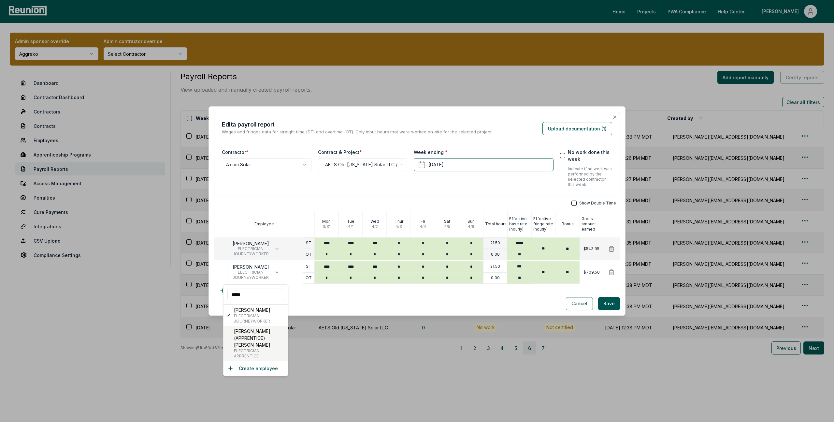
type input "*****"
click at [268, 334] on p "[PERSON_NAME] (APPRENTICE) [PERSON_NAME]" at bounding box center [259, 337] width 51 height 21
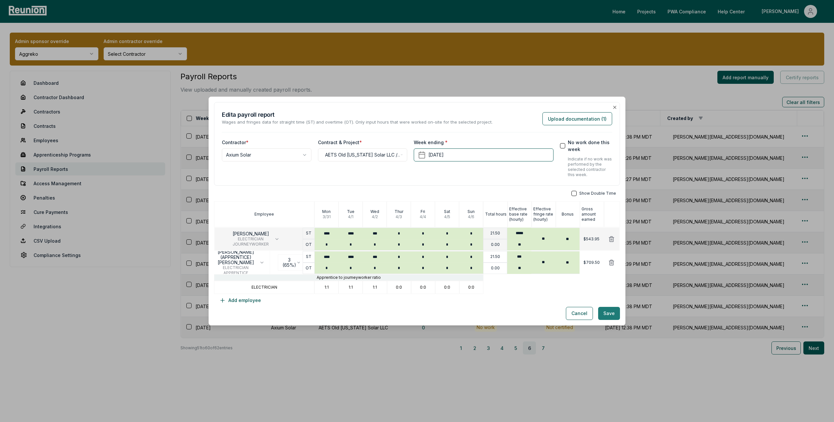
click at [610, 313] on button "Save" at bounding box center [609, 313] width 22 height 13
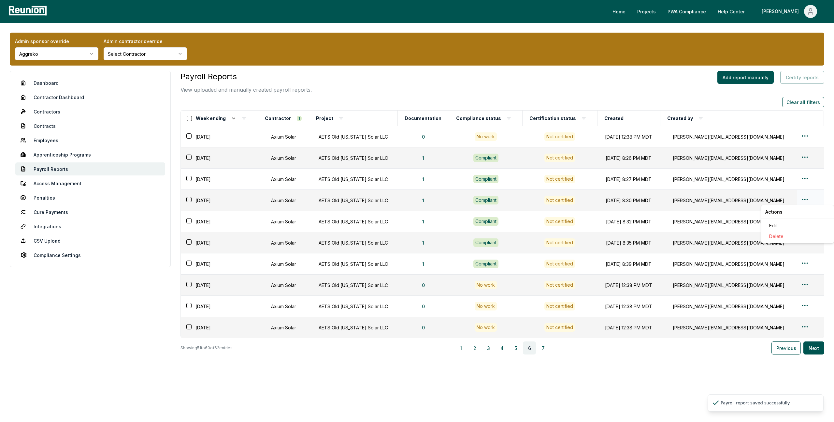
click at [803, 197] on html "Please visit us on your desktop We're working on making our marketplace mobile-…" at bounding box center [417, 211] width 834 height 422
click at [779, 224] on div "Edit" at bounding box center [798, 225] width 62 height 11
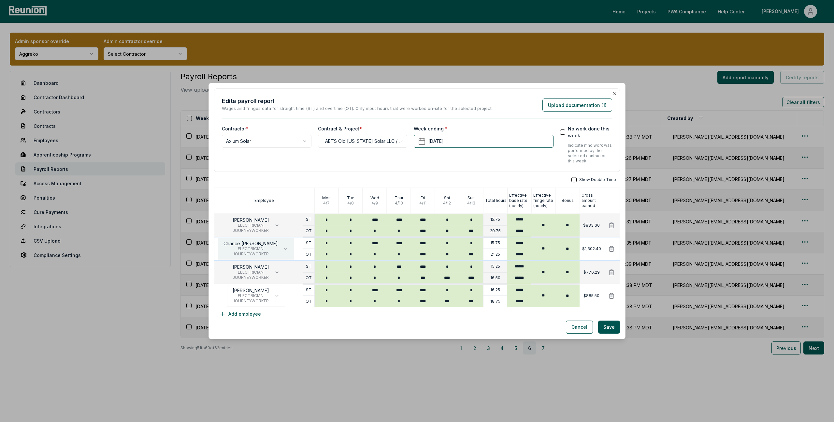
click at [283, 249] on icon "button" at bounding box center [285, 248] width 5 height 5
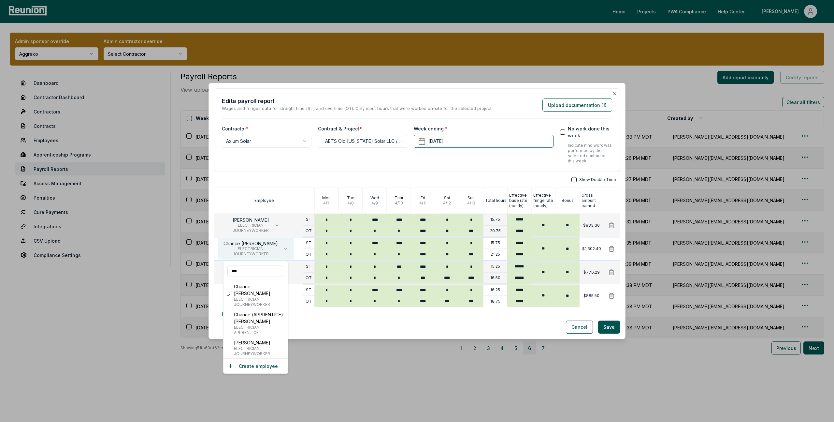
type input "****"
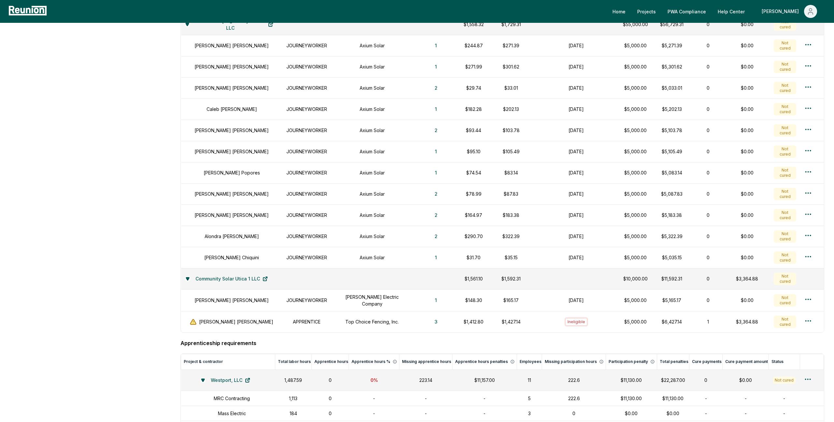
scroll to position [836, 0]
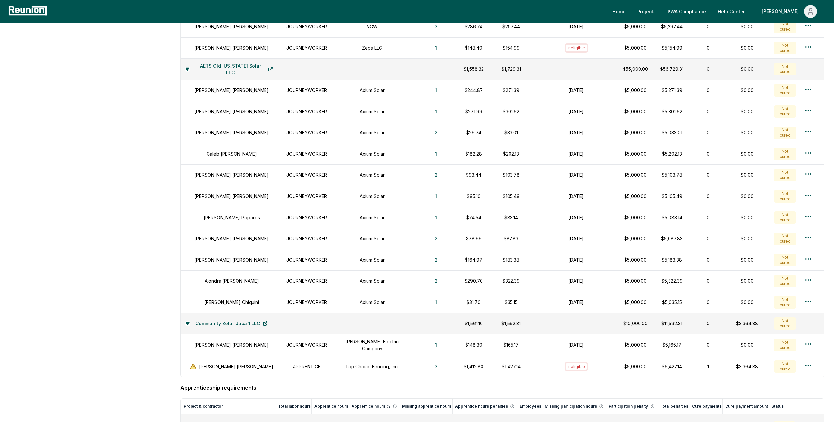
scroll to position [524, 0]
click at [97, 271] on aside "Dashboard Contractor Dashboard Contractors Contracts Employees [DEMOGRAPHIC_DAT…" at bounding box center [90, 135] width 161 height 1177
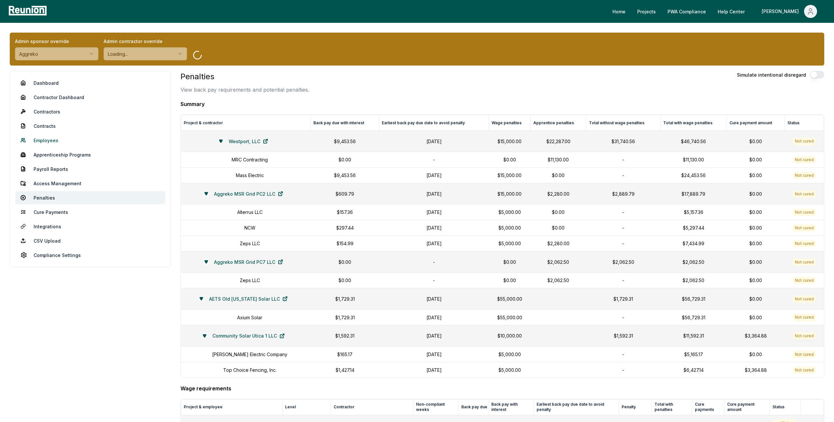
click at [51, 139] on link "Employees" at bounding box center [90, 140] width 150 height 13
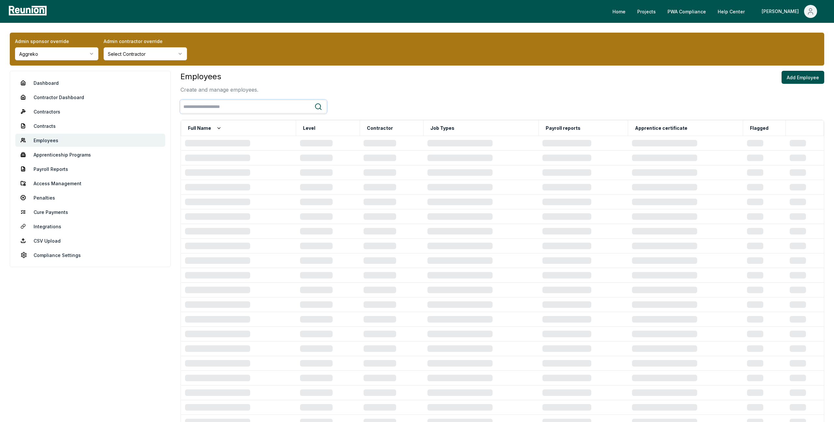
click at [228, 107] on input "search" at bounding box center [248, 107] width 134 height 12
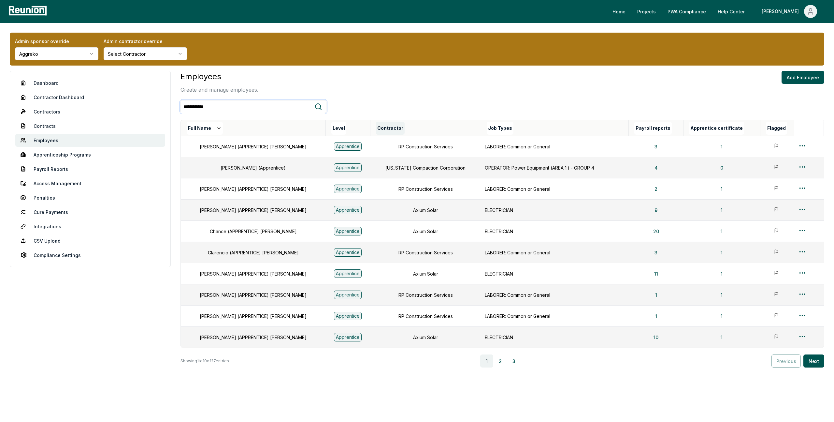
type input "**********"
click at [376, 130] on button "Contractor" at bounding box center [390, 128] width 29 height 13
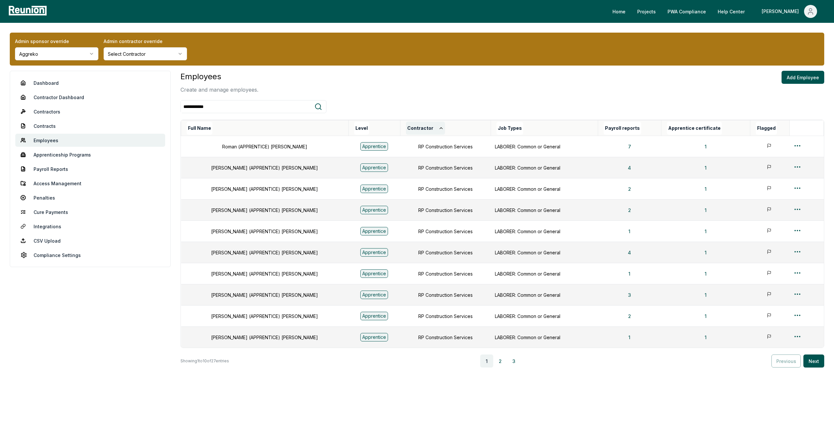
click at [406, 129] on button "Contractor" at bounding box center [425, 128] width 39 height 13
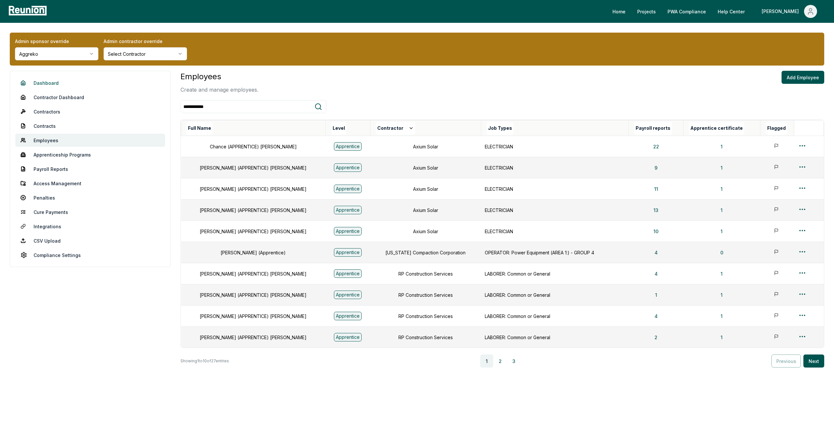
click at [46, 85] on link "Dashboard" at bounding box center [90, 82] width 150 height 13
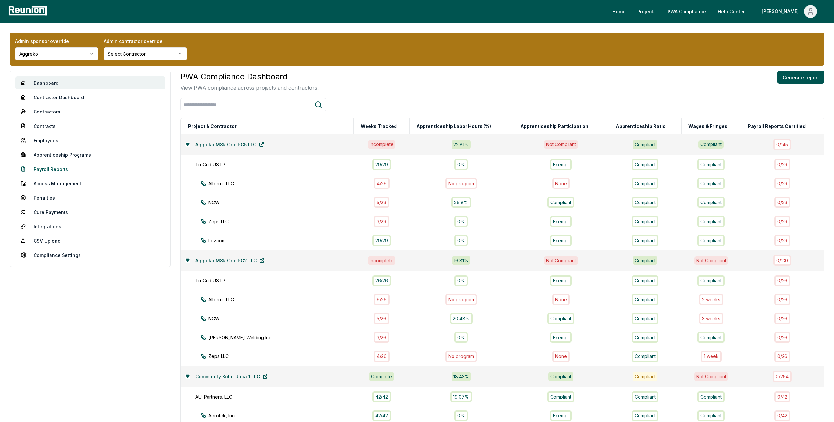
click at [44, 166] on link "Payroll Reports" at bounding box center [90, 168] width 150 height 13
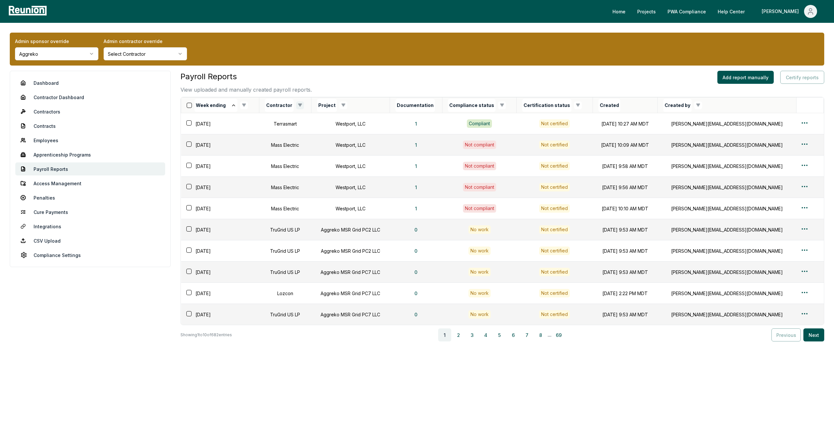
click at [298, 105] on html "Please visit us on your desktop We're working on making our marketplace mobile-…" at bounding box center [417, 211] width 834 height 422
click at [257, 120] on div "Deselect All" at bounding box center [273, 117] width 62 height 11
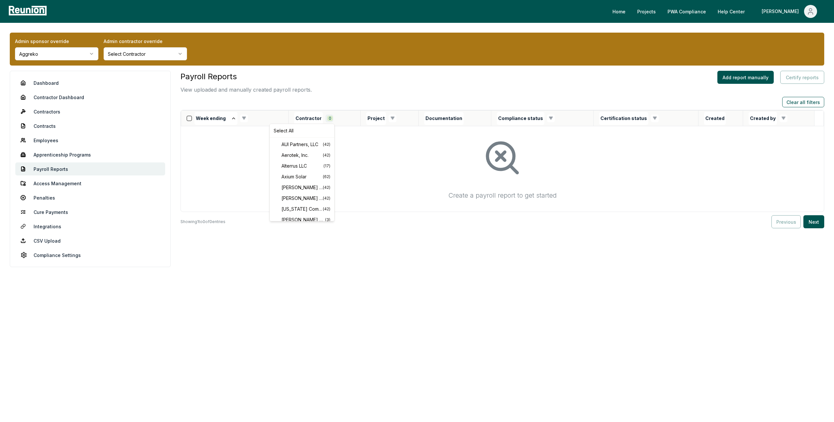
click at [333, 119] on html "Please visit us on your desktop We're working on making our marketplace mobile-…" at bounding box center [417, 211] width 834 height 422
click at [309, 179] on span "Axium Solar" at bounding box center [301, 176] width 41 height 7
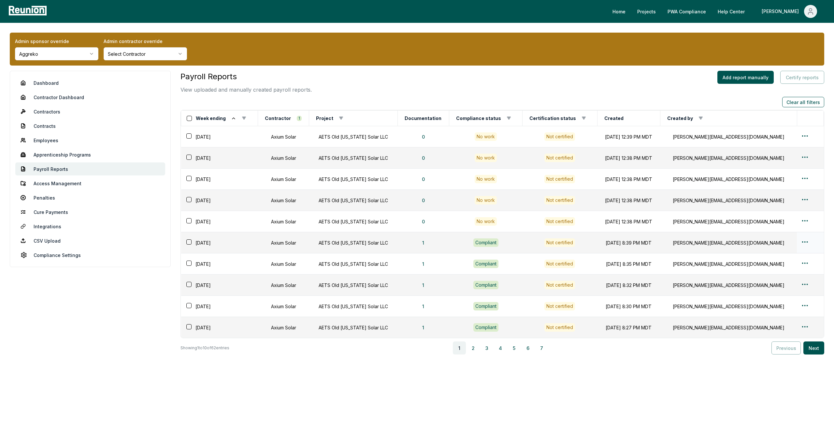
click at [802, 240] on html "Please visit us on your desktop We're working on making our marketplace mobile-…" at bounding box center [417, 211] width 834 height 422
click at [776, 266] on div "Edit" at bounding box center [798, 267] width 62 height 11
click at [801, 262] on html "Please visit us on your desktop We're working on making our marketplace mobile-…" at bounding box center [417, 211] width 834 height 422
click at [778, 290] on div "Edit" at bounding box center [798, 288] width 62 height 11
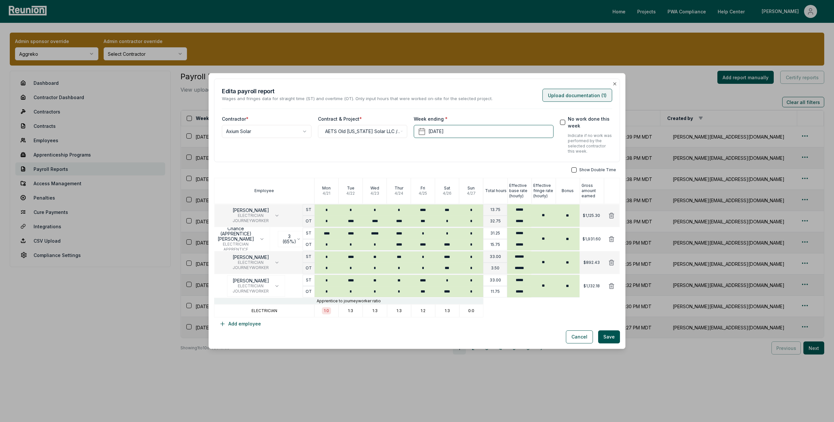
click at [593, 95] on button "Upload documentation ( 1 )" at bounding box center [577, 95] width 70 height 13
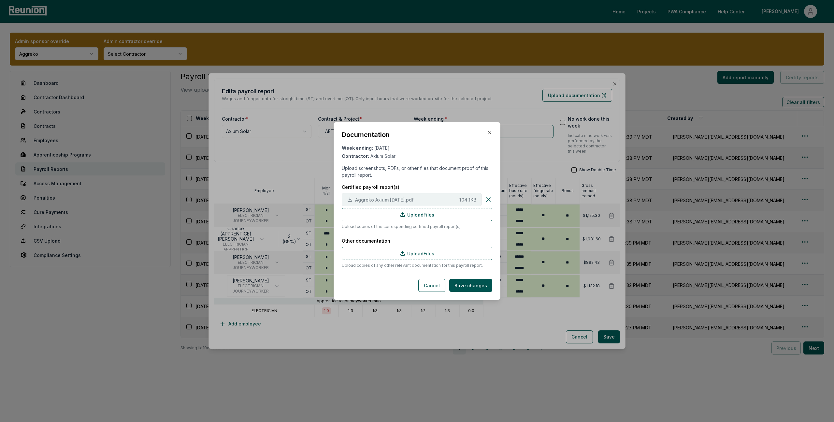
click at [433, 200] on span "Aggreko Axium [DATE].pdf" at bounding box center [406, 199] width 102 height 7
click at [489, 133] on icon "button" at bounding box center [489, 132] width 5 height 5
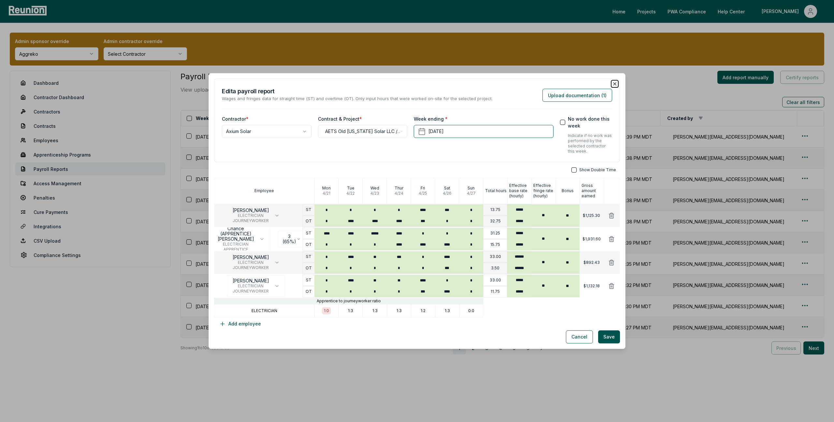
click at [615, 85] on icon "button" at bounding box center [614, 83] width 5 height 5
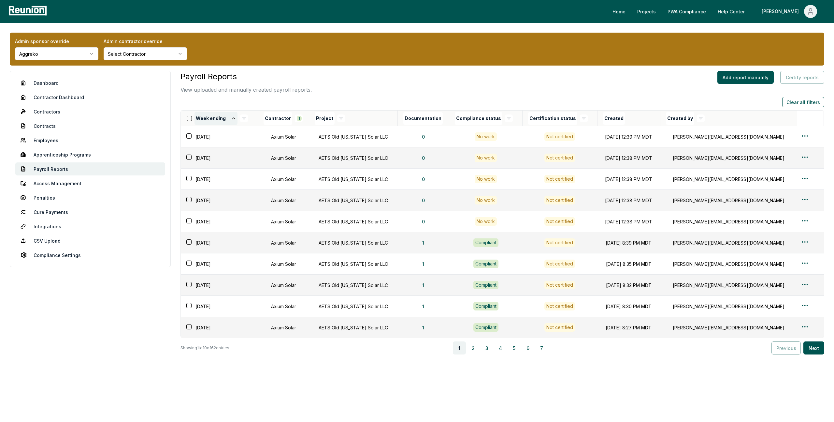
click at [231, 119] on icon at bounding box center [233, 118] width 5 height 5
click at [473, 352] on button "2" at bounding box center [472, 347] width 13 height 13
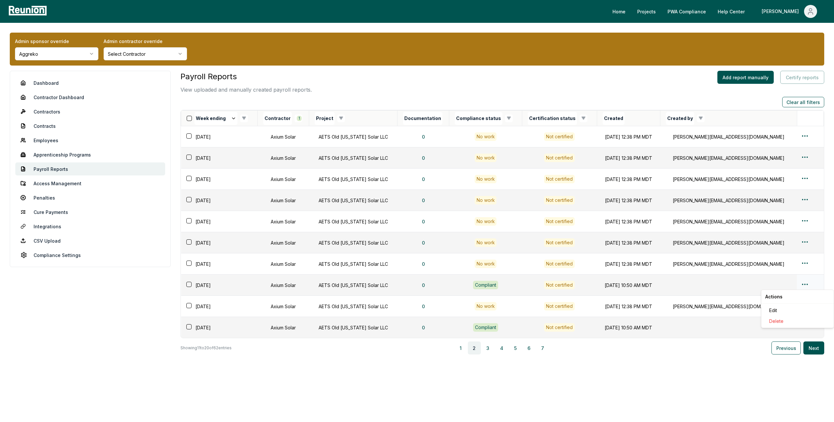
click at [803, 282] on html "Please visit us on your desktop We're working on making our marketplace mobile-…" at bounding box center [417, 211] width 834 height 422
click at [778, 310] on div "Edit" at bounding box center [798, 310] width 62 height 11
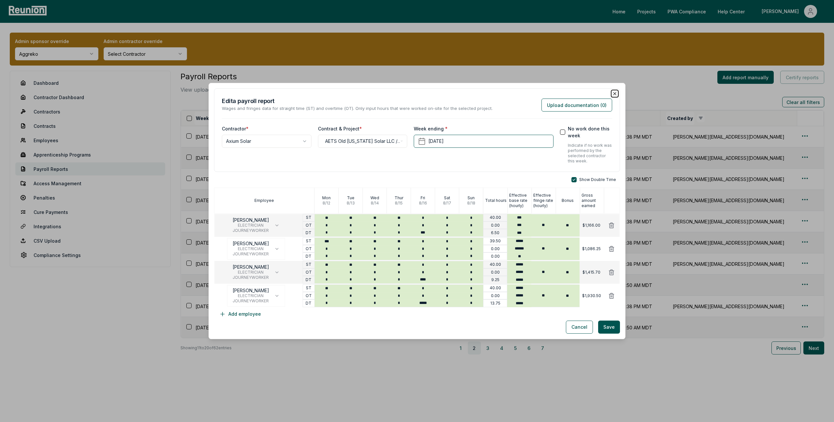
click at [615, 93] on icon "button" at bounding box center [614, 93] width 5 height 5
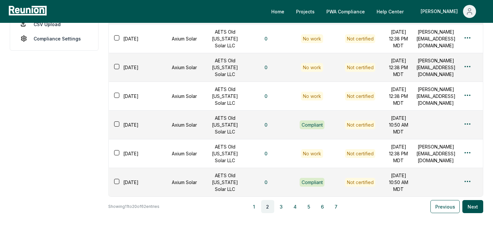
scroll to position [382, 0]
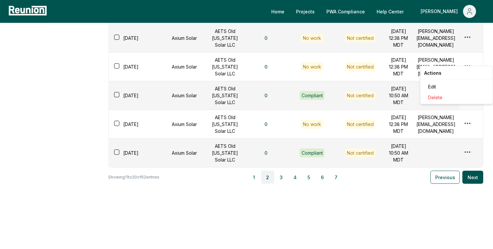
click at [465, 60] on html "Please visit us on your desktop We're working on making our marketplace mobile-…" at bounding box center [246, 1] width 493 height 494
click at [432, 83] on div "Edit" at bounding box center [456, 86] width 62 height 11
click at [469, 142] on html "Please visit us on your desktop We're working on making our marketplace mobile-…" at bounding box center [246, 1] width 493 height 494
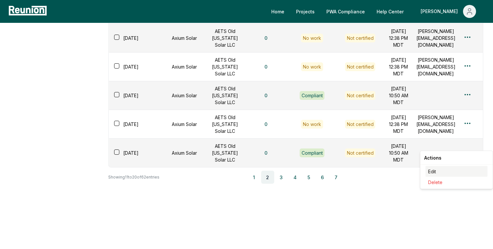
click at [432, 172] on div "Edit" at bounding box center [456, 171] width 62 height 11
click at [474, 174] on button "Next" at bounding box center [472, 176] width 21 height 13
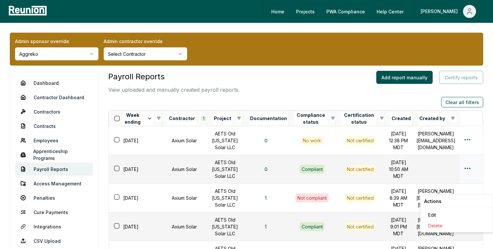
click at [464, 186] on html "Please visit us on your desktop We're working on making our marketplace mobile-…" at bounding box center [246, 247] width 493 height 494
click at [431, 214] on div "Edit" at bounding box center [456, 214] width 62 height 11
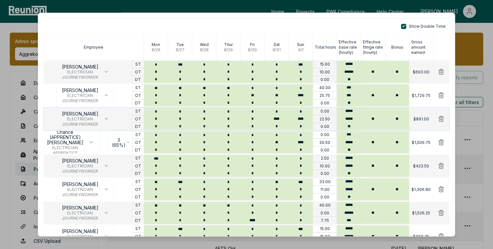
scroll to position [85, 0]
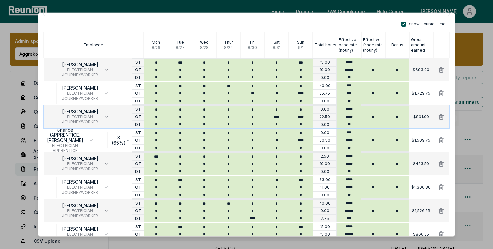
click at [329, 118] on p "22.50" at bounding box center [324, 116] width 10 height 5
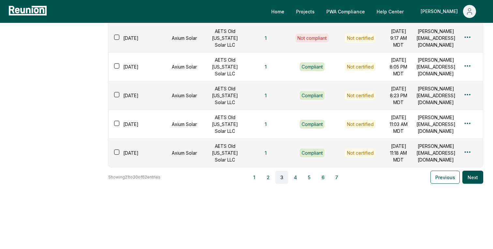
scroll to position [334, 0]
click at [266, 178] on button "2" at bounding box center [267, 176] width 13 height 13
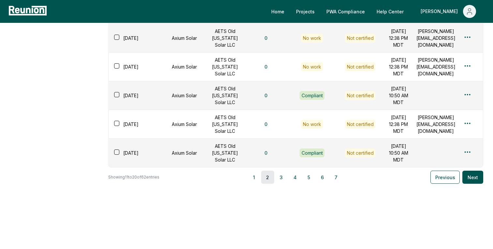
scroll to position [329, 0]
click at [468, 197] on html "Please visit us on your desktop We're working on making our marketplace mobile-…" at bounding box center [246, 1] width 493 height 494
click at [433, 222] on div "Edit" at bounding box center [456, 224] width 62 height 11
click at [278, 183] on button "3" at bounding box center [281, 176] width 13 height 13
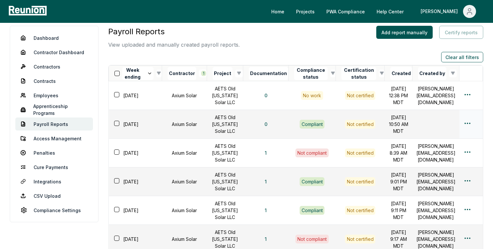
scroll to position [38, 0]
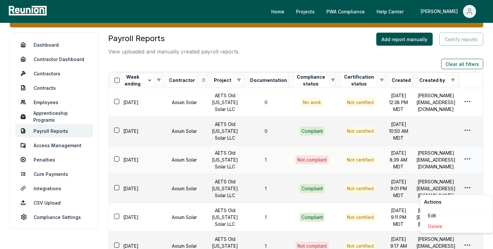
click at [466, 190] on html "Please visit us on your desktop We're working on making our marketplace mobile-…" at bounding box center [246, 209] width 493 height 494
click at [437, 216] on div "Edit" at bounding box center [456, 215] width 62 height 11
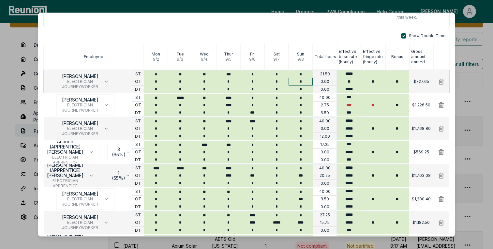
scroll to position [76, 0]
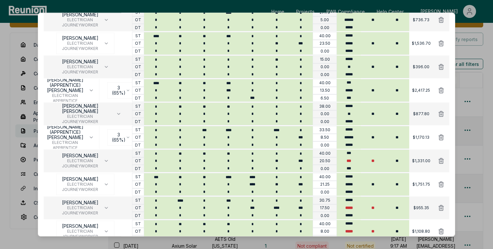
scroll to position [521, 0]
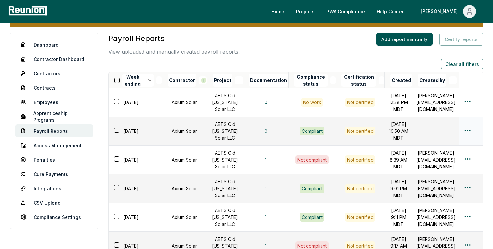
click at [465, 148] on html "Please visit us on your desktop We're working on making our marketplace mobile-…" at bounding box center [246, 209] width 493 height 494
click at [433, 176] on div "Edit" at bounding box center [456, 176] width 62 height 11
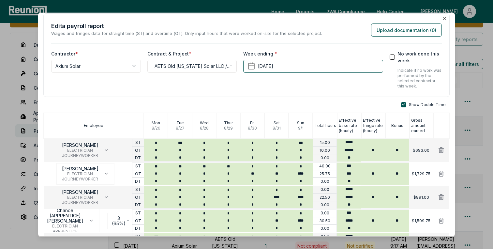
scroll to position [0, 0]
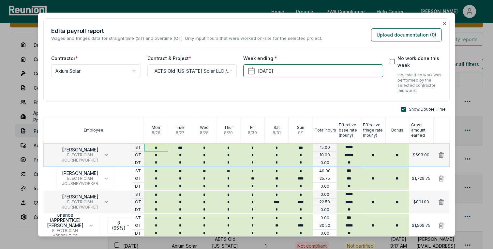
click at [163, 148] on input "*" at bounding box center [156, 147] width 24 height 7
type input "*"
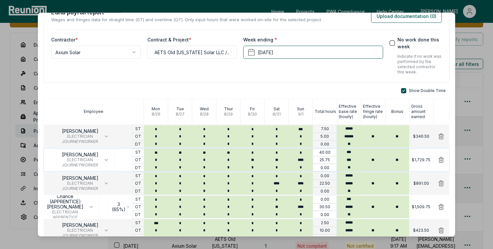
scroll to position [19, 0]
type input "*"
click at [160, 179] on input "*" at bounding box center [156, 182] width 24 height 7
type input "*"
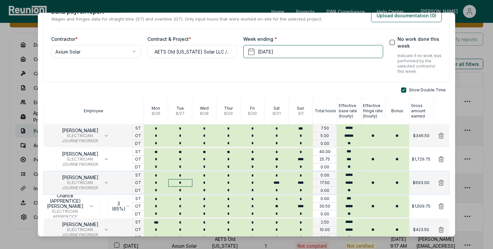
click at [184, 182] on input "*" at bounding box center [180, 182] width 24 height 7
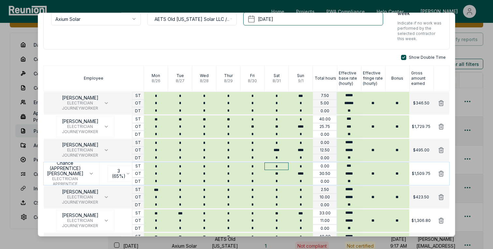
scroll to position [52, 0]
type input "*"
click at [159, 171] on input "*" at bounding box center [156, 172] width 24 height 7
type input "*"
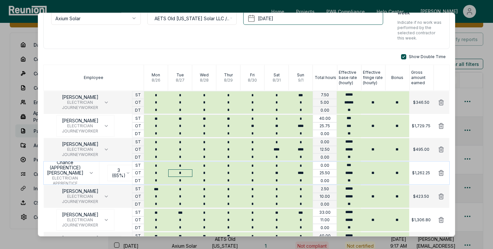
click at [185, 173] on input "*" at bounding box center [180, 172] width 24 height 7
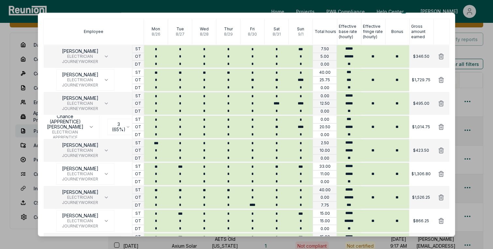
scroll to position [105, 0]
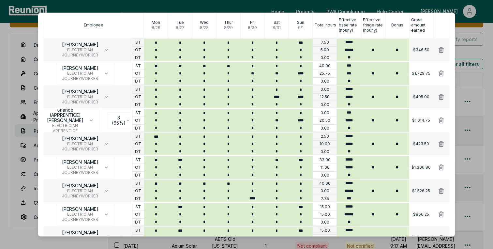
type input "*"
click at [105, 141] on button "[PERSON_NAME] ELECTRICIAN JOURNEYWORKER" at bounding box center [85, 144] width 58 height 22
click at [106, 151] on button "[PERSON_NAME] ELECTRICIAN JOURNEYWORKER" at bounding box center [85, 144] width 58 height 22
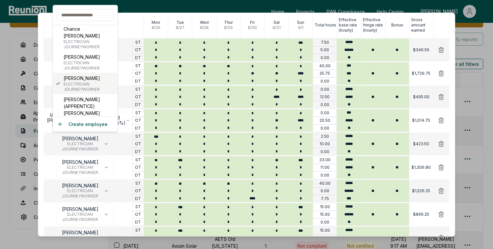
scroll to position [24, 0]
click at [37, 155] on body "Please visit us on your desktop We're working on making our marketplace mobile-…" at bounding box center [246, 209] width 493 height 494
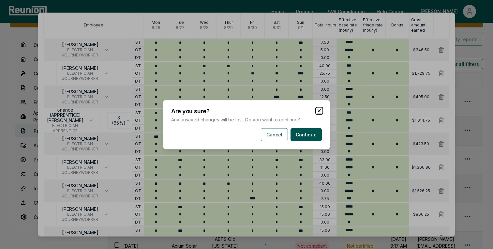
click at [319, 109] on icon "button" at bounding box center [318, 110] width 5 height 5
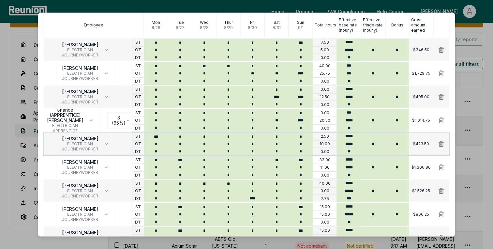
scroll to position [357, 0]
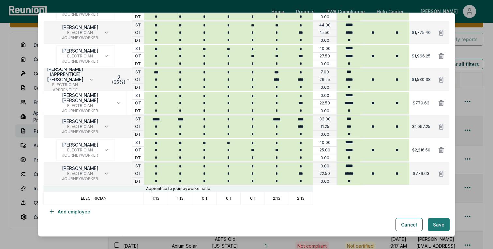
click at [428, 223] on button "Save" at bounding box center [438, 224] width 22 height 13
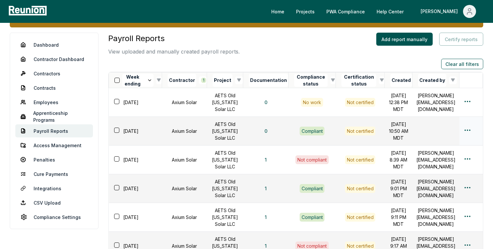
click at [468, 144] on td at bounding box center [470, 131] width 23 height 29
click at [468, 149] on html "Please visit us on your desktop We're working on making our marketplace mobile-…" at bounding box center [246, 209] width 493 height 494
click at [439, 175] on div "Edit" at bounding box center [456, 176] width 62 height 11
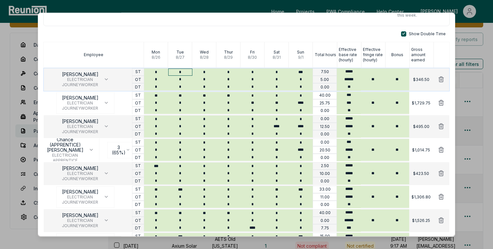
scroll to position [77, 0]
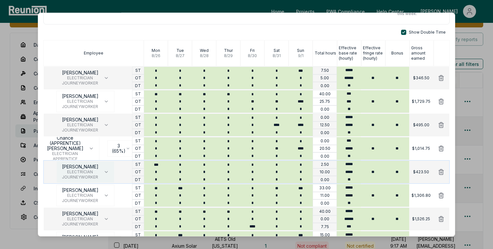
click at [109, 171] on button "[PERSON_NAME] ELECTRICIAN JOURNEYWORKER" at bounding box center [85, 172] width 58 height 22
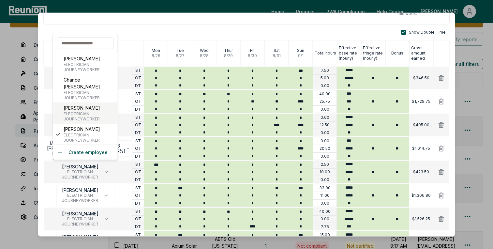
scroll to position [15, 0]
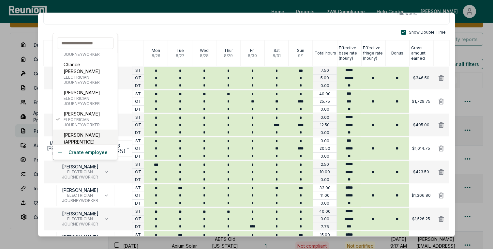
click at [86, 131] on p "[PERSON_NAME] (APPRENTICE) [PERSON_NAME]" at bounding box center [89, 141] width 51 height 21
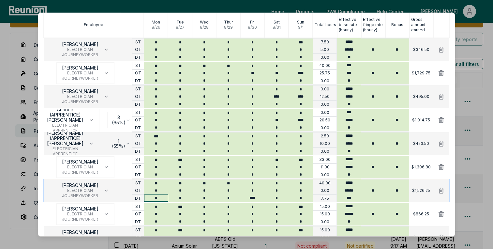
scroll to position [110, 0]
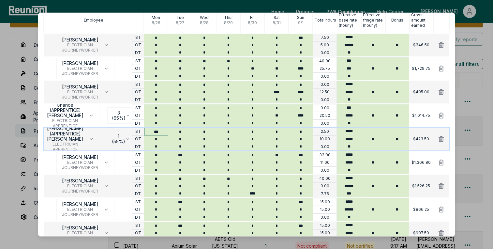
click at [163, 134] on input "***" at bounding box center [156, 131] width 24 height 7
type input "*"
click at [183, 140] on input "*" at bounding box center [180, 138] width 24 height 7
type input "*"
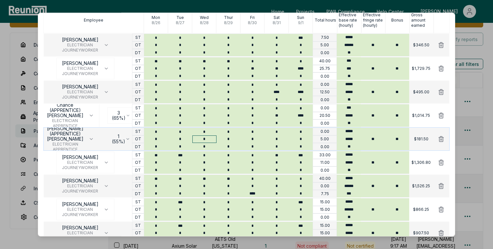
click at [210, 138] on input "*" at bounding box center [204, 138] width 24 height 7
type input "*"
click at [278, 140] on input "*" at bounding box center [276, 138] width 24 height 7
type input "**"
type input "*"
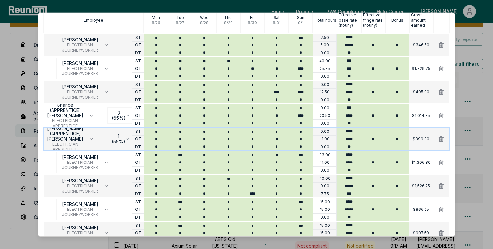
type input "*"
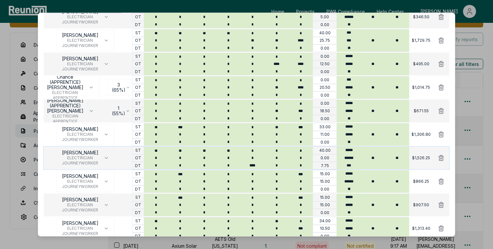
scroll to position [140, 0]
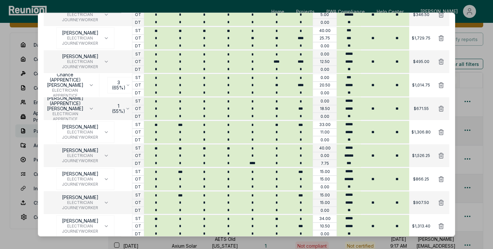
type input "***"
click at [161, 131] on input "*" at bounding box center [156, 131] width 24 height 7
type input "*"
click at [187, 124] on input "***" at bounding box center [180, 124] width 24 height 7
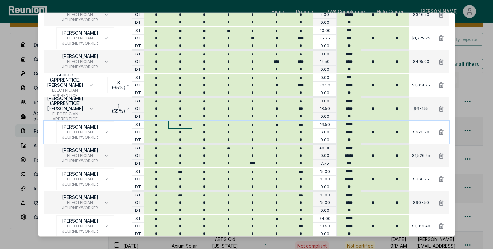
type input "*"
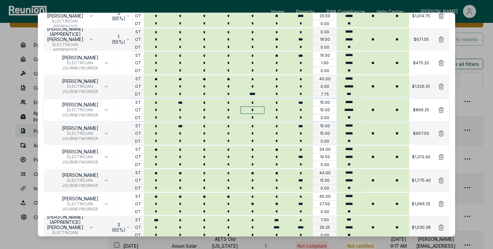
scroll to position [219, 0]
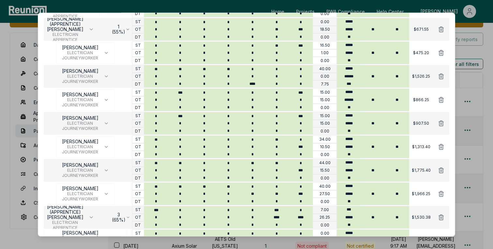
type input "*"
click at [161, 92] on input "*" at bounding box center [156, 92] width 24 height 7
type input "*"
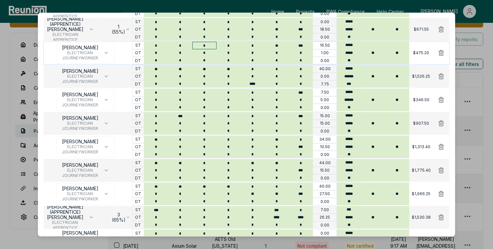
type input "*"
click at [161, 115] on input "*" at bounding box center [156, 115] width 24 height 7
type input "*"
click at [159, 123] on input "*" at bounding box center [156, 123] width 24 height 7
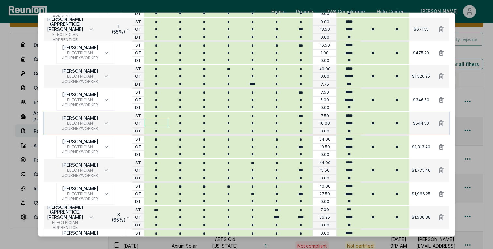
type input "*"
click at [184, 125] on input "*" at bounding box center [180, 123] width 24 height 7
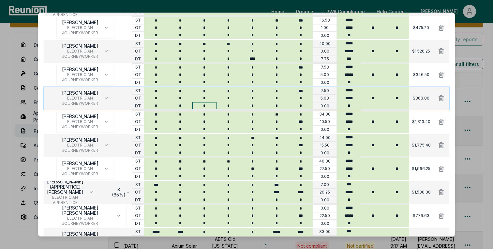
scroll to position [245, 0]
type input "*"
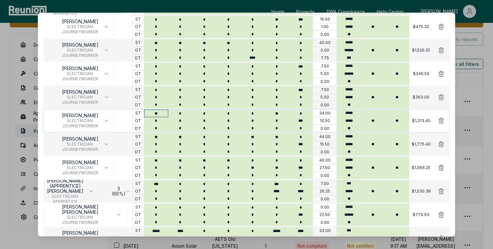
click at [160, 112] on input "**" at bounding box center [156, 112] width 24 height 7
type input "*"
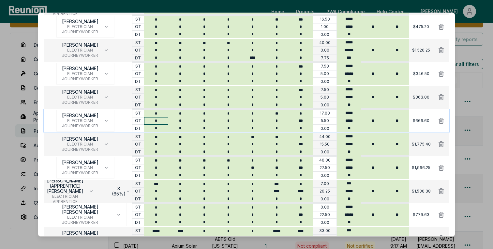
click at [164, 119] on input "*" at bounding box center [156, 120] width 24 height 7
type input "*"
click at [164, 136] on input "**" at bounding box center [156, 136] width 24 height 7
type input "*"
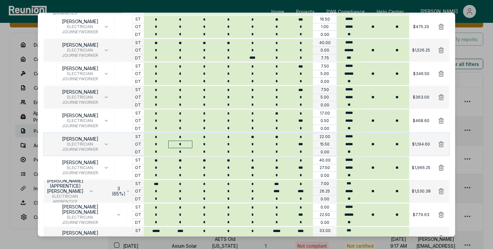
type input "*"
click at [184, 144] on input "*" at bounding box center [180, 143] width 24 height 7
type input "*"
click at [210, 143] on input "*" at bounding box center [204, 143] width 24 height 7
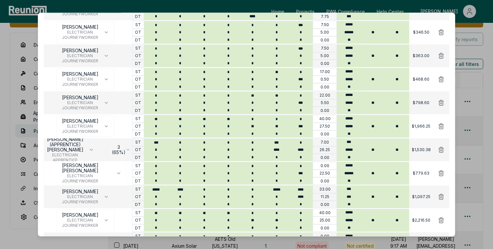
scroll to position [289, 0]
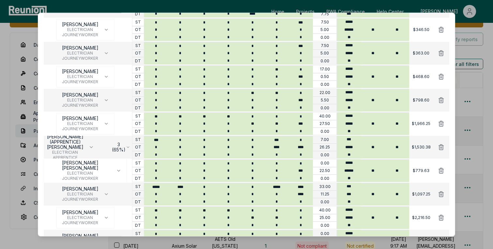
type input "*"
click at [160, 138] on input "***" at bounding box center [156, 139] width 24 height 7
type input "*"
click at [187, 146] on input "*" at bounding box center [180, 146] width 24 height 7
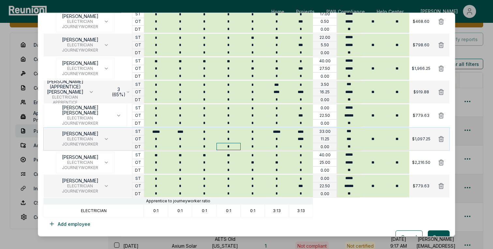
scroll to position [347, 0]
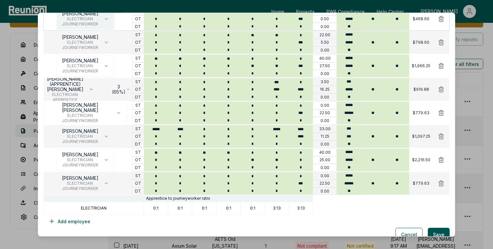
type input "*"
click at [163, 110] on input "*" at bounding box center [156, 112] width 24 height 7
type input "*"
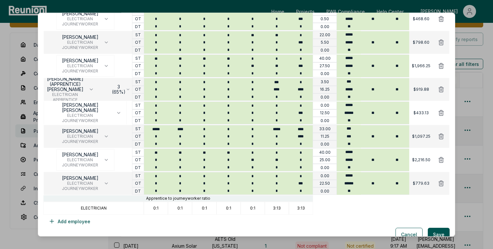
type input "*"
click at [165, 126] on input "*****" at bounding box center [156, 128] width 24 height 7
type input "*"
click at [161, 136] on input "*" at bounding box center [156, 136] width 24 height 7
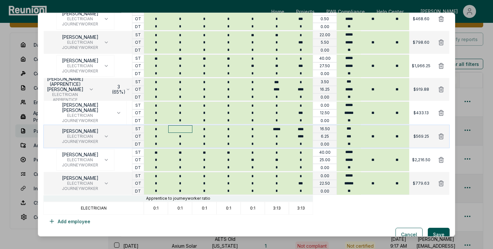
type input "*"
click at [177, 132] on input "text" at bounding box center [180, 128] width 24 height 7
type input "*"
click at [184, 135] on input "*" at bounding box center [180, 136] width 24 height 7
type input "*"
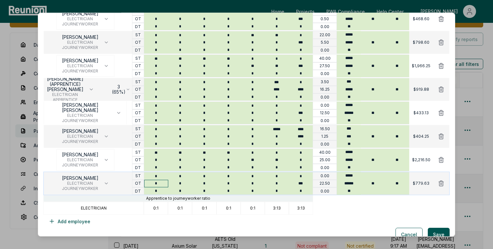
click at [158, 183] on input "*" at bounding box center [156, 182] width 24 height 7
type input "*"
click at [184, 182] on input "*" at bounding box center [180, 182] width 24 height 7
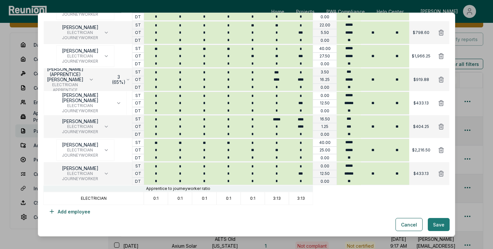
type input "*"
click at [438, 226] on button "Save" at bounding box center [438, 224] width 22 height 13
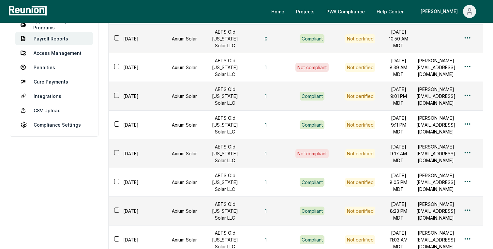
scroll to position [122, 0]
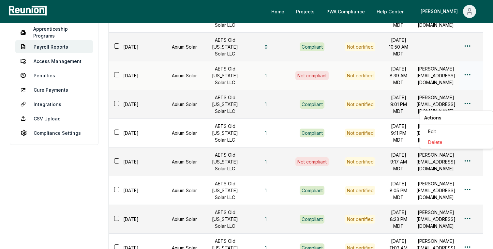
click at [470, 104] on html "Please visit us on your desktop We're working on making our marketplace mobile-…" at bounding box center [246, 125] width 493 height 494
click at [436, 126] on div "Edit" at bounding box center [456, 131] width 62 height 11
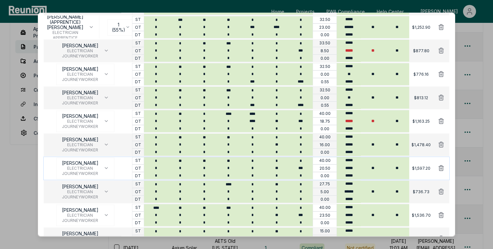
scroll to position [296, 0]
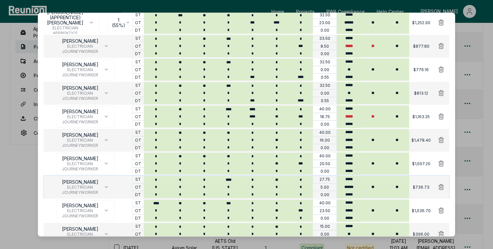
click at [330, 178] on div "27.75" at bounding box center [324, 178] width 24 height 7
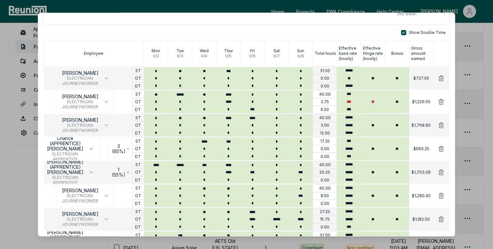
scroll to position [0, 0]
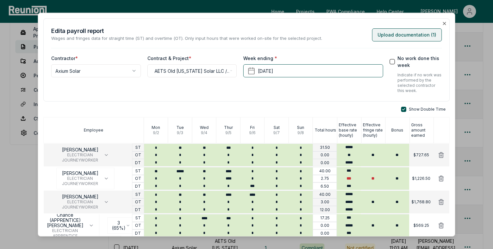
click at [407, 38] on button "Upload documentation ( 1 )" at bounding box center [407, 34] width 70 height 13
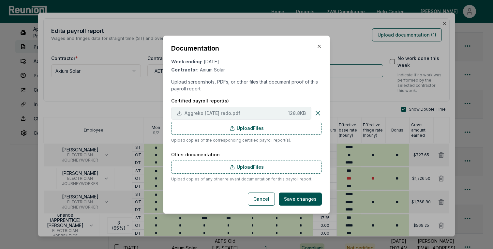
click at [236, 112] on span "Aggreko [DATE] redo.pdf" at bounding box center [234, 112] width 101 height 7
click at [318, 45] on icon "button" at bounding box center [318, 46] width 5 height 5
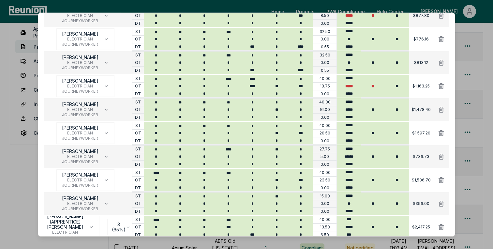
scroll to position [521, 0]
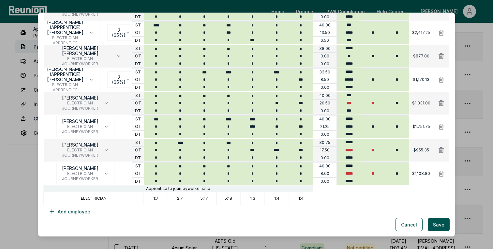
click at [473, 143] on body "Please visit us on your desktop We're working on making our marketplace mobile-…" at bounding box center [246, 125] width 493 height 494
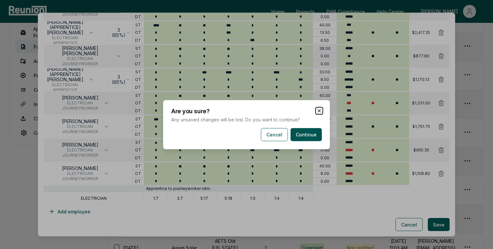
click at [319, 110] on icon "button" at bounding box center [319, 110] width 3 height 3
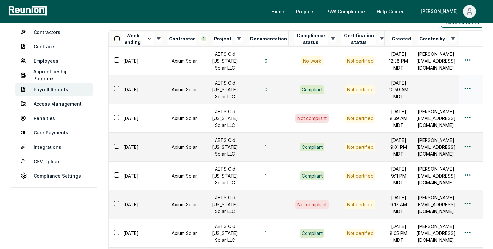
scroll to position [82, 0]
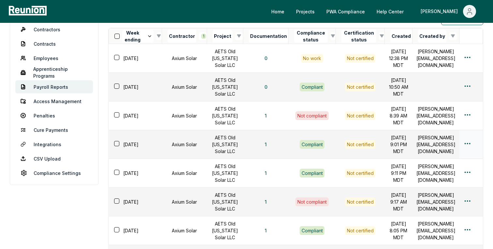
click at [469, 179] on html "Please visit us on your desktop We're working on making our marketplace mobile-…" at bounding box center [246, 165] width 493 height 494
click at [433, 208] on div "Edit" at bounding box center [456, 206] width 62 height 11
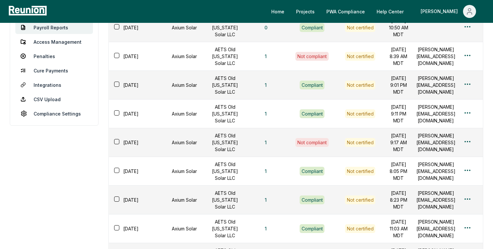
scroll to position [142, 0]
click at [467, 118] on div at bounding box center [471, 112] width 16 height 9
click at [467, 154] on html "Please visit us on your desktop We're working on making our marketplace mobile-…" at bounding box center [246, 105] width 493 height 494
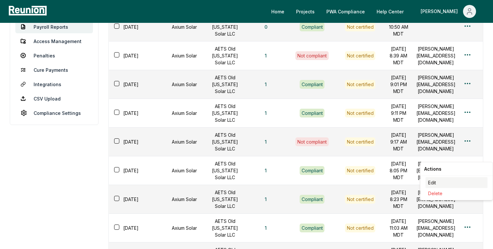
click at [431, 183] on div "Edit" at bounding box center [456, 182] width 62 height 11
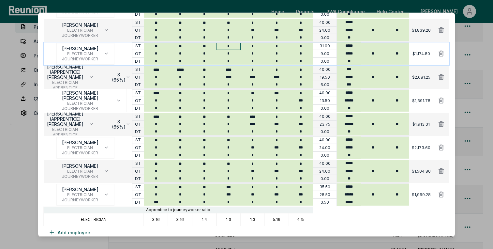
scroll to position [474, 0]
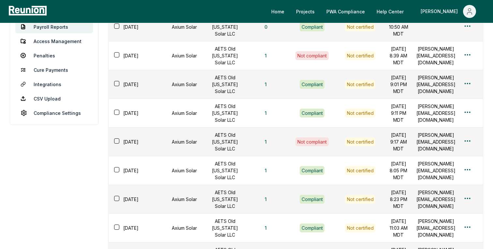
click at [24, 181] on aside "Dashboard Contractor Dashboard Contractors Contracts Employees [DEMOGRAPHIC_DAT…" at bounding box center [54, 136] width 89 height 414
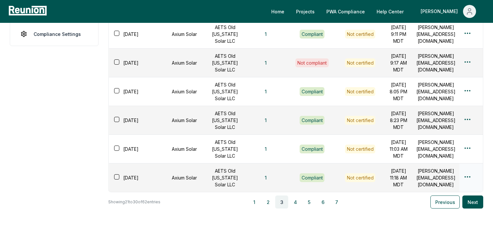
scroll to position [220, 0]
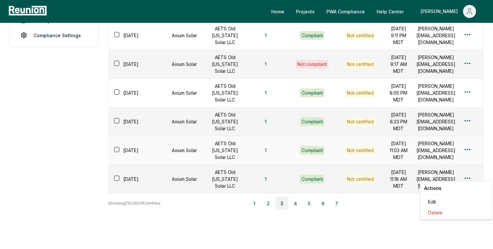
click at [468, 223] on html "Please visit us on your desktop We're working on making our marketplace mobile-…" at bounding box center [246, 27] width 493 height 494
click at [443, 201] on div "Edit" at bounding box center [456, 201] width 62 height 11
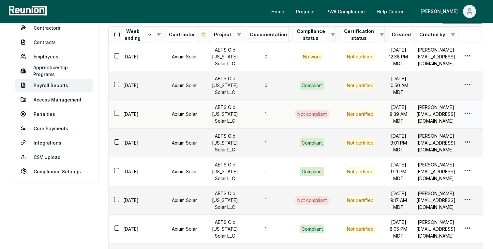
scroll to position [85, 0]
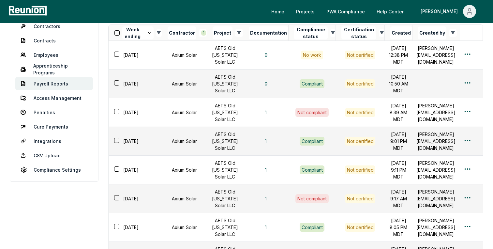
click at [48, 222] on aside "Dashboard Contractor Dashboard Contractors Contracts Employees [DEMOGRAPHIC_DAT…" at bounding box center [54, 192] width 89 height 414
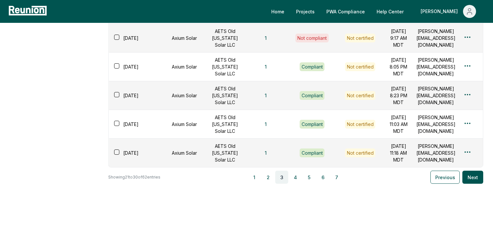
scroll to position [334, 0]
click at [295, 177] on button "4" at bounding box center [295, 176] width 13 height 13
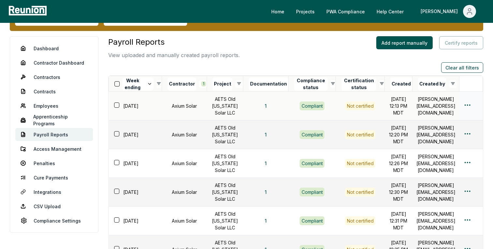
scroll to position [28, 0]
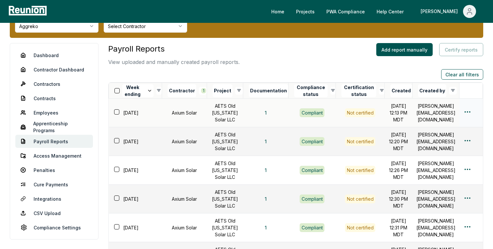
click at [466, 118] on html "Please visit us on your desktop We're working on making our marketplace mobile-…" at bounding box center [246, 219] width 493 height 494
click at [436, 146] on div "Edit" at bounding box center [456, 144] width 62 height 11
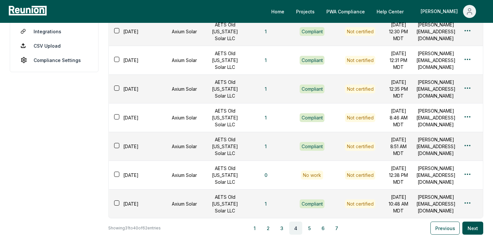
scroll to position [375, 0]
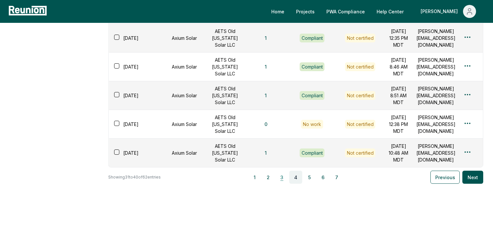
click at [280, 175] on button "3" at bounding box center [281, 176] width 13 height 13
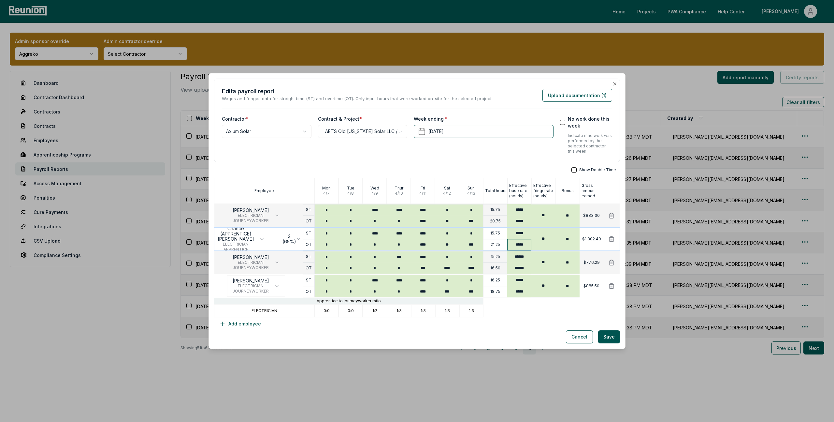
click at [526, 247] on input "*****" at bounding box center [519, 244] width 24 height 11
type input "*****"
click at [528, 324] on div "Show Double Time Employee [DATE] [DATE] [DATE] [DATE] [DATE] [DATE] [DATE] Tota…" at bounding box center [417, 248] width 406 height 163
click at [610, 336] on button "Save" at bounding box center [609, 336] width 22 height 13
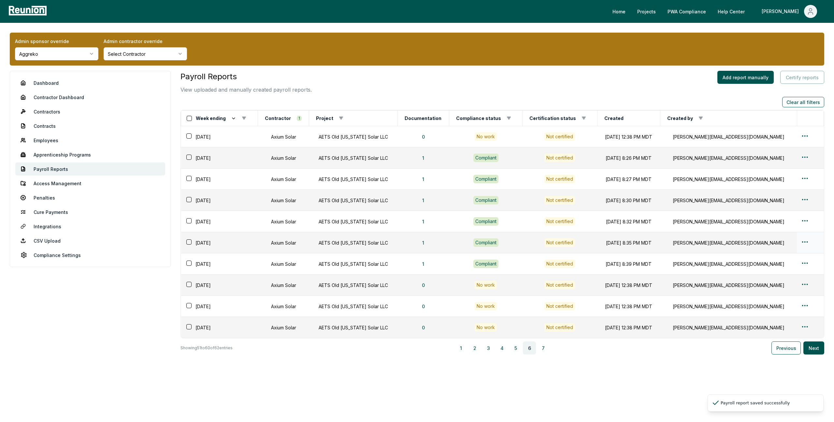
click at [803, 240] on html "Please visit us on your desktop We're working on making our marketplace mobile-…" at bounding box center [417, 211] width 834 height 422
click at [775, 268] on div "Edit" at bounding box center [798, 267] width 62 height 11
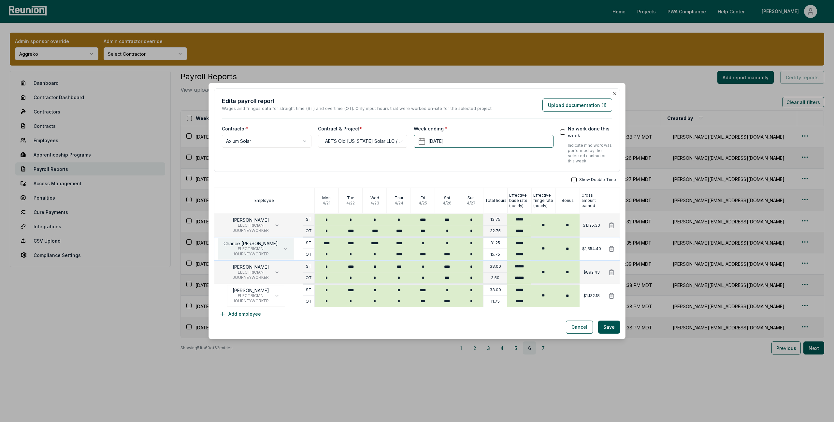
click at [279, 252] on button "Chance [PERSON_NAME] ELECTRICIAN JOURNEYWORKER" at bounding box center [256, 249] width 76 height 22
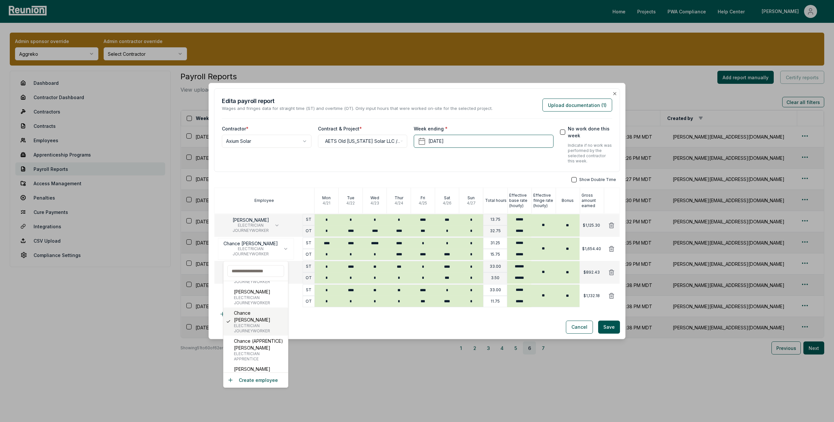
scroll to position [37, 0]
click at [267, 339] on p "Chance (APPRENTICE) [PERSON_NAME]" at bounding box center [259, 344] width 51 height 14
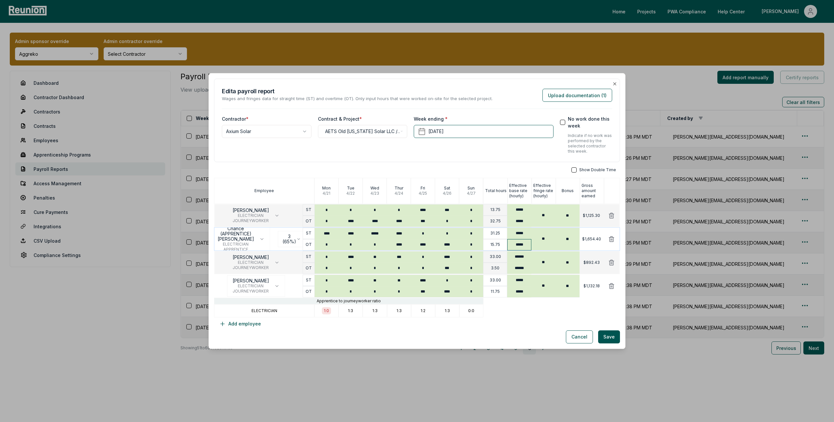
click at [521, 245] on input "*****" at bounding box center [519, 244] width 24 height 11
type input "*****"
click at [504, 337] on div "Cancel Save" at bounding box center [417, 336] width 406 height 13
click at [609, 337] on button "Save" at bounding box center [609, 336] width 22 height 13
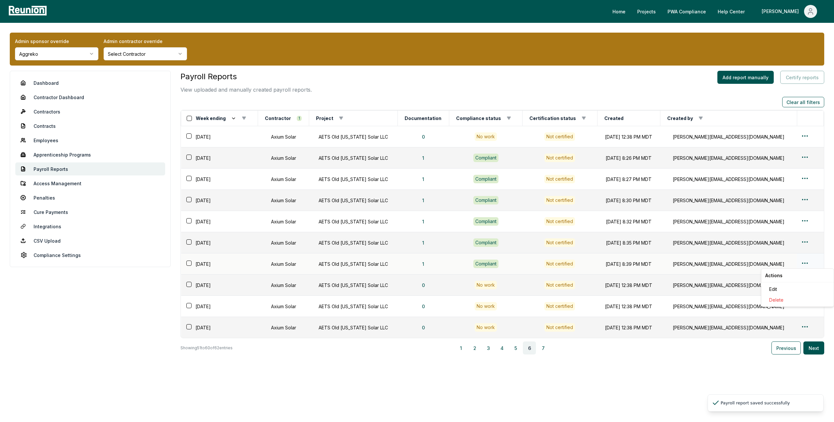
click at [802, 262] on html "Please visit us on your desktop We're working on making our marketplace mobile-…" at bounding box center [417, 211] width 834 height 422
click at [774, 285] on div "Edit" at bounding box center [798, 288] width 62 height 11
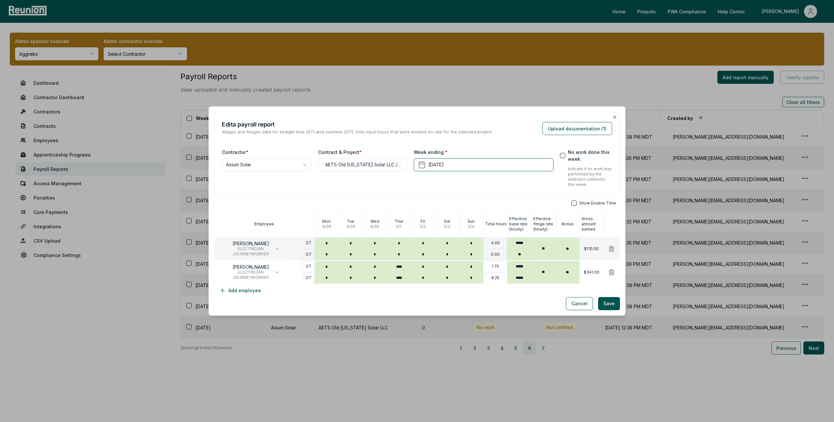
click at [507, 371] on body "Please visit us on your desktop We're working on making our marketplace mobile-…" at bounding box center [417, 211] width 834 height 422
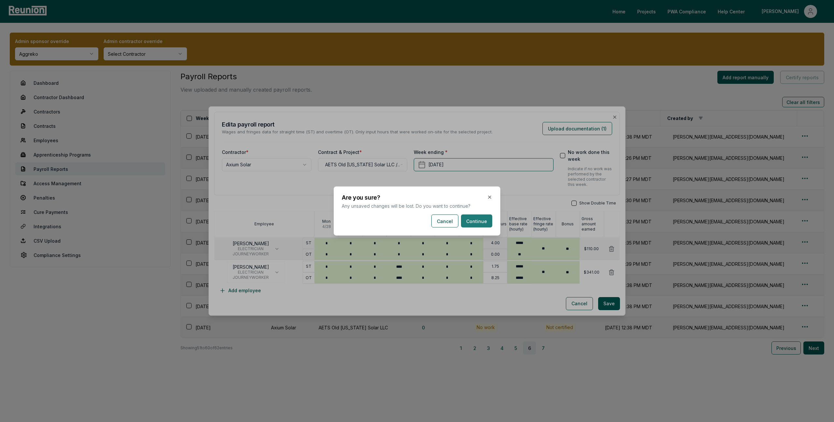
click at [476, 220] on button "Continue" at bounding box center [476, 220] width 31 height 13
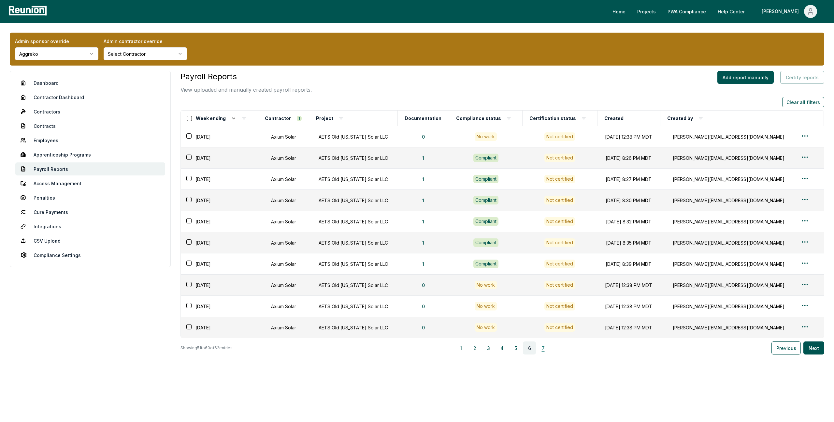
click at [543, 345] on button "7" at bounding box center [543, 347] width 13 height 13
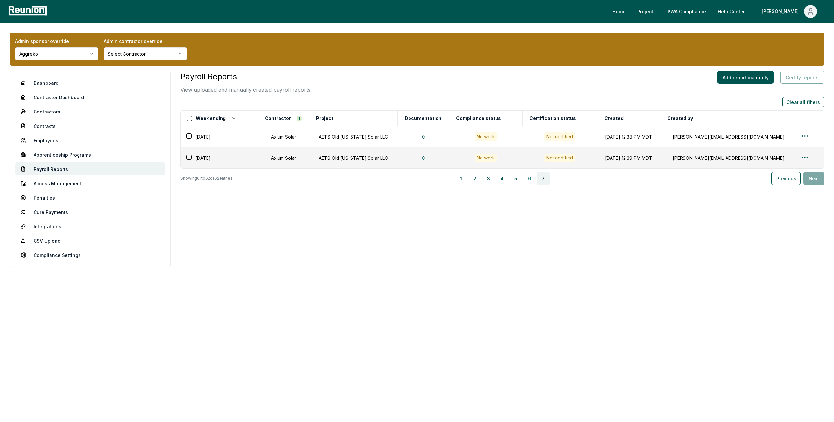
click at [529, 181] on button "6" at bounding box center [529, 178] width 13 height 13
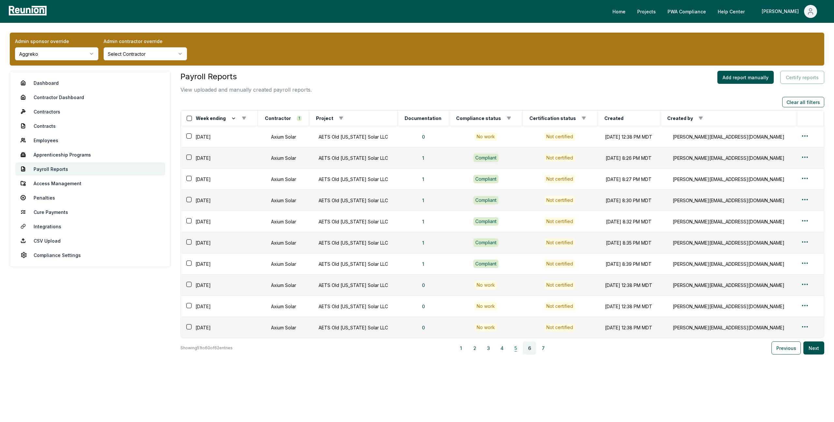
click at [517, 344] on button "5" at bounding box center [515, 347] width 13 height 13
click at [506, 349] on button "4" at bounding box center [501, 347] width 13 height 13
click at [495, 350] on button "3" at bounding box center [488, 347] width 13 height 13
click at [475, 350] on button "2" at bounding box center [474, 347] width 13 height 13
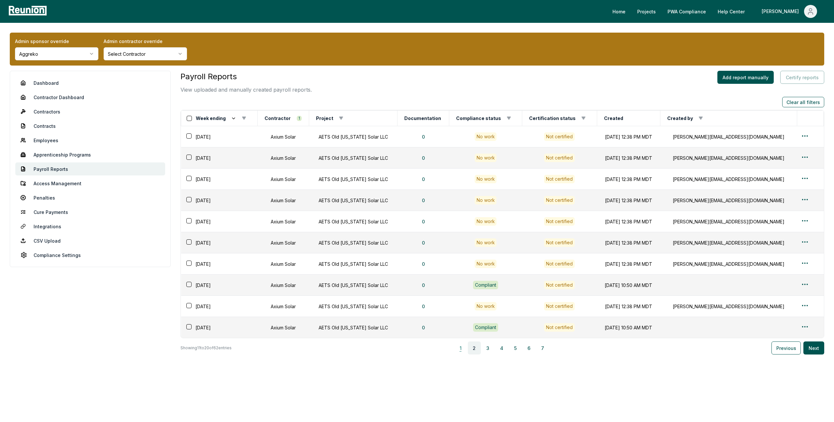
click at [460, 349] on button "1" at bounding box center [460, 347] width 13 height 13
click at [44, 196] on link "Penalties" at bounding box center [90, 197] width 150 height 13
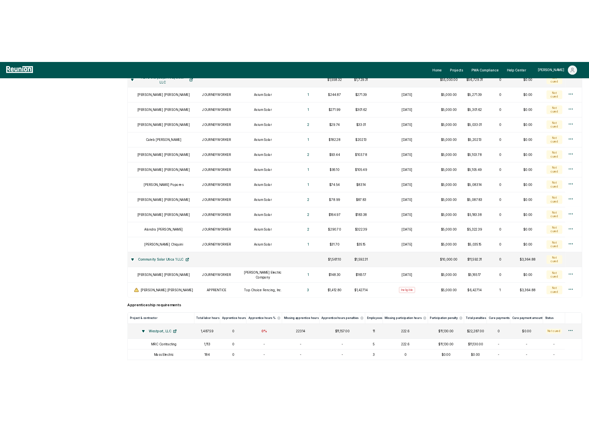
scroll to position [836, 0]
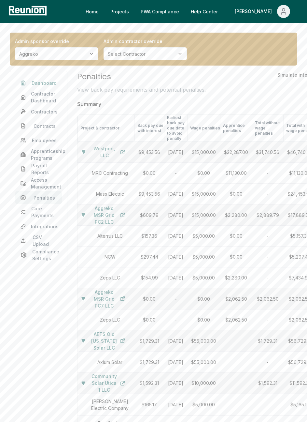
click at [45, 81] on link "Dashboard" at bounding box center [38, 82] width 47 height 13
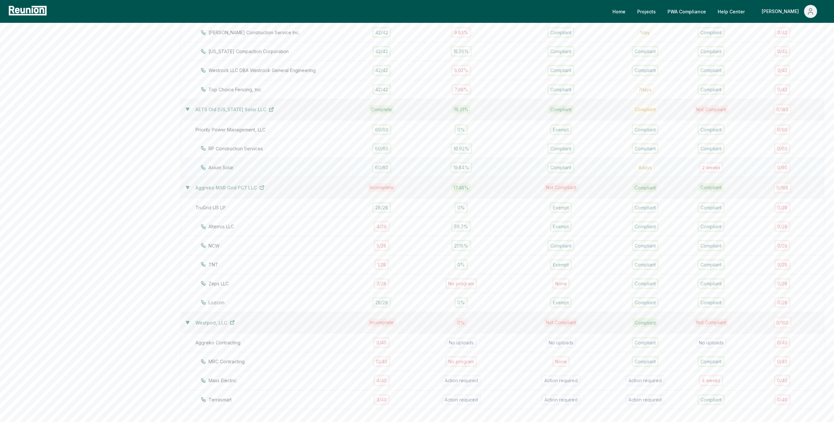
scroll to position [420, 0]
click at [589, 168] on div "2 week s" at bounding box center [711, 167] width 24 height 11
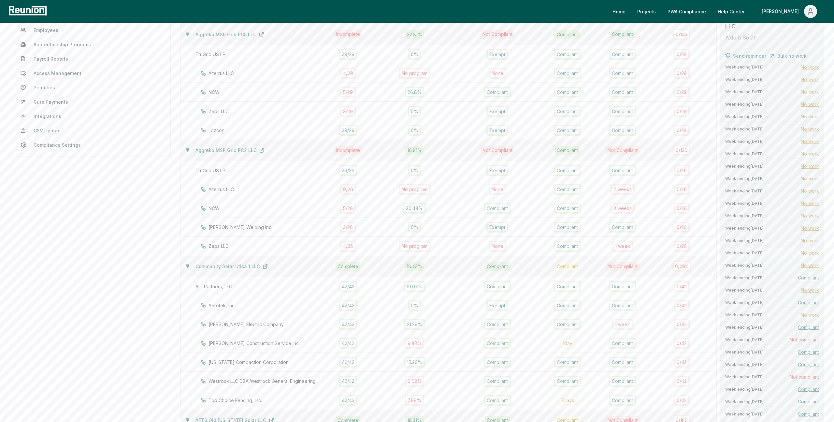
scroll to position [185, 0]
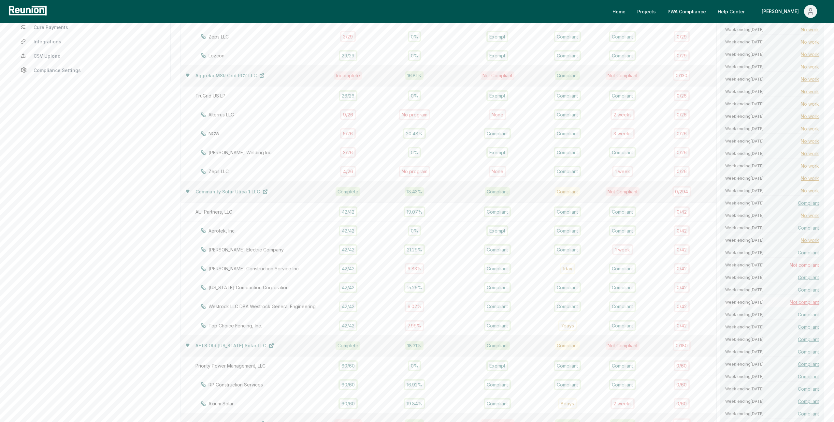
click at [589, 298] on span "Not compliant" at bounding box center [804, 301] width 29 height 7
click at [589, 261] on span "Not compliant" at bounding box center [804, 264] width 29 height 7
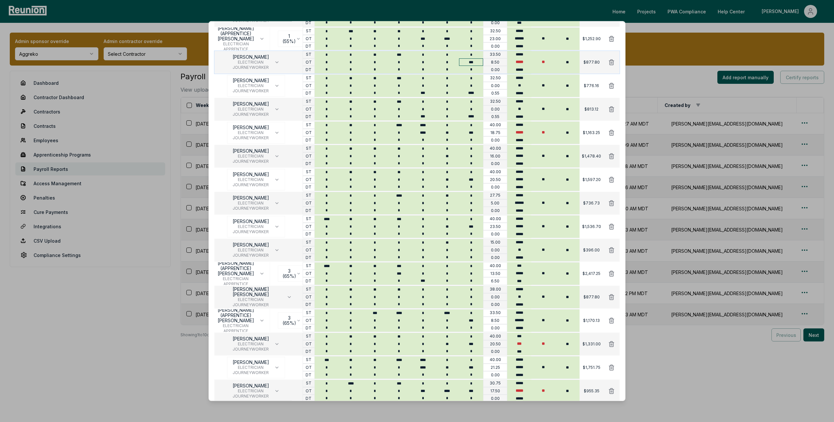
scroll to position [365, 0]
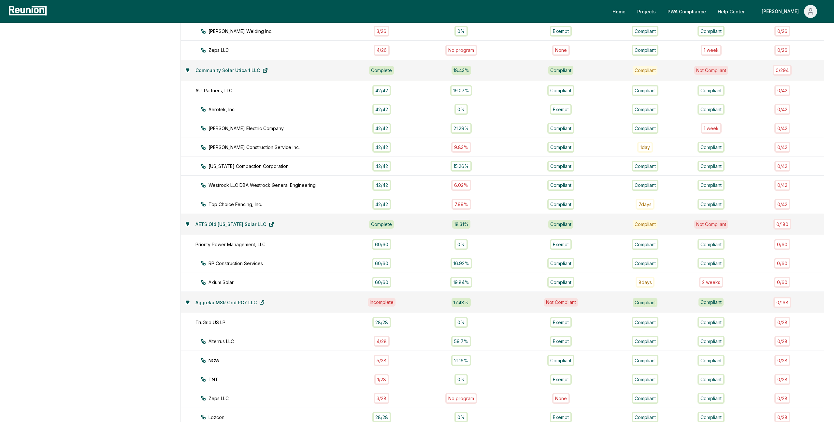
scroll to position [306, 0]
click at [500, 278] on div "19.84%" at bounding box center [461, 281] width 96 height 11
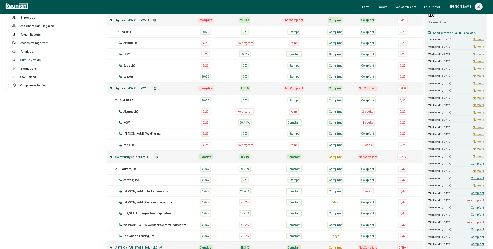
scroll to position [0, 0]
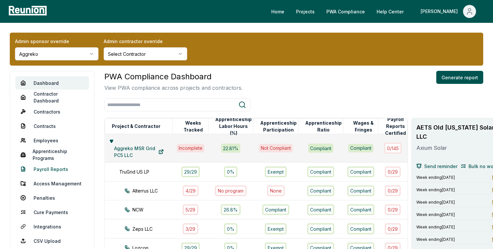
click at [54, 166] on link "Payroll Reports" at bounding box center [52, 168] width 74 height 13
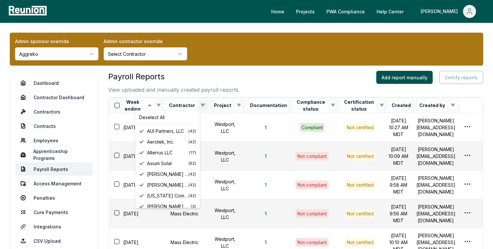
click at [195, 104] on html "Please visit us on your desktop We're working on making our marketplace mobile-…" at bounding box center [246, 240] width 493 height 481
click at [155, 115] on div "Deselect All" at bounding box center [167, 117] width 62 height 11
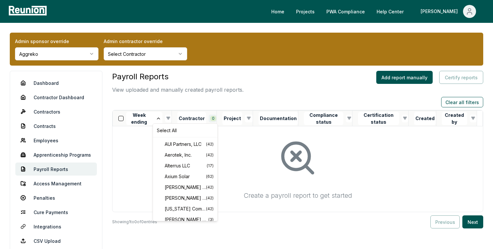
click at [215, 117] on html "Please visit us on your desktop We're working on making our marketplace mobile-…" at bounding box center [246, 146] width 493 height 293
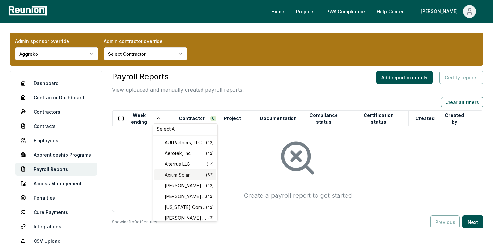
click at [191, 171] on span "Axium Solar" at bounding box center [185, 174] width 41 height 7
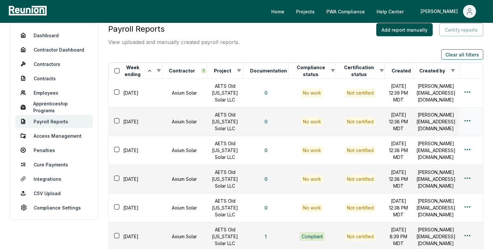
scroll to position [0, 0]
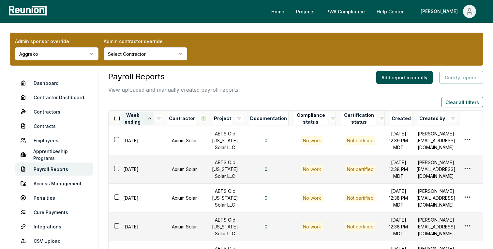
click at [137, 118] on button "Week ending" at bounding box center [137, 118] width 31 height 13
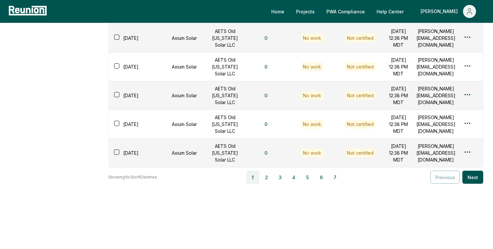
scroll to position [382, 0]
click at [267, 175] on button "2" at bounding box center [266, 176] width 13 height 13
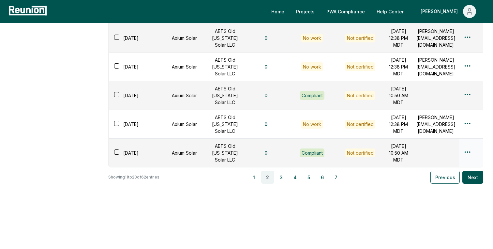
click at [467, 142] on html "Please visit us on your desktop We're working on making our marketplace mobile-…" at bounding box center [246, 1] width 493 height 494
click at [442, 173] on div "Edit" at bounding box center [456, 171] width 62 height 11
click at [281, 177] on button "3" at bounding box center [281, 176] width 13 height 13
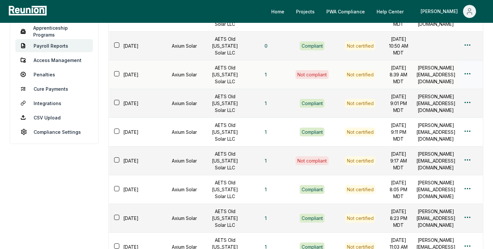
scroll to position [129, 0]
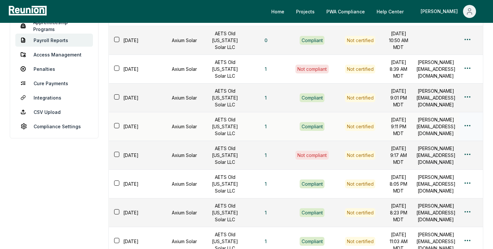
click at [470, 168] on html "Please visit us on your desktop We're working on making our marketplace mobile-…" at bounding box center [246, 118] width 493 height 494
click at [438, 196] on div "Edit" at bounding box center [456, 195] width 62 height 11
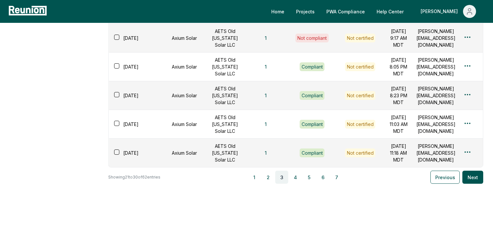
scroll to position [265, 0]
click at [468, 68] on html "Please visit us on your desktop We're working on making our marketplace mobile-…" at bounding box center [246, 1] width 493 height 494
click at [439, 96] on div "Edit" at bounding box center [456, 94] width 62 height 11
click at [471, 109] on html "Please visit us on your desktop We're working on making our marketplace mobile-…" at bounding box center [246, 1] width 493 height 494
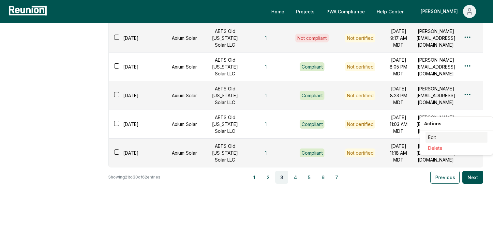
click at [434, 136] on div "Edit" at bounding box center [456, 137] width 62 height 11
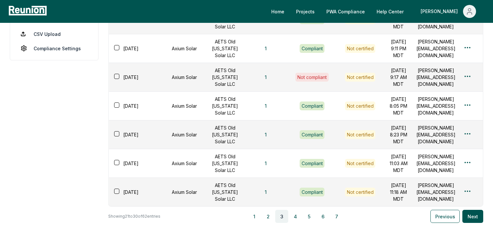
scroll to position [208, 0]
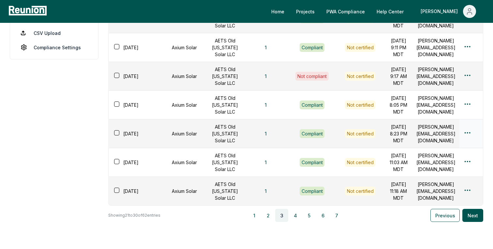
click at [467, 196] on html "Please visit us on your desktop We're working on making our marketplace mobile-…" at bounding box center [246, 39] width 493 height 494
click at [431, 222] on div "Edit" at bounding box center [456, 223] width 62 height 11
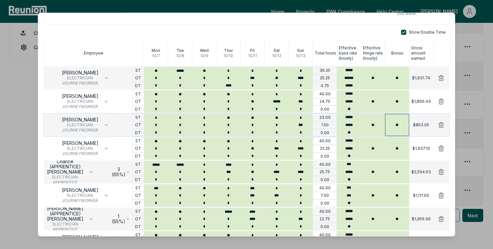
scroll to position [78, 0]
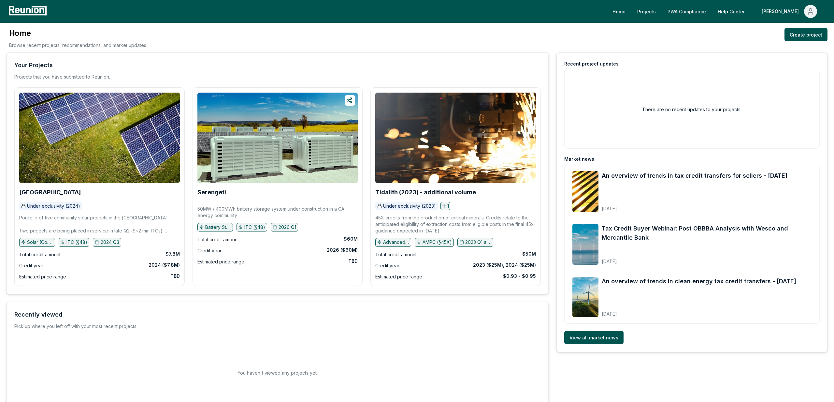
click at [703, 12] on link "PWA Compliance" at bounding box center [686, 11] width 49 height 13
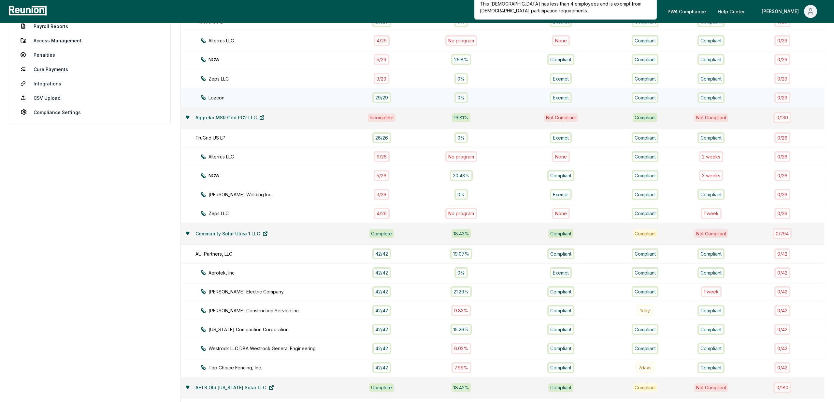
scroll to position [321, 0]
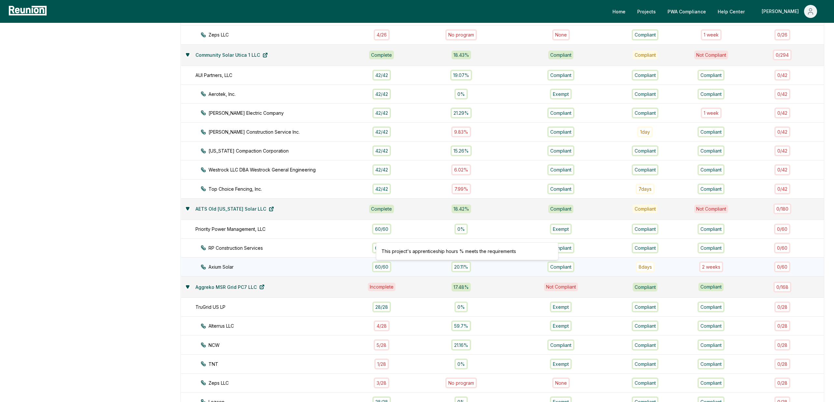
click at [435, 268] on div "20.11%" at bounding box center [461, 266] width 96 height 11
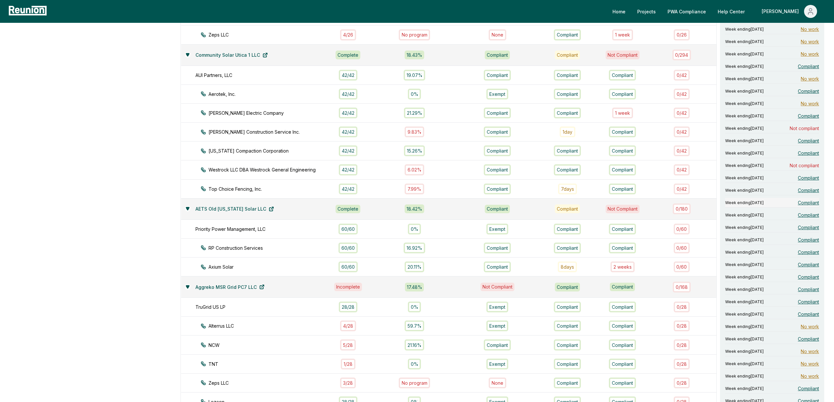
click at [811, 199] on span "Compliant" at bounding box center [808, 202] width 21 height 7
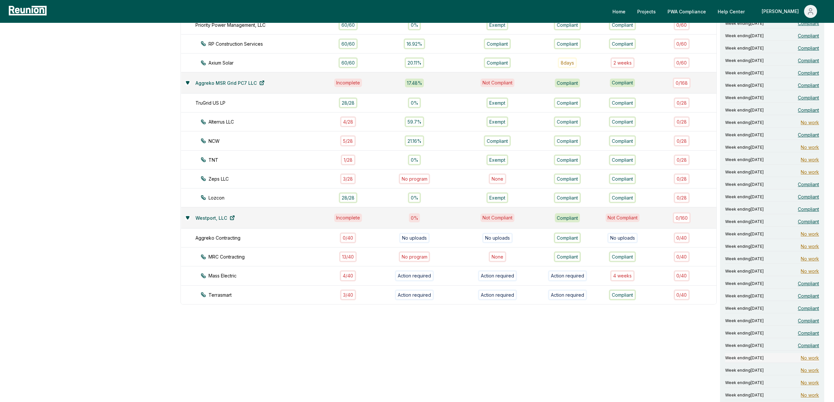
scroll to position [525, 0]
click at [812, 342] on span "Compliant" at bounding box center [808, 345] width 21 height 7
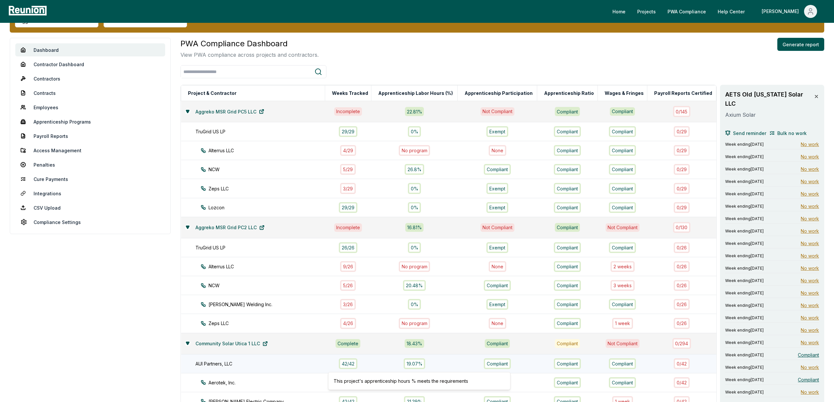
scroll to position [0, 0]
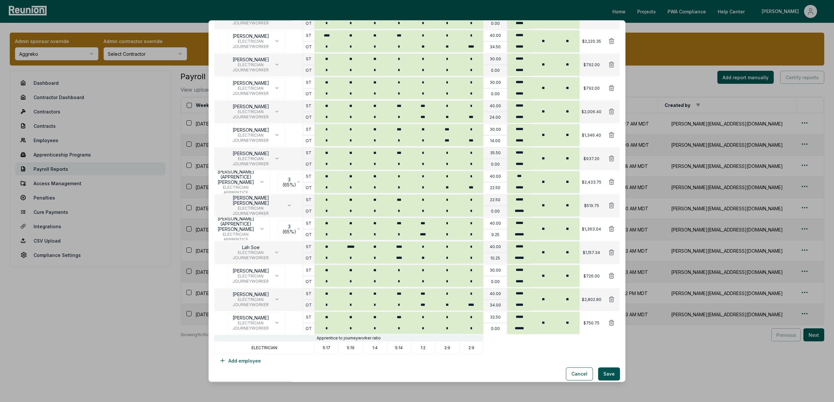
scroll to position [430, 0]
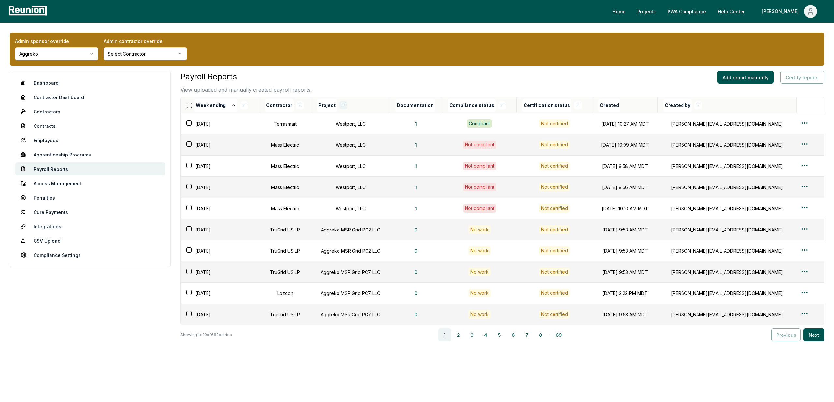
click at [346, 102] on html "Please visit us on your desktop We're working on making our marketplace mobile-…" at bounding box center [417, 203] width 834 height 406
click at [299, 119] on div "Deselect All" at bounding box center [318, 117] width 62 height 11
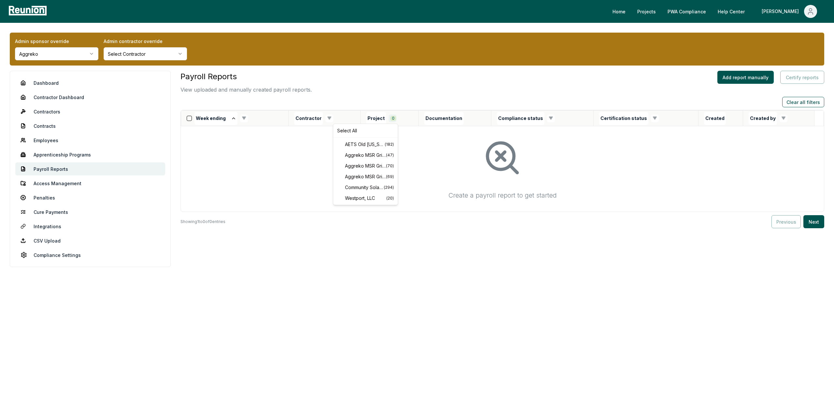
click at [395, 116] on html "Please visit us on your desktop We're working on making our marketplace mobile-…" at bounding box center [417, 201] width 834 height 402
click at [367, 147] on span "AETS Old [US_STATE] Solar LLC" at bounding box center [365, 144] width 40 height 7
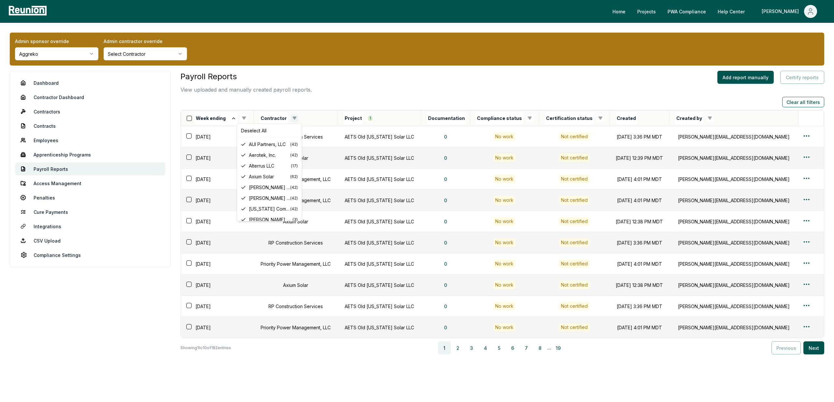
click at [298, 116] on html "Please visit us on your desktop We're working on making our marketplace mobile-…" at bounding box center [417, 209] width 834 height 419
click at [254, 132] on div "Deselect All" at bounding box center [269, 130] width 62 height 11
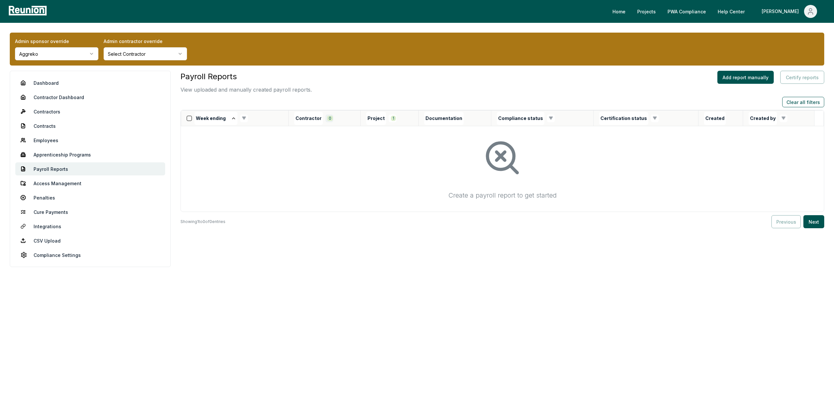
click at [332, 118] on html "Please visit us on your desktop We're working on making our marketplace mobile-…" at bounding box center [417, 201] width 834 height 402
click at [300, 180] on div "Axium Solar ( 62 )" at bounding box center [302, 176] width 62 height 11
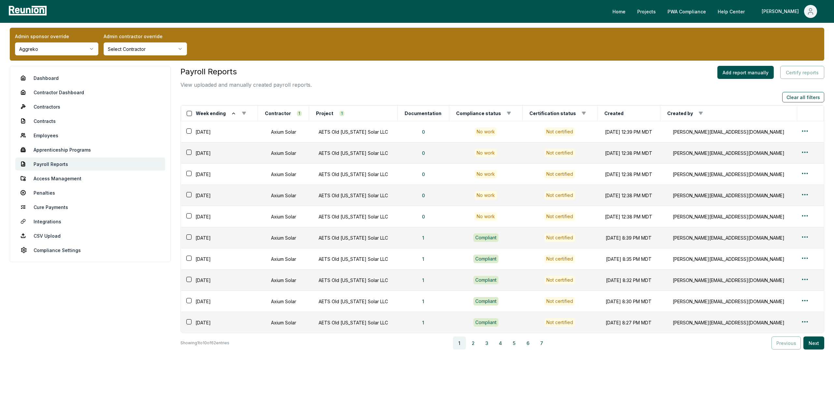
scroll to position [5, 0]
click at [485, 342] on button "3" at bounding box center [486, 342] width 13 height 13
click at [211, 115] on button "Week ending" at bounding box center [215, 113] width 43 height 13
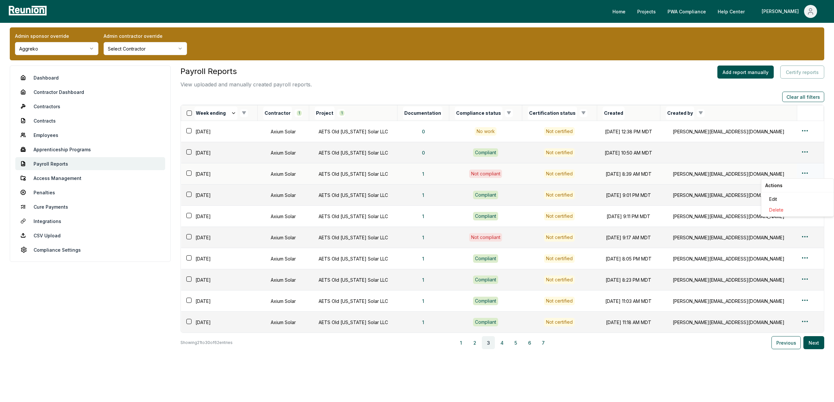
click at [804, 171] on html "Please visit us on your desktop We're working on making our marketplace mobile-…" at bounding box center [417, 204] width 834 height 419
click at [777, 198] on div "Edit" at bounding box center [798, 199] width 62 height 11
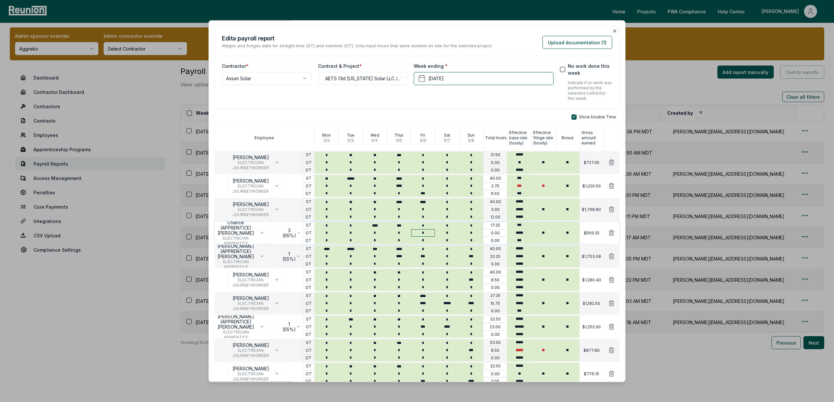
scroll to position [383, 0]
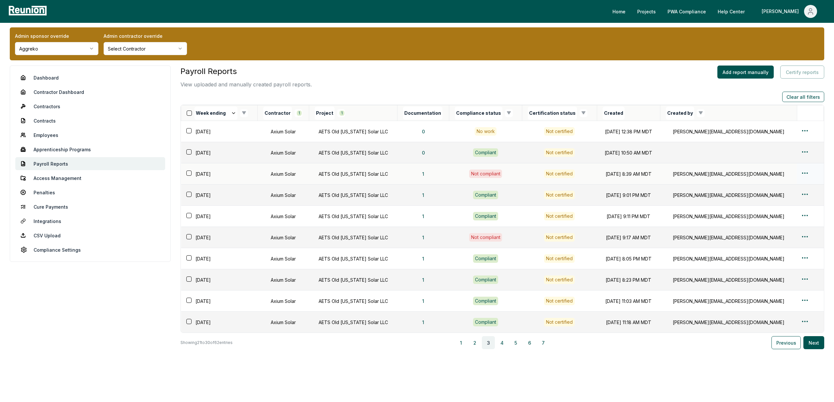
click at [804, 173] on html "Please visit us on your desktop We're working on making our marketplace mobile-…" at bounding box center [417, 204] width 834 height 419
click at [779, 198] on div "Edit" at bounding box center [798, 199] width 62 height 11
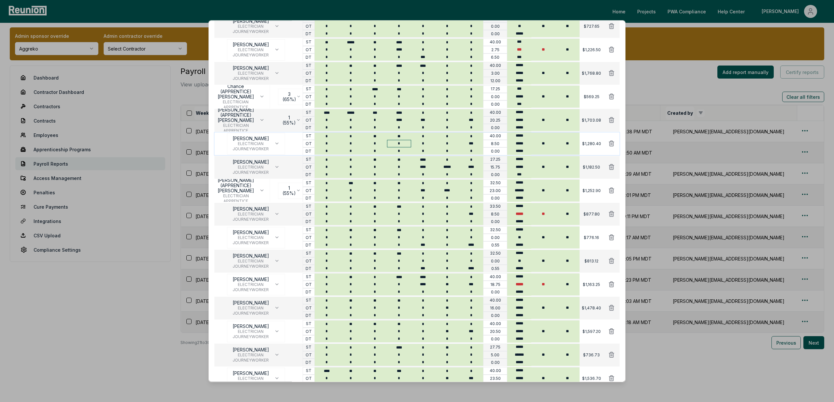
scroll to position [136, 0]
type input "****"
click at [473, 268] on input "****" at bounding box center [471, 267] width 24 height 7
type input "*"
type input "****"
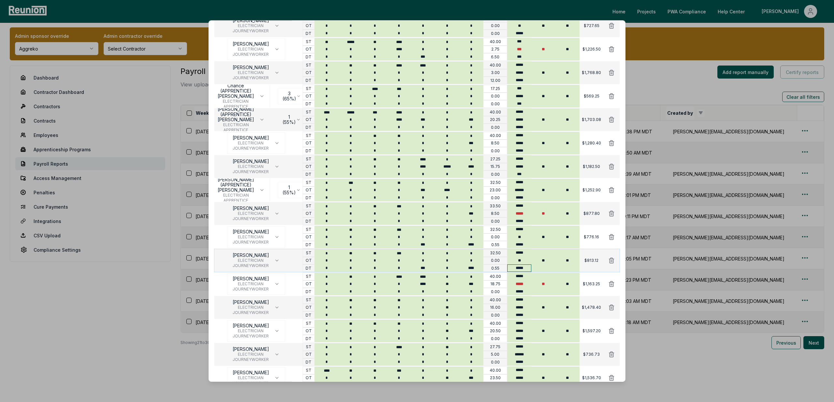
type input "*"
type input "***"
click at [476, 244] on input "****" at bounding box center [471, 244] width 24 height 7
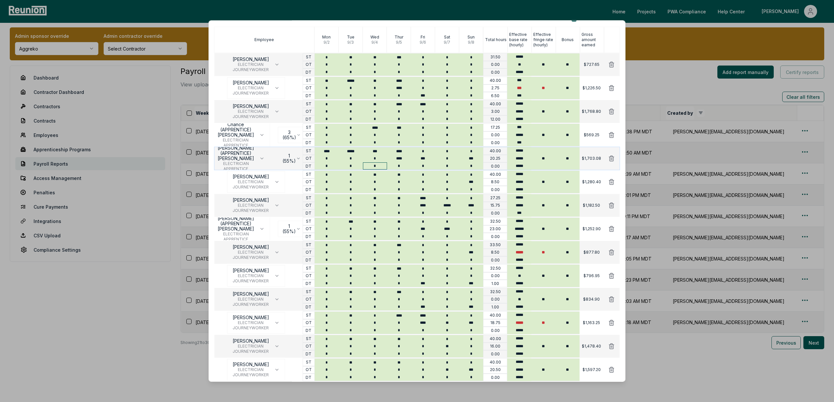
scroll to position [81, 0]
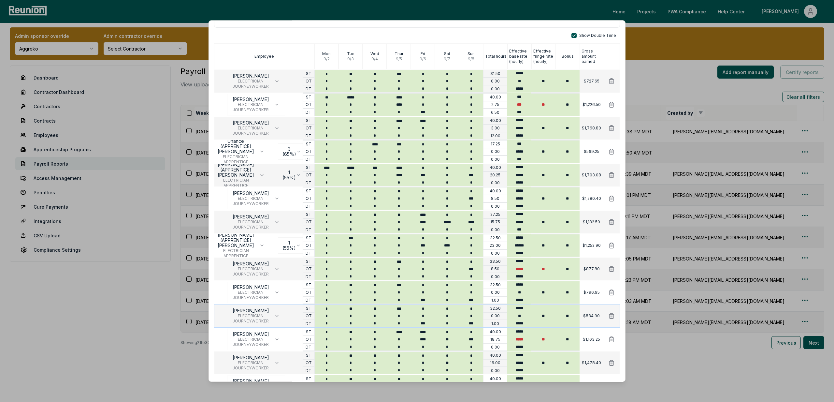
type input "*"
click at [476, 326] on input "***" at bounding box center [471, 323] width 24 height 7
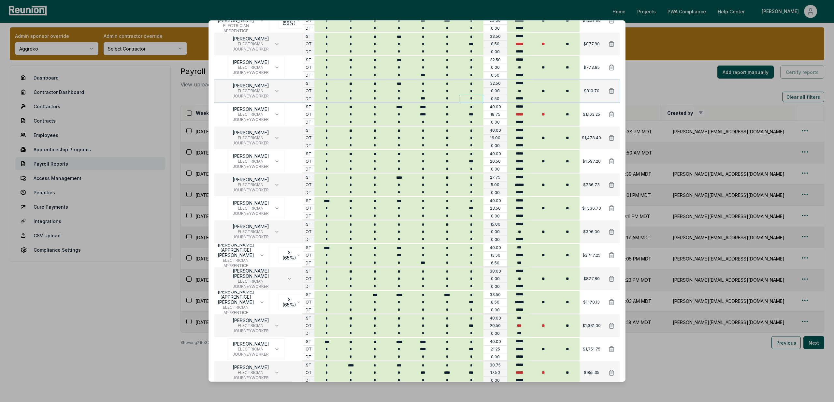
scroll to position [383, 0]
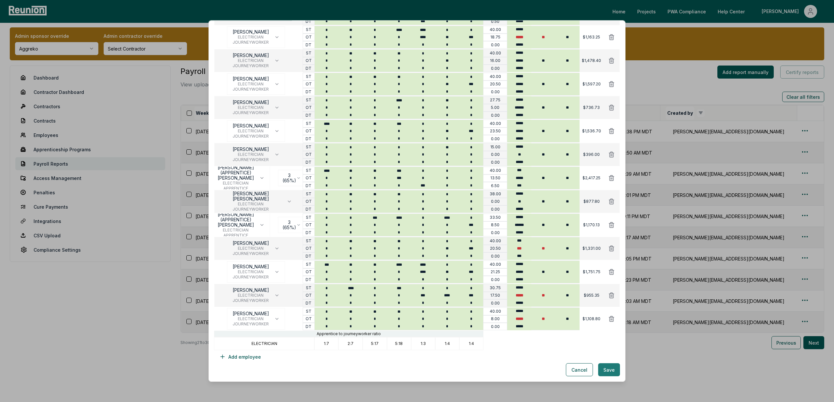
type input "*"
click at [606, 370] on button "Save" at bounding box center [609, 369] width 22 height 13
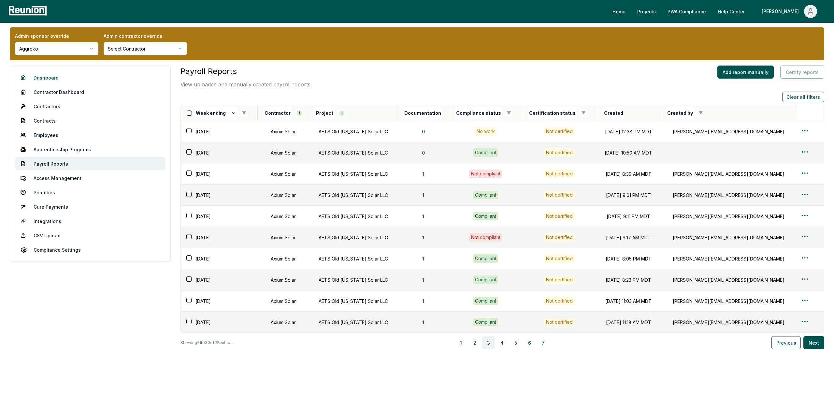
click at [38, 80] on link "Dashboard" at bounding box center [90, 77] width 150 height 13
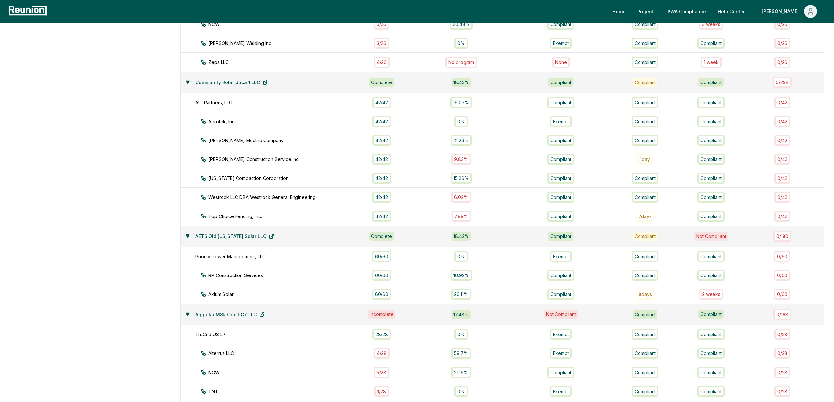
scroll to position [315, 0]
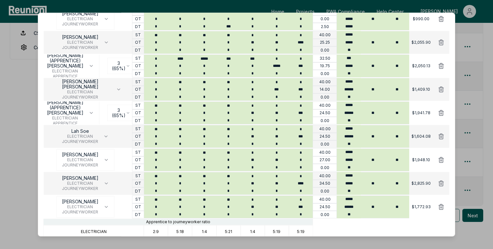
scroll to position [532, 0]
